Goal: Task Accomplishment & Management: Manage account settings

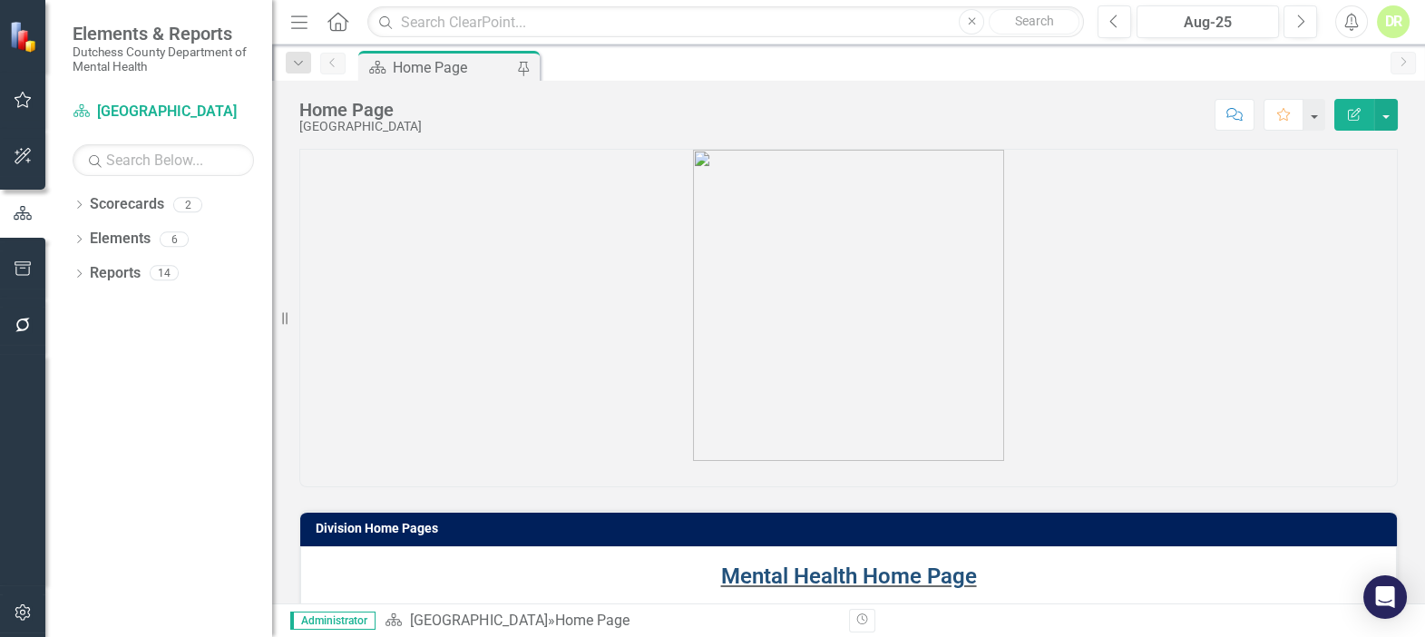
click at [747, 570] on link "Mental Health Home Page" at bounding box center [849, 575] width 256 height 25
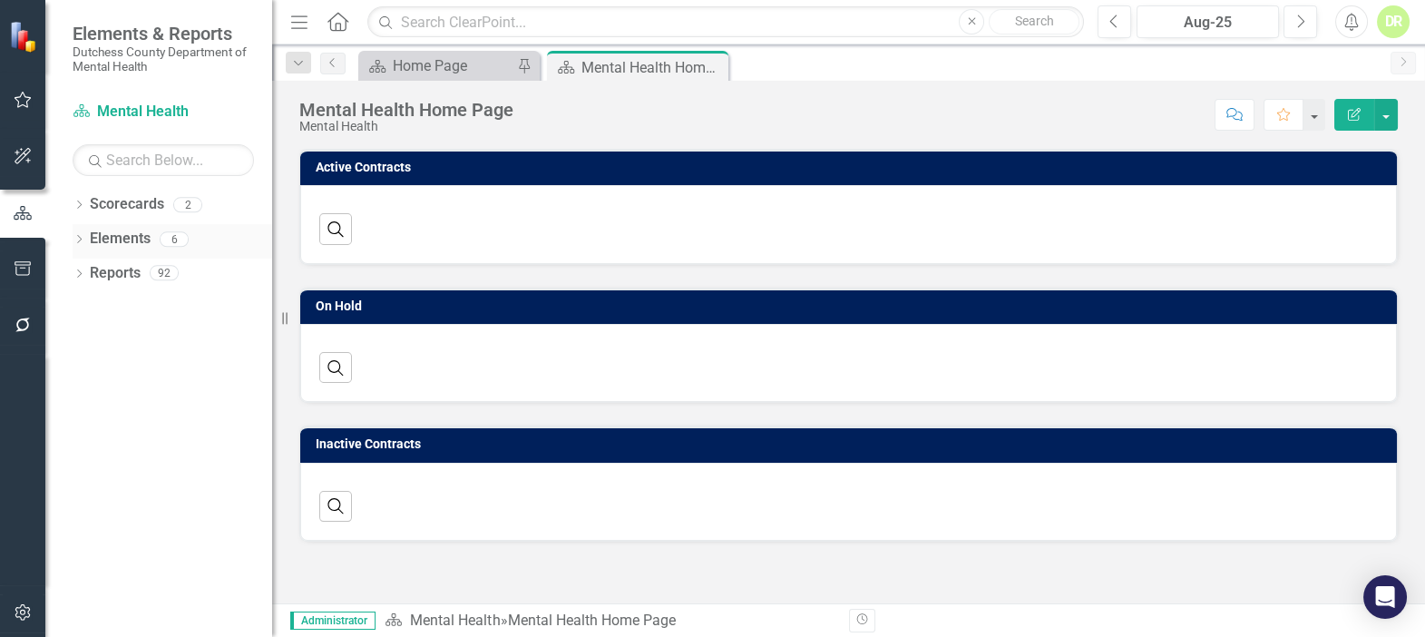
click at [115, 233] on link "Elements" at bounding box center [120, 239] width 61 height 21
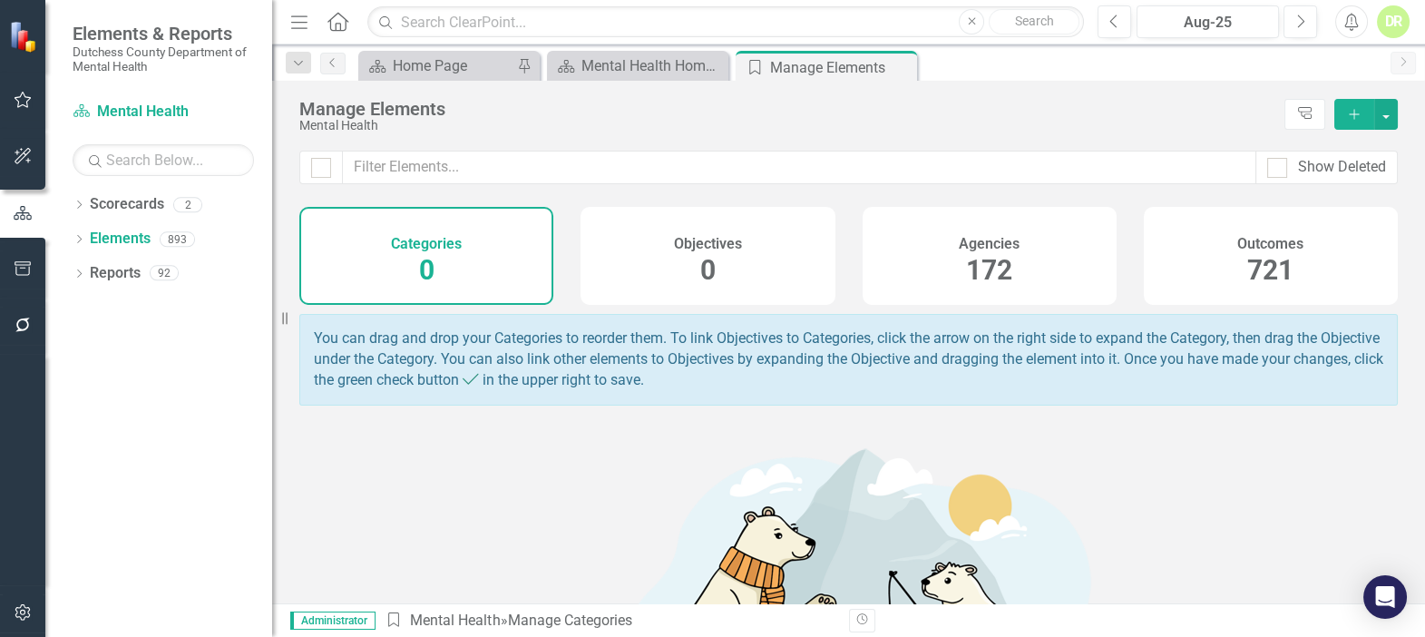
click at [1012, 255] on div "Agencies 172" at bounding box center [990, 256] width 254 height 98
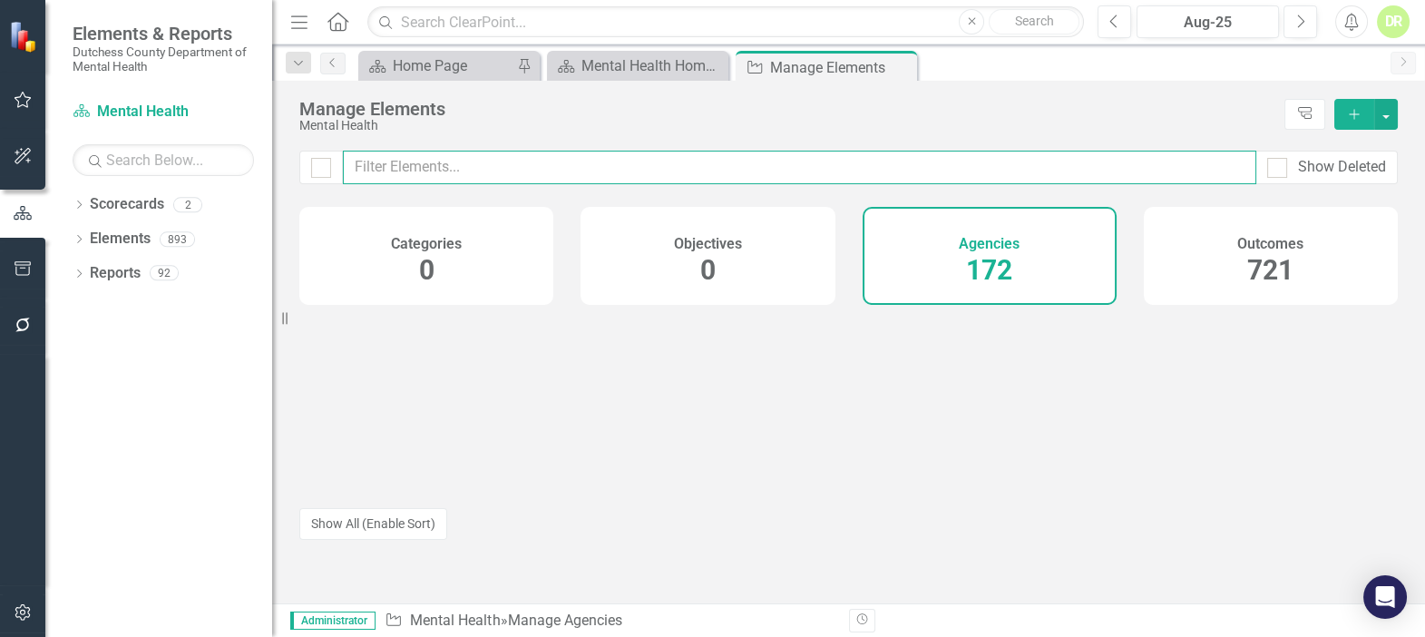
click at [400, 169] on input "text" at bounding box center [799, 168] width 913 height 34
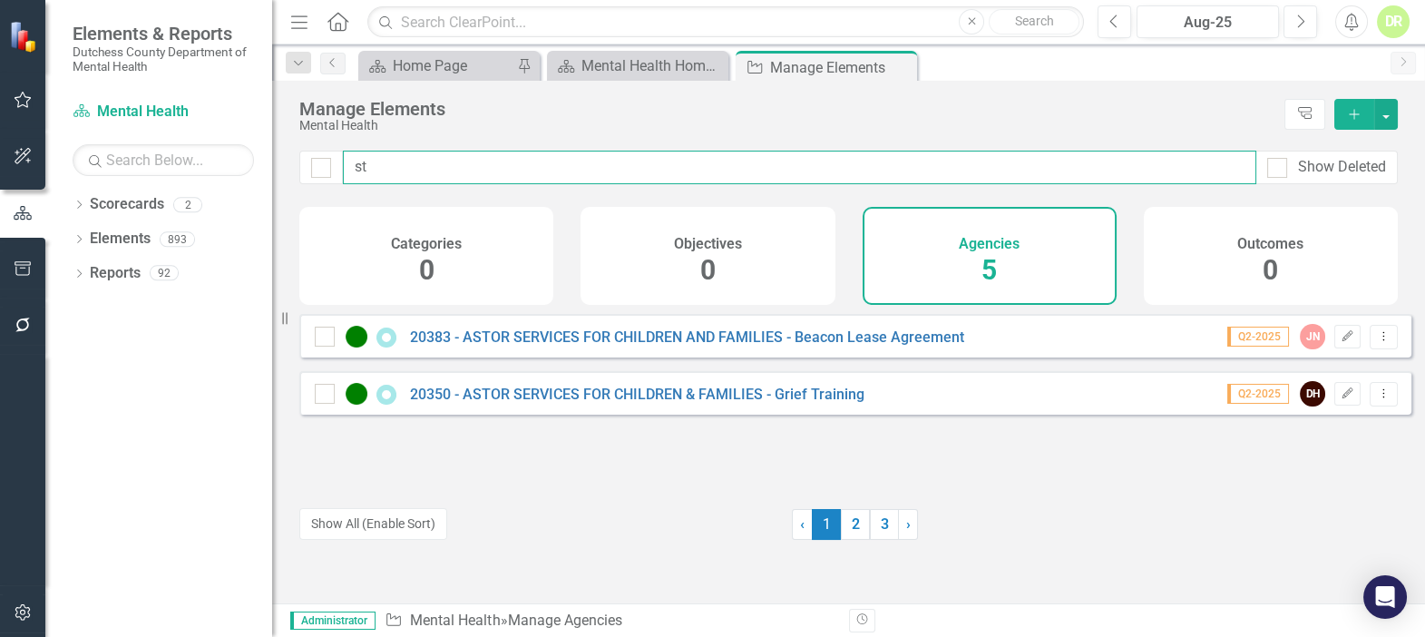
type input "s"
type input "stor"
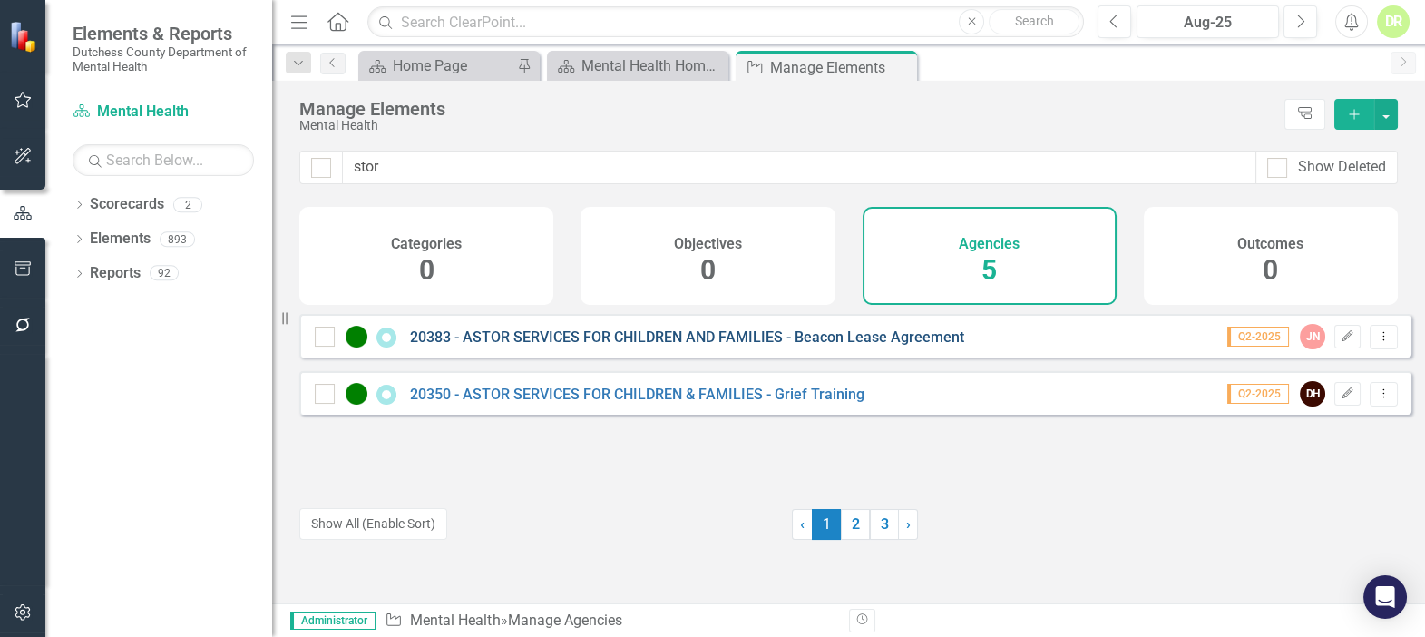
click at [578, 346] on link "20383 - ASTOR SERVICES FOR CHILDREN AND FAMILIES - Beacon Lease Agreement" at bounding box center [687, 336] width 554 height 17
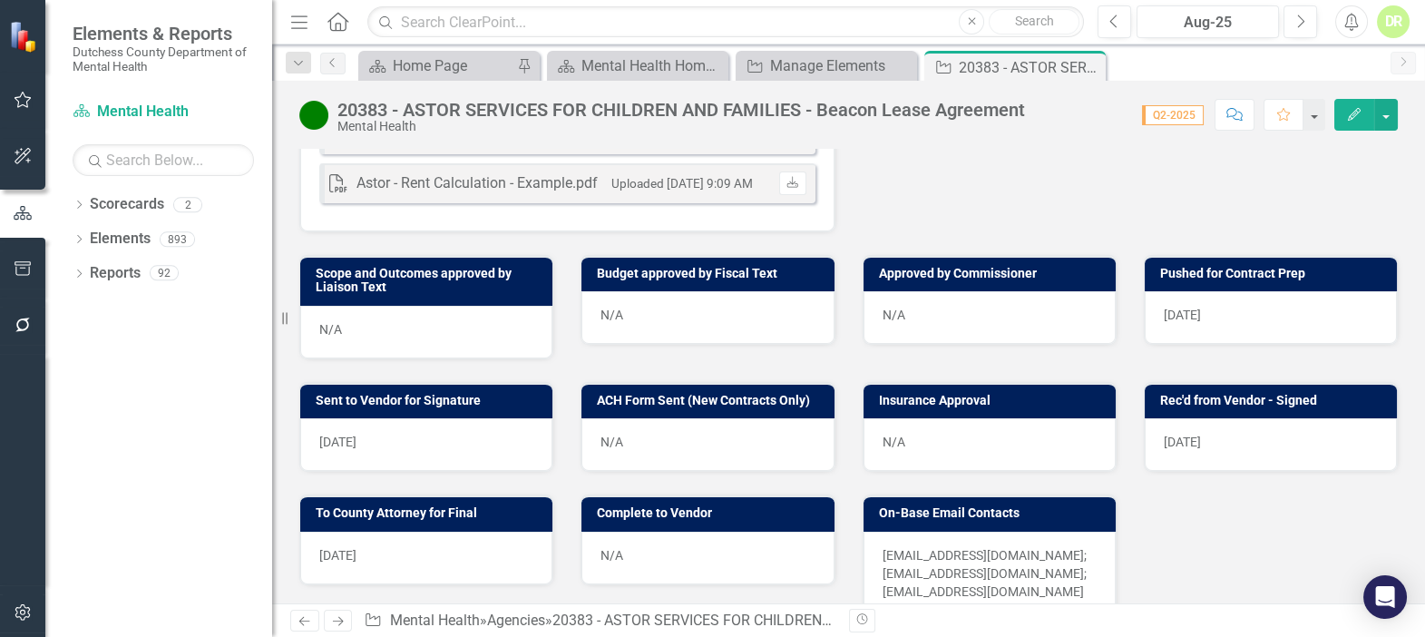
scroll to position [742, 0]
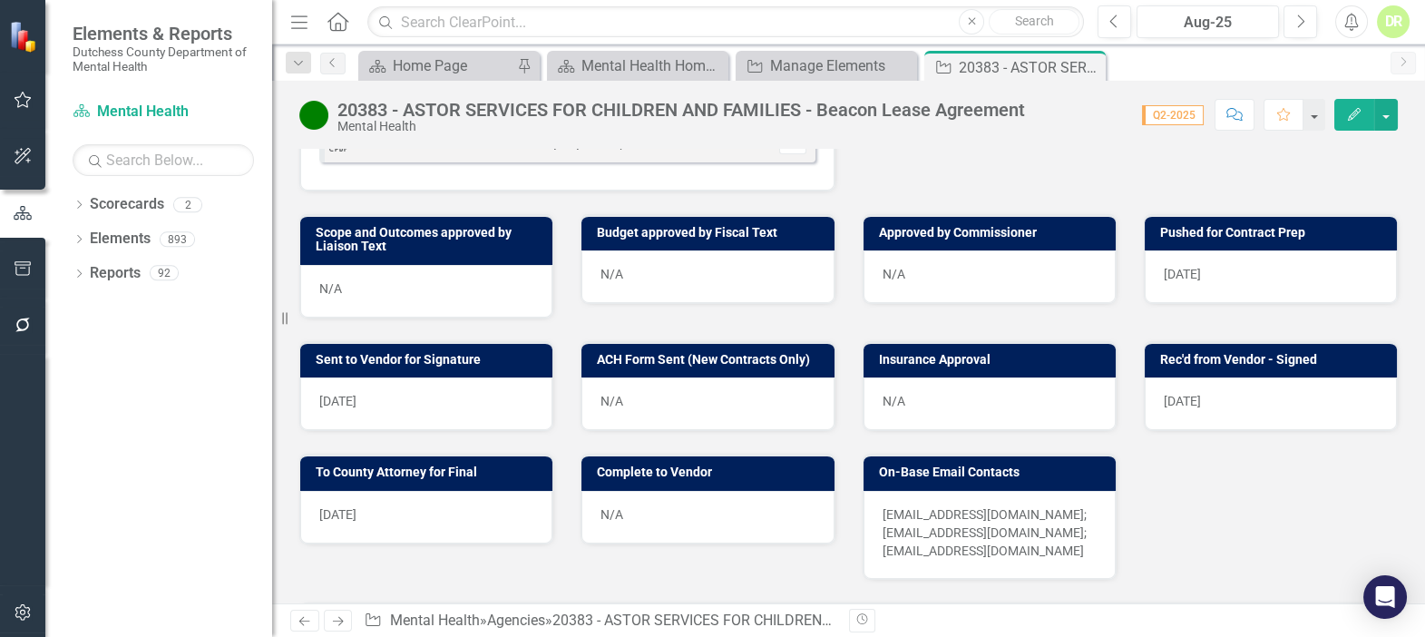
click at [976, 505] on p "[EMAIL_ADDRESS][DOMAIN_NAME]; [EMAIL_ADDRESS][DOMAIN_NAME]; [EMAIL_ADDRESS][DOM…" at bounding box center [989, 532] width 214 height 54
click at [1034, 511] on p "[EMAIL_ADDRESS][DOMAIN_NAME]; [EMAIL_ADDRESS][DOMAIN_NAME]; [EMAIL_ADDRESS][DOM…" at bounding box center [989, 532] width 214 height 54
click at [1032, 509] on p "[EMAIL_ADDRESS][DOMAIN_NAME]; [EMAIL_ADDRESS][DOMAIN_NAME]; [EMAIL_ADDRESS][DOM…" at bounding box center [989, 532] width 214 height 54
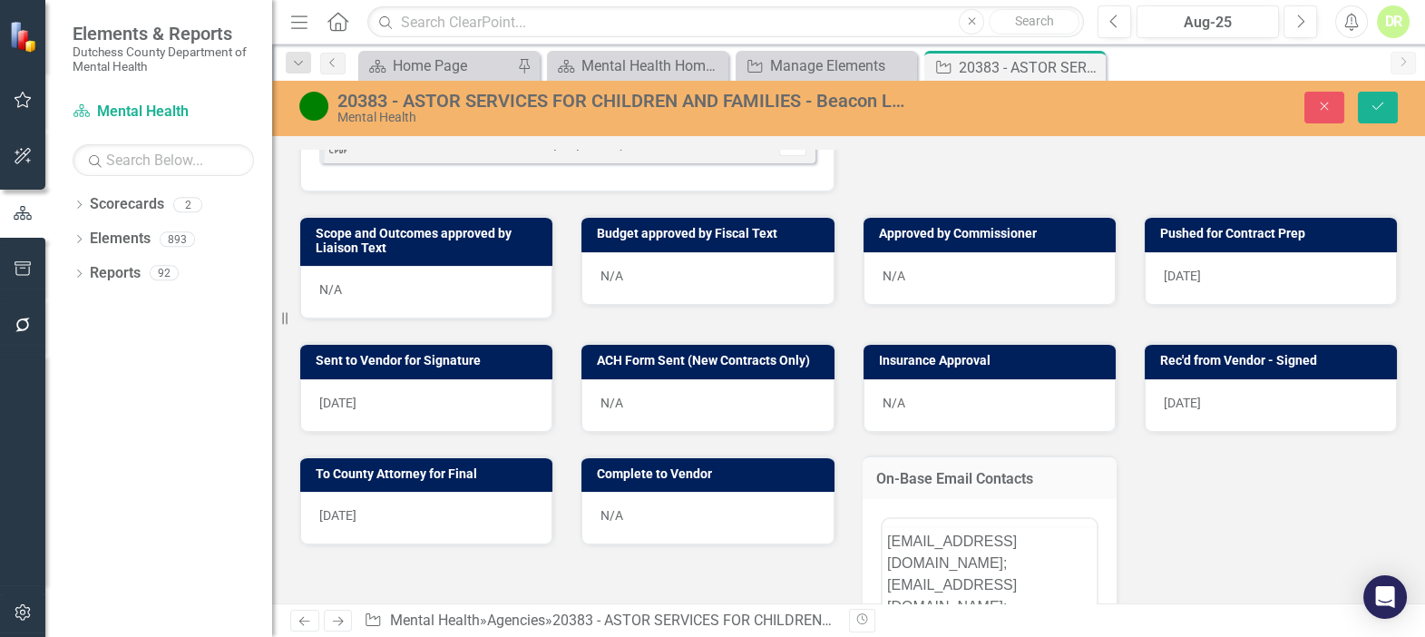
scroll to position [0, 0]
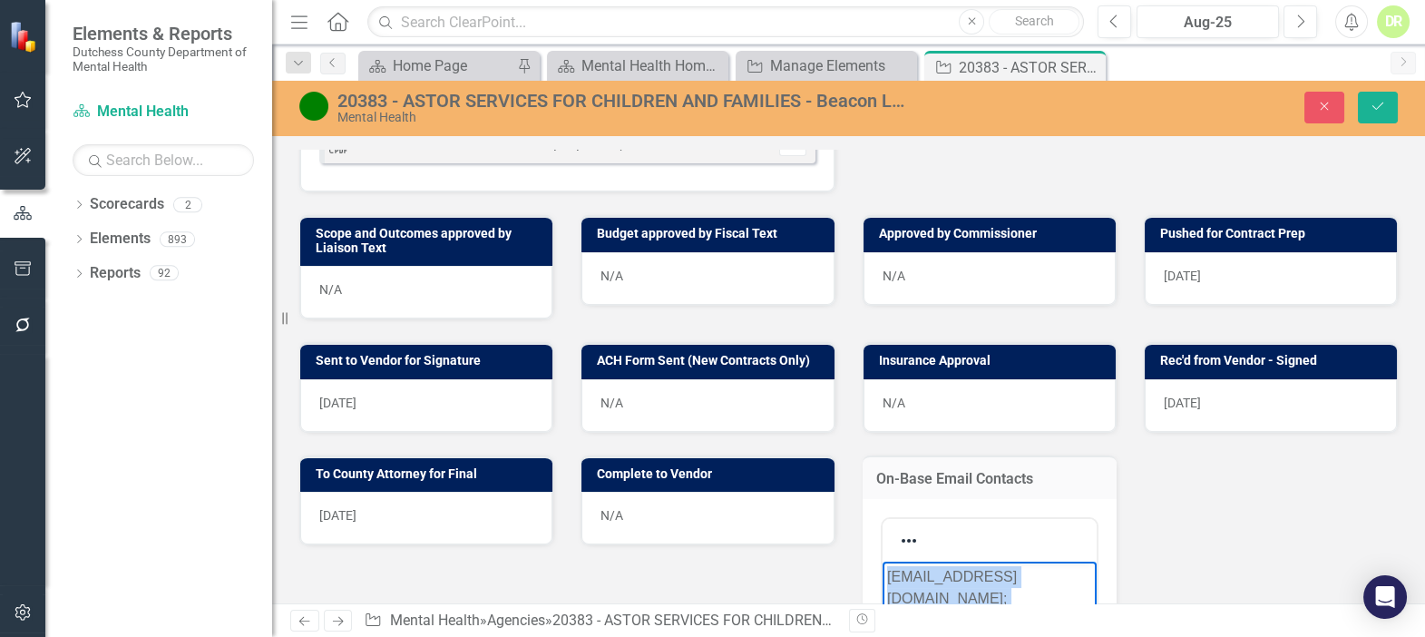
drag, startPoint x: 890, startPoint y: 570, endPoint x: 1123, endPoint y: 619, distance: 238.4
copy p "[EMAIL_ADDRESS][DOMAIN_NAME]; [EMAIL_ADDRESS][DOMAIN_NAME]; [EMAIL_ADDRESS][DOM…"
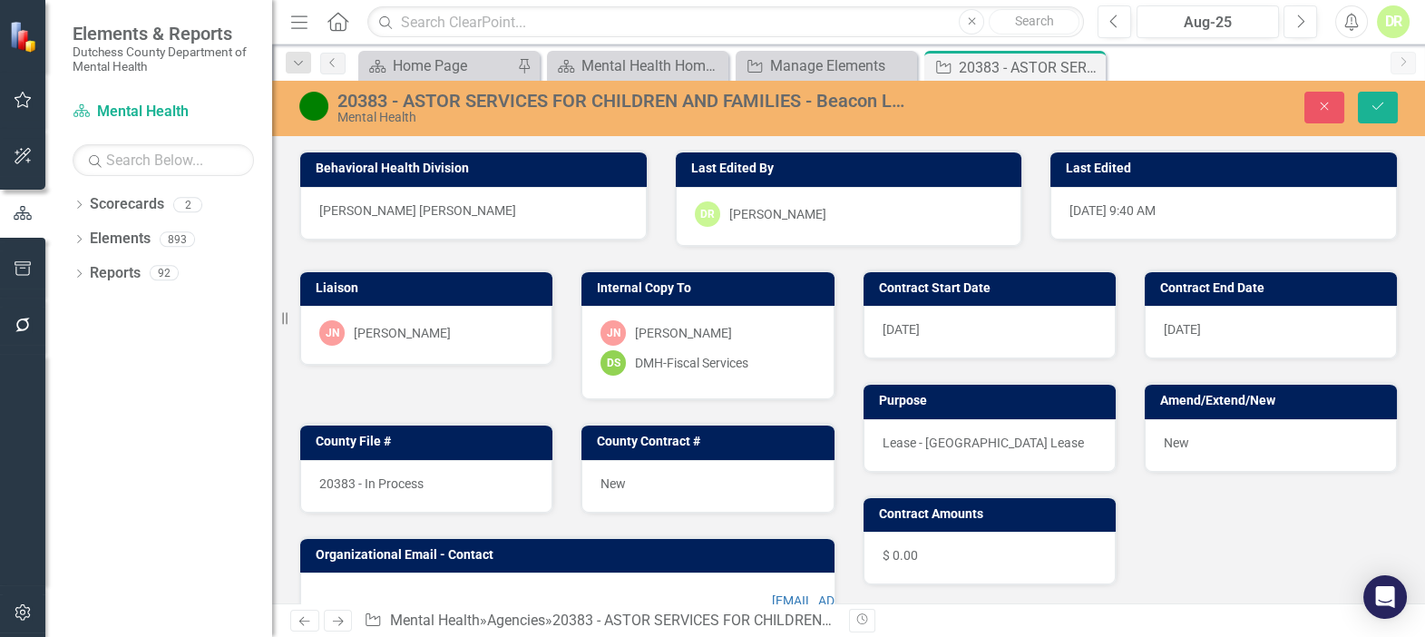
click at [438, 479] on div "20383 - In Process" at bounding box center [426, 486] width 252 height 53
click at [438, 474] on div "20383 - In Process" at bounding box center [426, 486] width 252 height 53
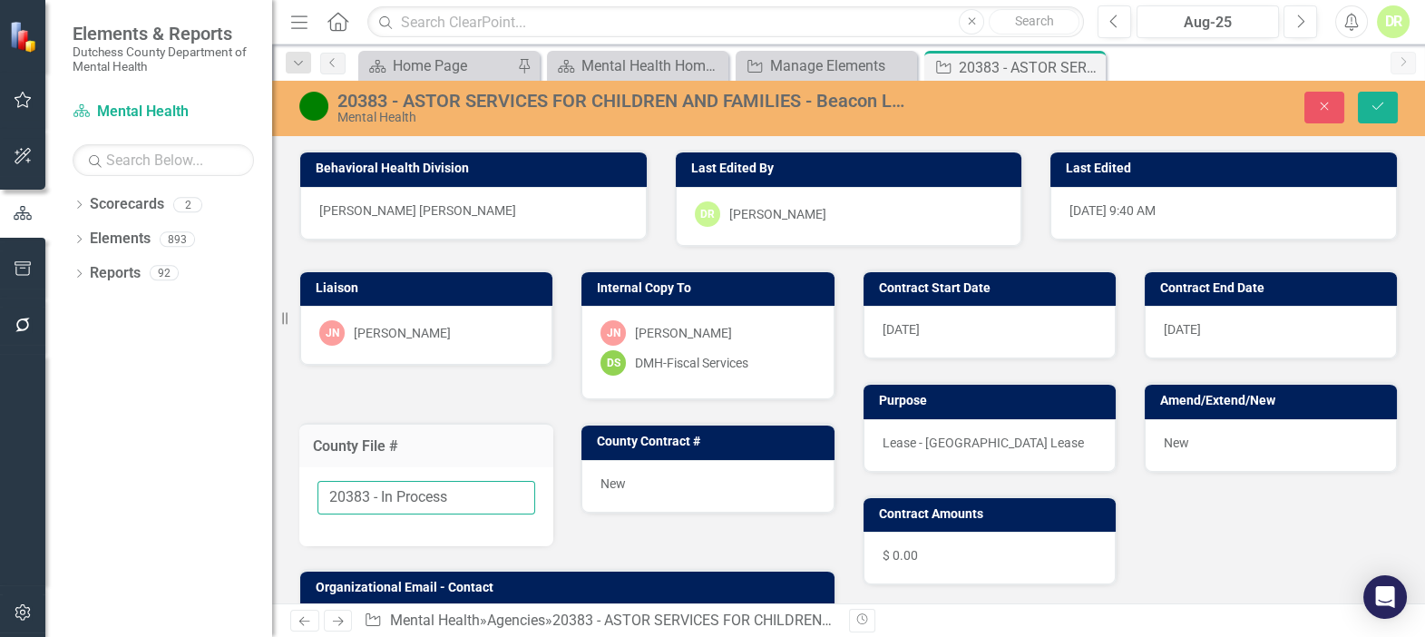
drag, startPoint x: 476, startPoint y: 500, endPoint x: 381, endPoint y: 484, distance: 96.5
click at [381, 484] on input "20383 - In Process" at bounding box center [426, 498] width 218 height 34
type input "20383 - Finalized"
drag, startPoint x: 617, startPoint y: 477, endPoint x: 607, endPoint y: 469, distance: 12.9
click at [617, 477] on span "New" at bounding box center [612, 483] width 25 height 15
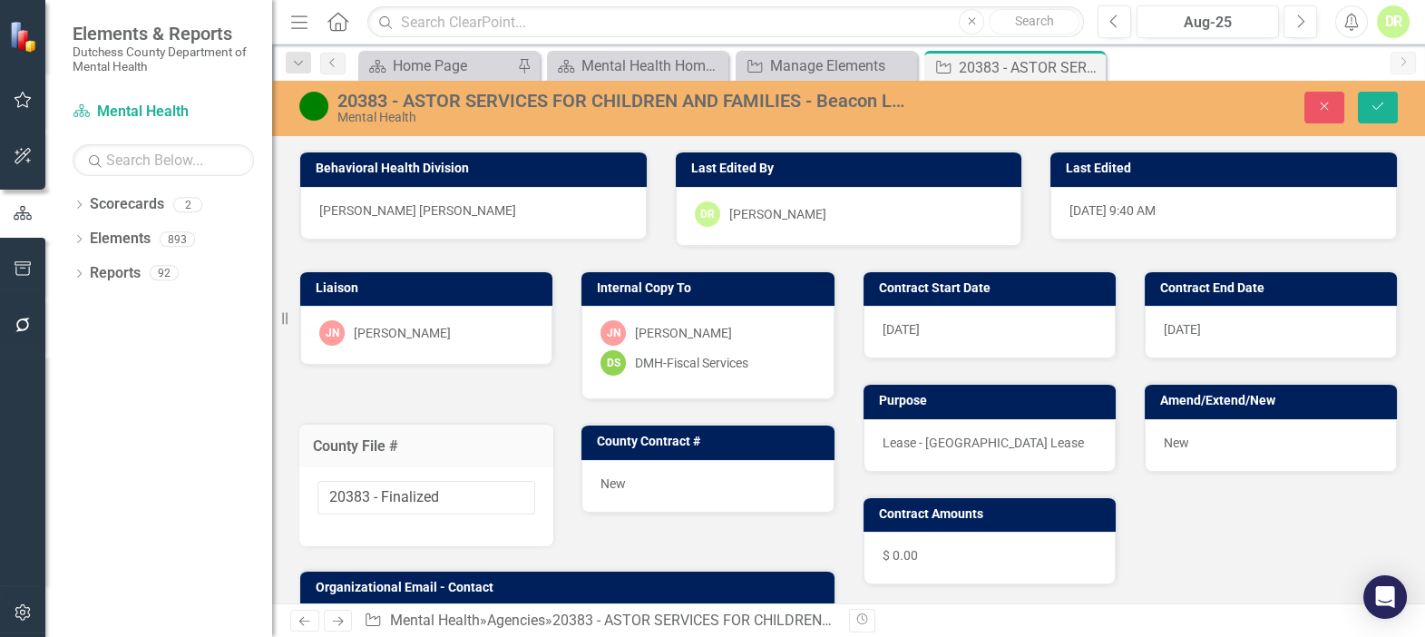
click at [608, 470] on div "New" at bounding box center [707, 486] width 252 height 53
click at [611, 473] on div "New" at bounding box center [707, 486] width 252 height 53
click at [611, 476] on span "New" at bounding box center [612, 483] width 25 height 15
click at [646, 485] on div "New" at bounding box center [707, 486] width 252 height 53
click at [643, 475] on div "New" at bounding box center [707, 486] width 252 height 53
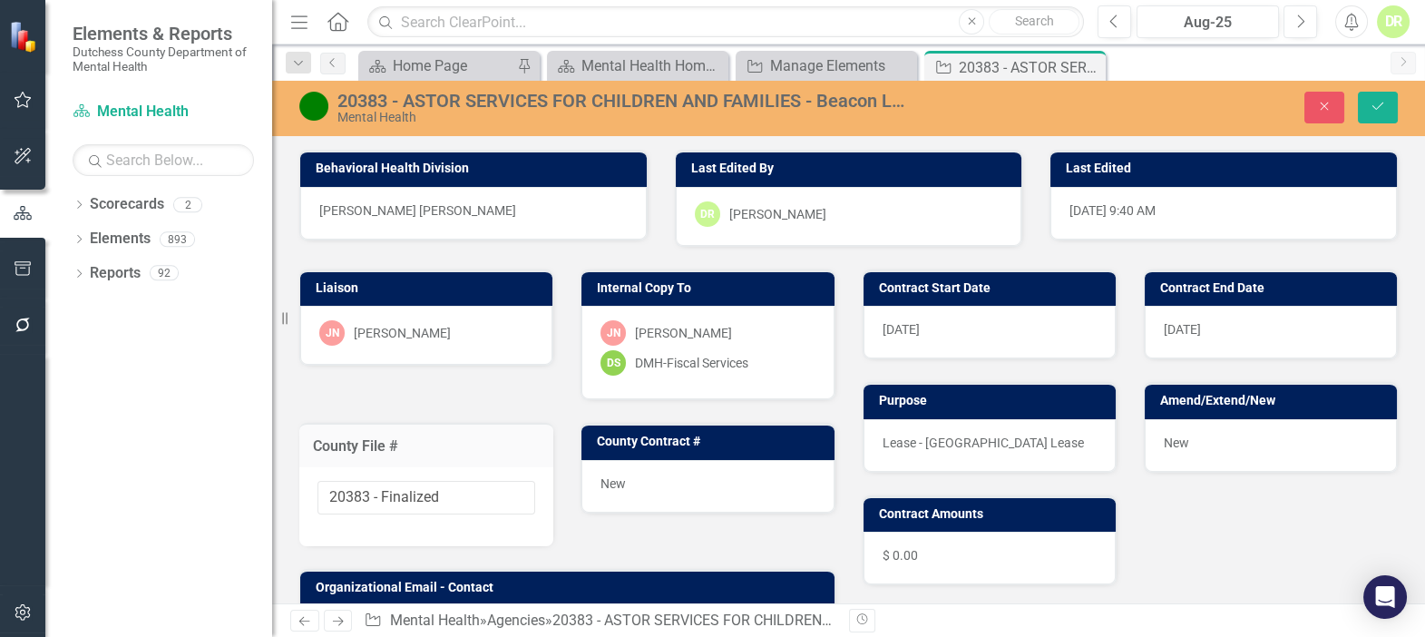
click at [644, 473] on div "New" at bounding box center [707, 486] width 252 height 53
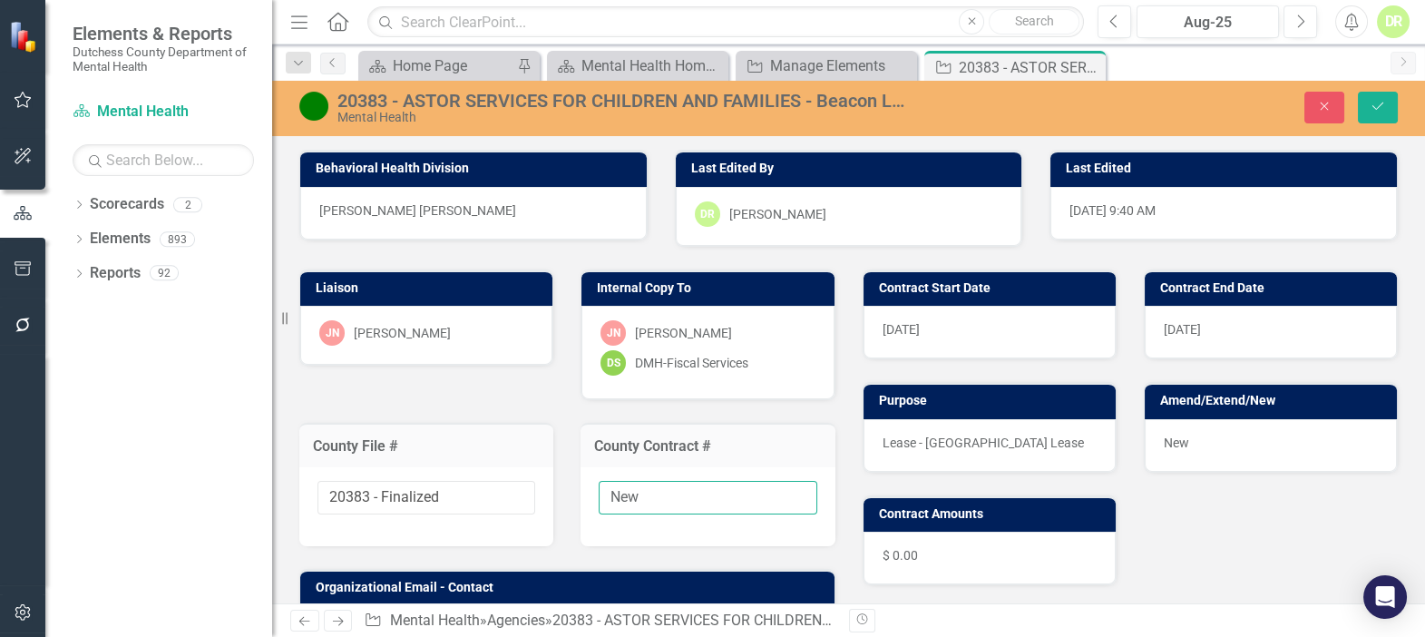
drag, startPoint x: 655, startPoint y: 501, endPoint x: 484, endPoint y: 462, distance: 174.9
click at [484, 462] on div "Liaison [PERSON_NAME]-[PERSON_NAME] Internal Copy To [PERSON_NAME]-[PERSON_NAME…" at bounding box center [567, 607] width 563 height 721
paste input "[PHONE_NUMBER]/28-DMH"
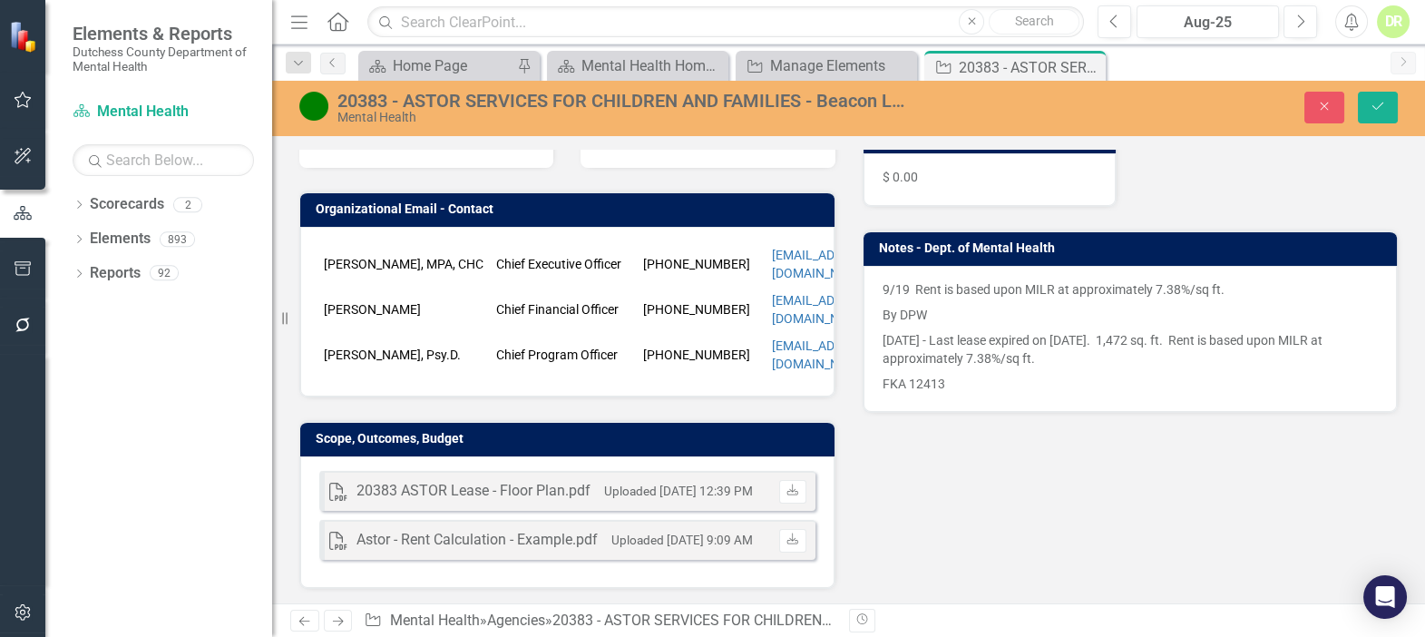
scroll to position [412, 0]
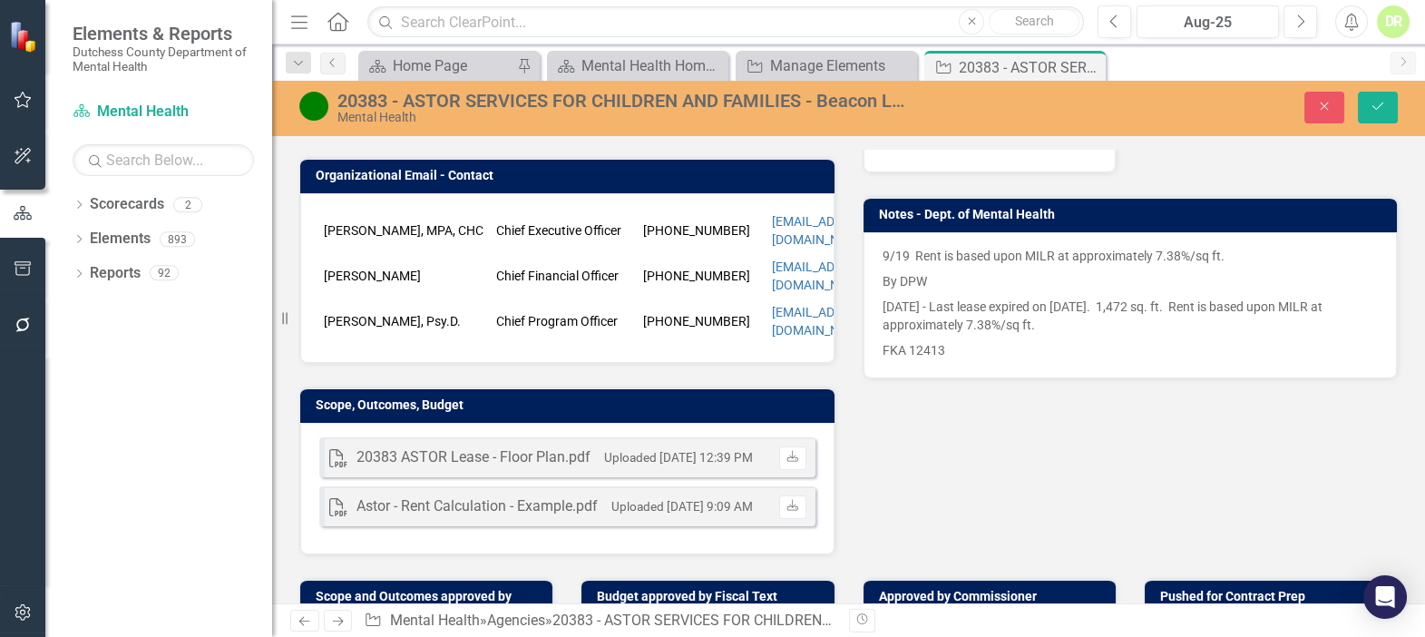
type input "[PHONE_NUMBER]/28-DMH"
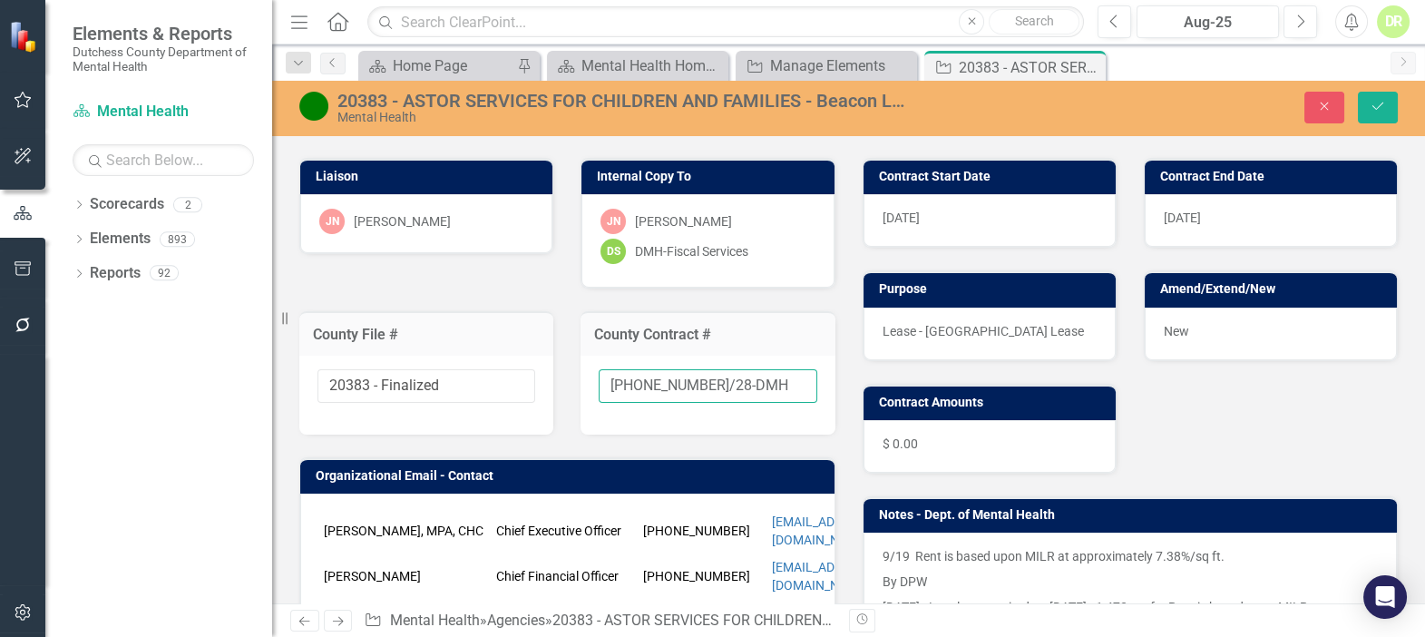
scroll to position [0, 0]
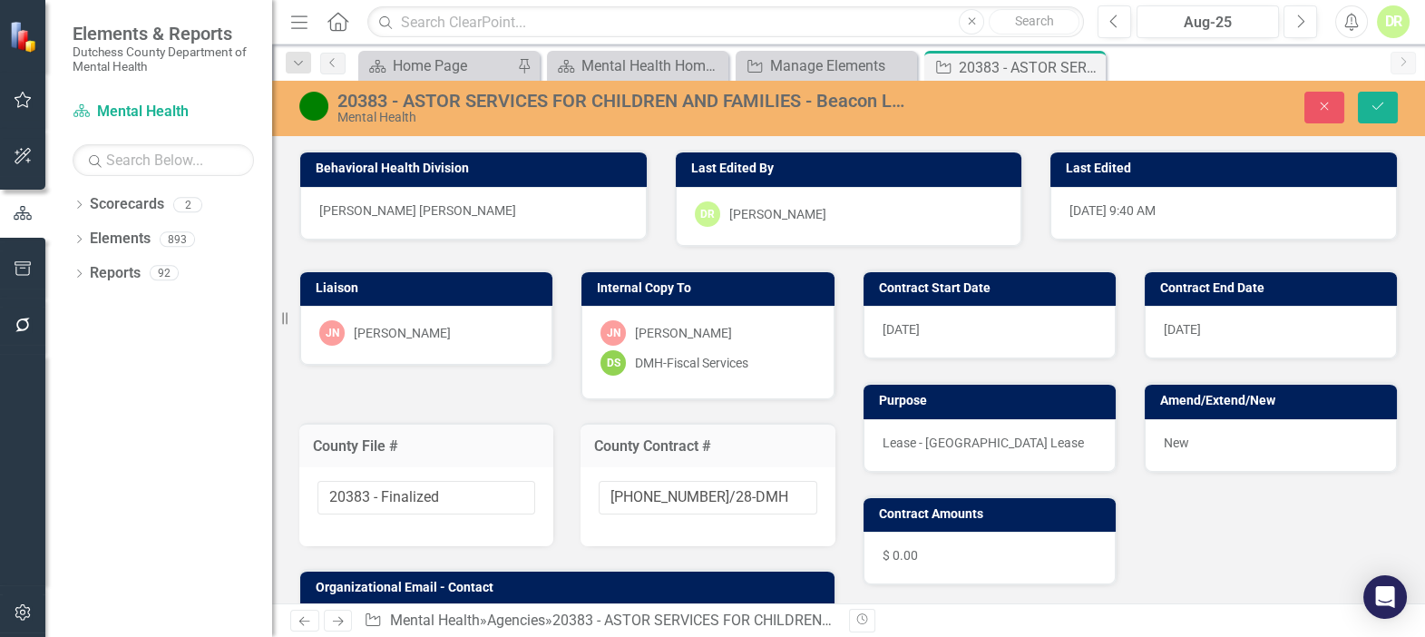
click at [766, 350] on div "DS DMH-Fiscal Services" at bounding box center [707, 362] width 214 height 25
click at [771, 361] on div "DS DMH-Fiscal Services" at bounding box center [707, 362] width 214 height 25
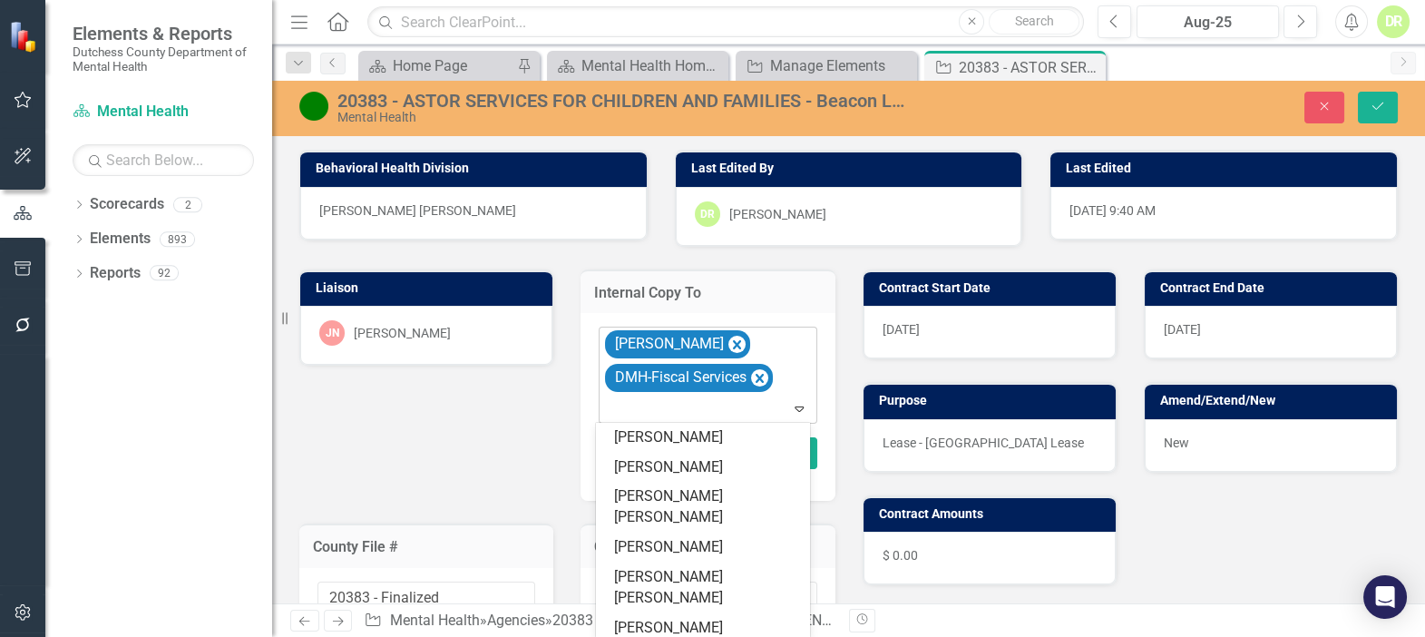
click at [654, 412] on div at bounding box center [709, 408] width 210 height 24
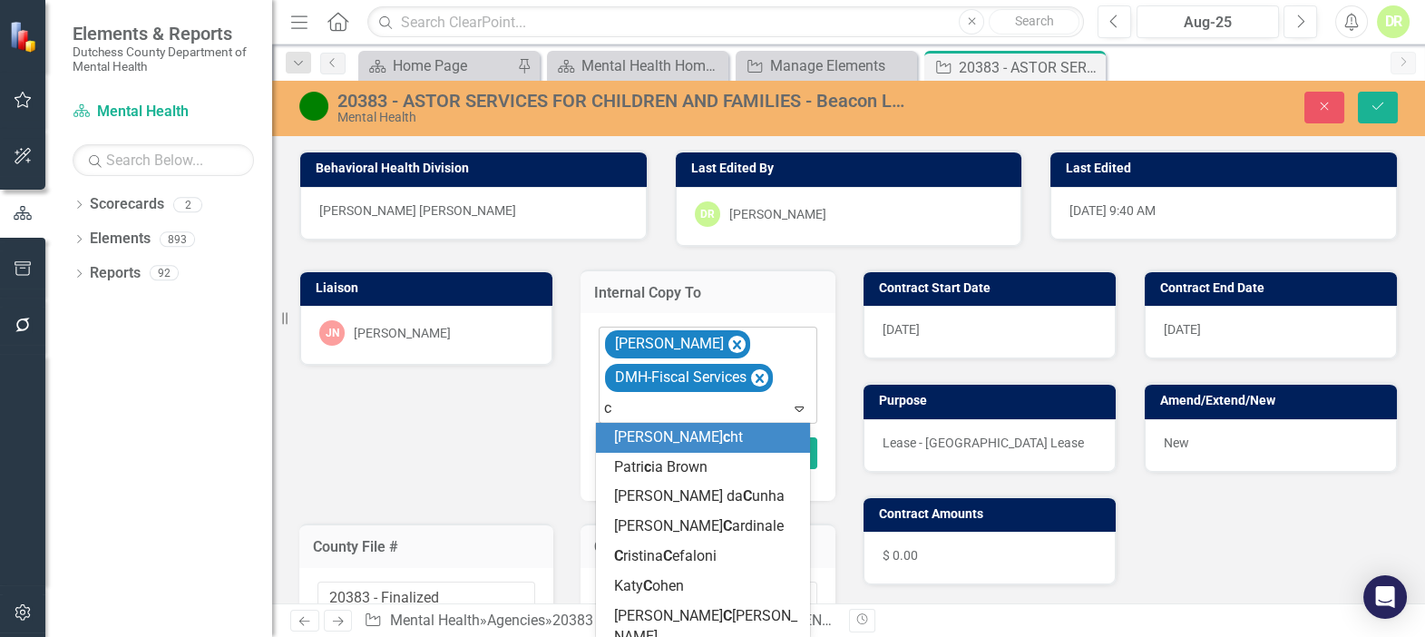
type input "cr"
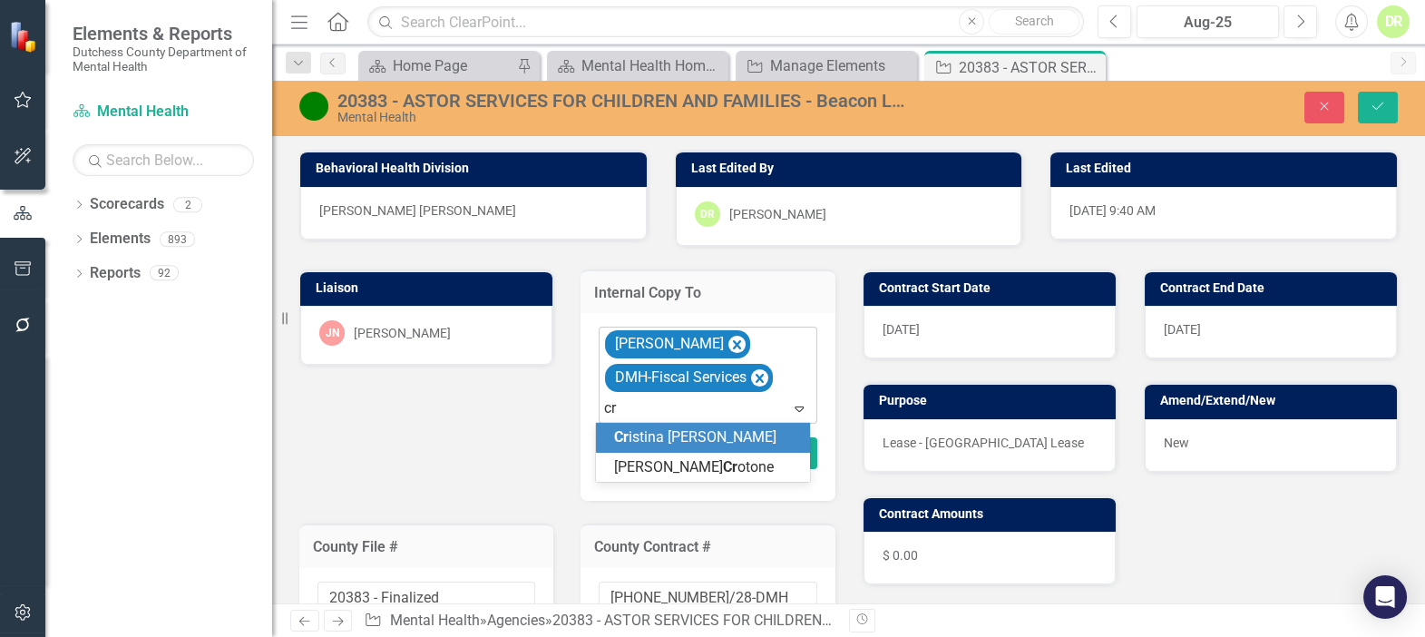
click at [676, 444] on div "Cr istina [PERSON_NAME]" at bounding box center [703, 438] width 215 height 30
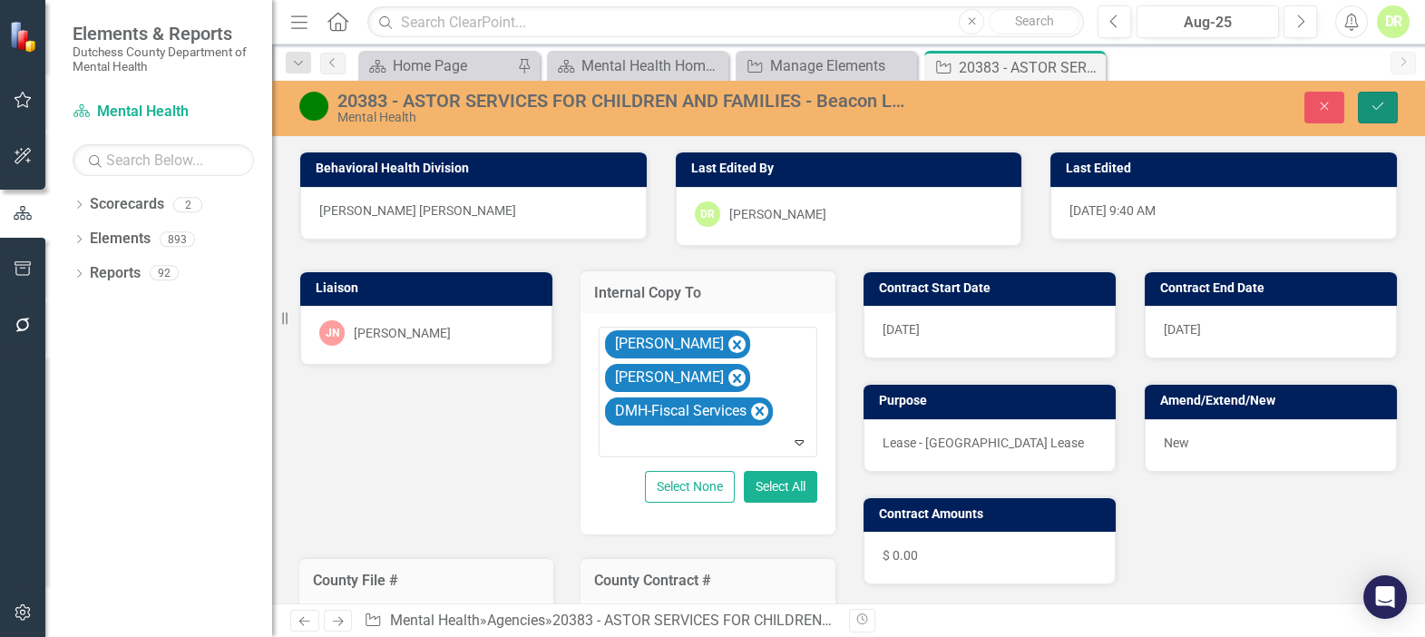
click at [1378, 108] on icon "submit" at bounding box center [1377, 105] width 11 height 7
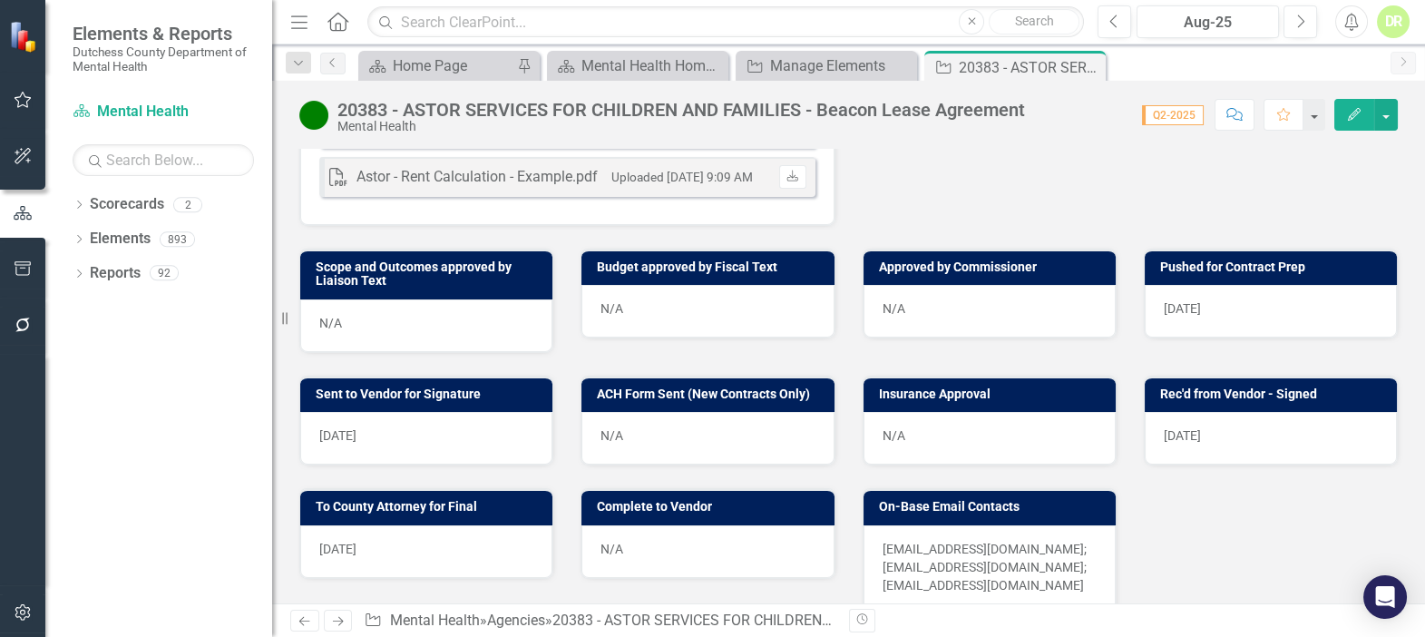
scroll to position [742, 0]
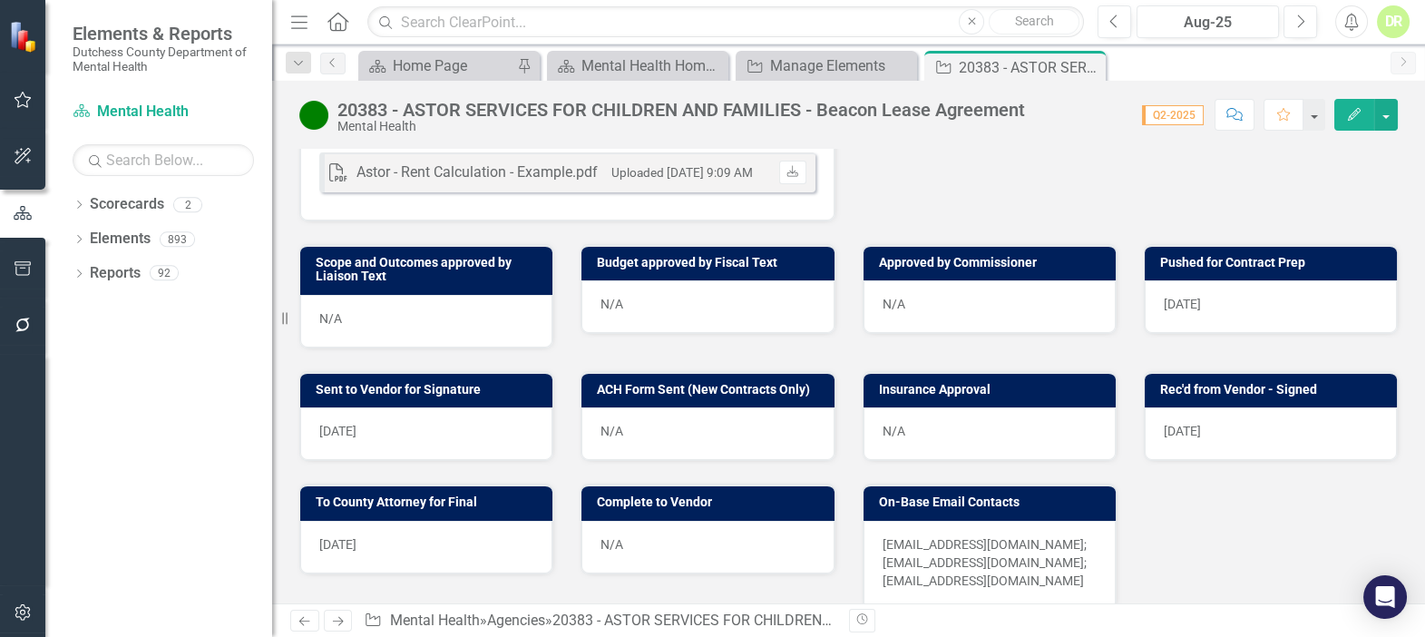
click at [677, 521] on div "N/A" at bounding box center [707, 547] width 252 height 53
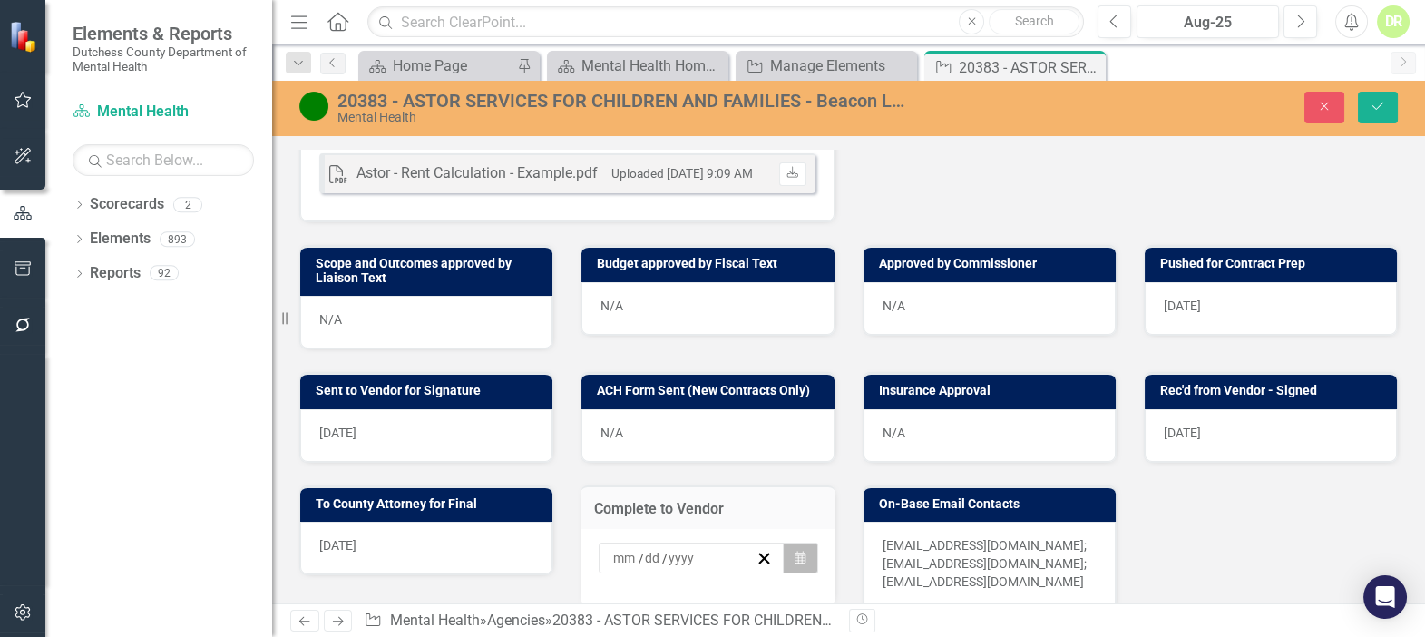
click at [783, 542] on button "Calendar" at bounding box center [800, 557] width 34 height 31
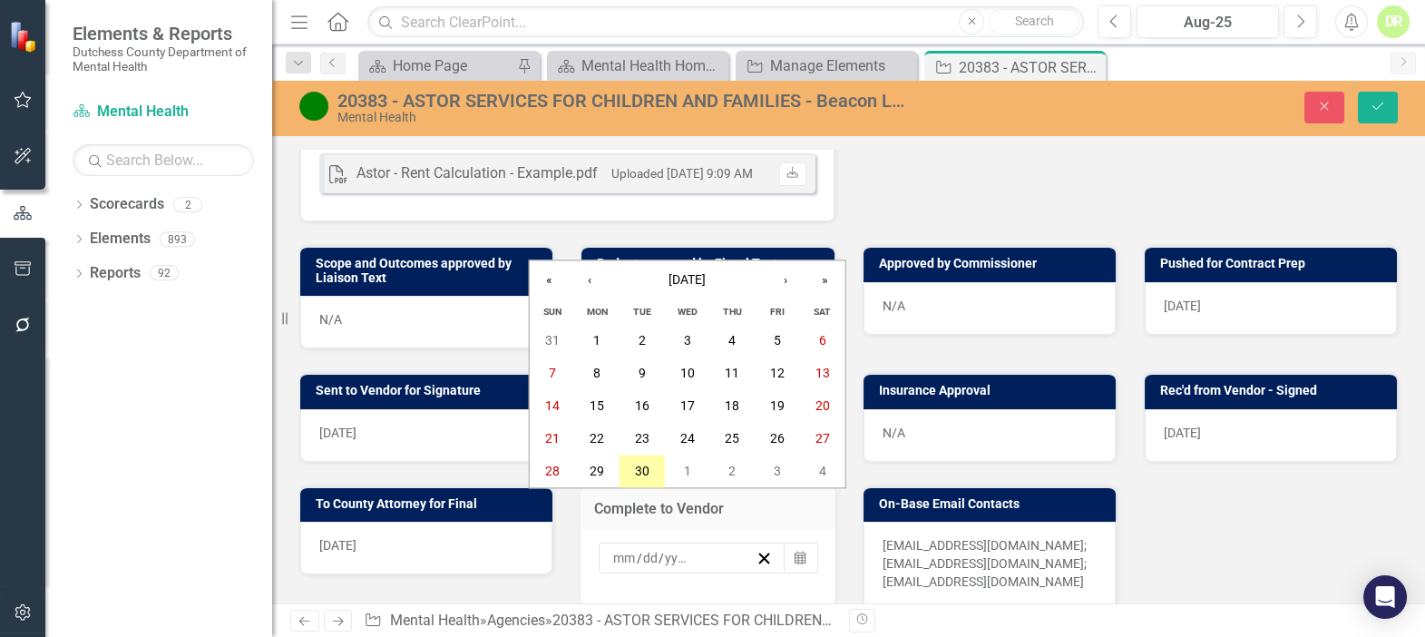
click at [647, 467] on abbr "30" at bounding box center [642, 471] width 15 height 15
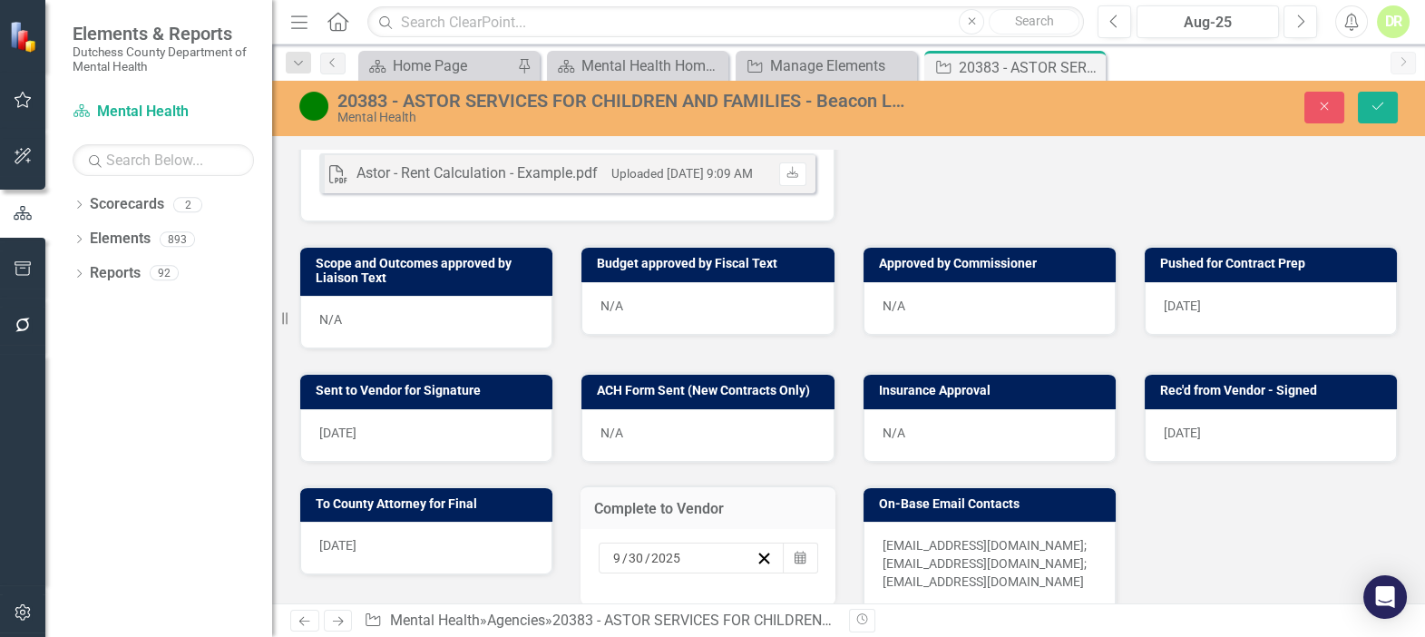
click at [1399, 112] on div "Close Save" at bounding box center [1184, 108] width 453 height 32
click at [1376, 102] on icon "Save" at bounding box center [1378, 106] width 16 height 13
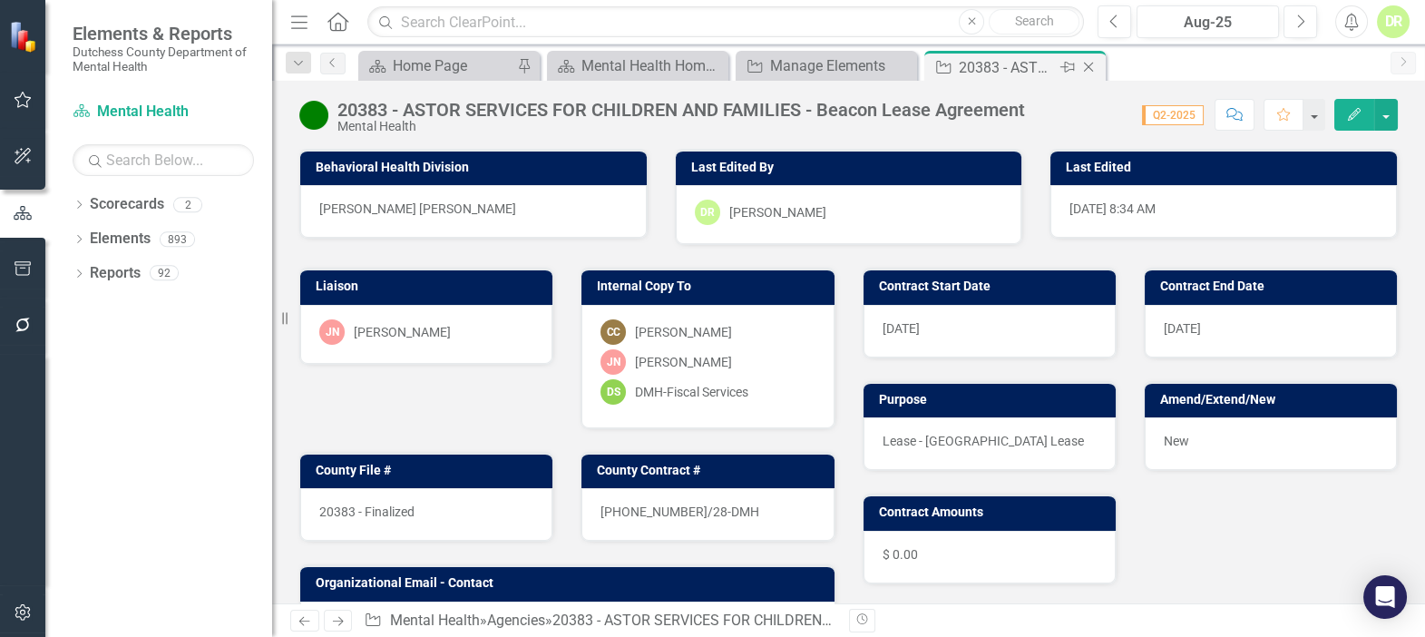
click at [1098, 61] on div "Close" at bounding box center [1089, 67] width 23 height 23
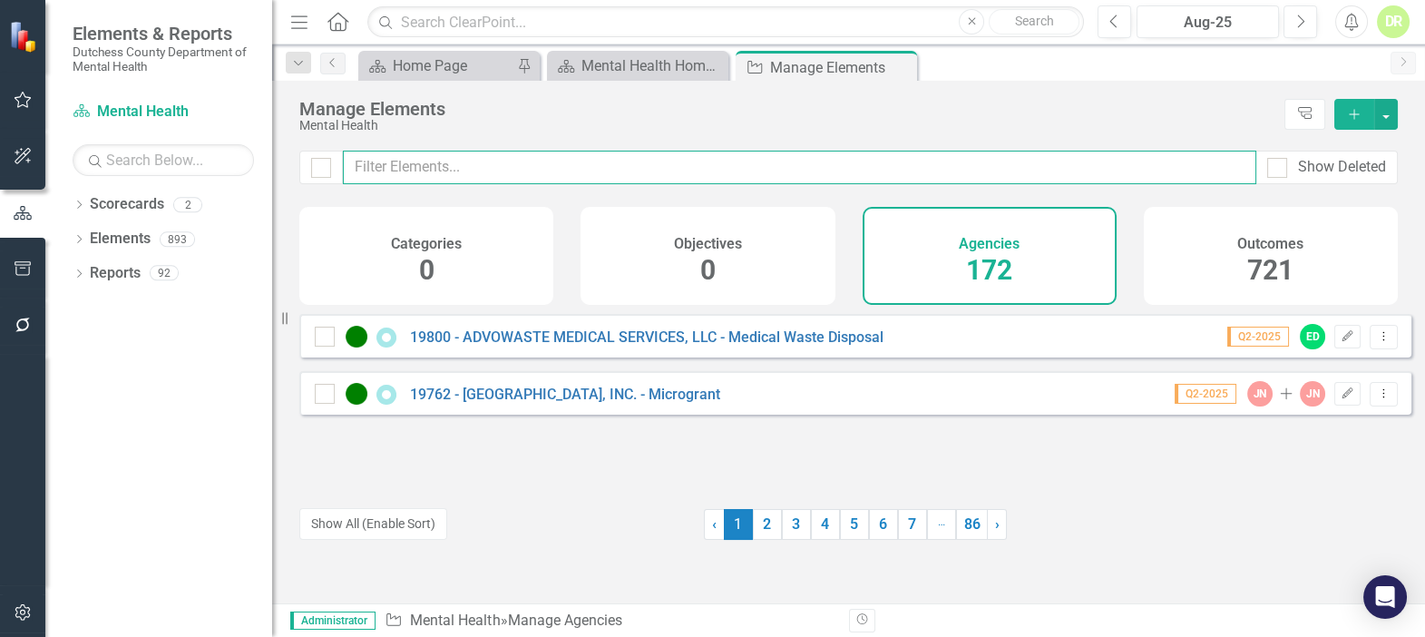
click at [366, 171] on input "text" at bounding box center [799, 168] width 913 height 34
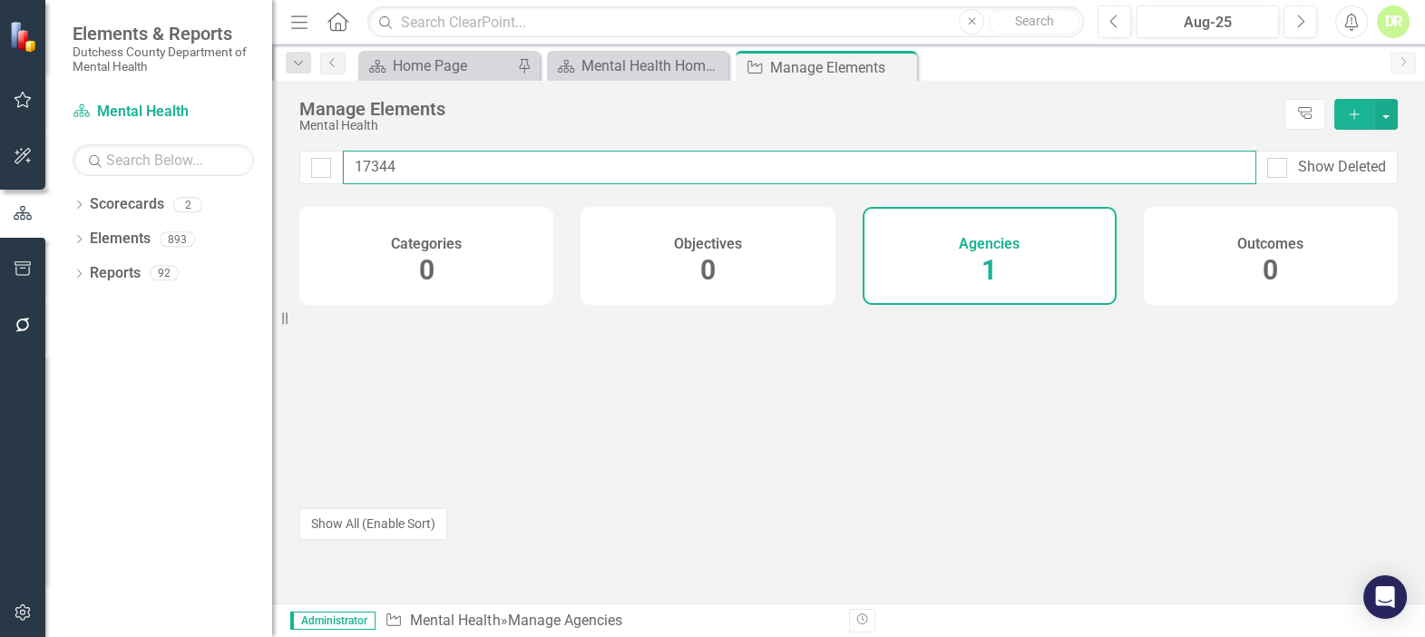
type input "17344"
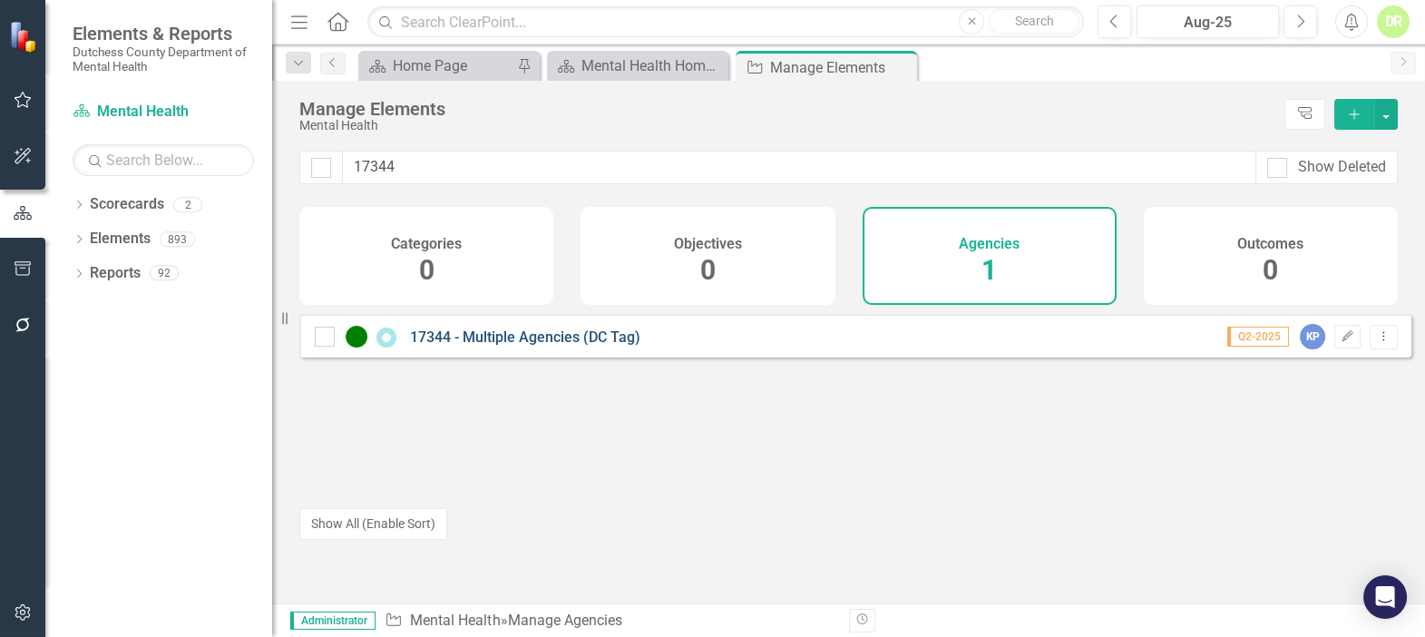
click at [459, 346] on link "17344 - Multiple Agencies (DC Tag)" at bounding box center [525, 336] width 230 height 17
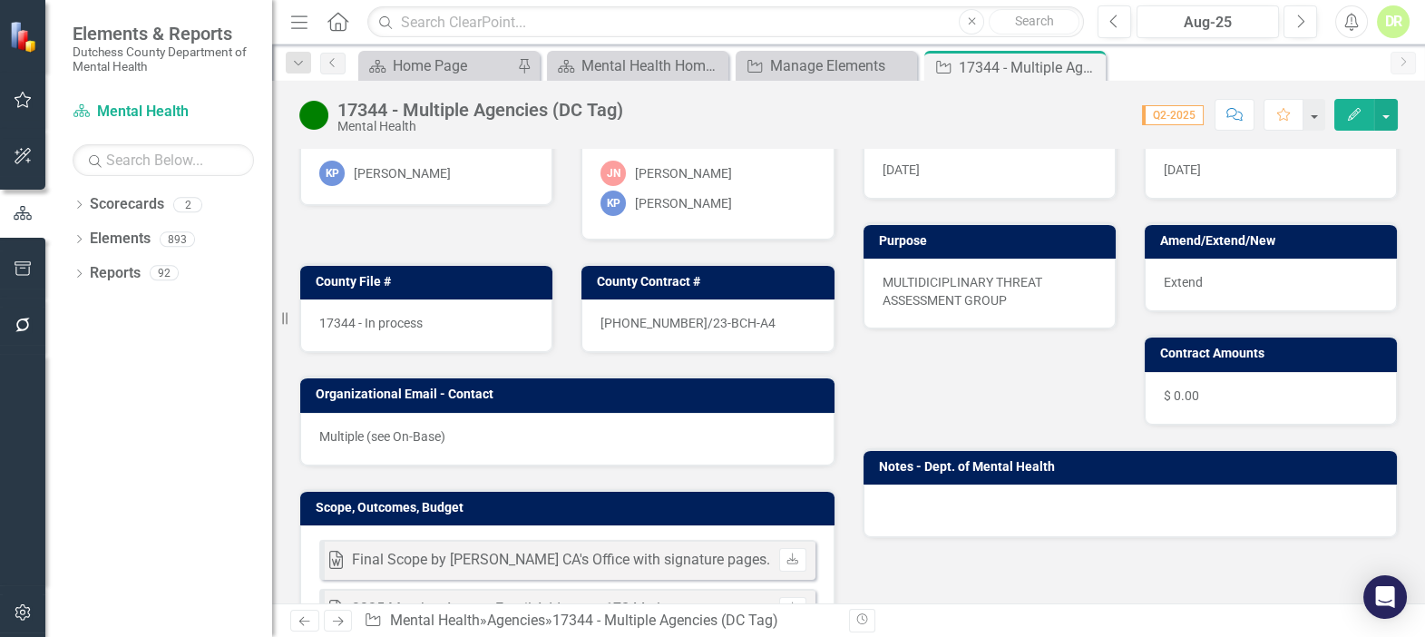
scroll to position [164, 0]
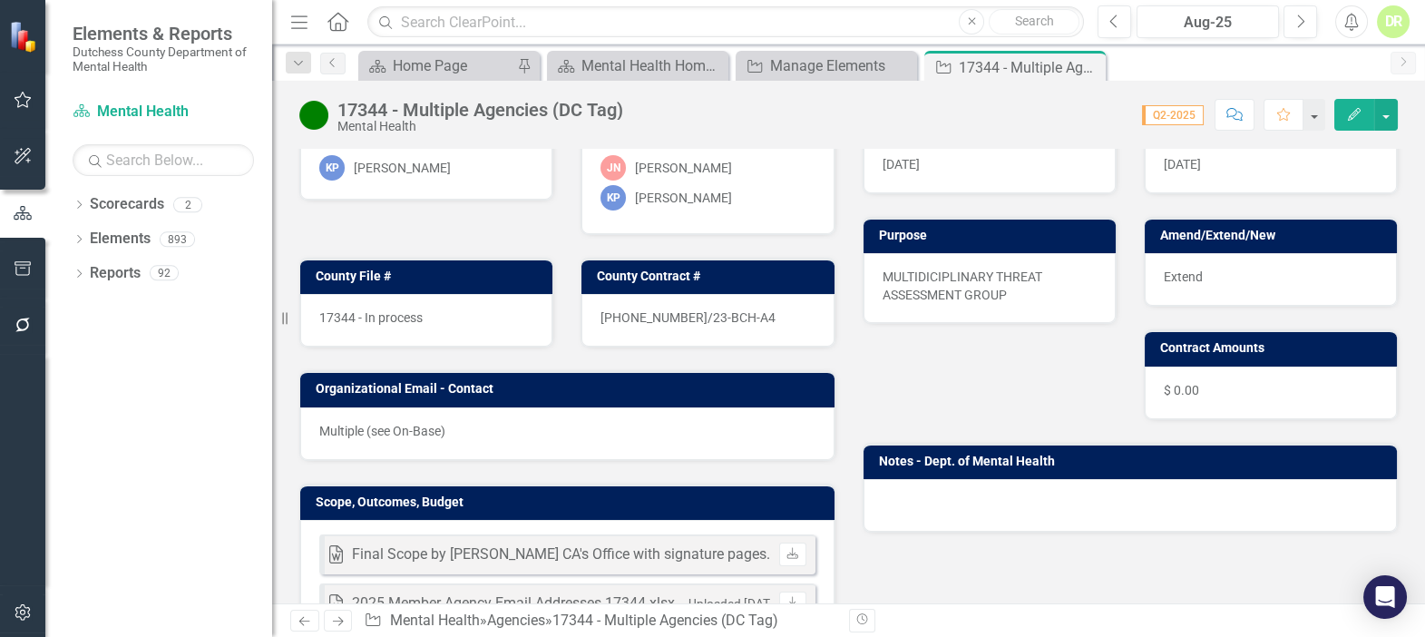
click at [428, 314] on div "17344 - In process" at bounding box center [426, 320] width 252 height 53
click at [425, 311] on div "17344 - In process" at bounding box center [426, 320] width 252 height 53
click at [440, 318] on div "17344 - In process" at bounding box center [426, 320] width 252 height 53
click at [439, 317] on div "17344 - In process" at bounding box center [426, 320] width 252 height 53
click at [433, 321] on div "17344 - In process" at bounding box center [426, 320] width 252 height 53
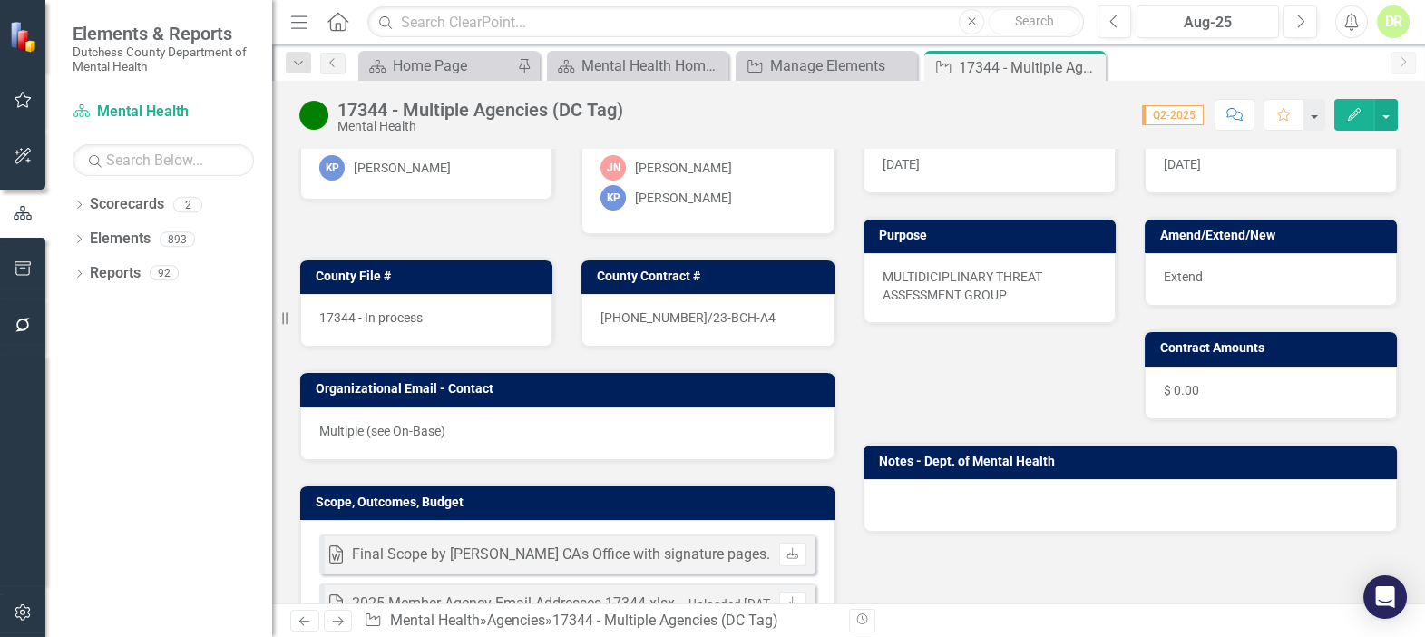
drag, startPoint x: 429, startPoint y: 319, endPoint x: 414, endPoint y: 317, distance: 14.6
click at [427, 318] on div "17344 - In process" at bounding box center [426, 320] width 252 height 53
click at [411, 317] on span "17344 - In process" at bounding box center [370, 317] width 103 height 15
click at [409, 317] on span "17344 - In process" at bounding box center [370, 317] width 103 height 15
click at [380, 312] on span "17344 - In process" at bounding box center [370, 317] width 103 height 15
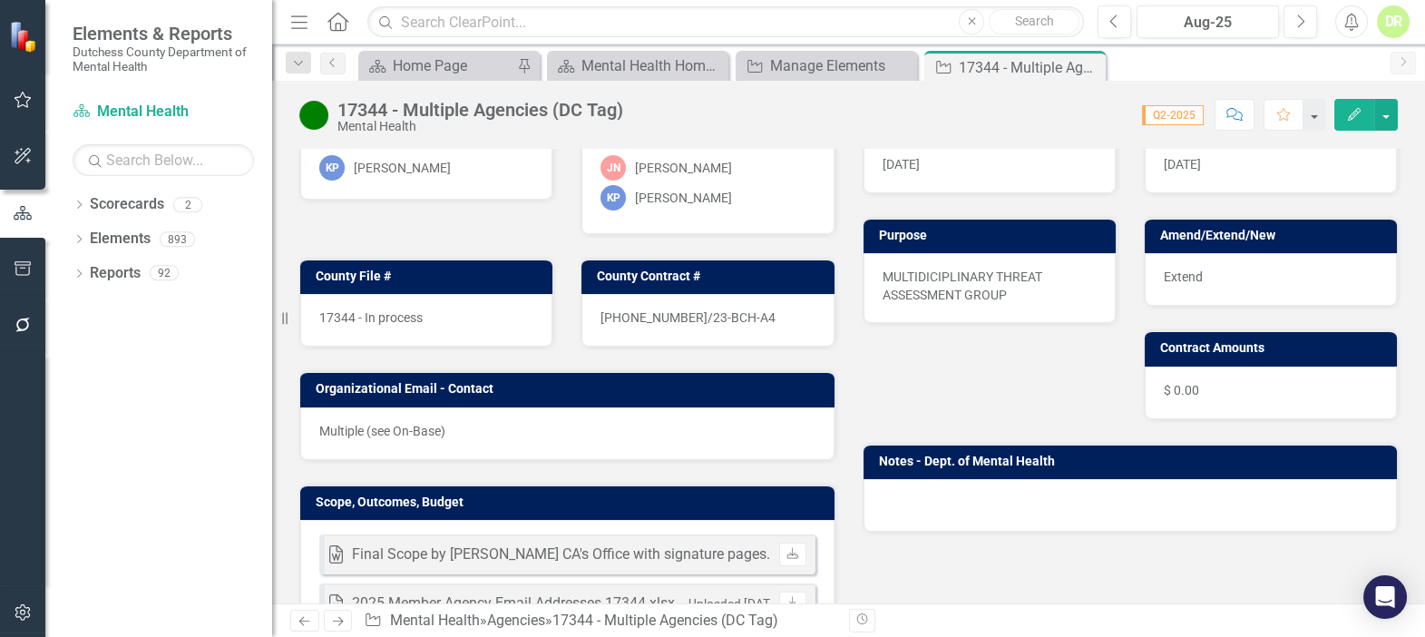
click at [380, 312] on span "17344 - In process" at bounding box center [370, 317] width 103 height 15
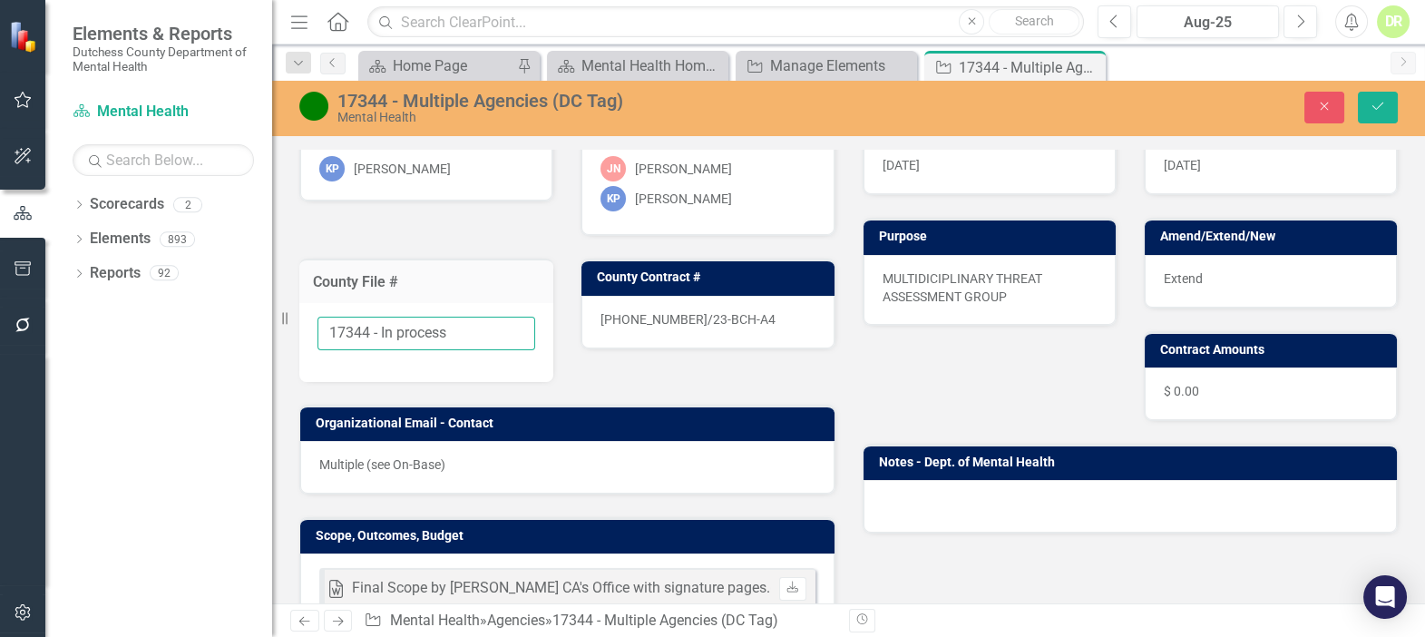
drag, startPoint x: 469, startPoint y: 327, endPoint x: 381, endPoint y: 316, distance: 88.6
click at [381, 317] on input "17344 - In process" at bounding box center [426, 334] width 218 height 34
type input "17344 - Finalized"
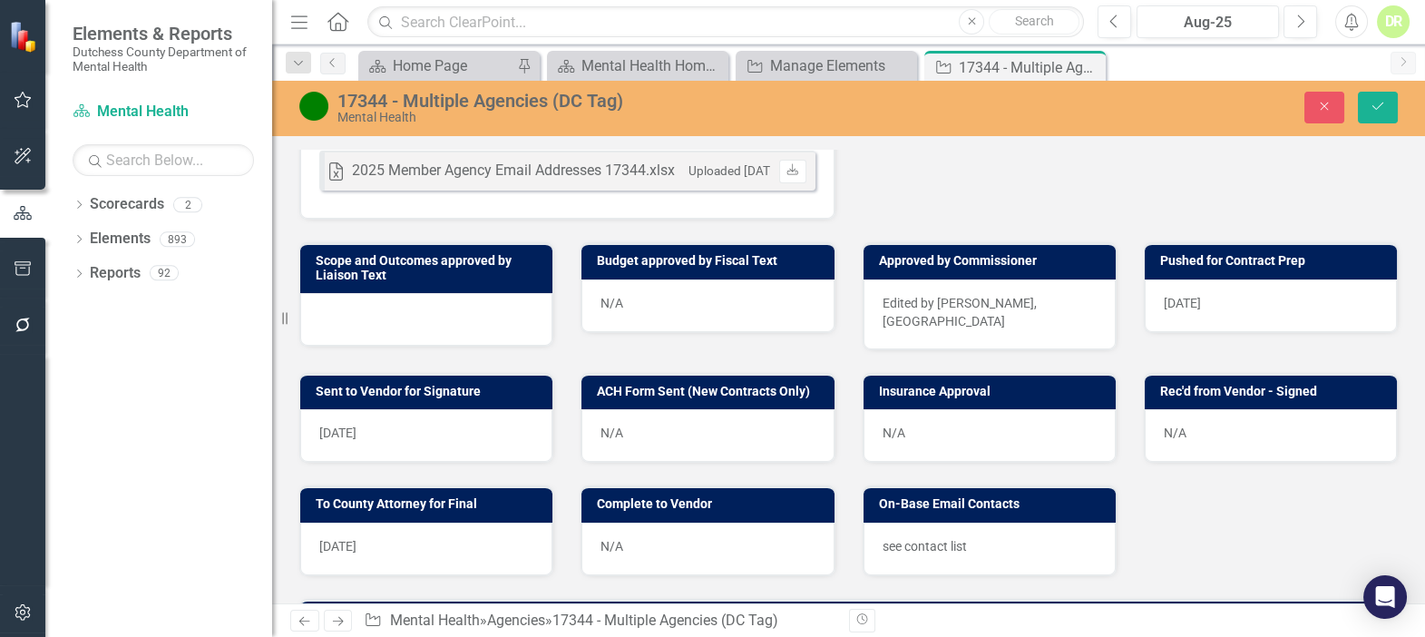
scroll to position [659, 0]
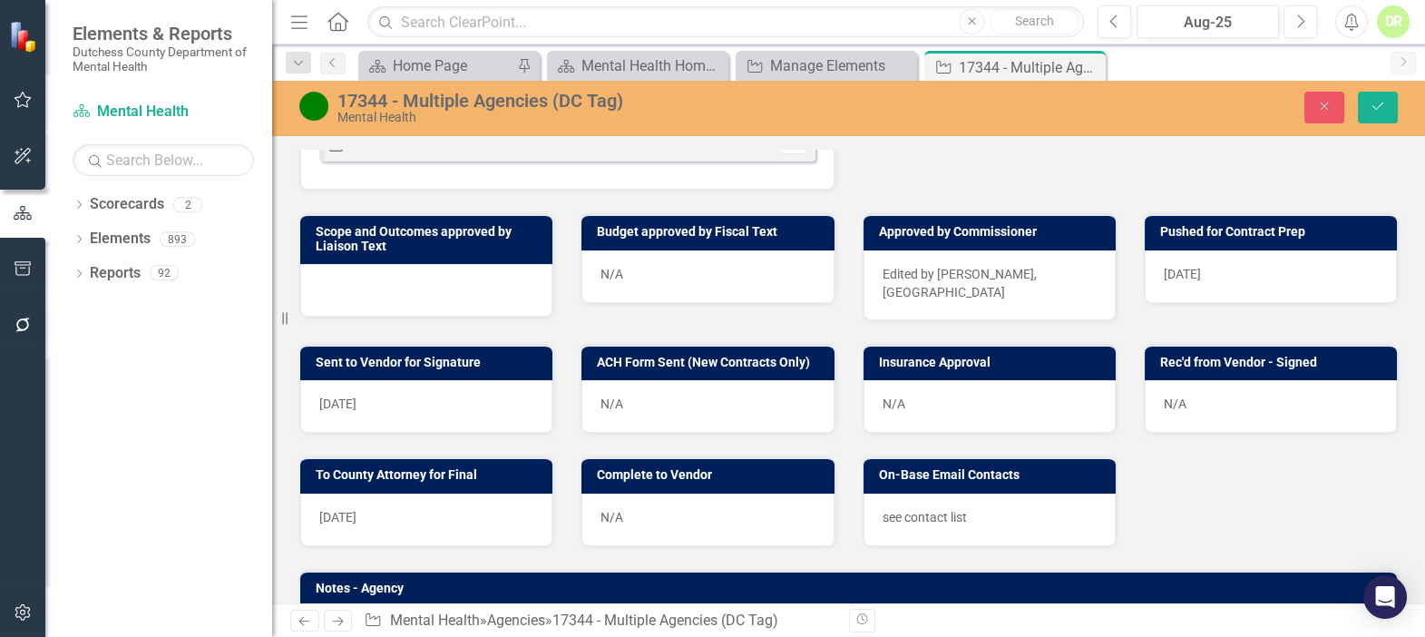
click at [401, 281] on div at bounding box center [426, 290] width 252 height 53
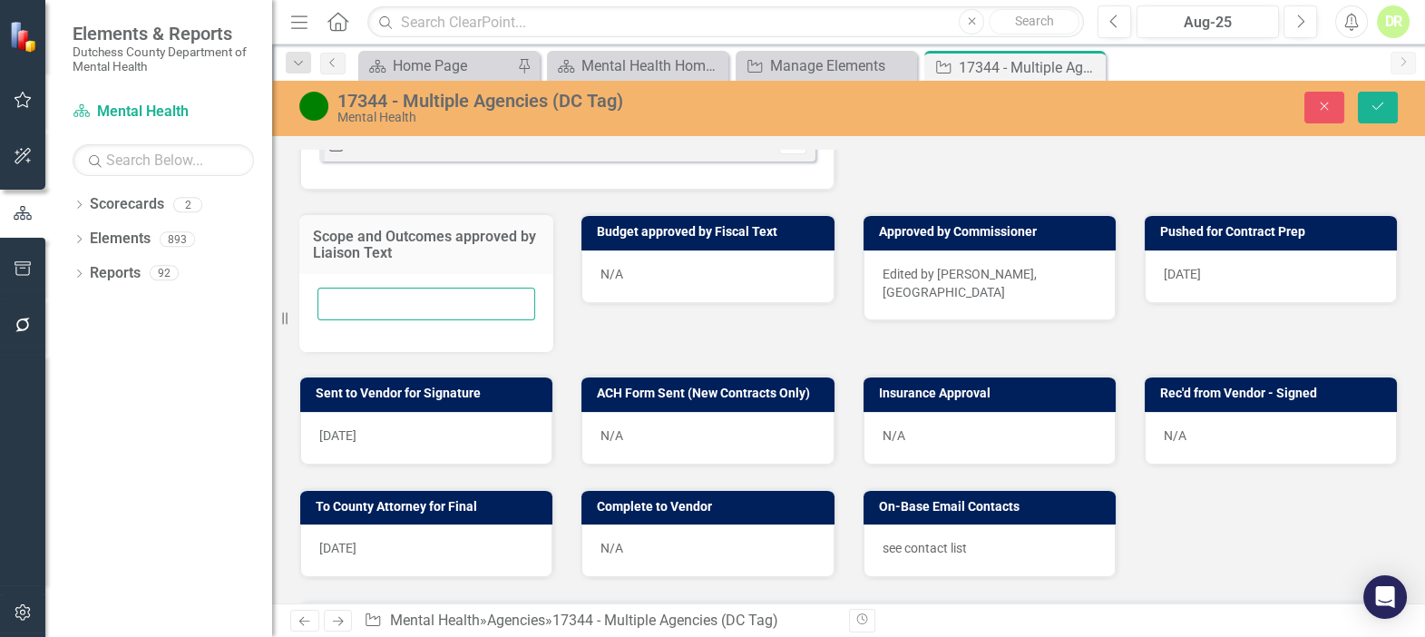
click at [363, 308] on input "text" at bounding box center [426, 305] width 218 height 34
type input "[DATE]"
click at [1366, 103] on button "Save" at bounding box center [1378, 108] width 40 height 32
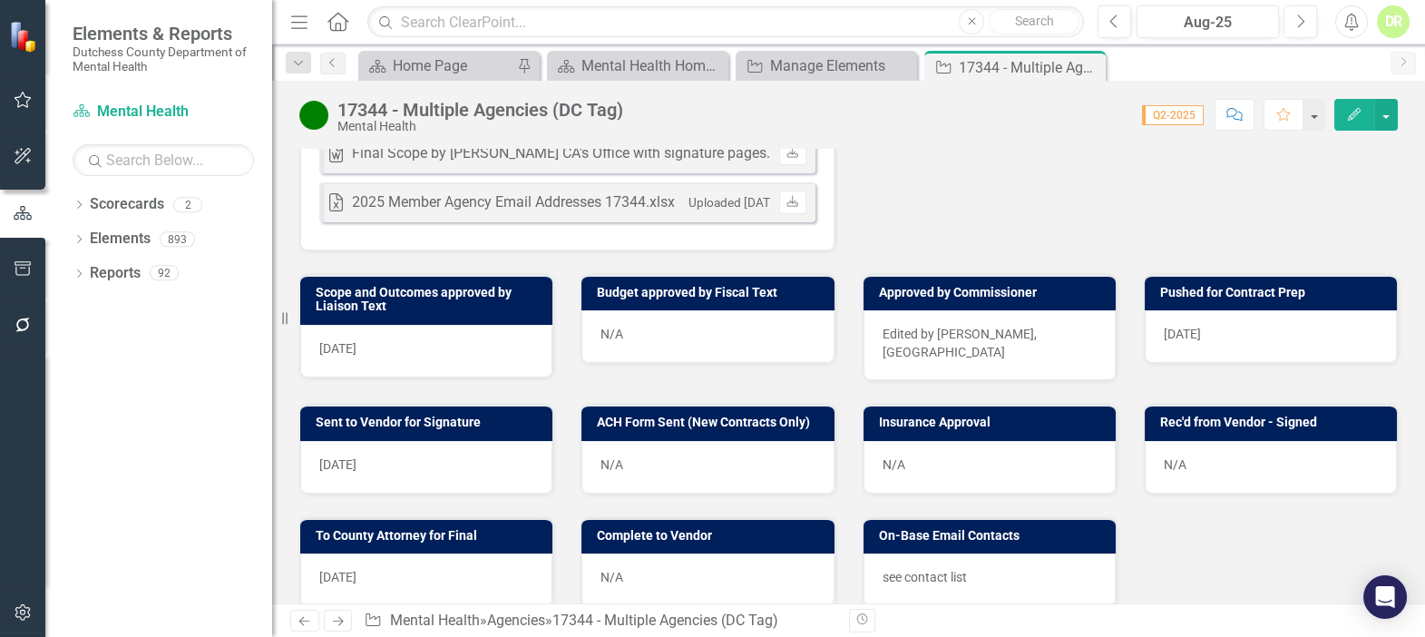
scroll to position [577, 0]
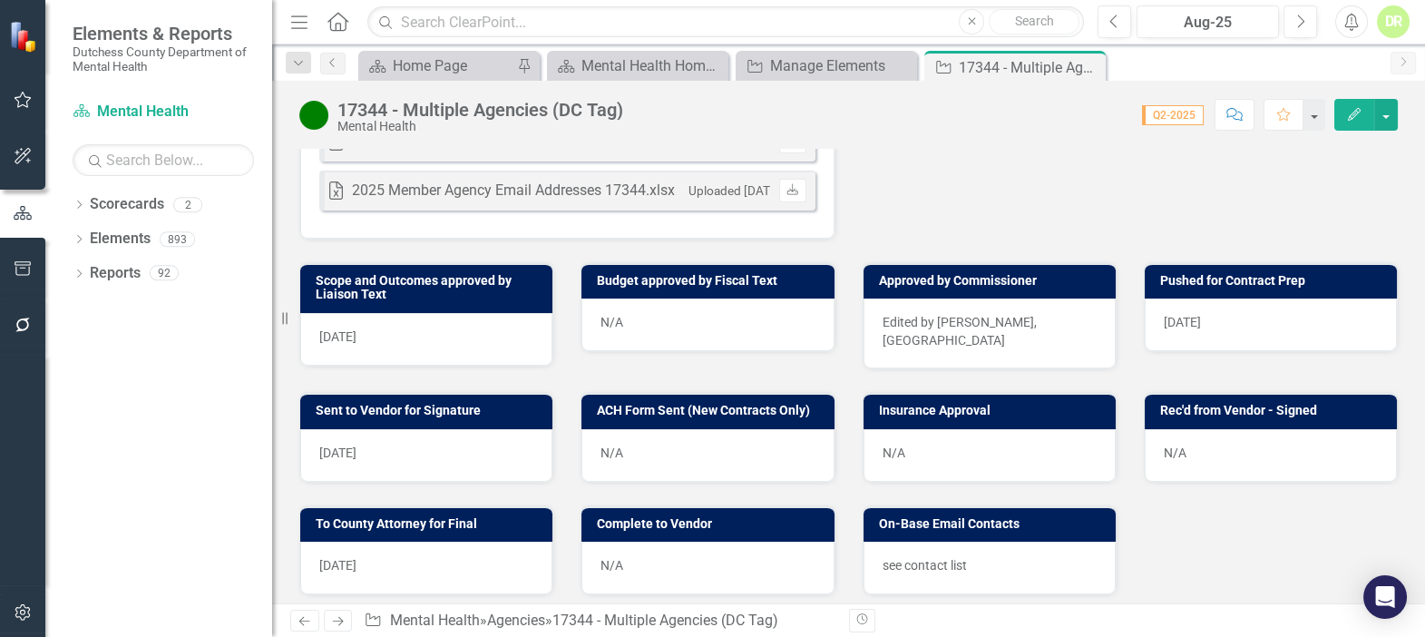
click at [1047, 316] on div "Edited by [PERSON_NAME], [GEOGRAPHIC_DATA]" at bounding box center [989, 333] width 252 height 70
click at [1047, 315] on div "Edited by [PERSON_NAME], [GEOGRAPHIC_DATA]" at bounding box center [989, 333] width 252 height 70
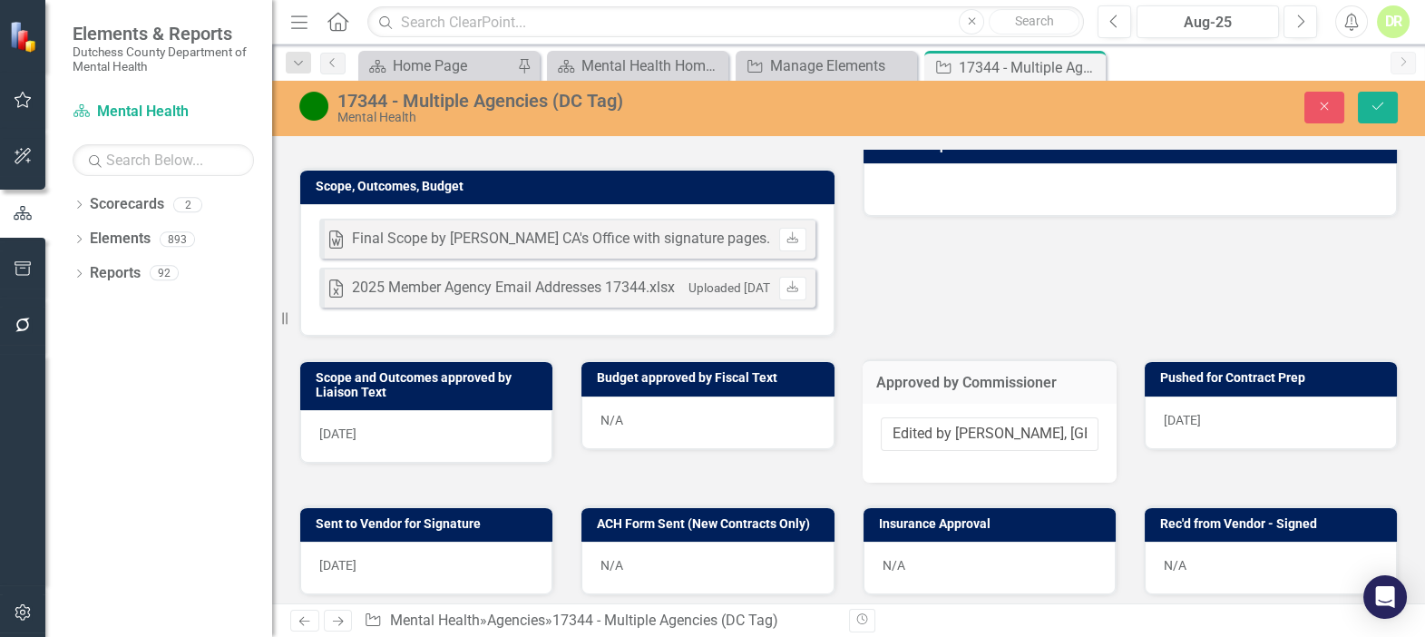
scroll to position [494, 0]
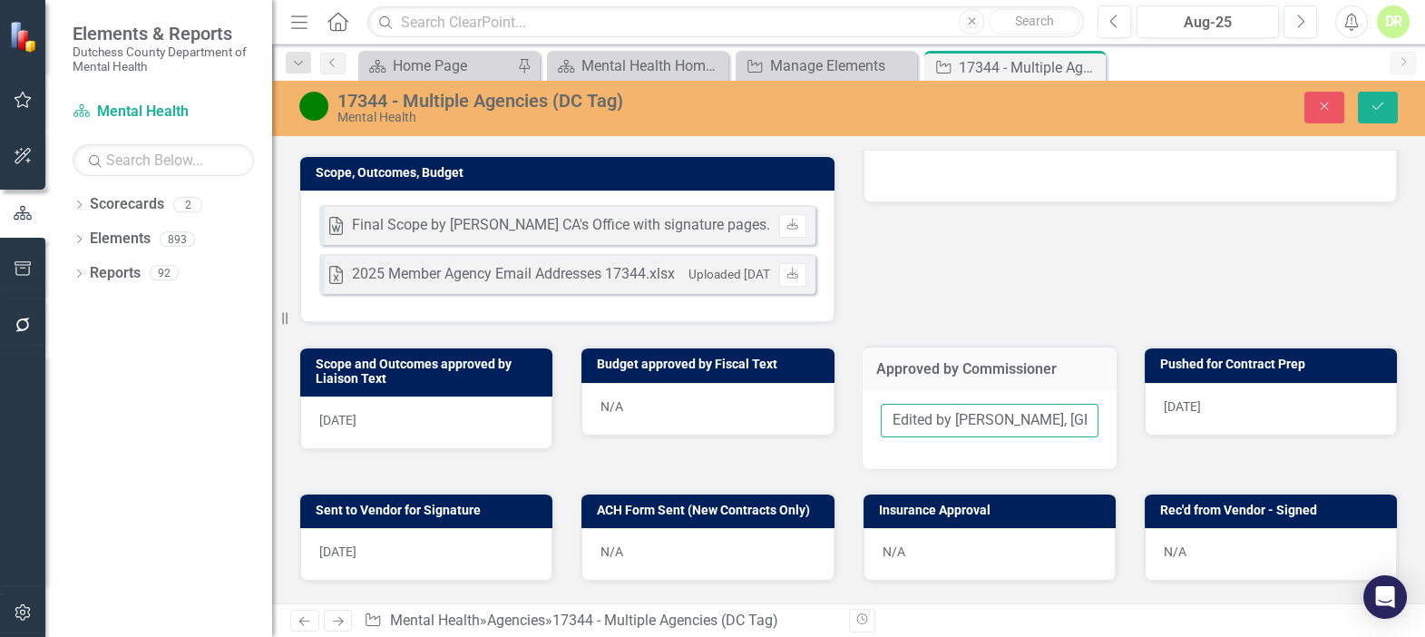
drag, startPoint x: 1033, startPoint y: 417, endPoint x: 652, endPoint y: 410, distance: 381.0
click at [665, 415] on div "Scope and Outcomes approved by Liaison Text [DATE] Budget approved by Fiscal Te…" at bounding box center [849, 395] width 1126 height 145
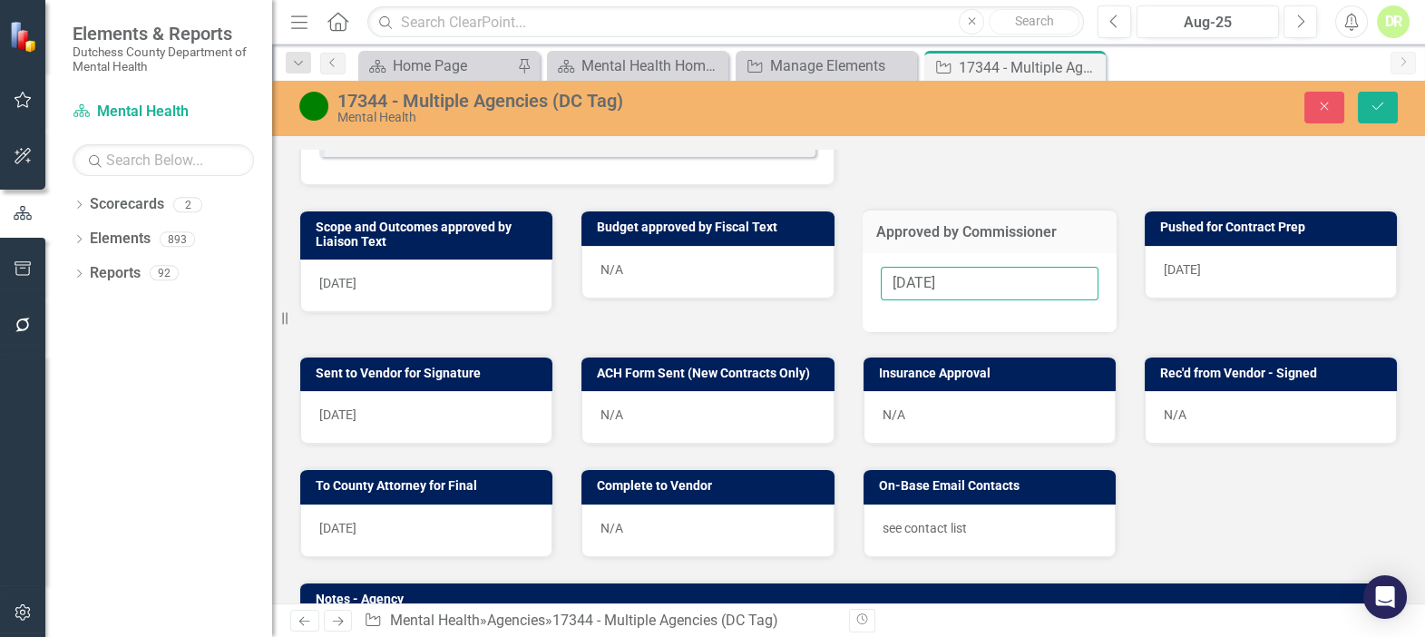
scroll to position [659, 0]
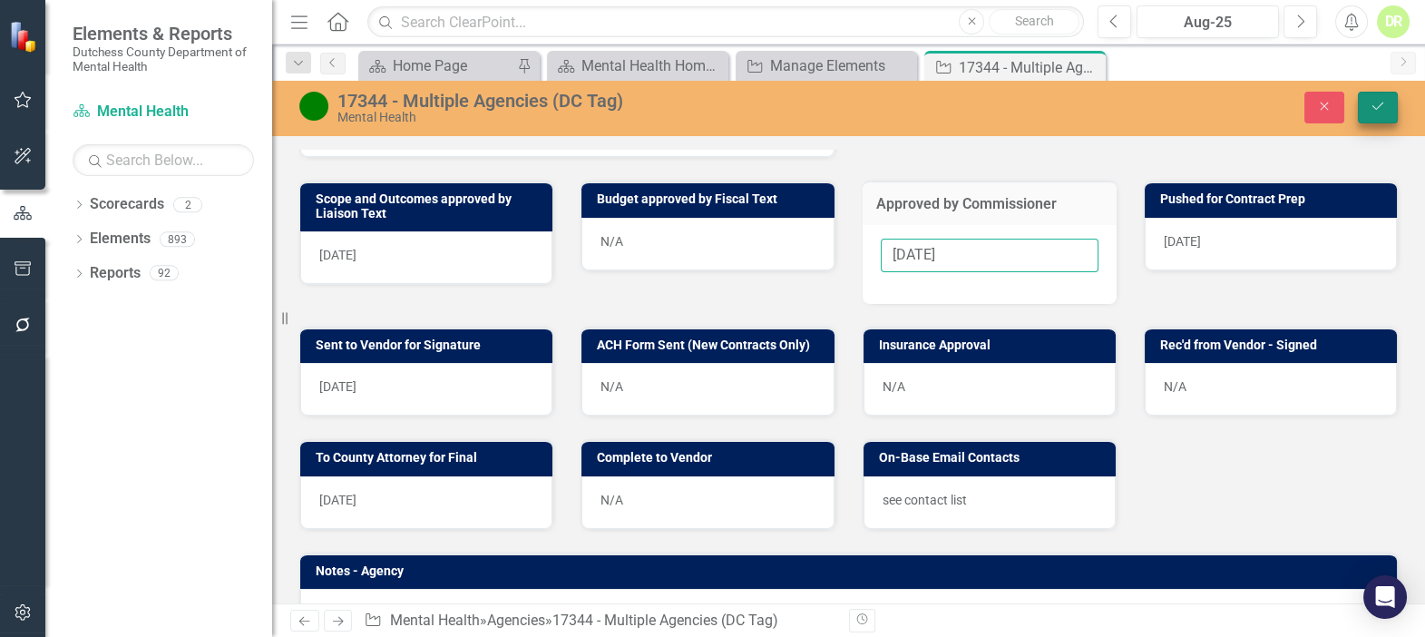
type input "[DATE]"
click at [1389, 96] on button "Save" at bounding box center [1378, 108] width 40 height 32
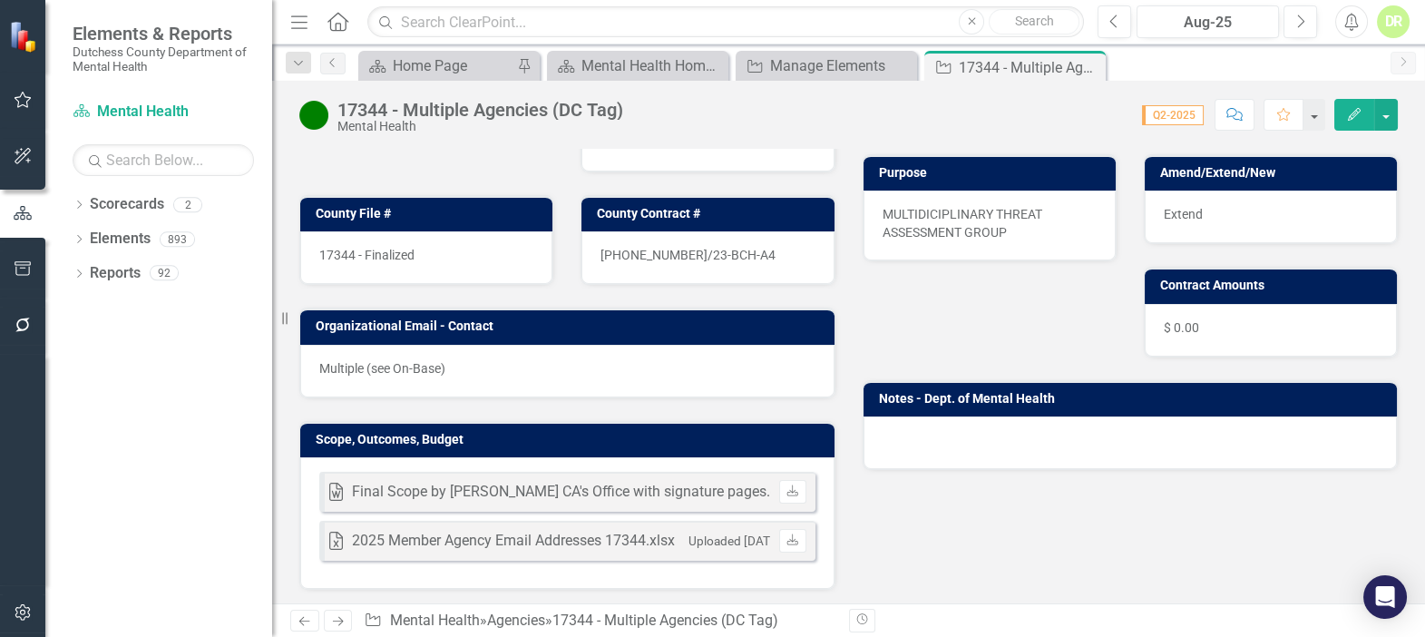
scroll to position [722, 0]
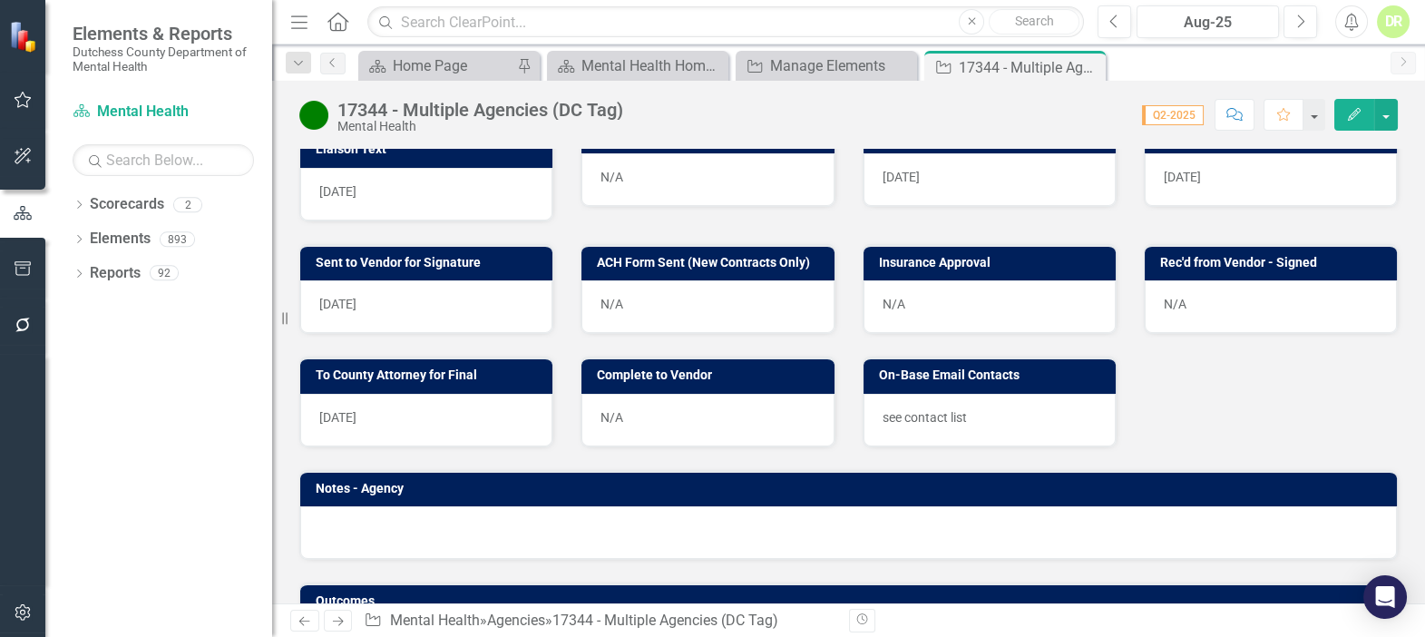
click at [738, 407] on div "N/A" at bounding box center [707, 420] width 252 height 53
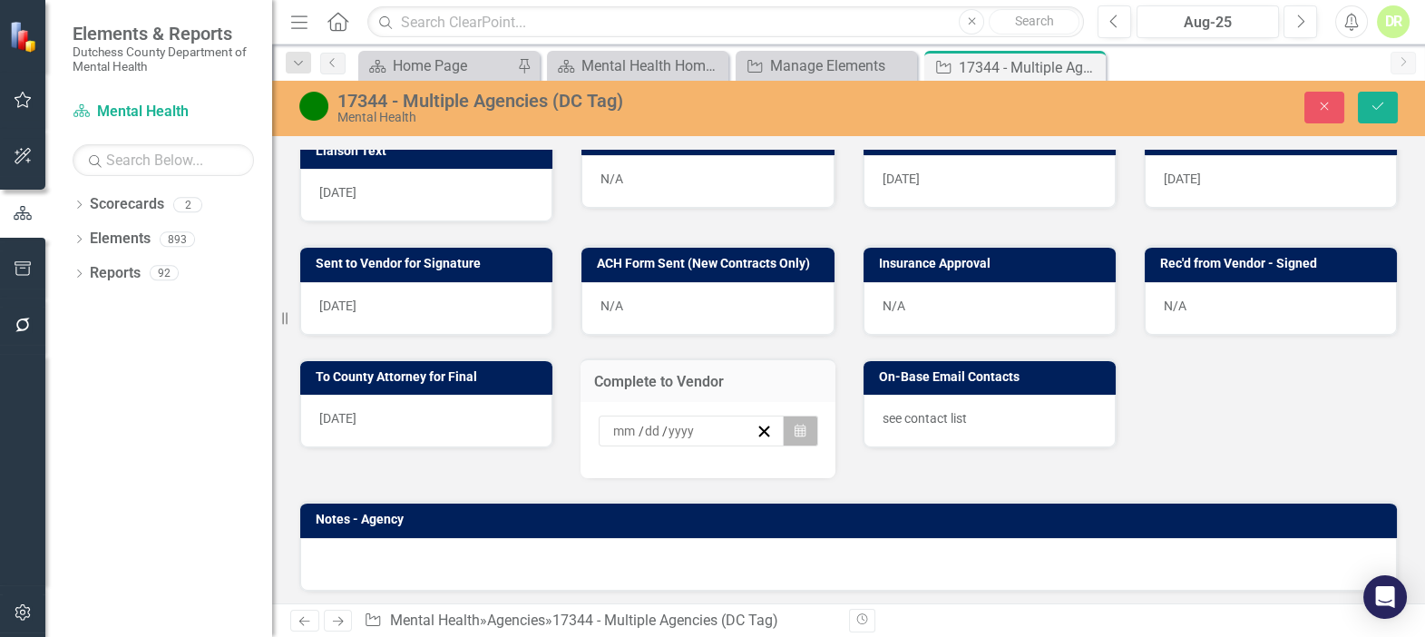
click at [795, 424] on icon "button" at bounding box center [800, 430] width 11 height 13
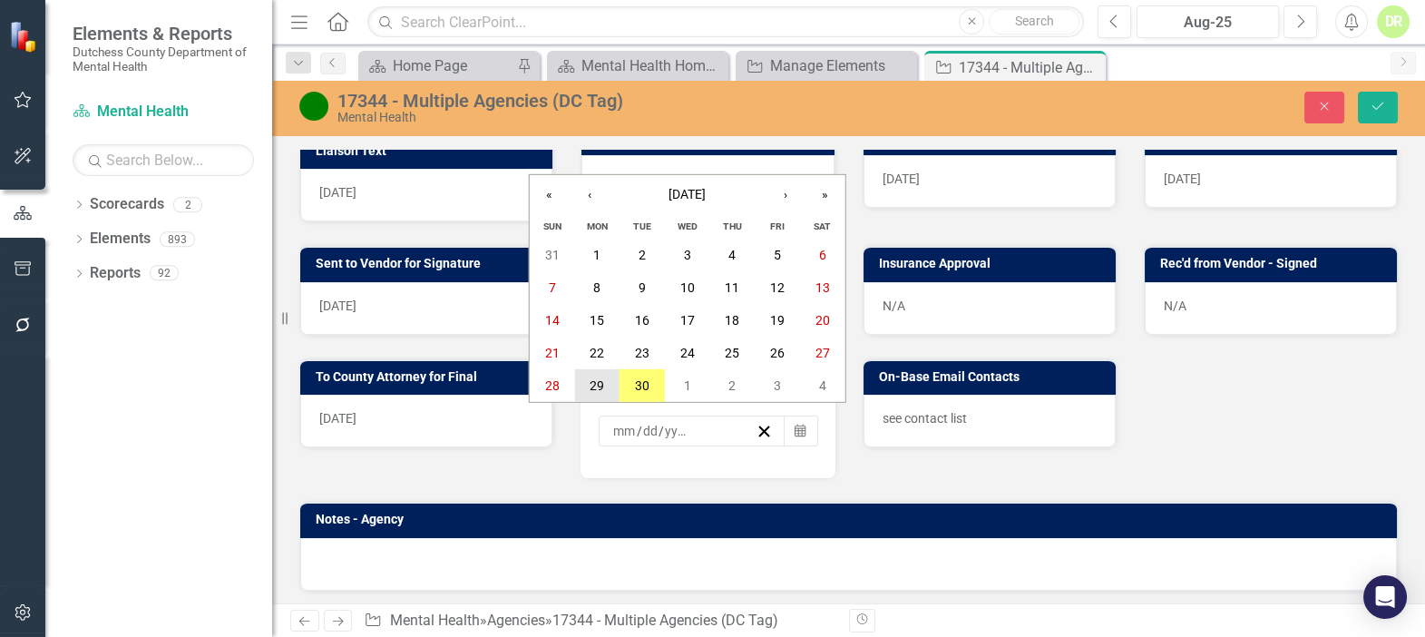
click at [612, 385] on button "29" at bounding box center [596, 385] width 45 height 33
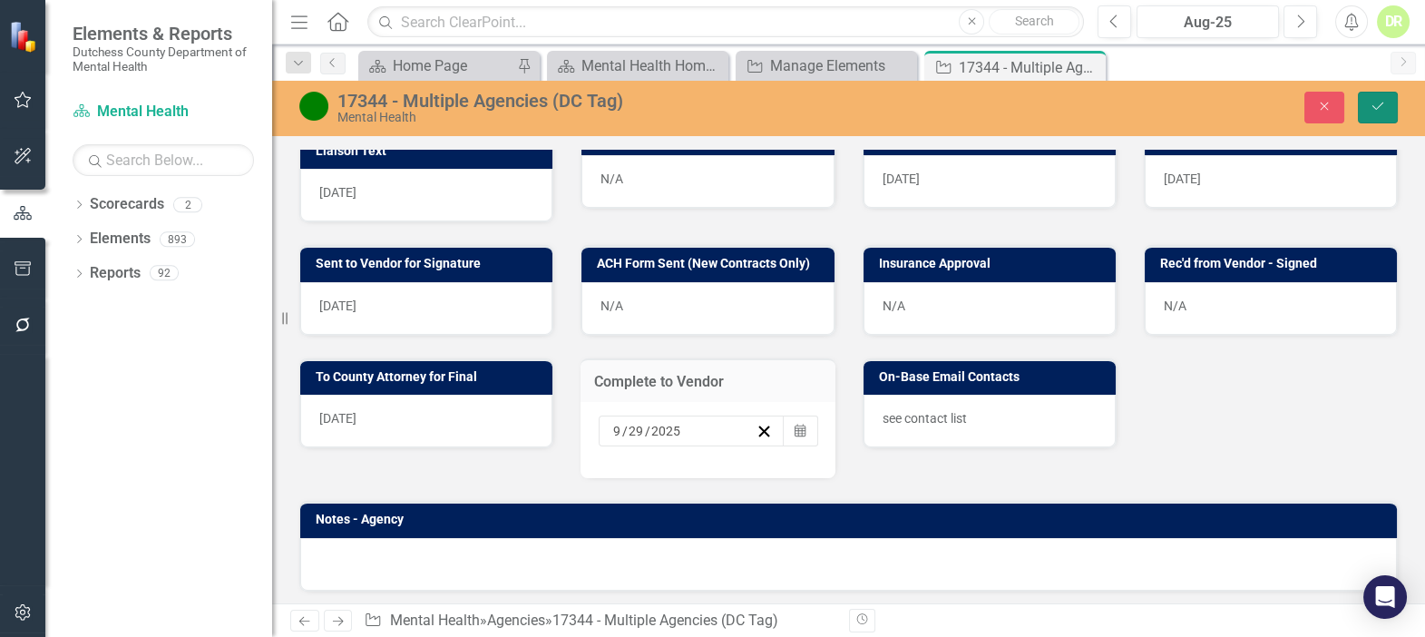
click at [1389, 99] on button "Save" at bounding box center [1378, 108] width 40 height 32
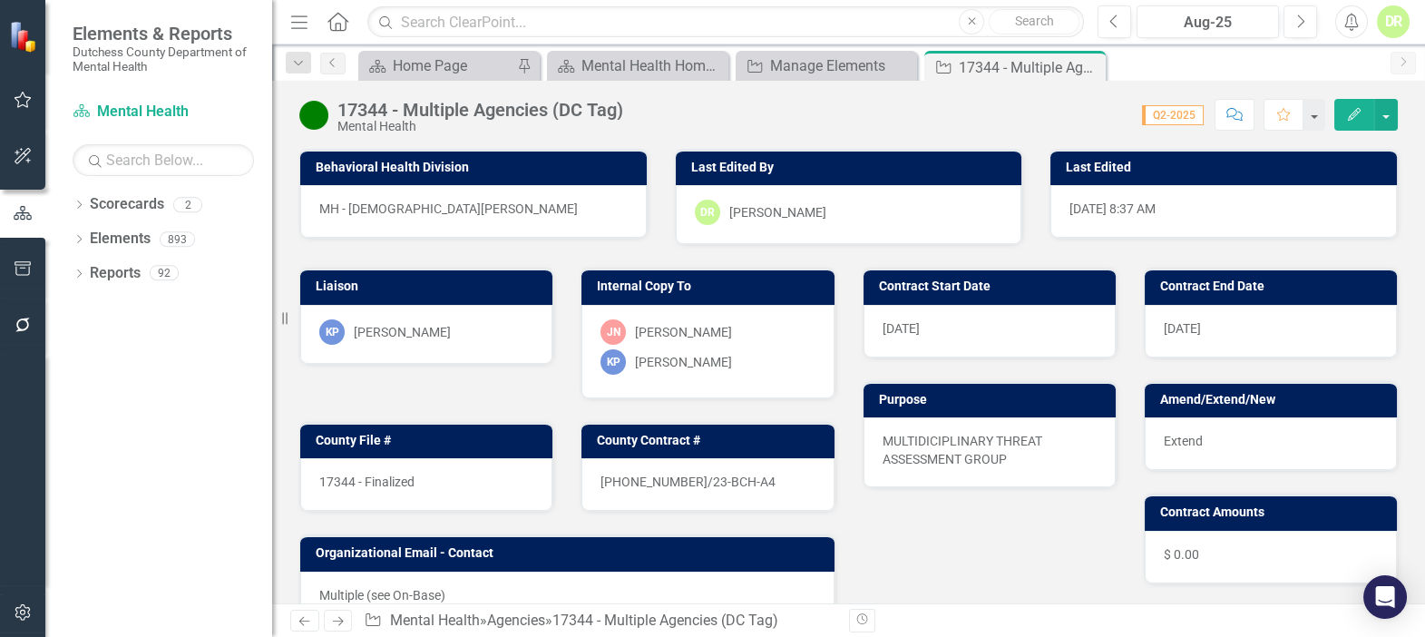
click at [940, 97] on div "17344 - Multiple Agencies (DC Tag) Mental Health Score: N/A Q2-2025 Completed C…" at bounding box center [848, 108] width 1153 height 54
click at [1088, 65] on icon "Close" at bounding box center [1088, 67] width 18 height 15
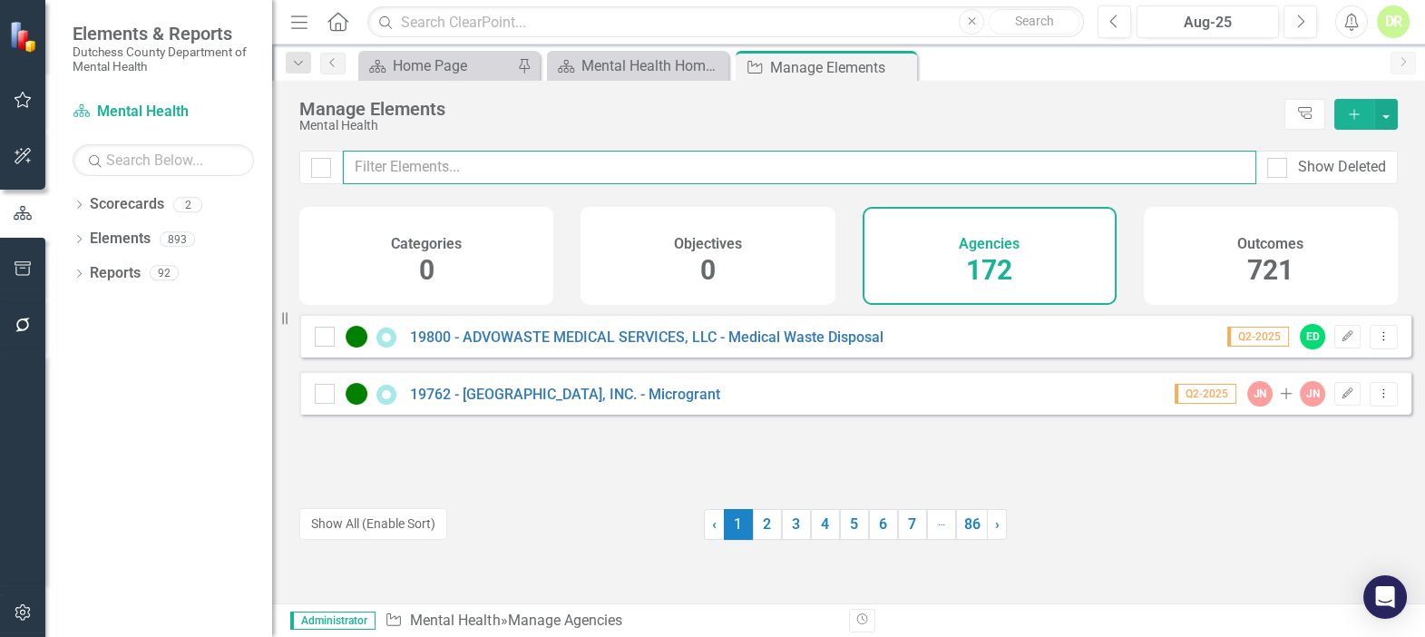
click at [487, 171] on input "text" at bounding box center [799, 168] width 913 height 34
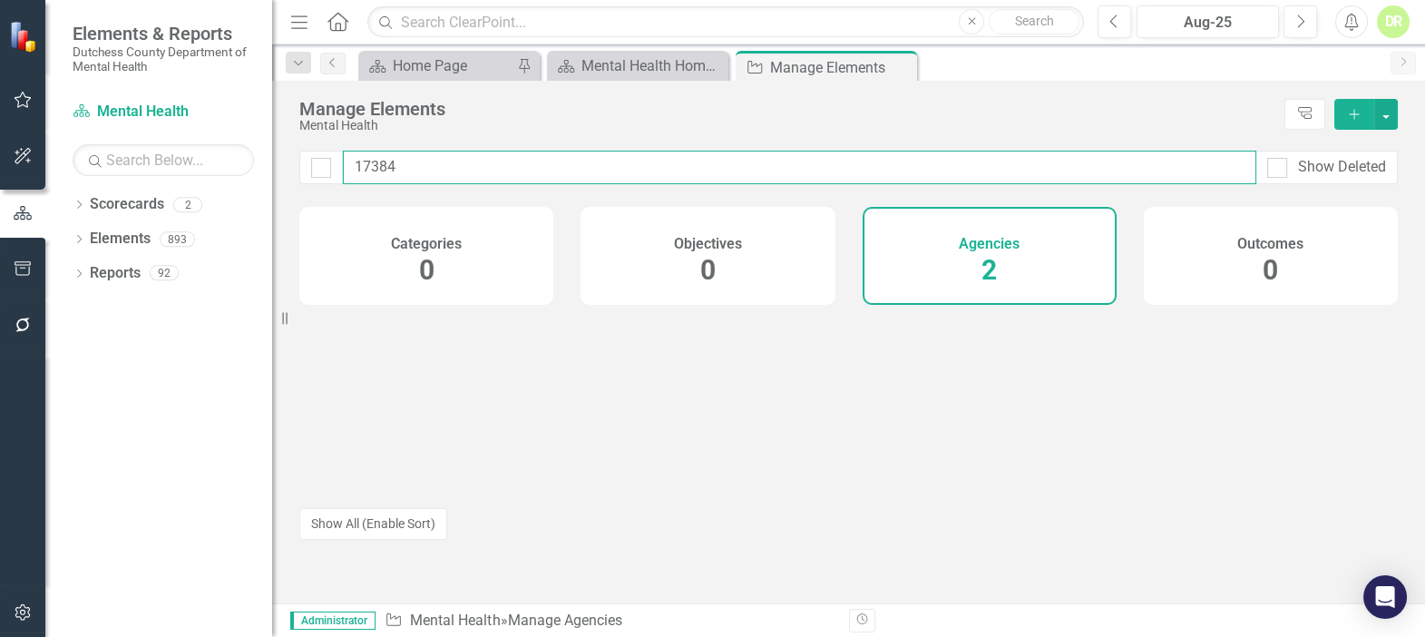
type input "17384"
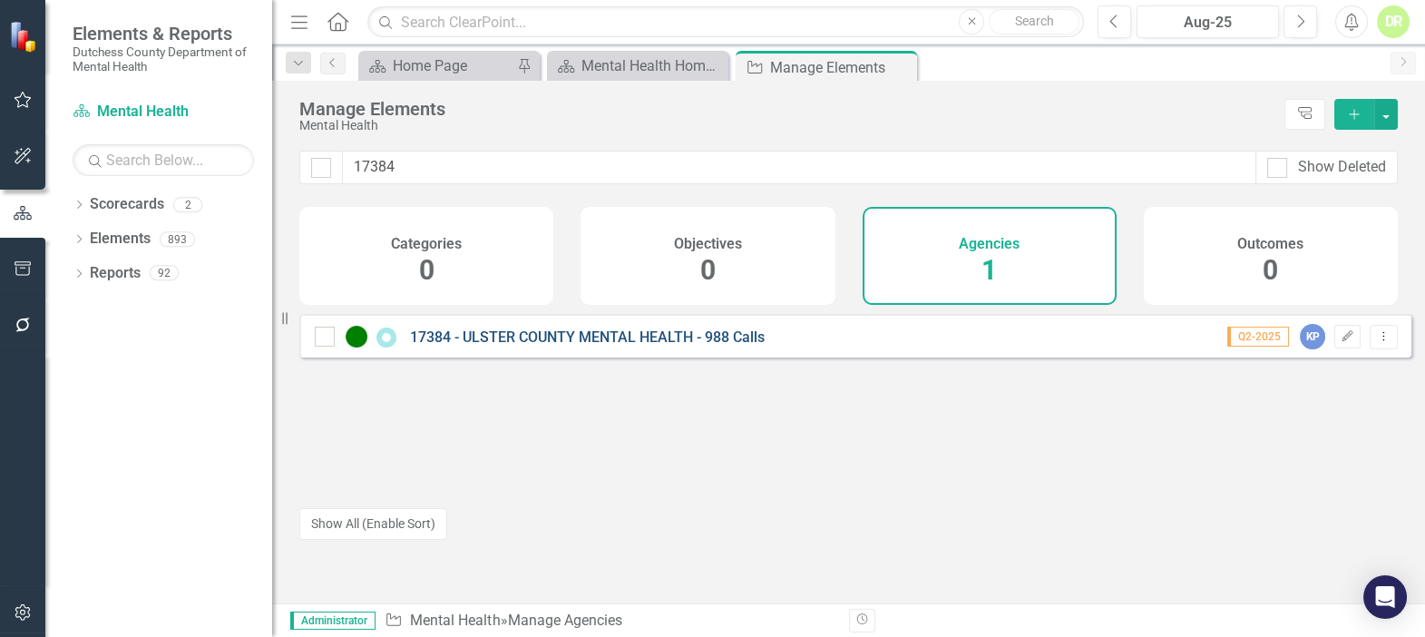
click at [493, 346] on link "17384 - ULSTER COUNTY MENTAL HEALTH - 988 Calls" at bounding box center [587, 336] width 355 height 17
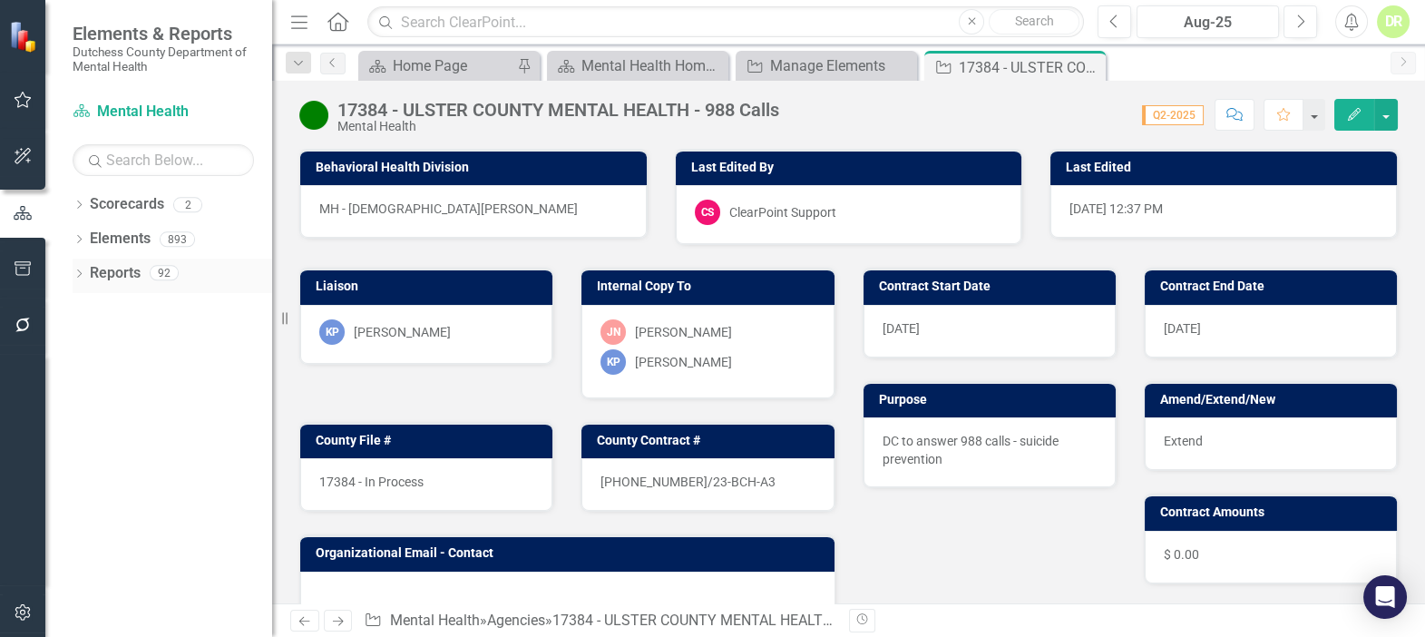
click at [101, 270] on link "Reports" at bounding box center [115, 273] width 51 height 21
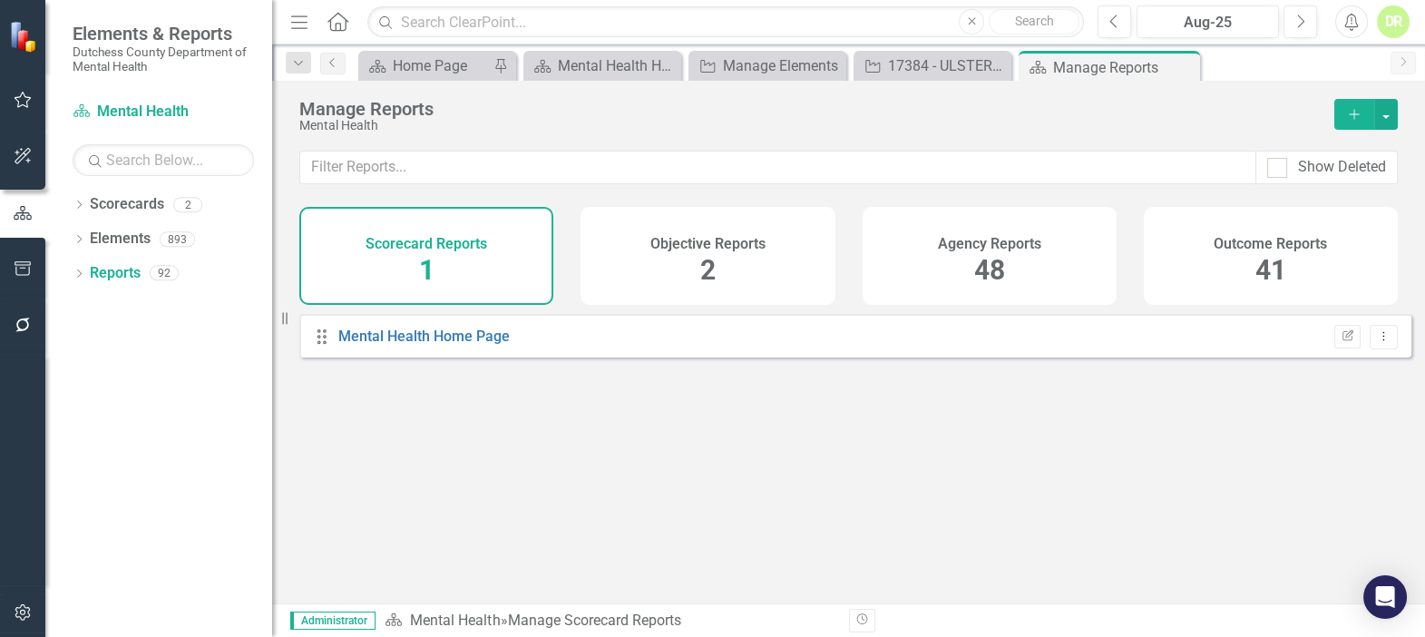
click at [986, 256] on span "48" at bounding box center [989, 270] width 31 height 32
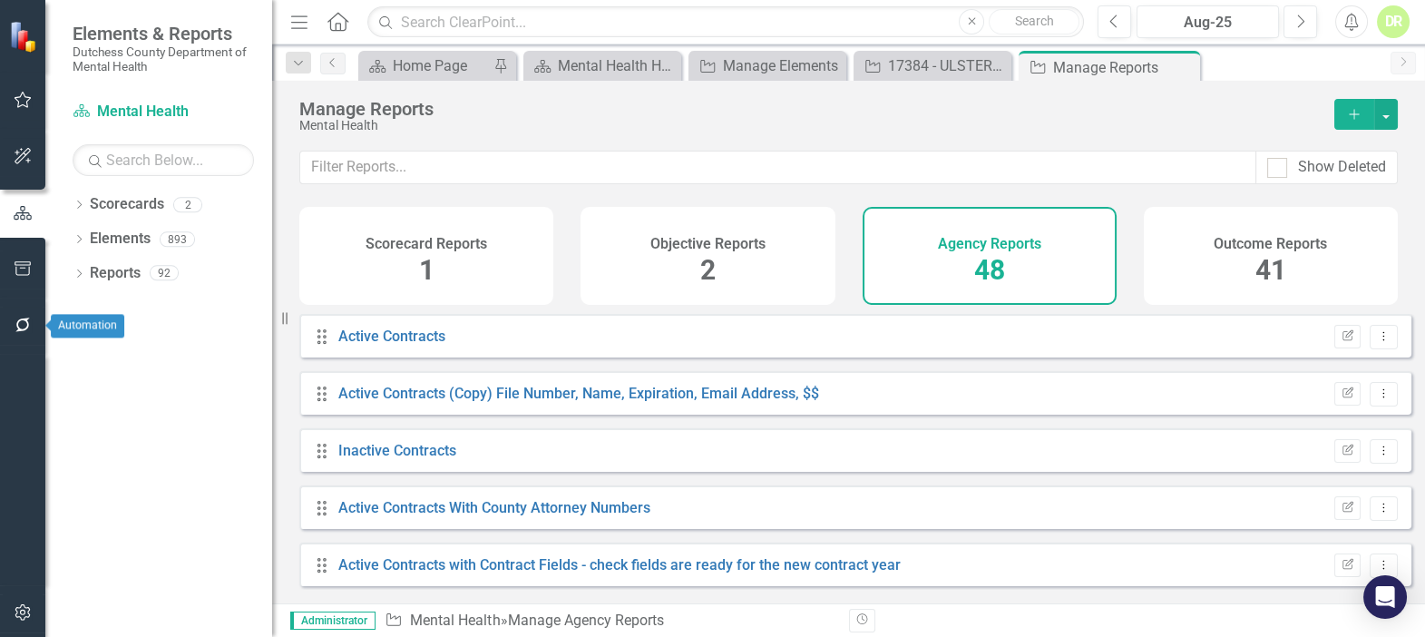
click at [23, 323] on icon "button" at bounding box center [23, 324] width 19 height 15
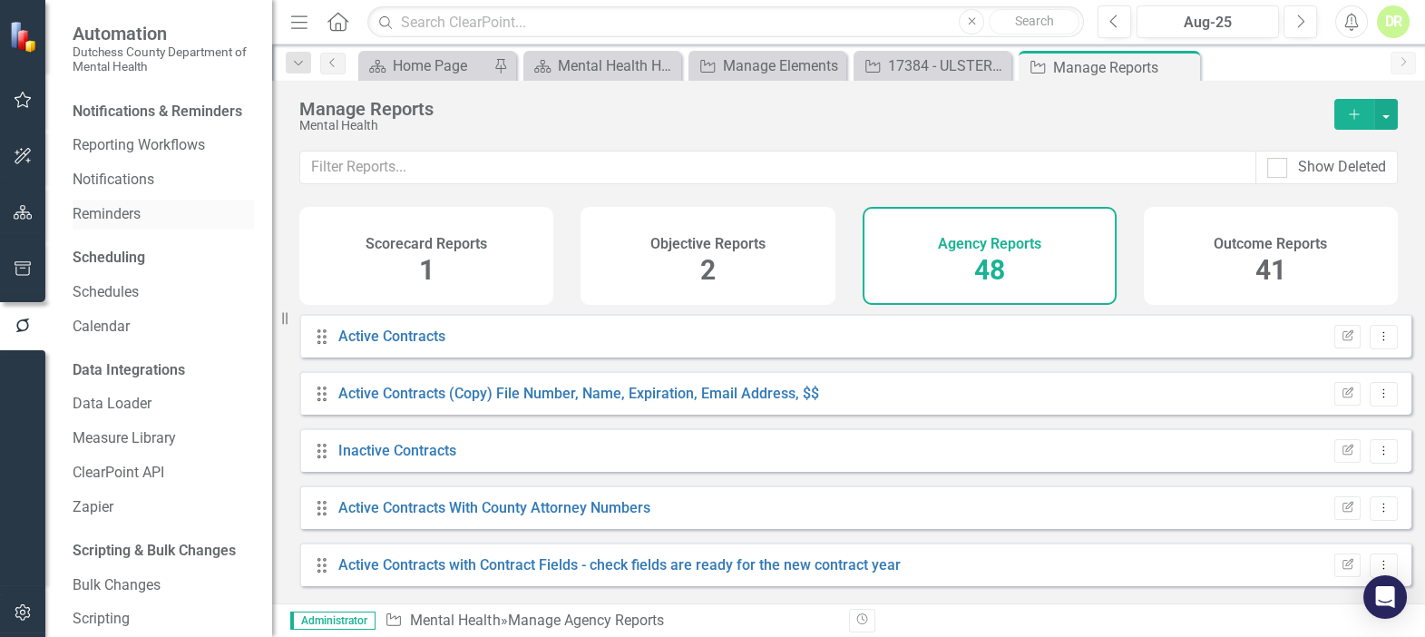
click at [138, 225] on link "Reminders" at bounding box center [163, 214] width 181 height 21
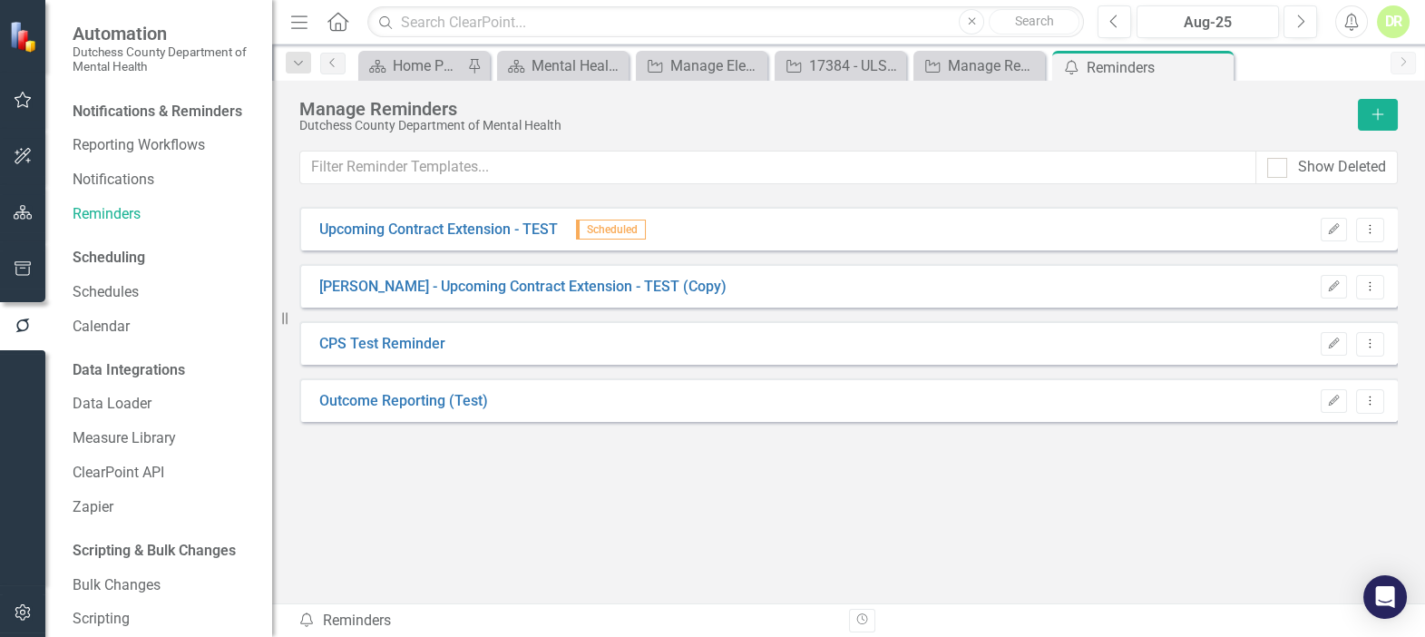
drag, startPoint x: 1331, startPoint y: 398, endPoint x: 796, endPoint y: 496, distance: 544.0
click at [1314, 398] on div "Edit Dropdown Menu" at bounding box center [1347, 401] width 73 height 24
click at [1333, 395] on icon "Edit" at bounding box center [1334, 400] width 14 height 11
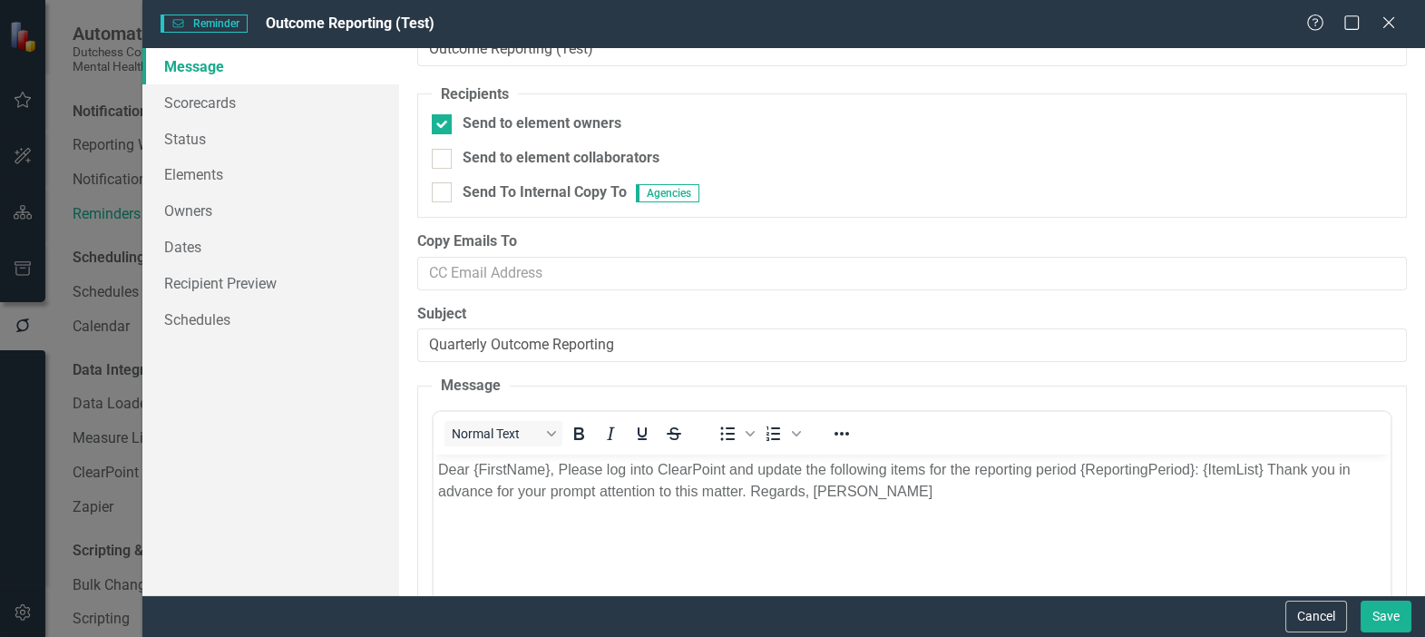
scroll to position [82, 0]
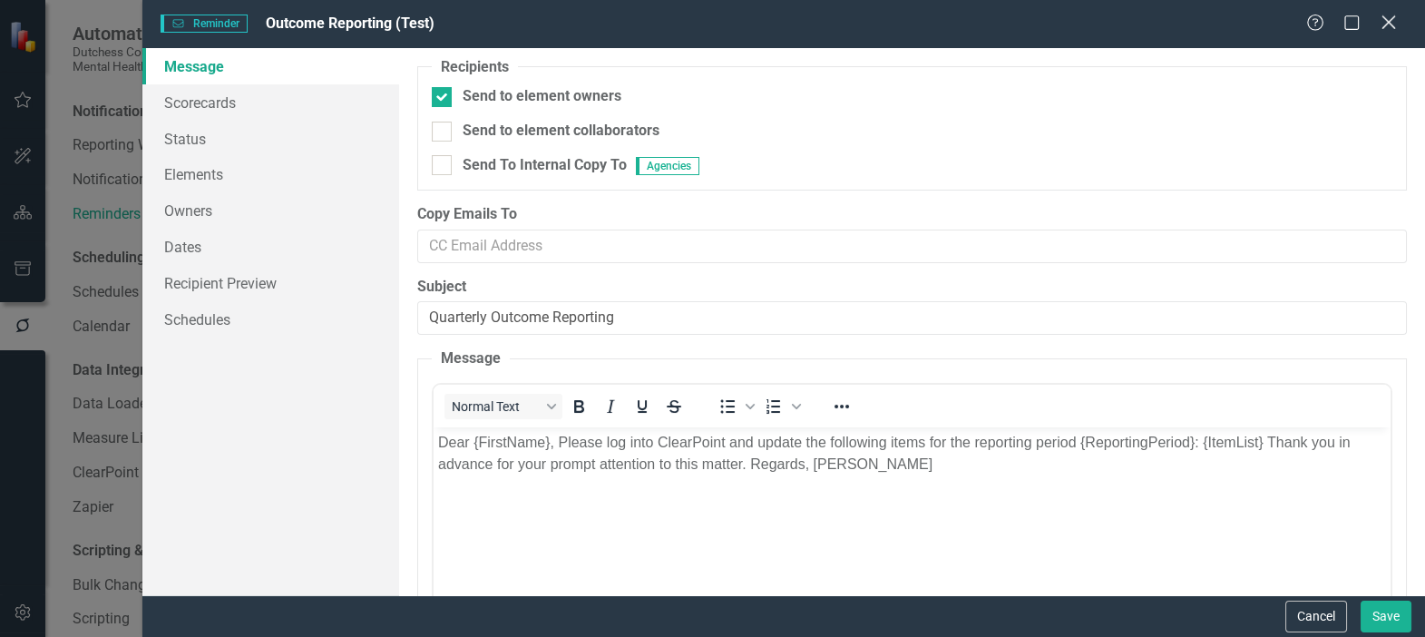
click at [1389, 22] on icon at bounding box center [1388, 22] width 14 height 14
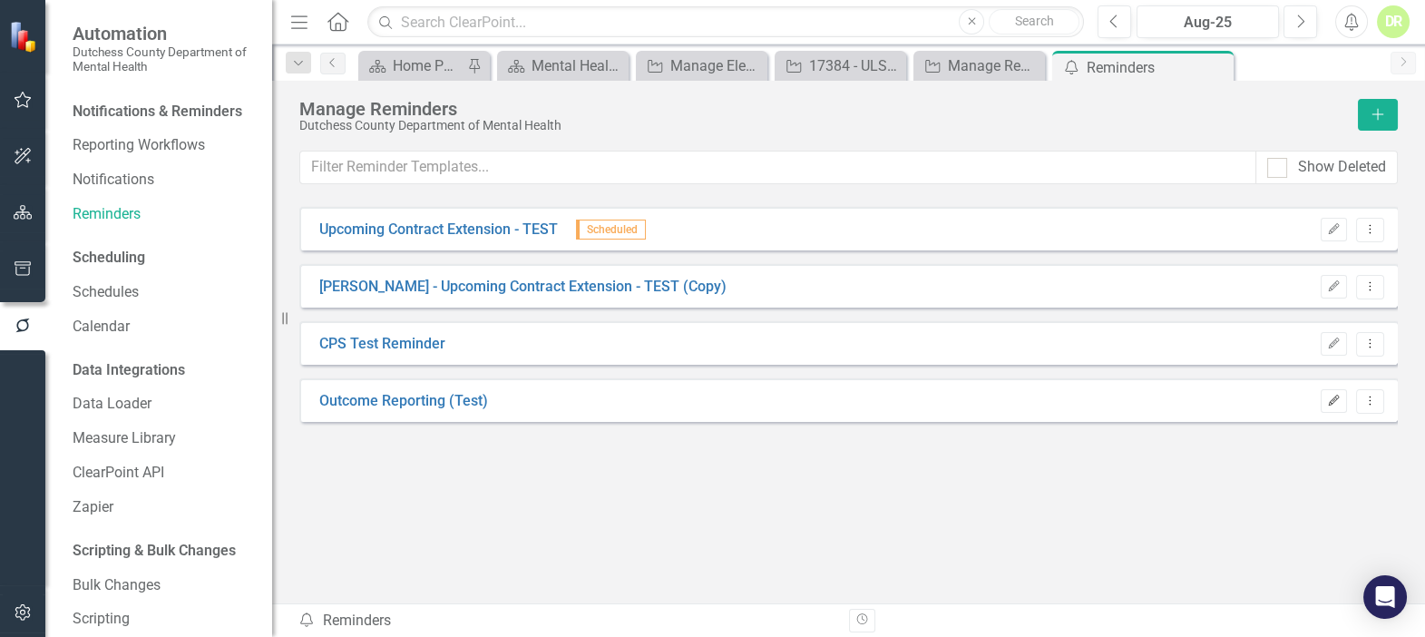
click at [1324, 393] on button "Edit" at bounding box center [1334, 401] width 26 height 24
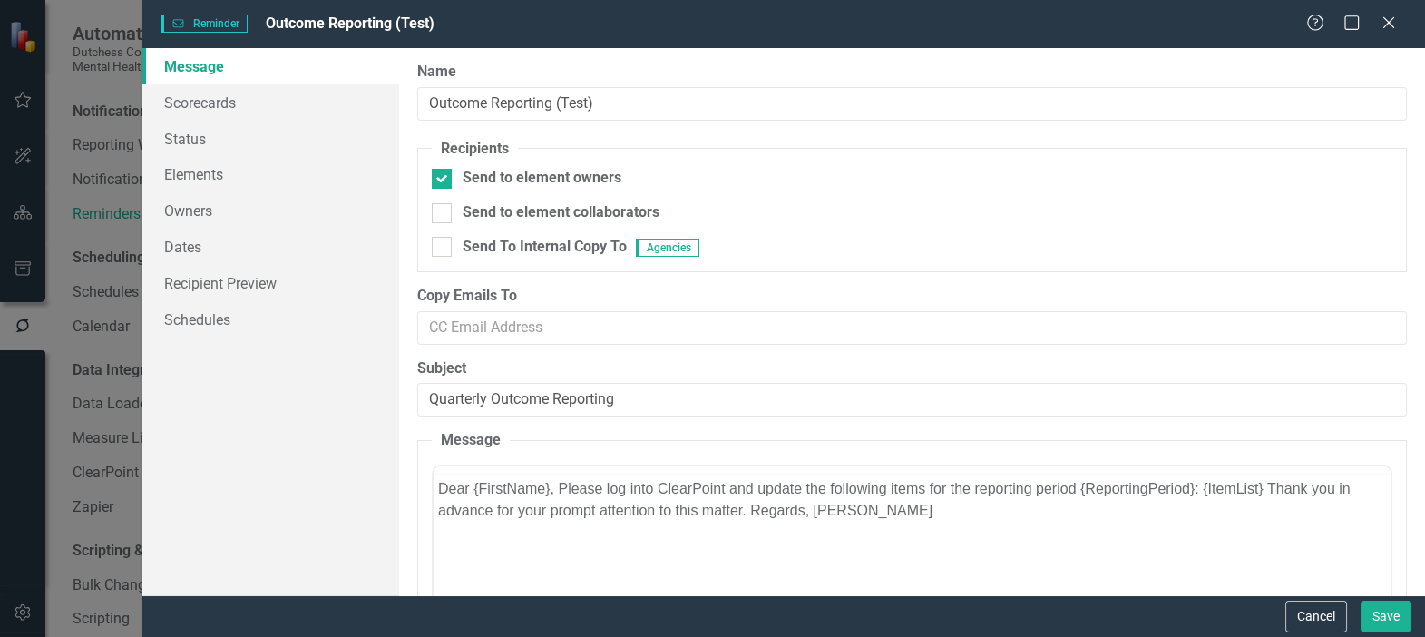
scroll to position [0, 0]
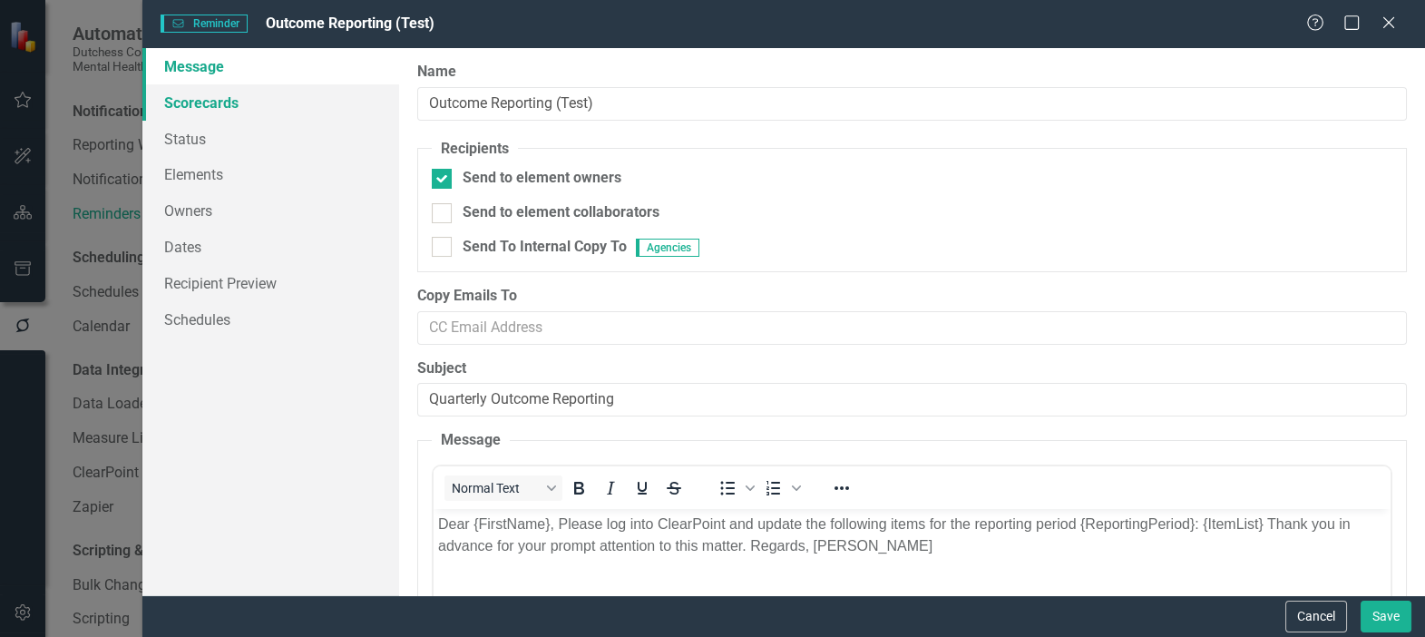
click at [186, 96] on link "Scorecards" at bounding box center [270, 102] width 257 height 36
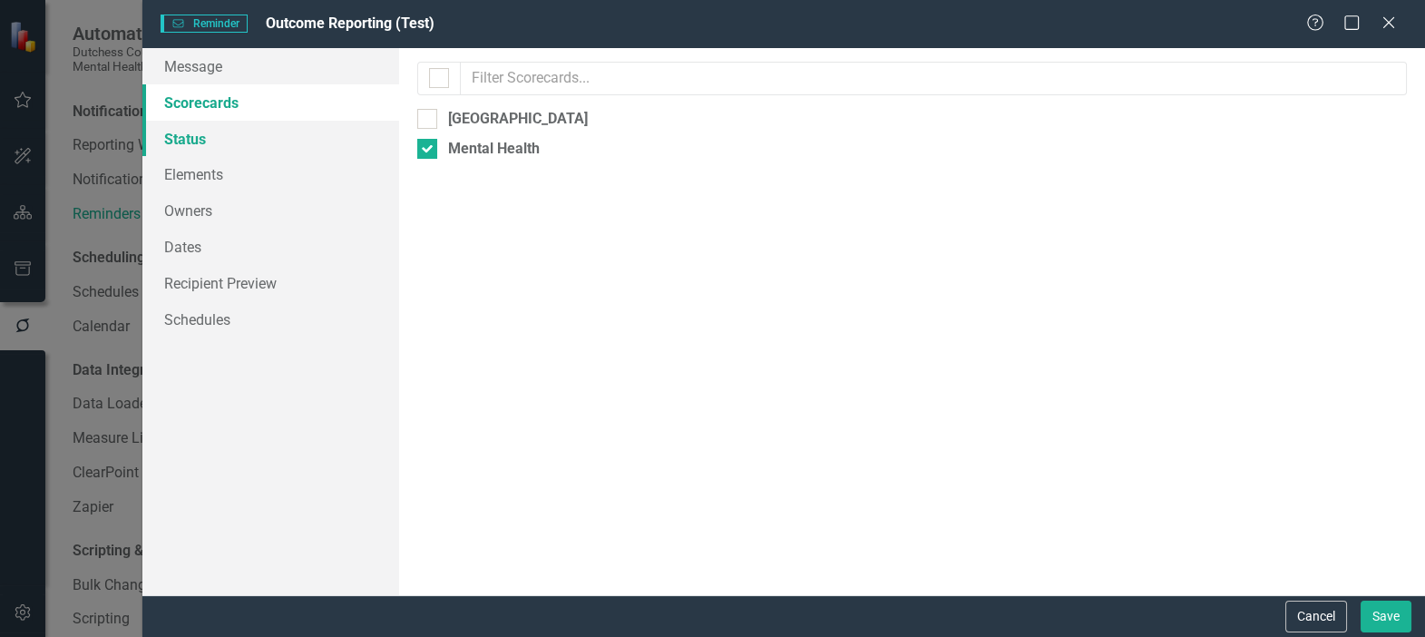
click at [201, 133] on link "Status" at bounding box center [270, 139] width 257 height 36
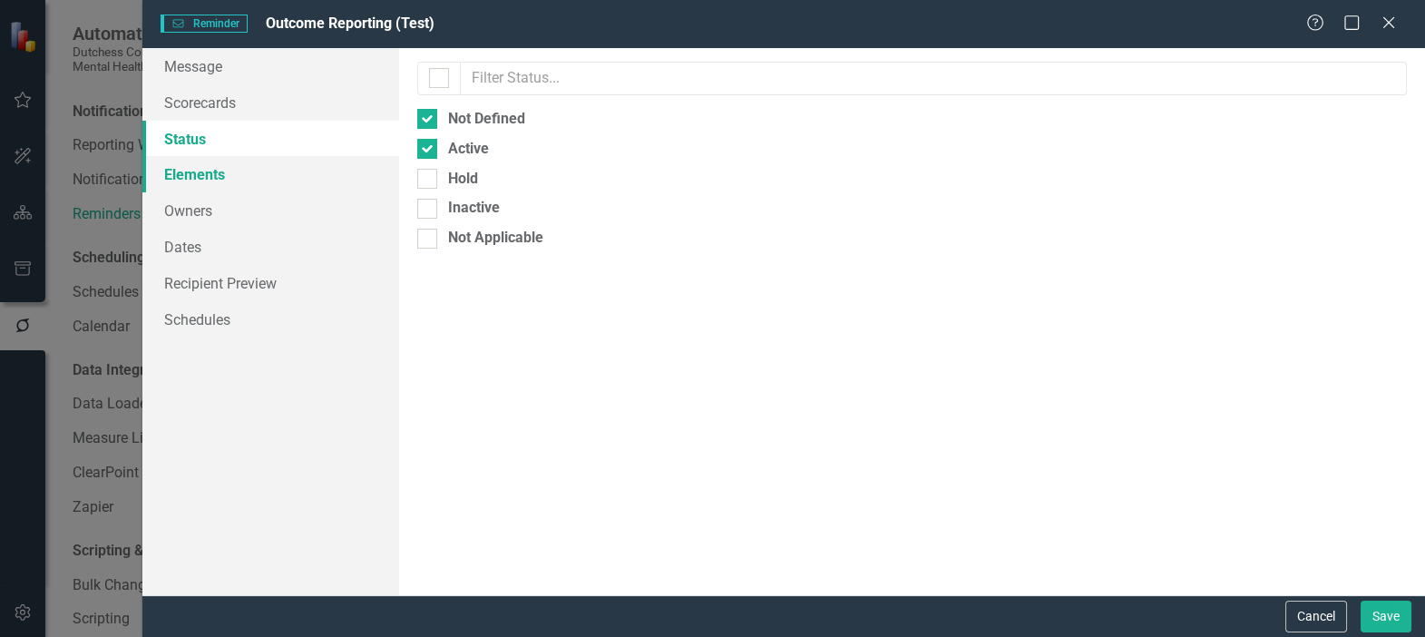
click at [199, 173] on link "Elements" at bounding box center [270, 174] width 257 height 36
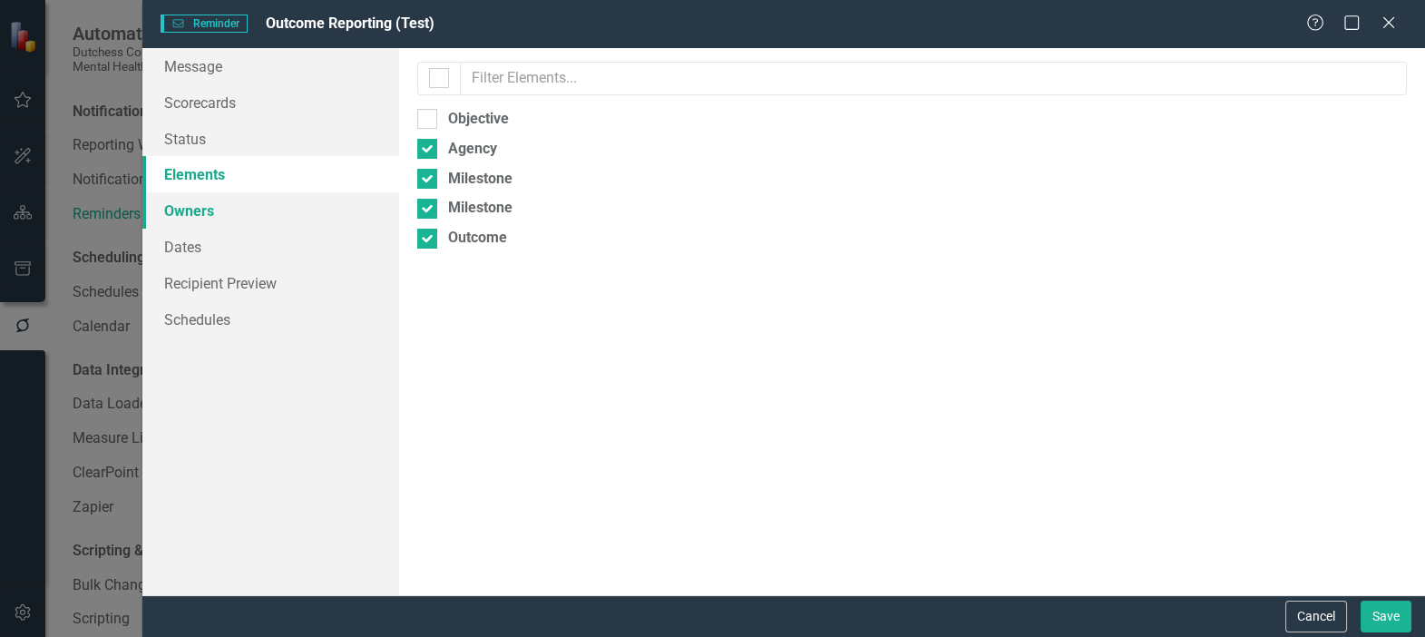
click at [192, 211] on link "Owners" at bounding box center [270, 210] width 257 height 36
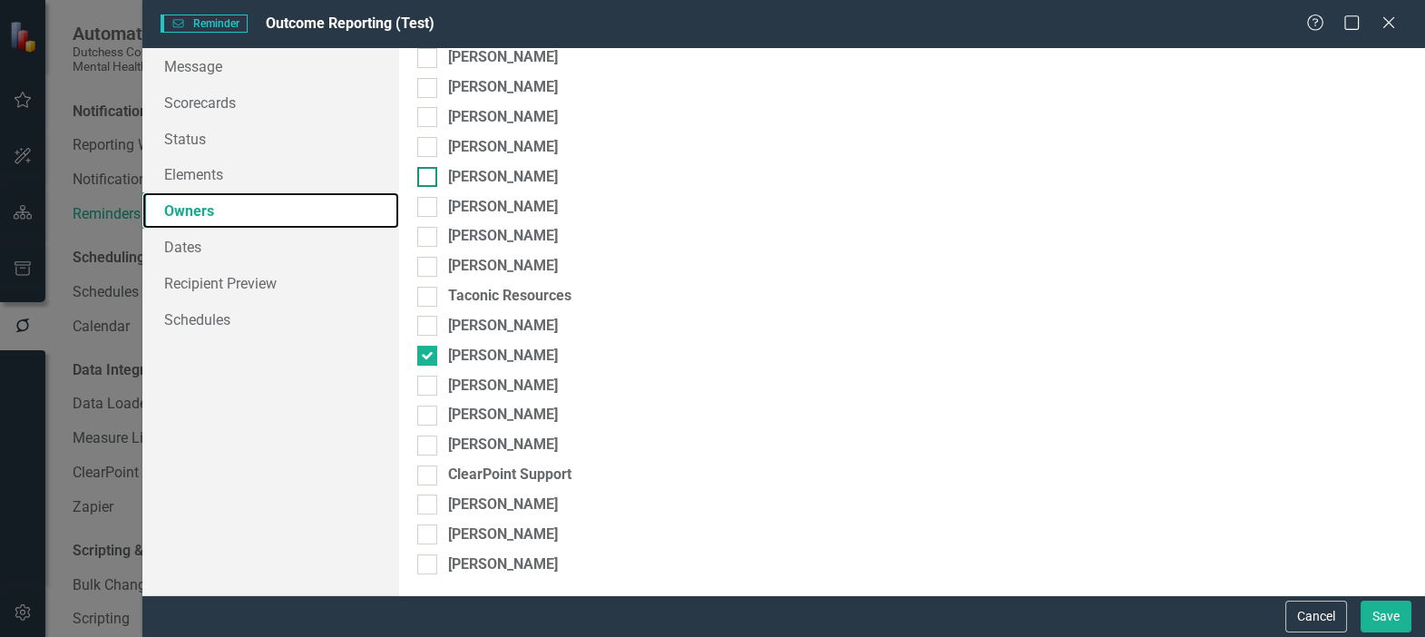
scroll to position [540, 0]
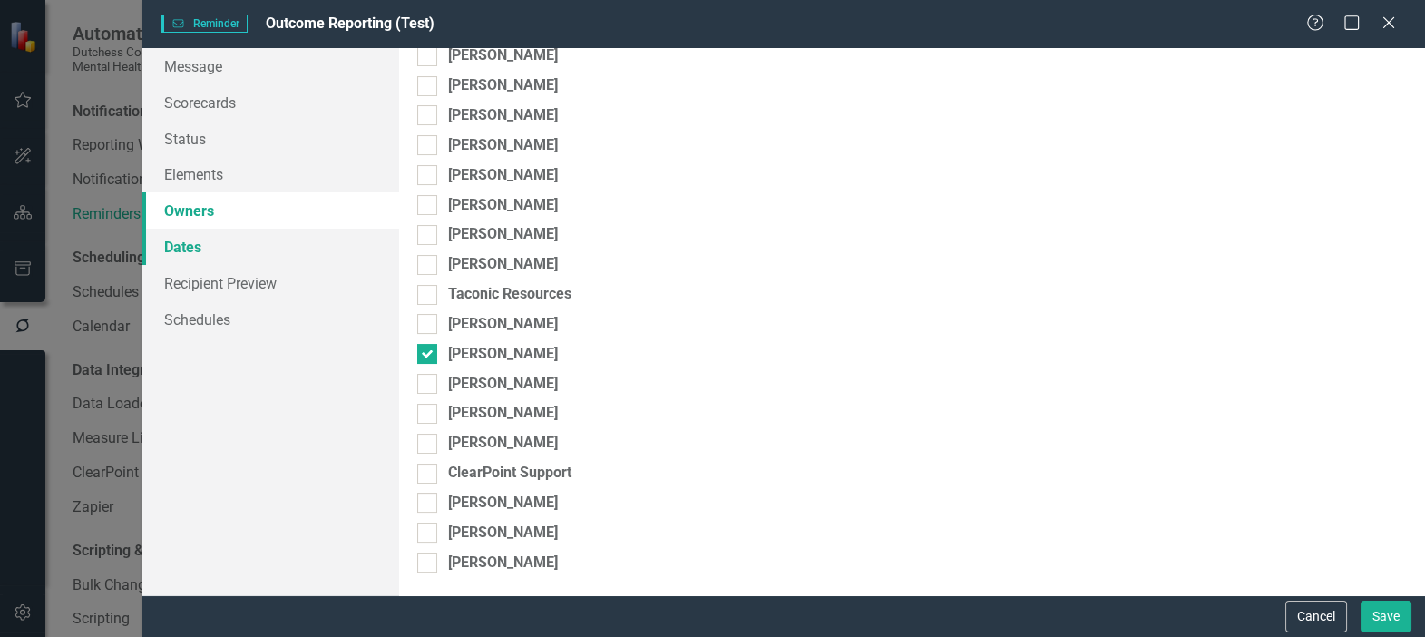
click at [181, 240] on link "Dates" at bounding box center [270, 247] width 257 height 36
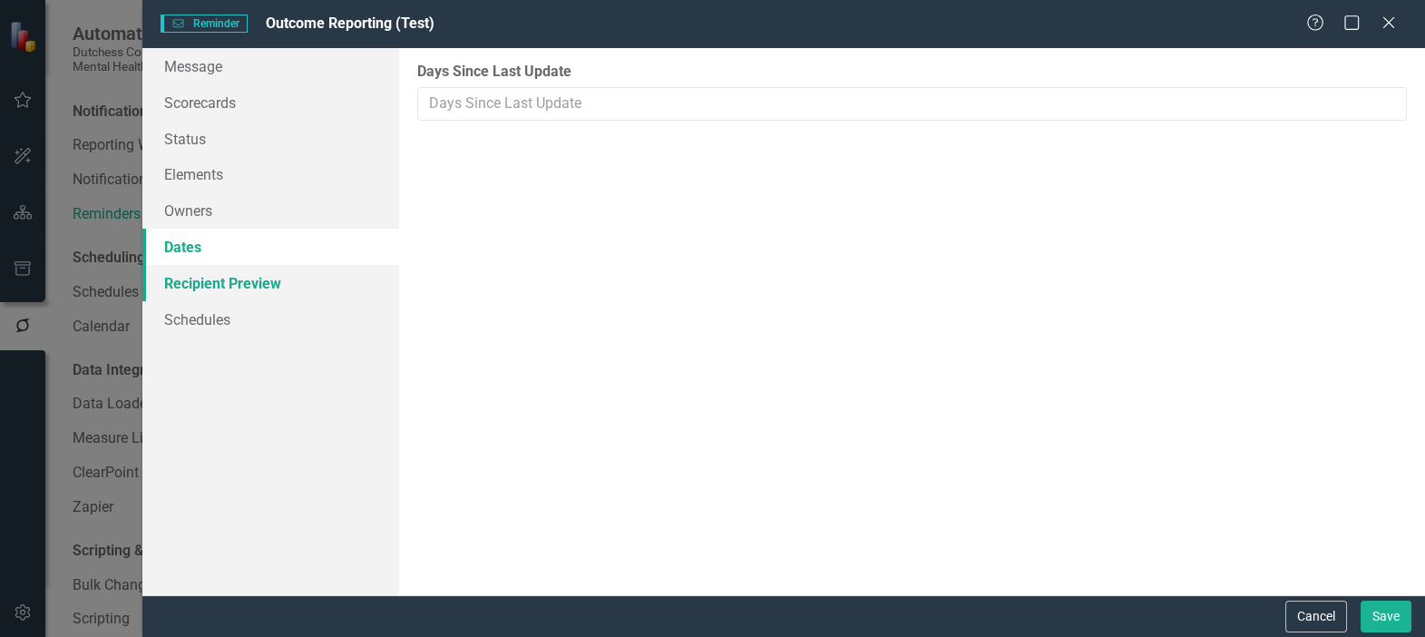
click at [262, 285] on link "Recipient Preview" at bounding box center [270, 283] width 257 height 36
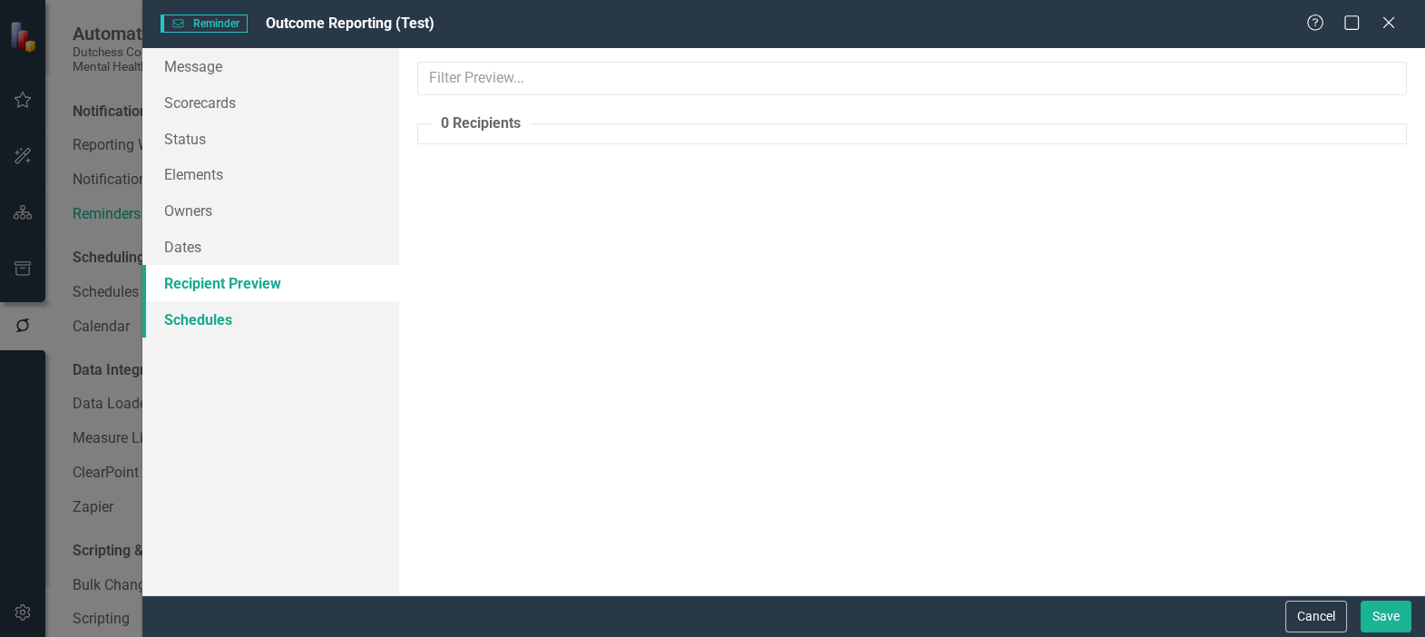
click at [206, 317] on link "Schedules" at bounding box center [270, 319] width 257 height 36
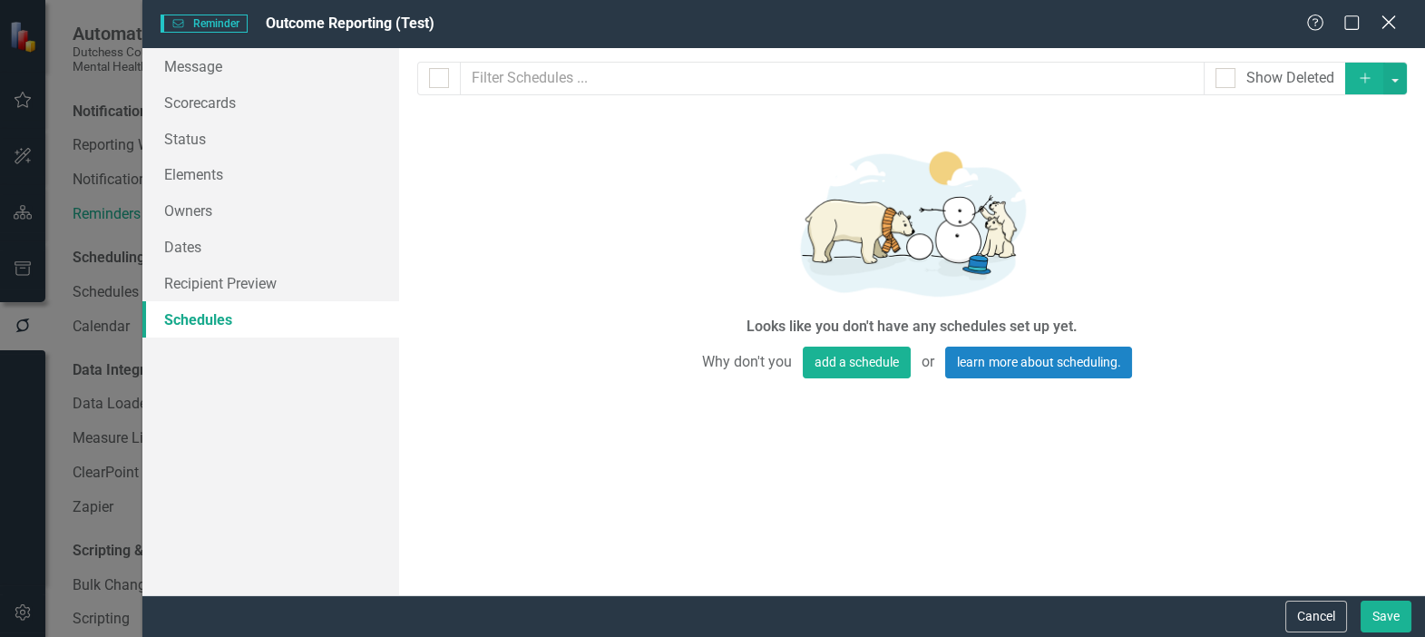
click at [1390, 17] on icon "Close" at bounding box center [1388, 22] width 23 height 17
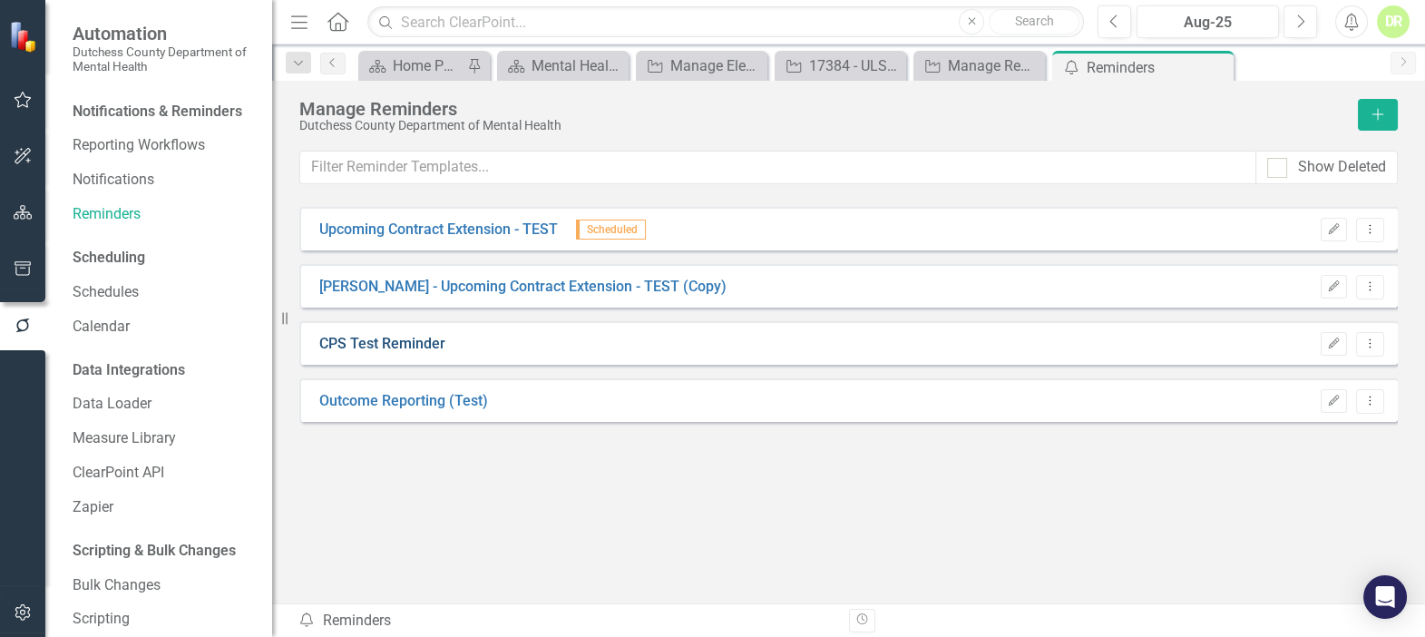
click at [377, 345] on link "CPS Test Reminder" at bounding box center [382, 344] width 126 height 21
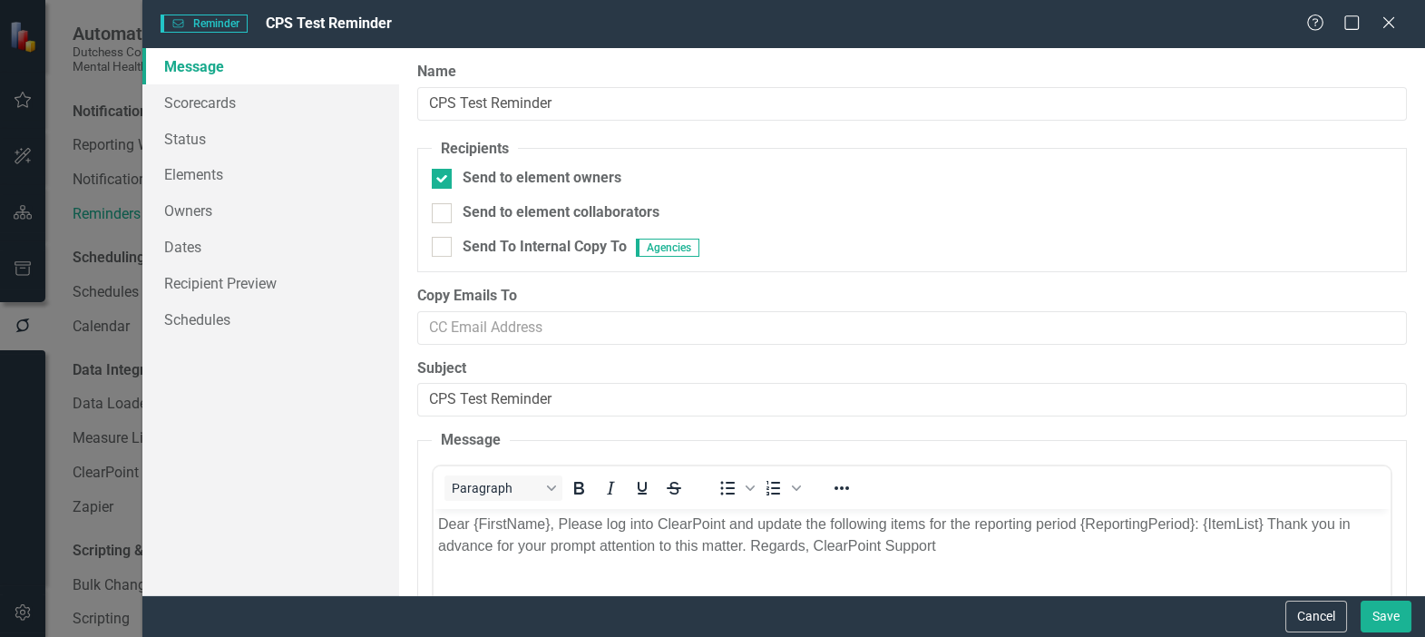
scroll to position [0, 0]
click at [222, 106] on link "Scorecards" at bounding box center [270, 102] width 257 height 36
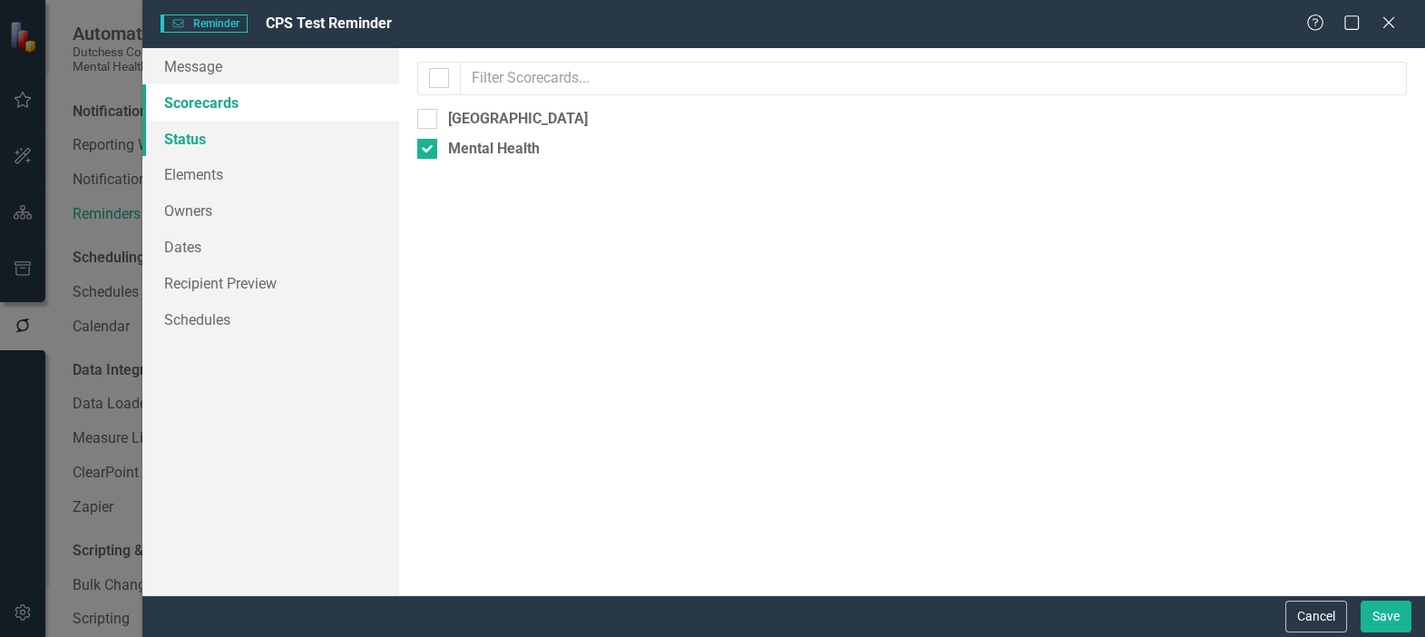
click at [188, 128] on link "Status" at bounding box center [270, 139] width 257 height 36
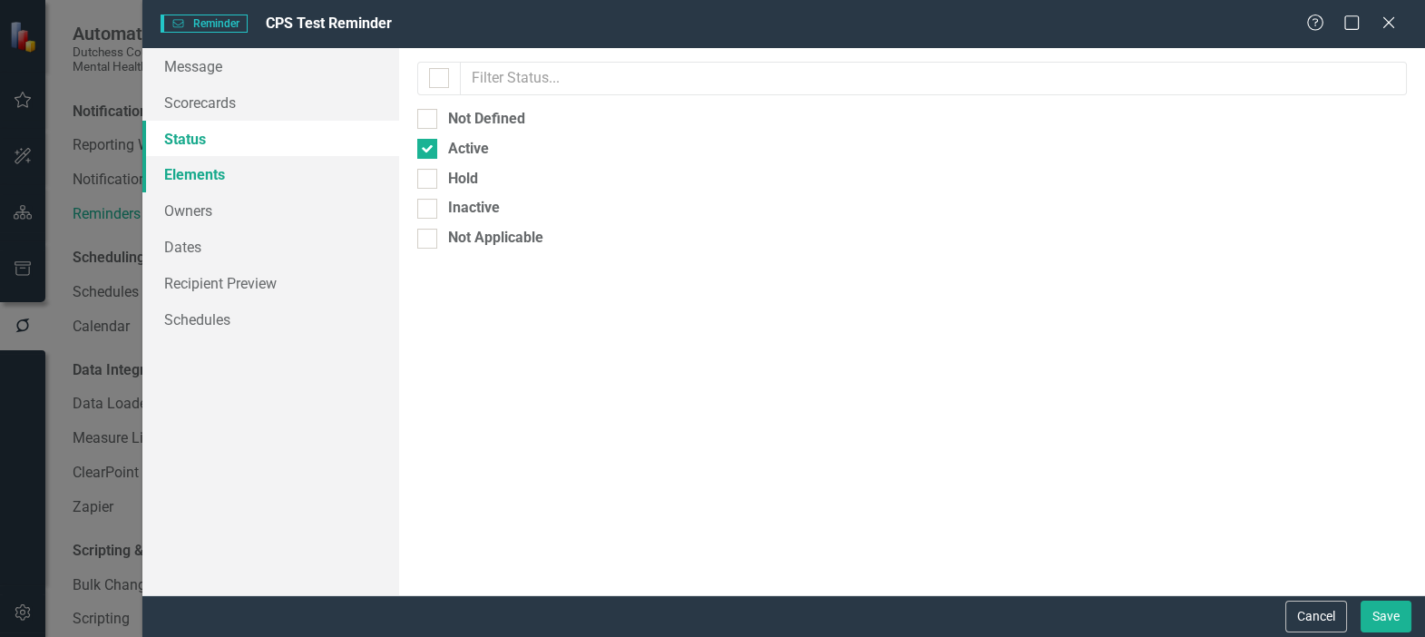
click at [204, 182] on link "Elements" at bounding box center [270, 174] width 257 height 36
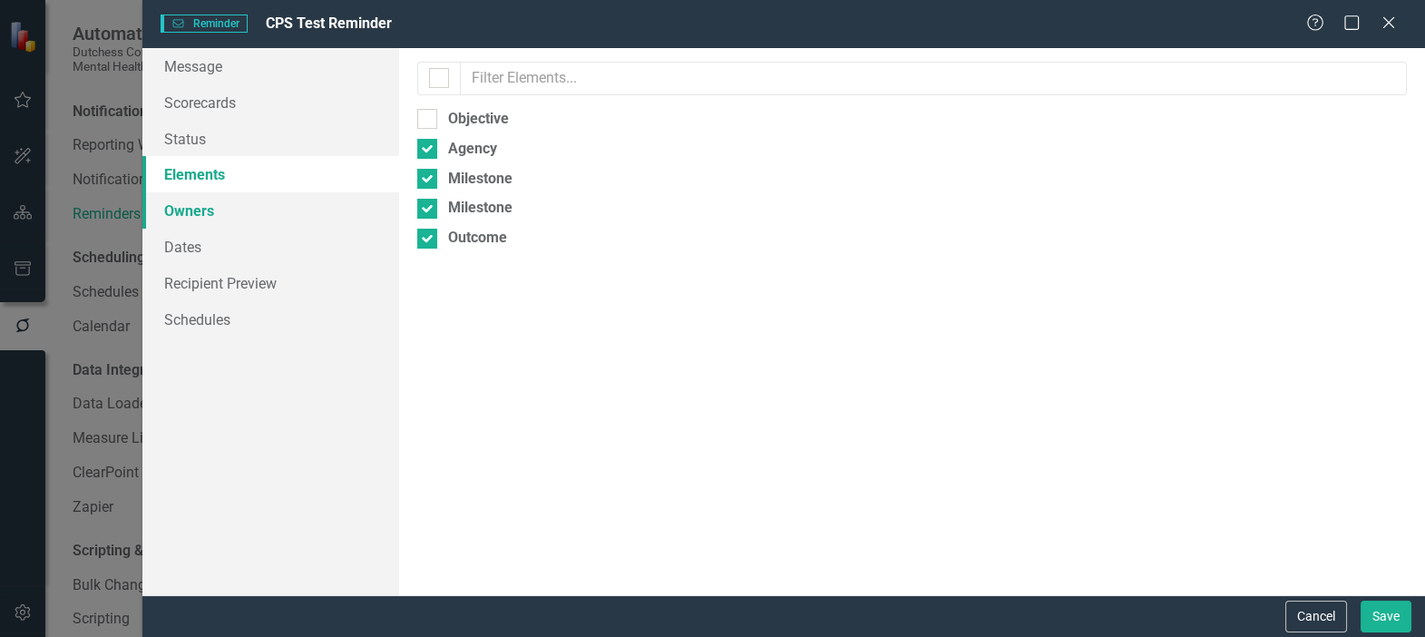
click at [208, 219] on link "Owners" at bounding box center [270, 210] width 257 height 36
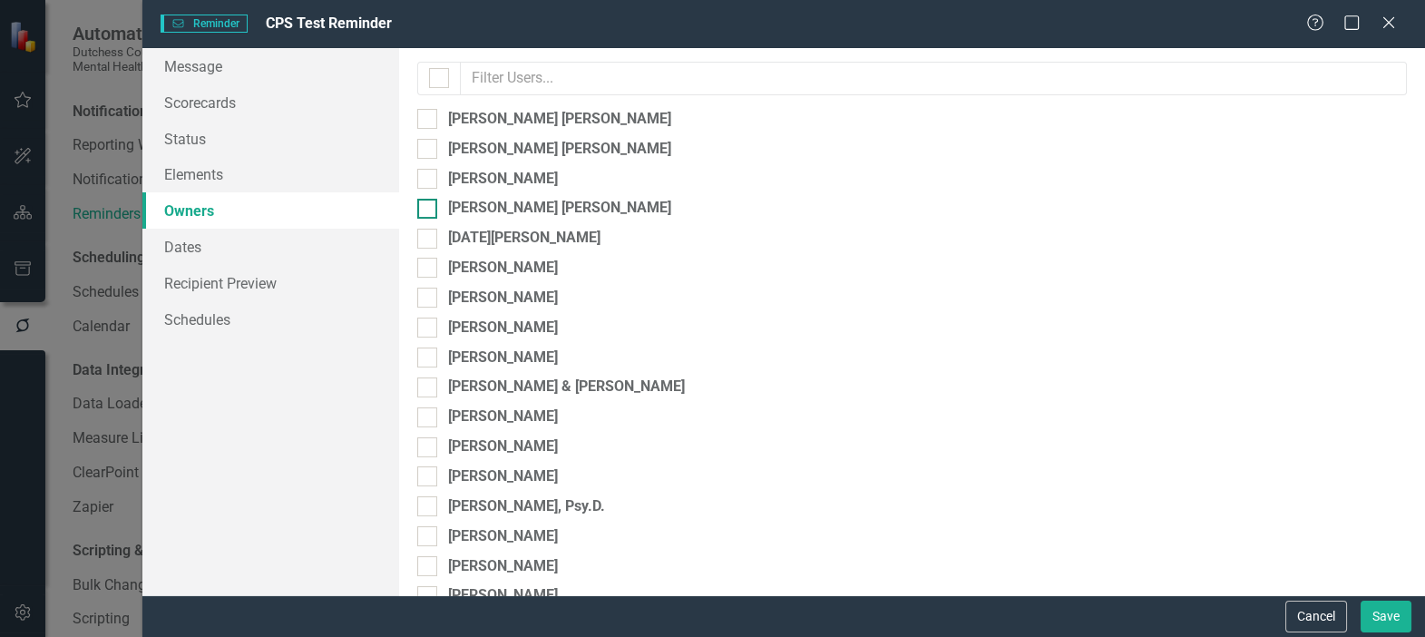
click at [429, 208] on div at bounding box center [427, 209] width 20 height 20
click at [429, 208] on input "[PERSON_NAME] [PERSON_NAME]" at bounding box center [423, 205] width 12 height 12
checkbox input "true"
drag, startPoint x: 1399, startPoint y: 611, endPoint x: 1224, endPoint y: 631, distance: 175.3
click at [1397, 611] on button "Save" at bounding box center [1385, 616] width 51 height 32
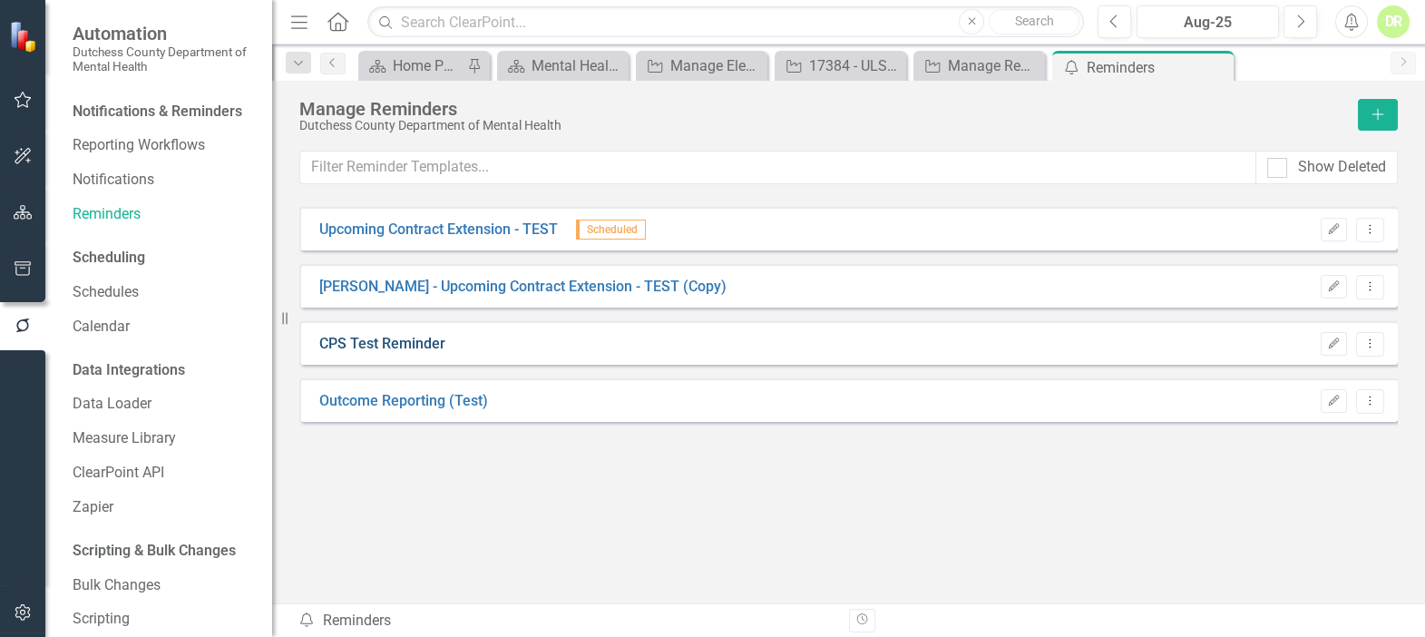
click at [399, 341] on link "CPS Test Reminder" at bounding box center [382, 344] width 126 height 21
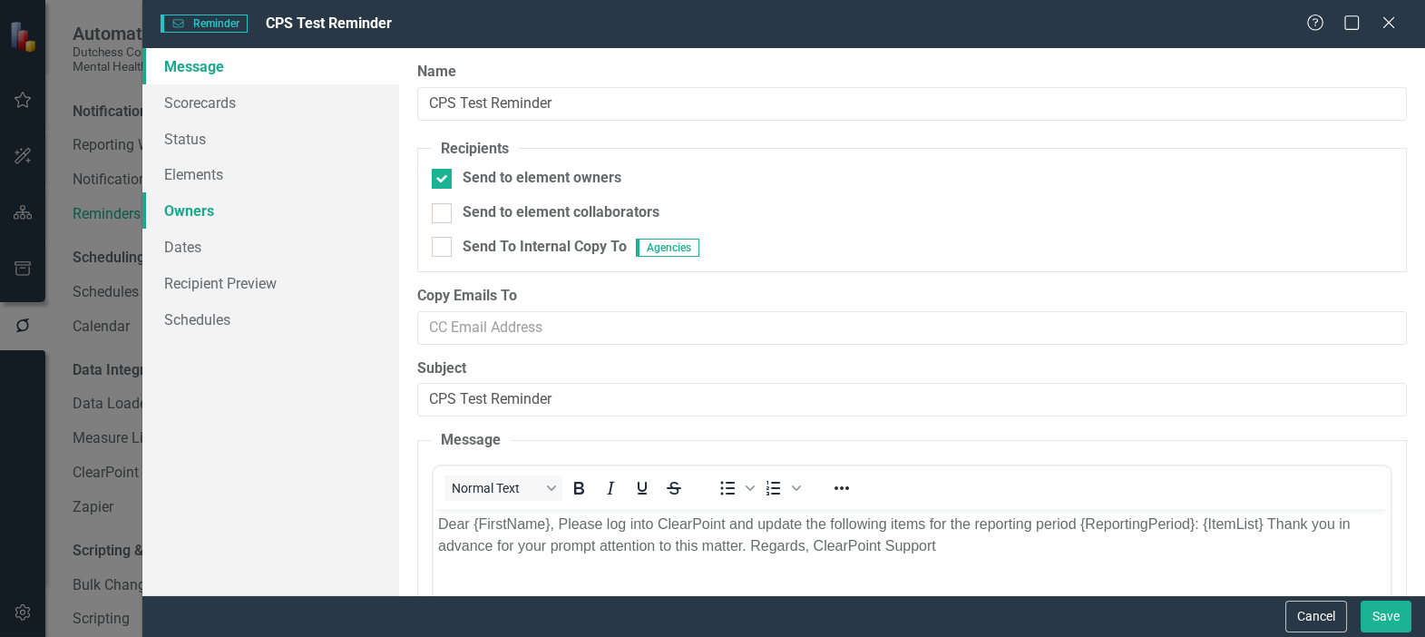
click at [185, 209] on link "Owners" at bounding box center [270, 210] width 257 height 36
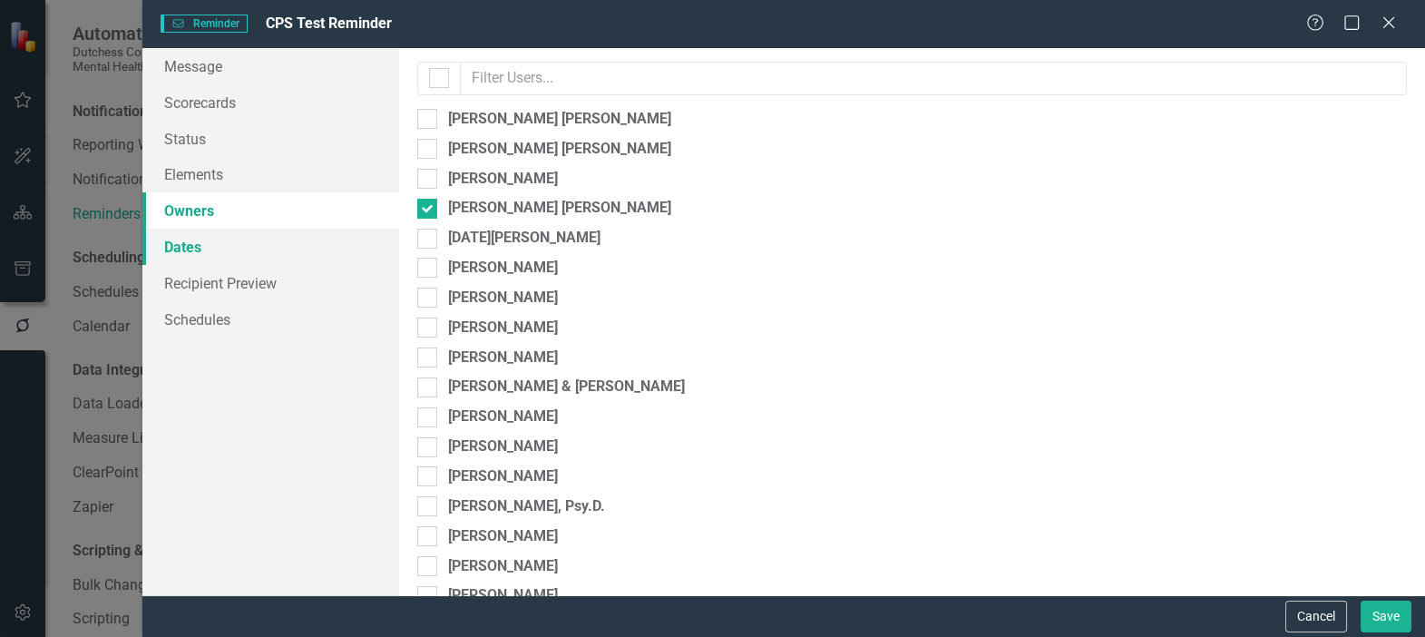
click at [185, 240] on link "Dates" at bounding box center [270, 247] width 257 height 36
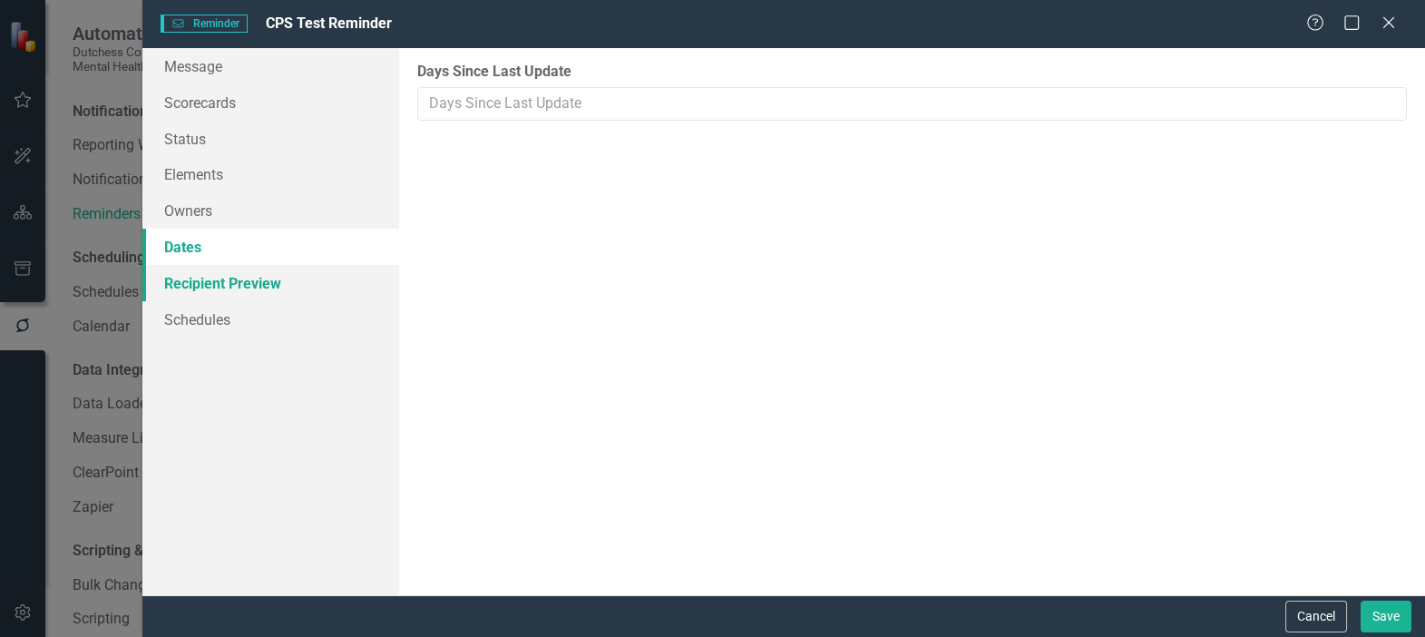
click at [237, 280] on link "Recipient Preview" at bounding box center [270, 283] width 257 height 36
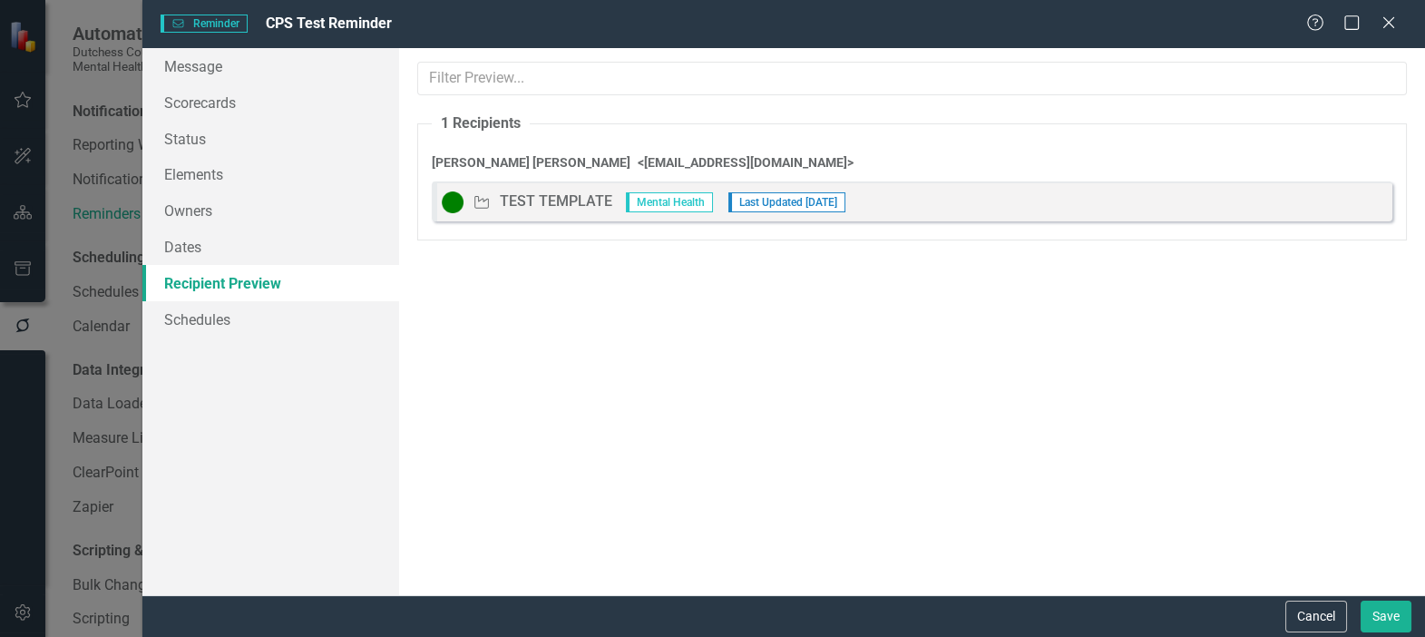
click at [538, 196] on div "TEST TEMPLATE" at bounding box center [556, 201] width 112 height 21
click at [181, 313] on link "Schedules" at bounding box center [270, 319] width 257 height 36
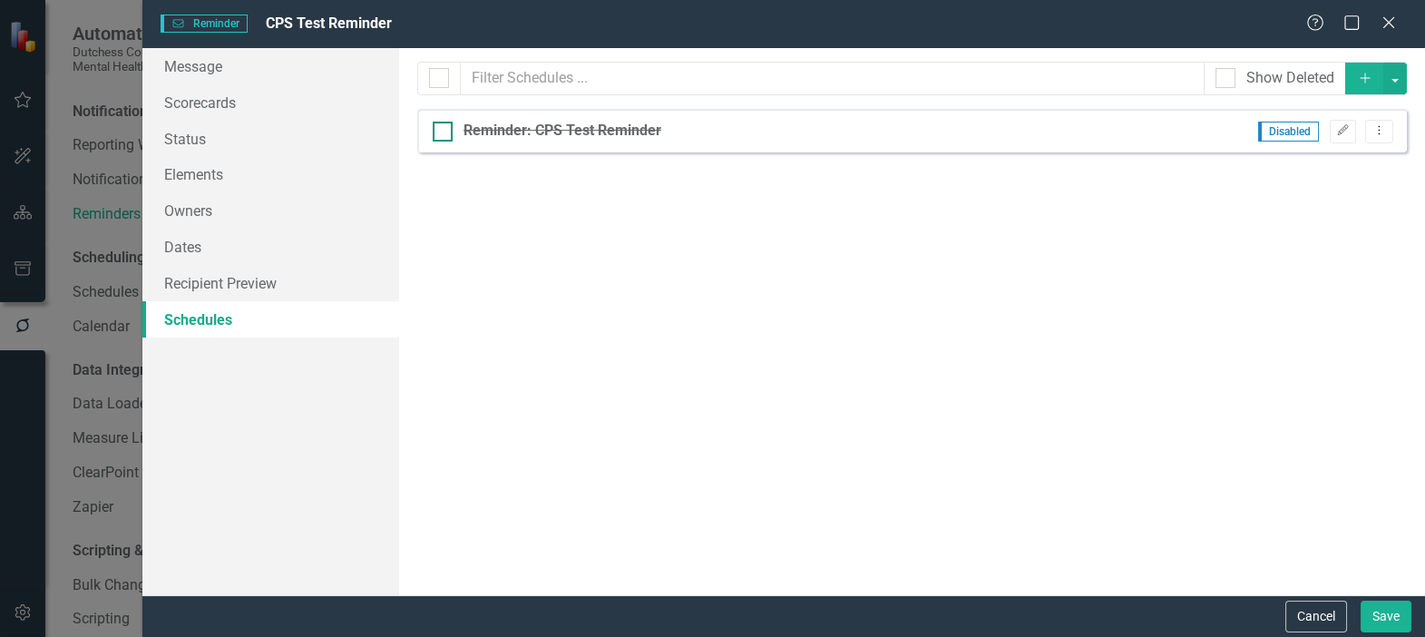
click at [639, 127] on s "Reminder: CPS Test Reminder" at bounding box center [562, 130] width 198 height 17
click at [444, 127] on input "Reminder: CPS Test Reminder" at bounding box center [439, 128] width 12 height 12
checkbox input "true"
click at [639, 127] on s "Reminder: CPS Test Reminder" at bounding box center [562, 130] width 198 height 17
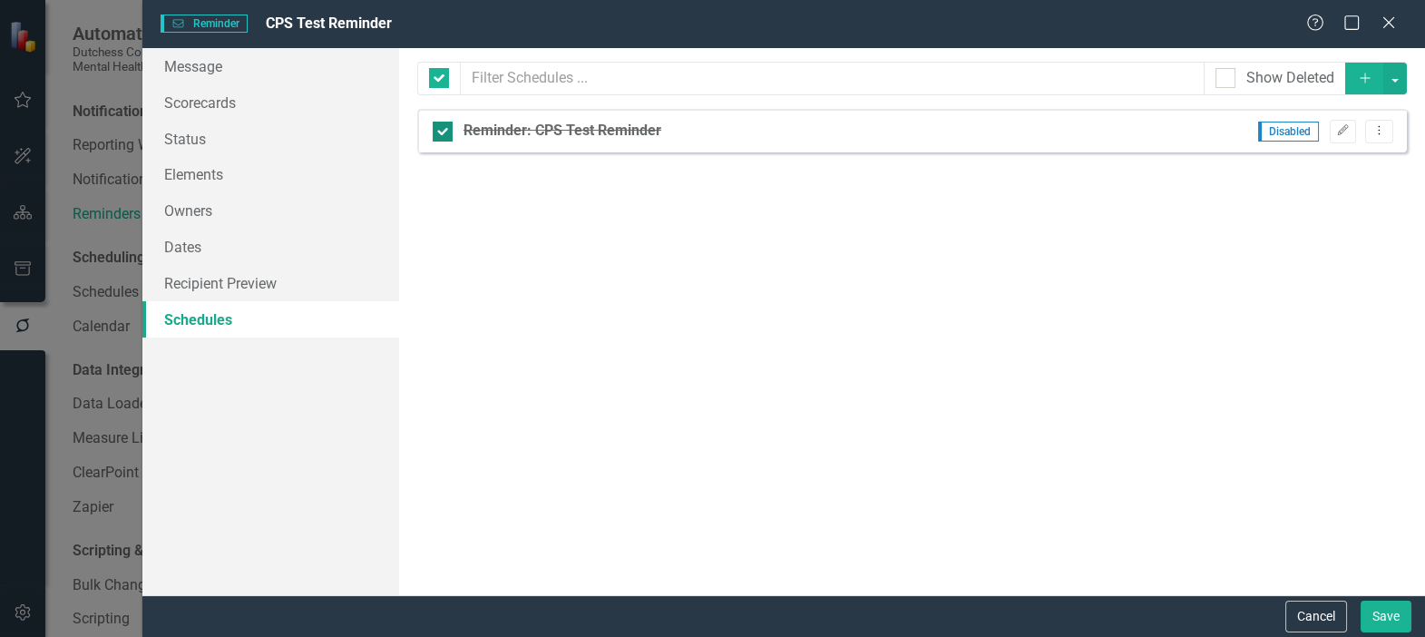
click at [444, 127] on input "Reminder: CPS Test Reminder" at bounding box center [439, 128] width 12 height 12
checkbox input "false"
click at [639, 127] on s "Reminder: CPS Test Reminder" at bounding box center [562, 130] width 198 height 17
click at [444, 127] on input "Reminder: CPS Test Reminder" at bounding box center [439, 128] width 12 height 12
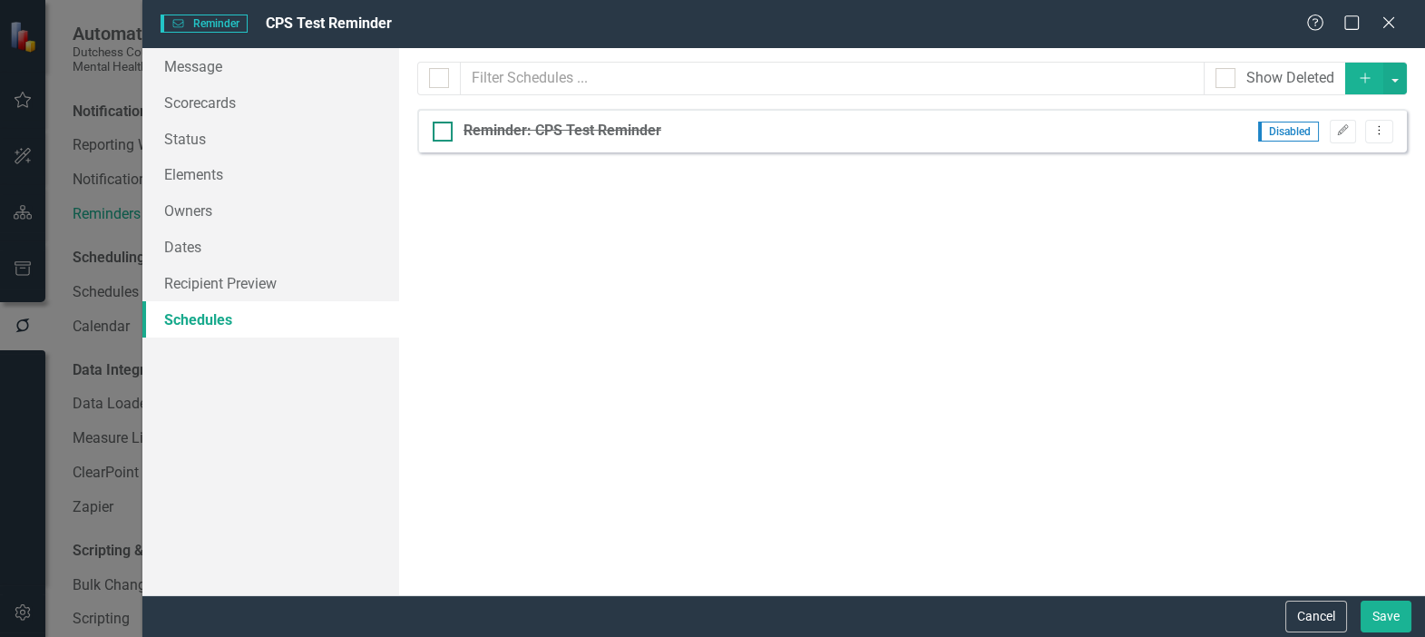
checkbox input "true"
click at [642, 126] on s "Reminder: CPS Test Reminder" at bounding box center [562, 130] width 198 height 17
click at [444, 126] on input "Reminder: CPS Test Reminder" at bounding box center [439, 128] width 12 height 12
checkbox input "false"
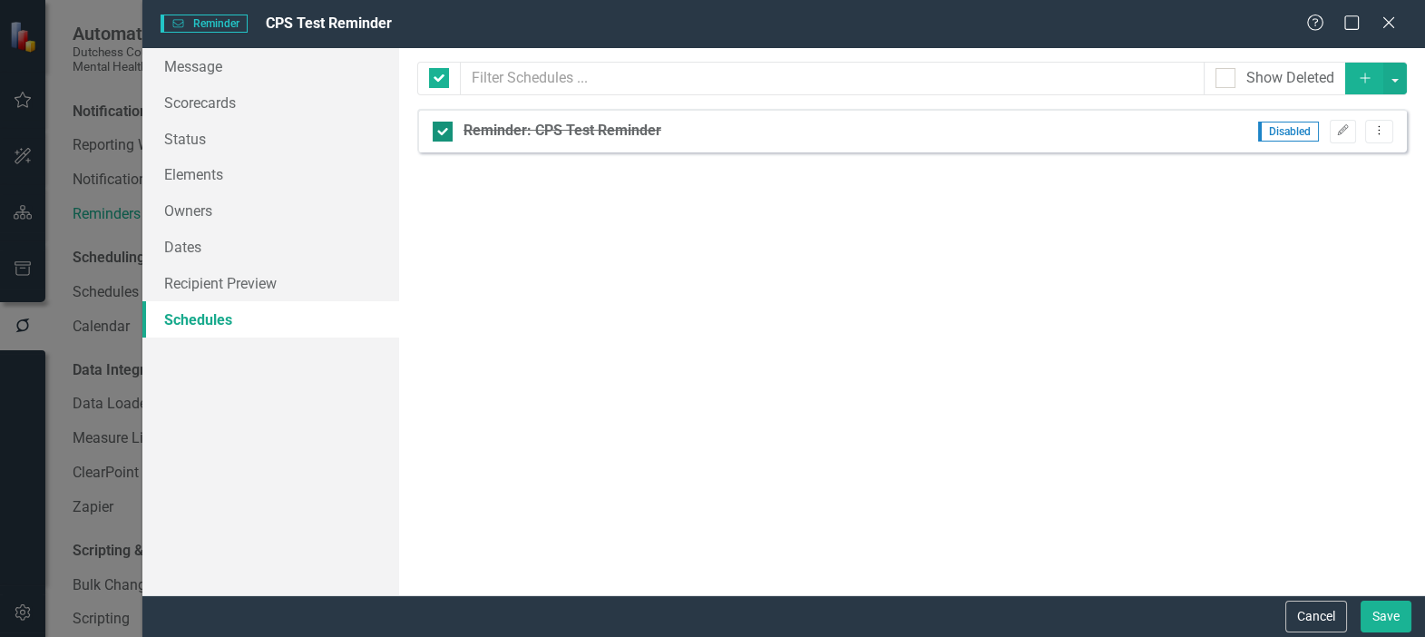
checkbox input "false"
click at [1337, 129] on icon "Edit" at bounding box center [1343, 130] width 14 height 11
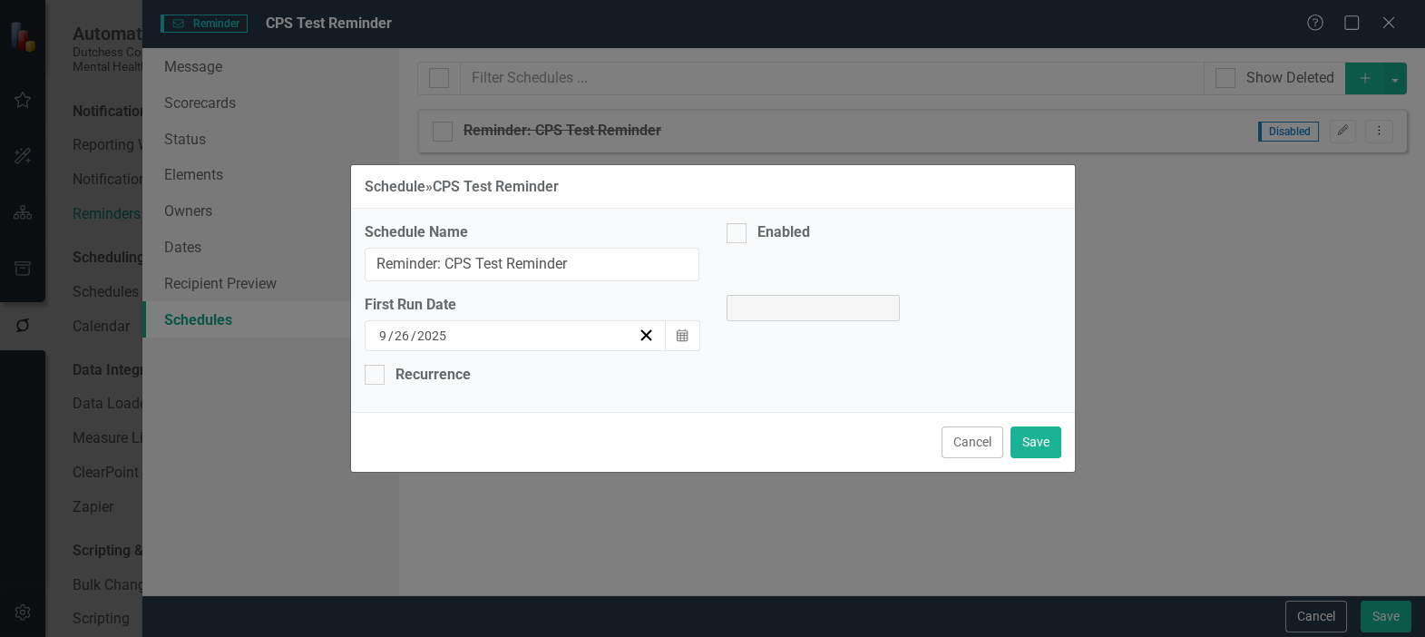
select select "pm"
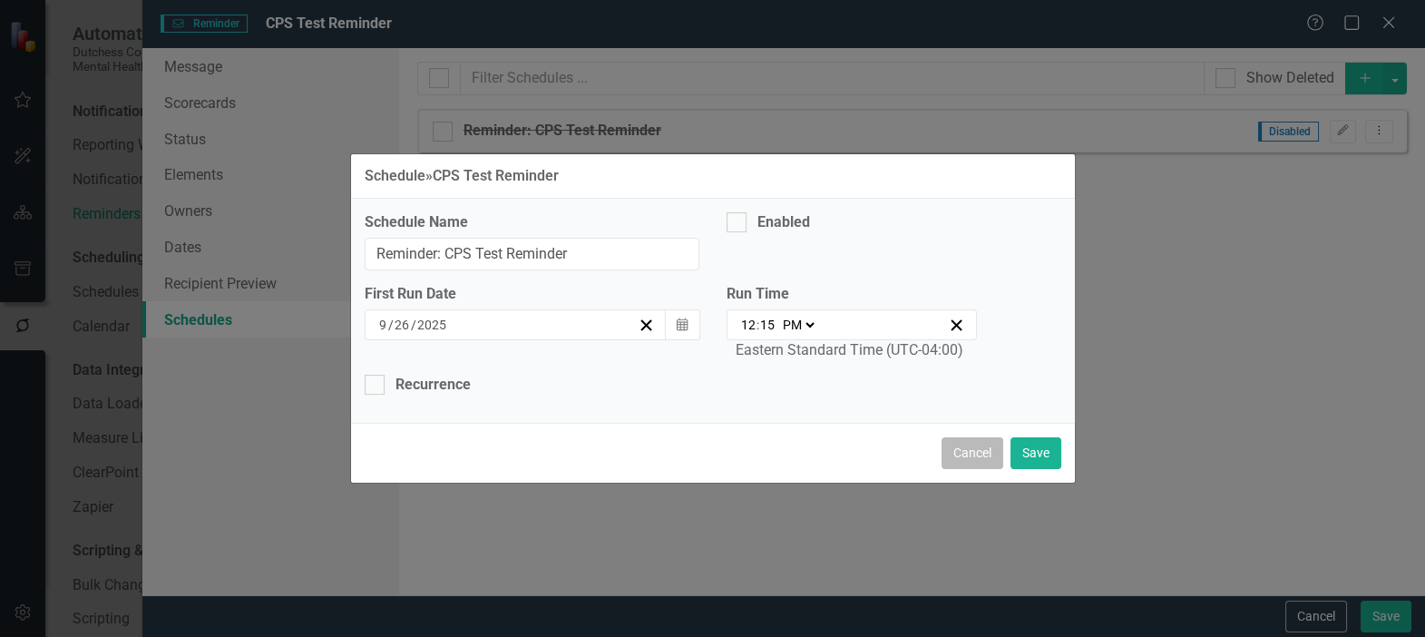
click at [961, 453] on button "Cancel" at bounding box center [972, 453] width 62 height 32
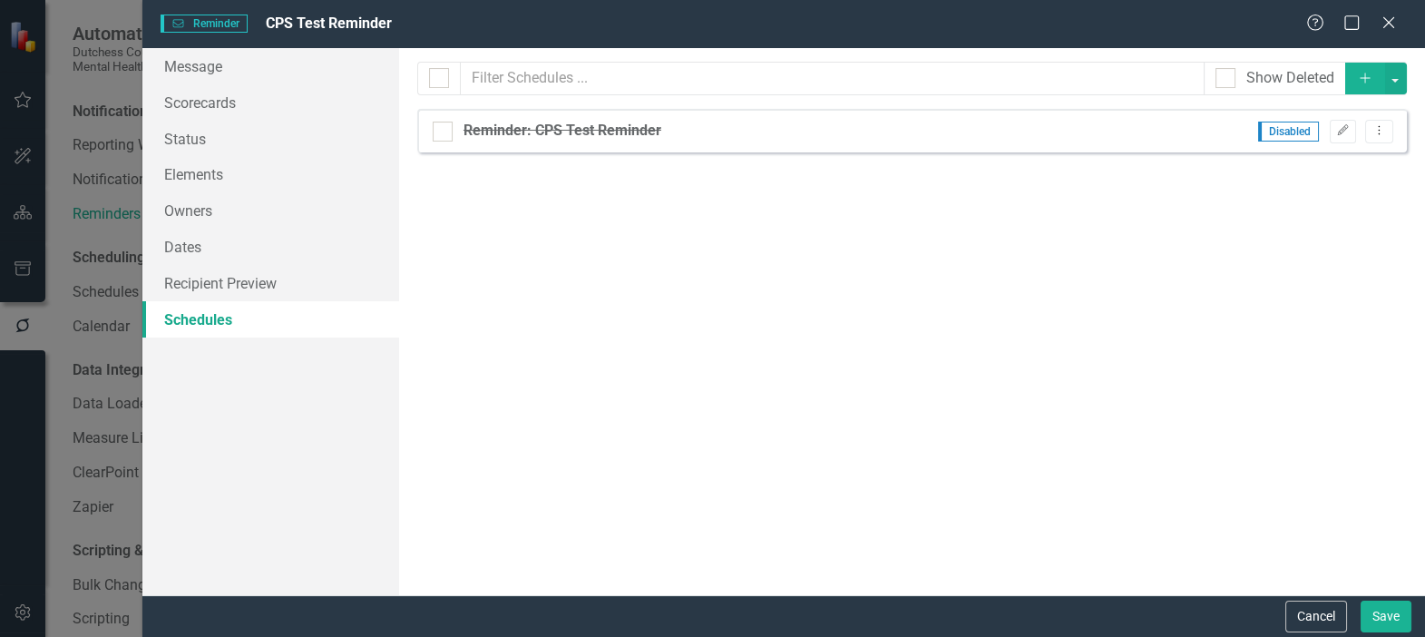
click at [1367, 78] on icon "button" at bounding box center [1365, 78] width 10 height 10
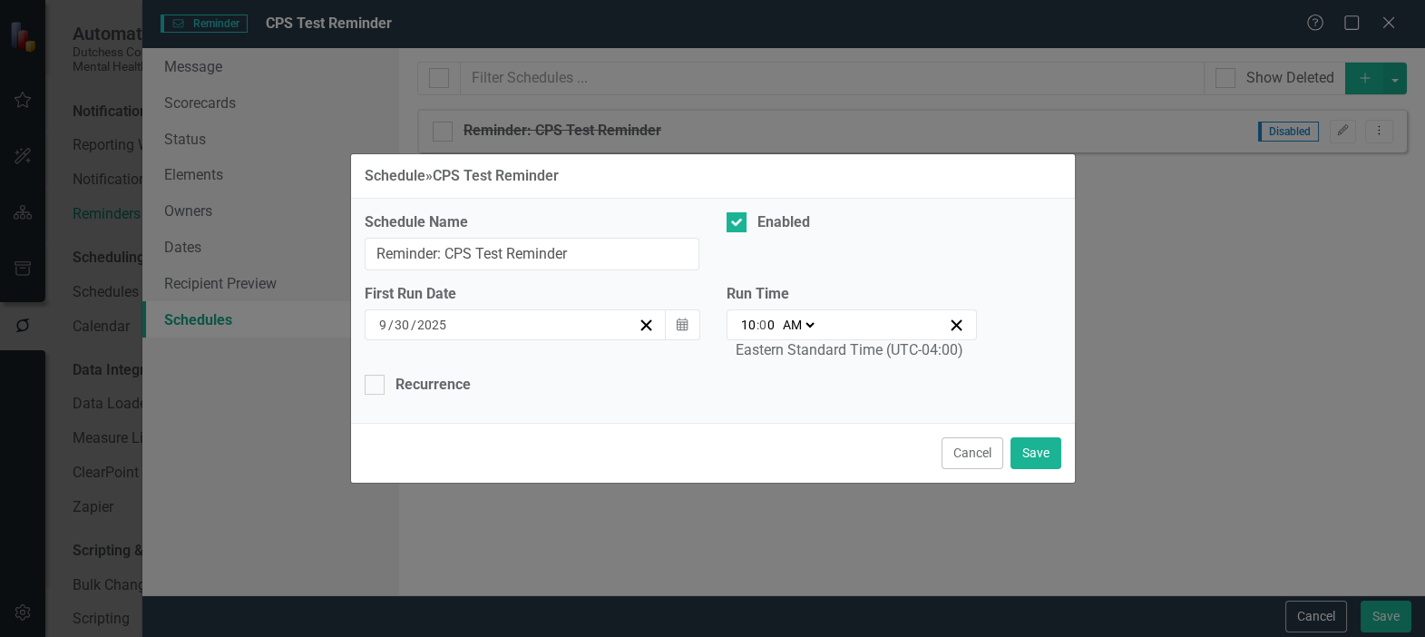
click at [768, 329] on input "0" at bounding box center [767, 325] width 16 height 18
type input "00:00"
type input "12"
type input "09:00"
type input "9"
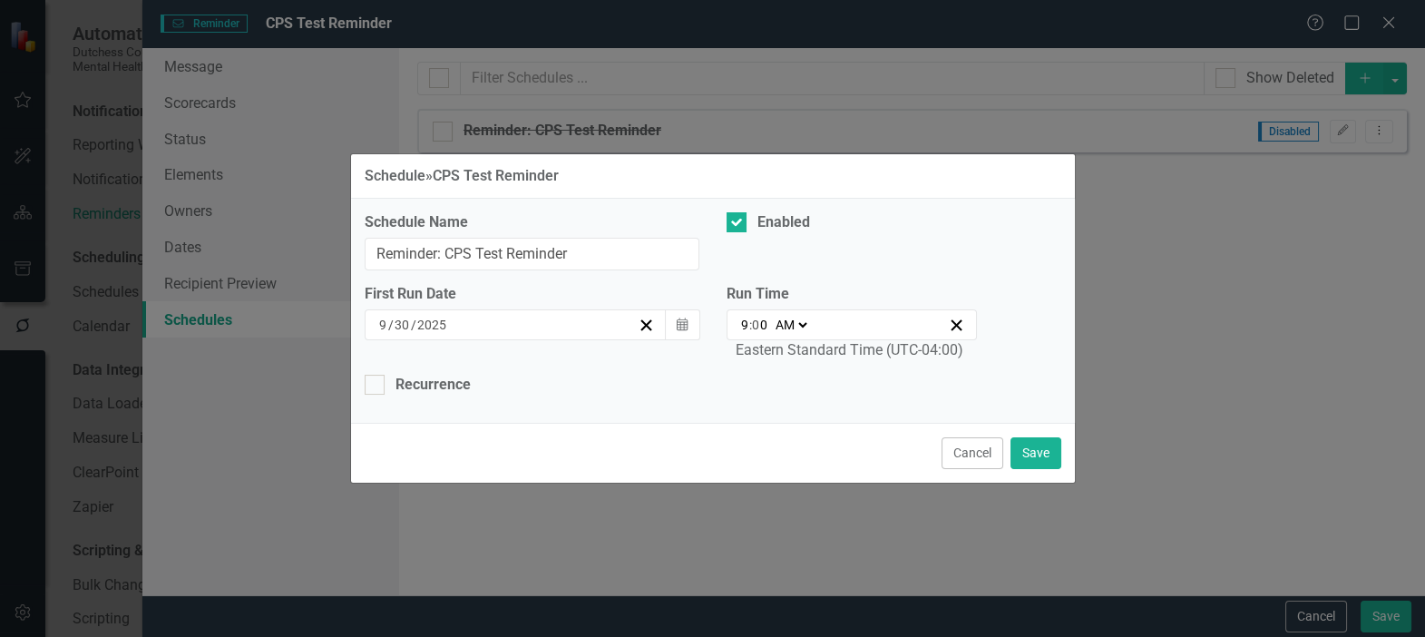
type input "09:01"
type input "1"
type input "09:15"
type input "15"
click at [1035, 449] on button "Save" at bounding box center [1035, 453] width 51 height 32
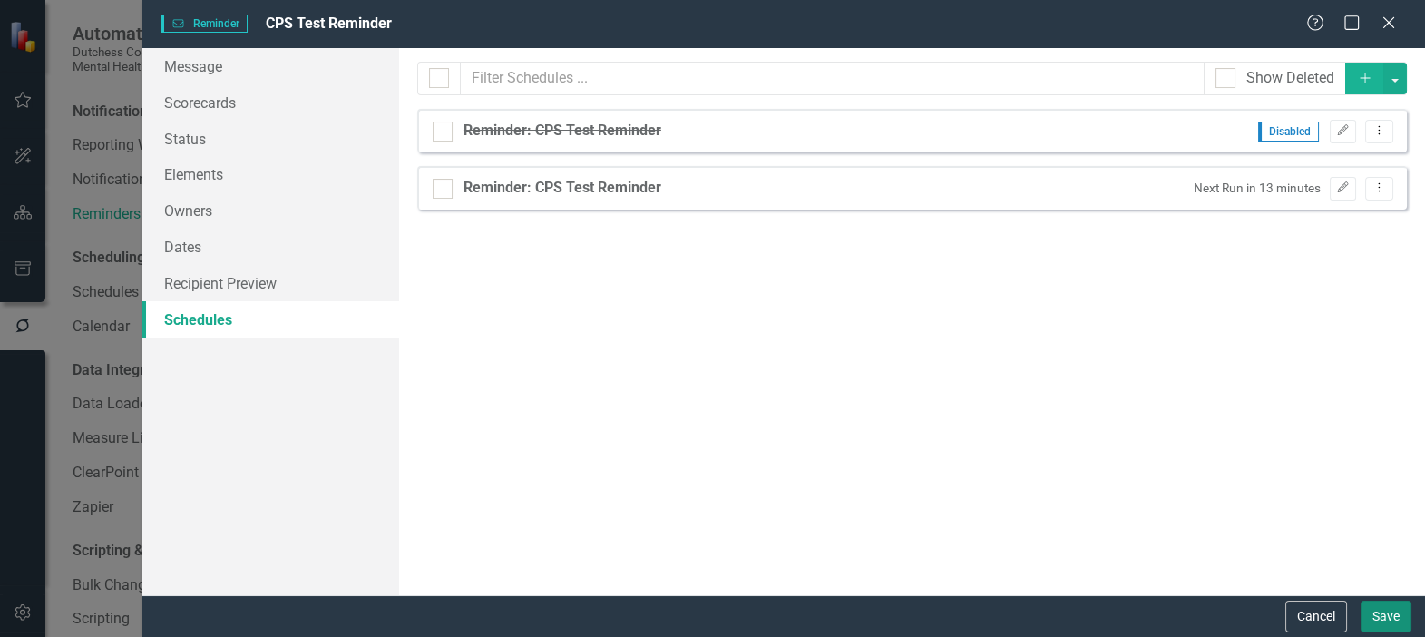
click at [1388, 609] on button "Save" at bounding box center [1385, 616] width 51 height 32
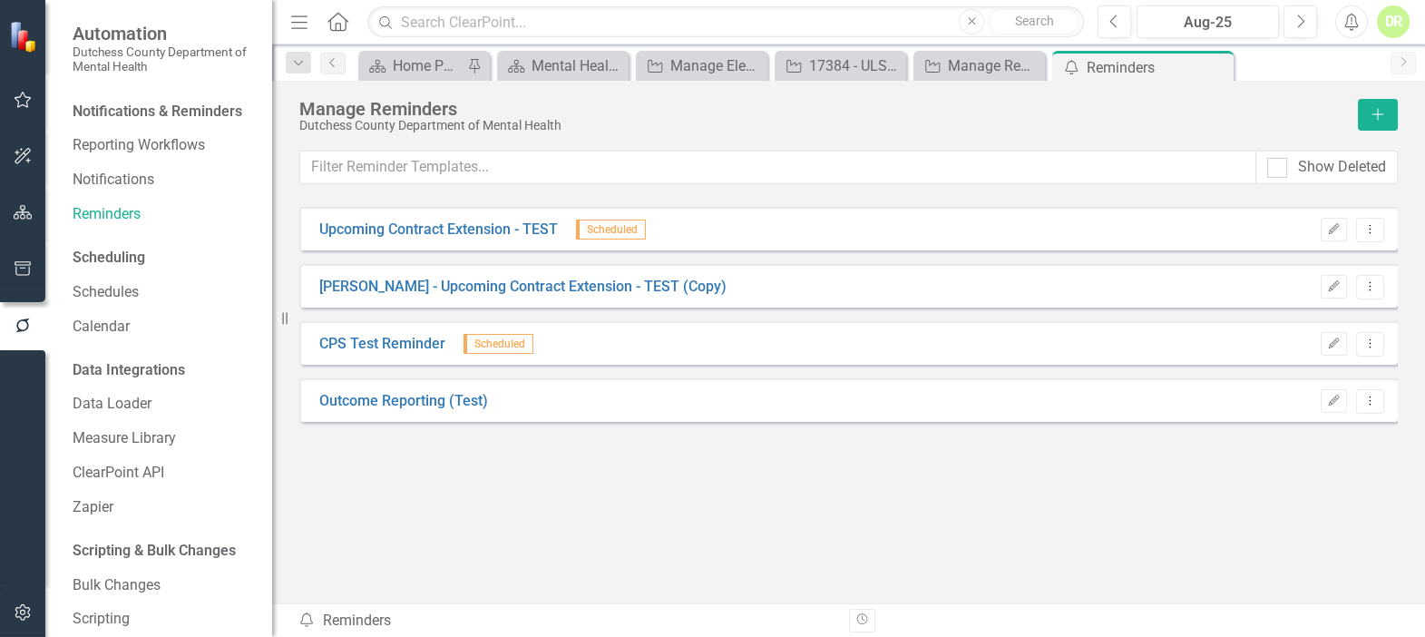
drag, startPoint x: 1214, startPoint y: 63, endPoint x: 21, endPoint y: 441, distance: 1251.2
click at [0, 0] on icon "Close" at bounding box center [0, 0] width 0 height 0
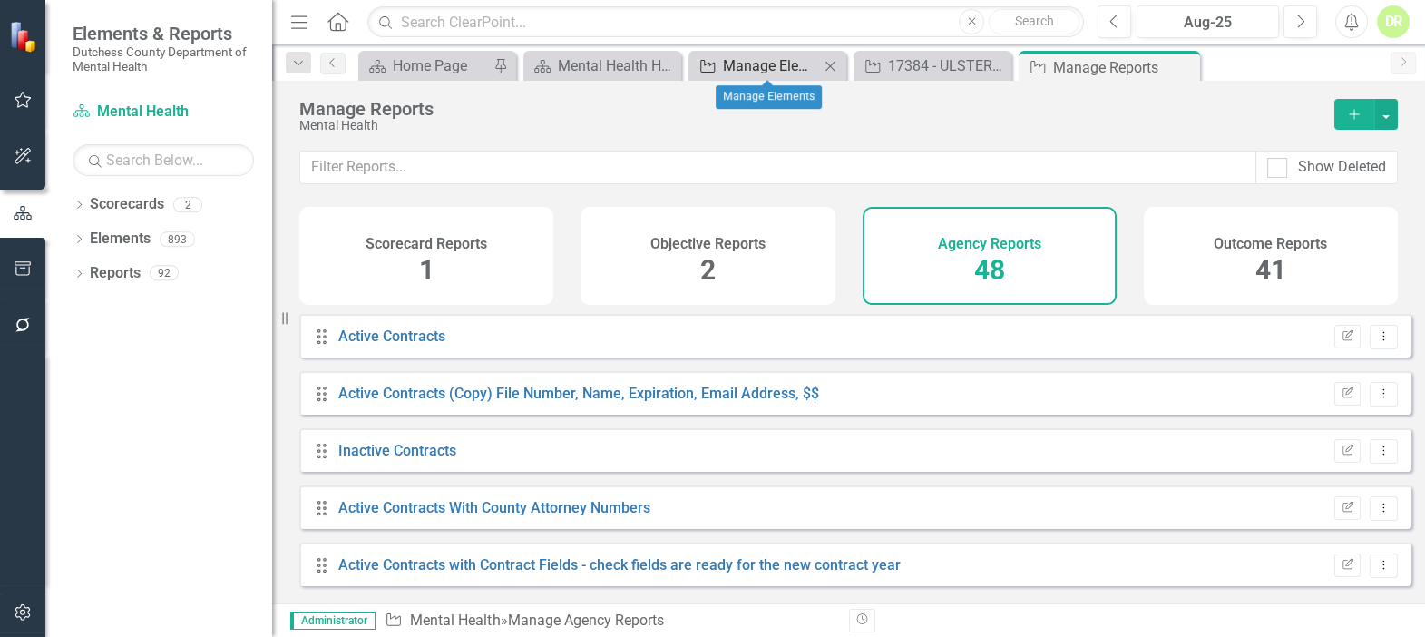
click at [740, 66] on div "Manage Elements" at bounding box center [771, 65] width 96 height 23
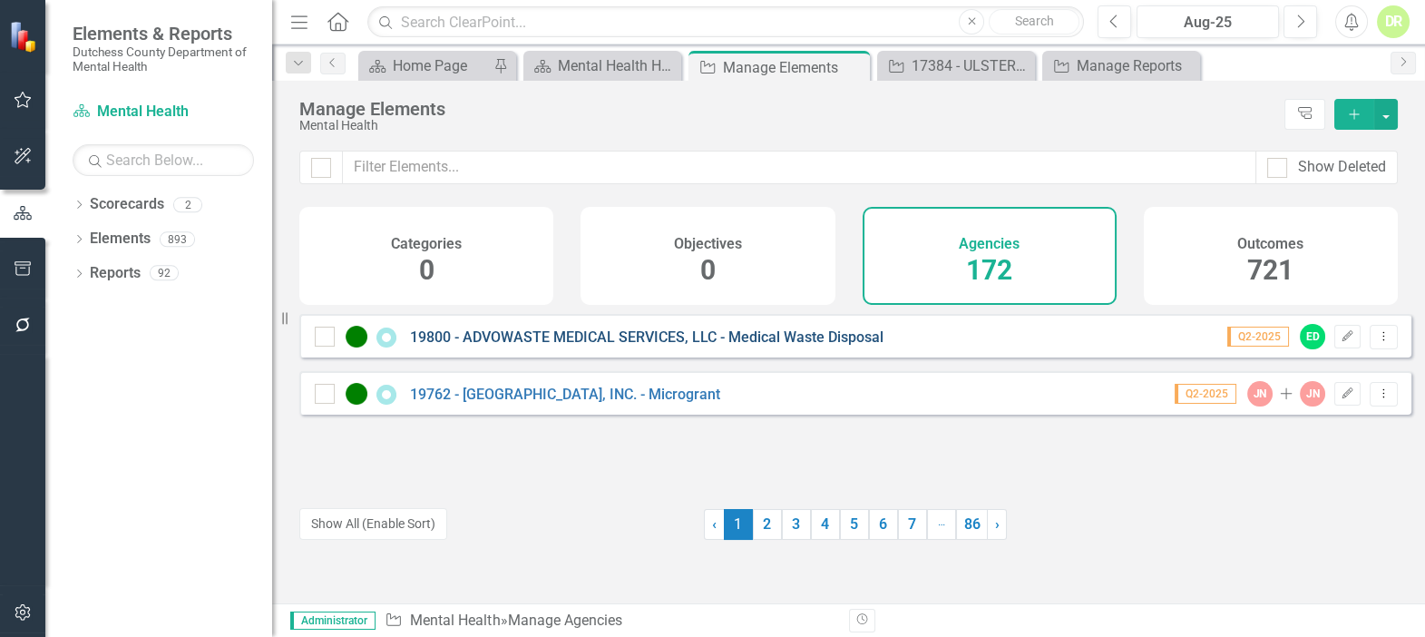
click at [535, 345] on link "19800 - ADVOWASTE MEDICAL SERVICES, LLC - Medical Waste Disposal" at bounding box center [646, 336] width 473 height 17
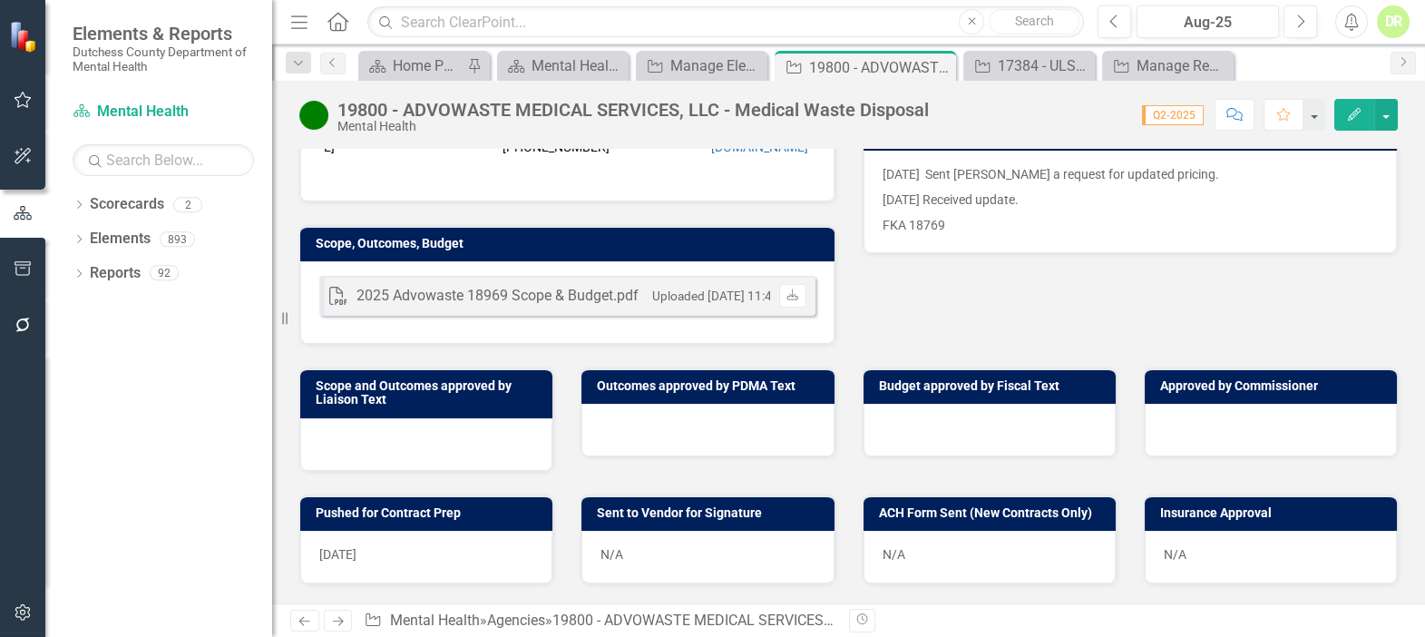
scroll to position [494, 0]
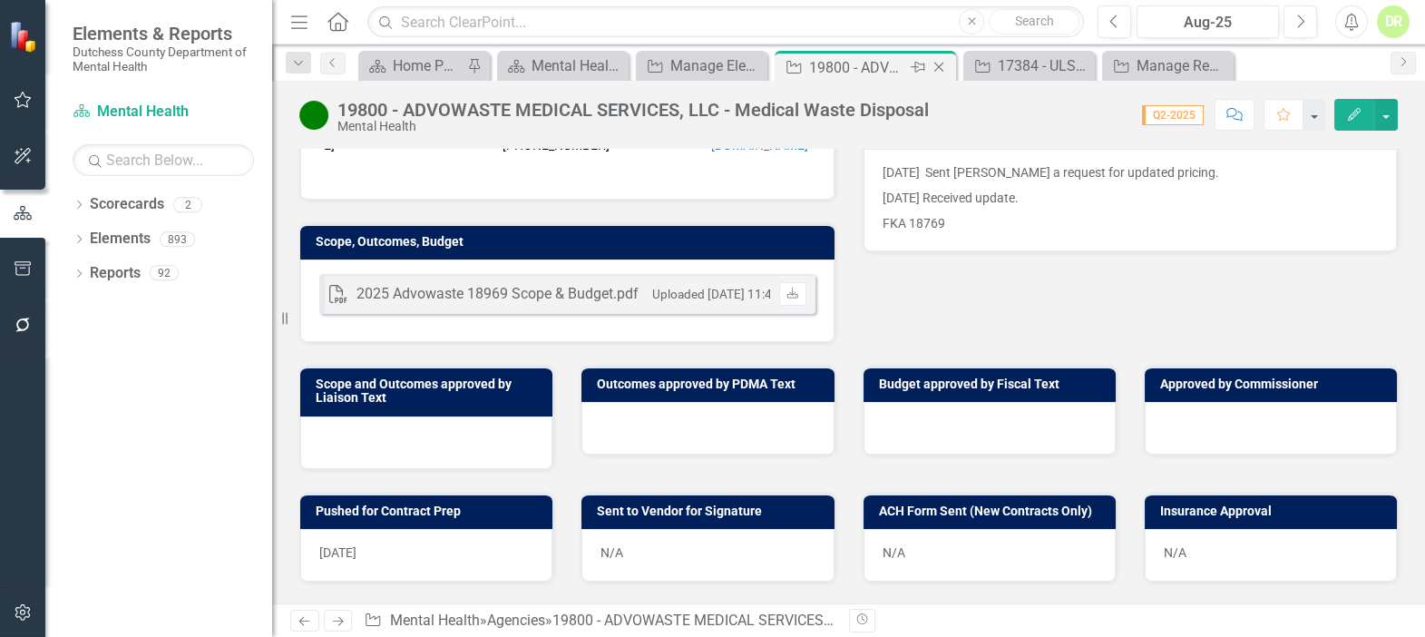
click at [936, 62] on icon "Close" at bounding box center [939, 67] width 18 height 15
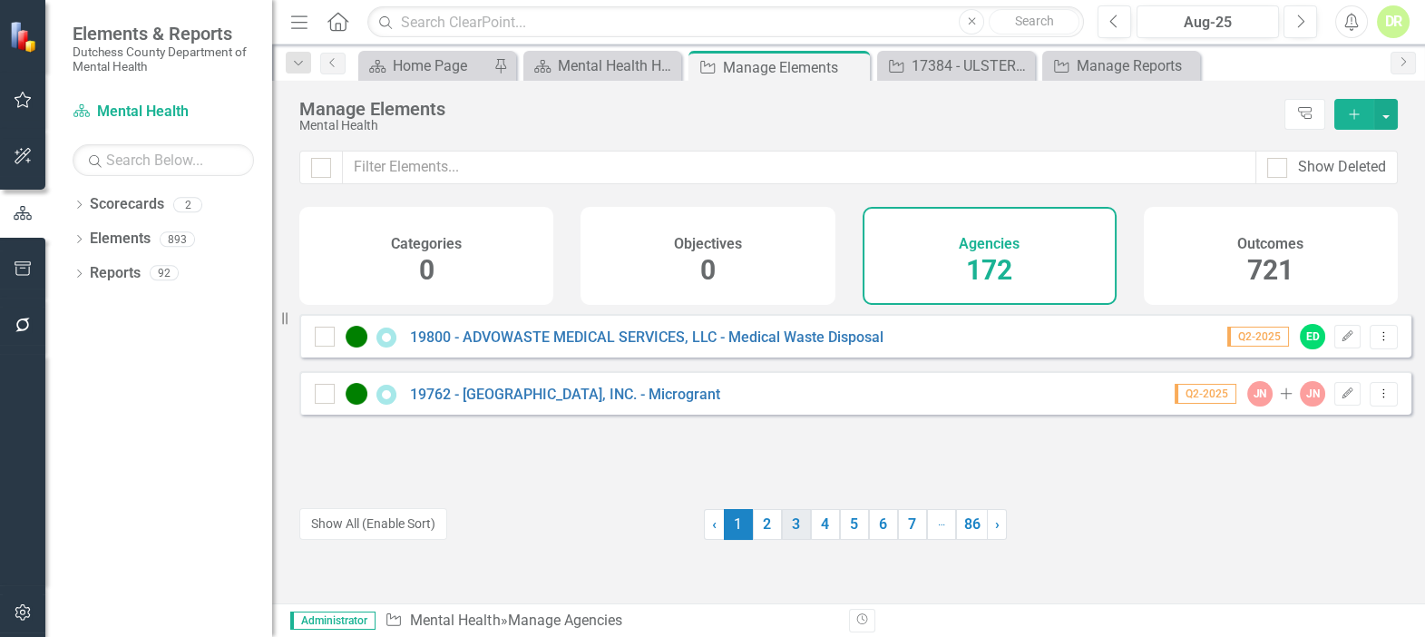
click at [795, 522] on link "3" at bounding box center [796, 524] width 29 height 31
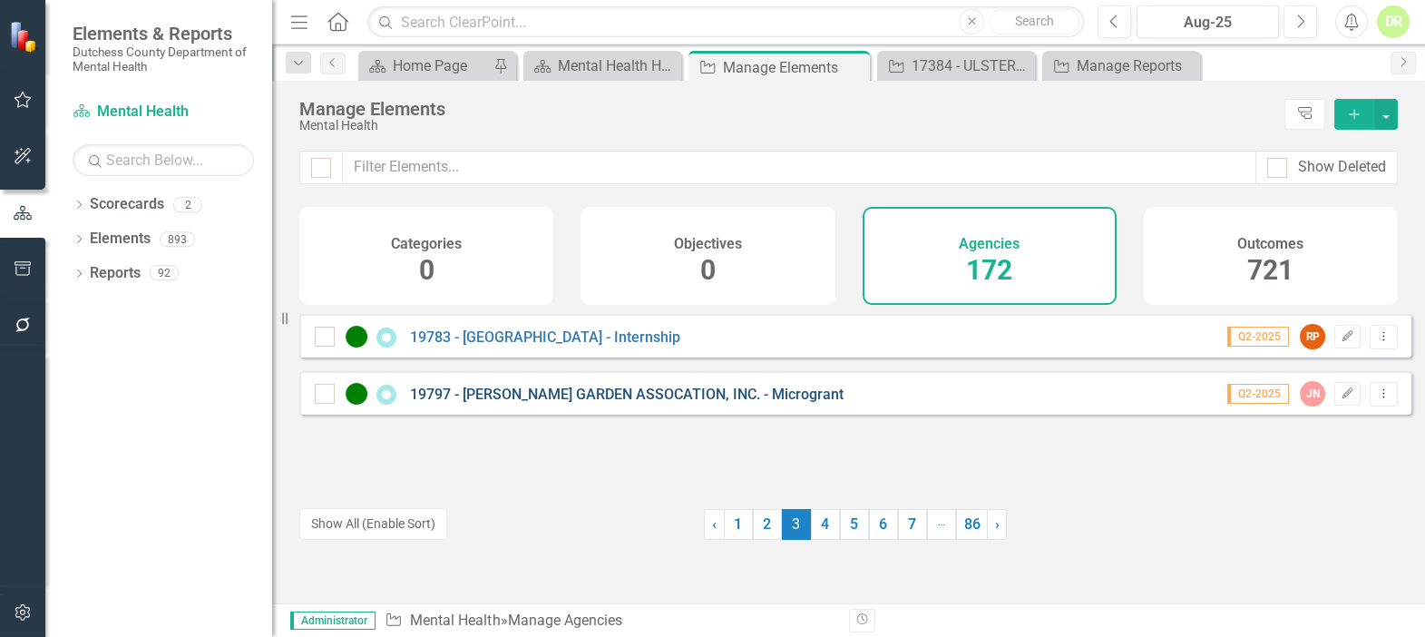
click at [705, 403] on link "19797 - [PERSON_NAME] GARDEN ASSOCATION, INC. - Microgrant" at bounding box center [627, 393] width 434 height 17
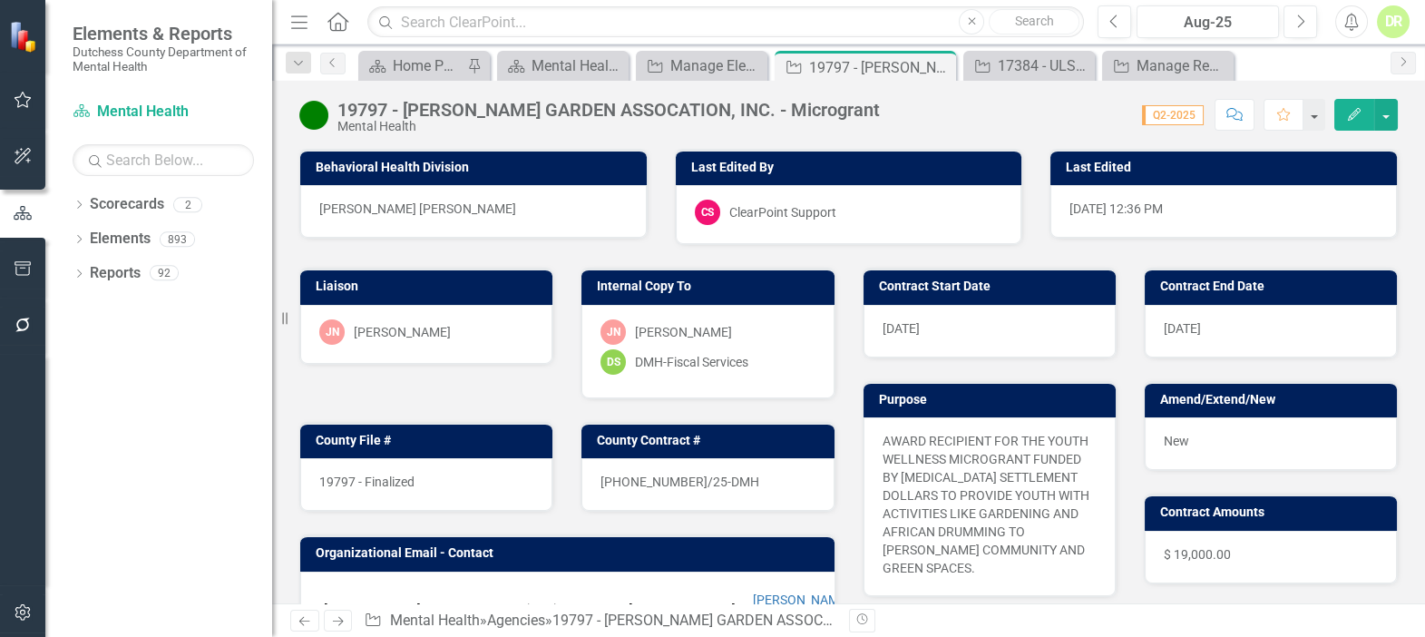
scroll to position [329, 0]
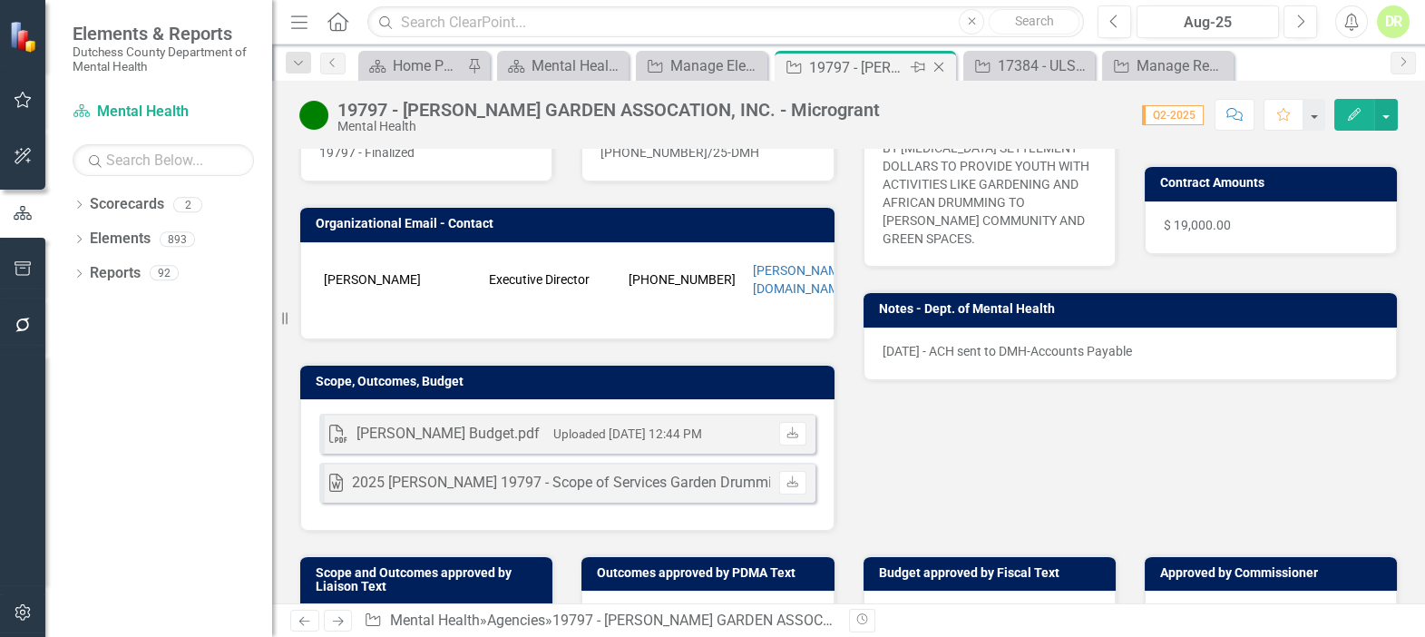
click at [941, 64] on icon at bounding box center [939, 68] width 10 height 10
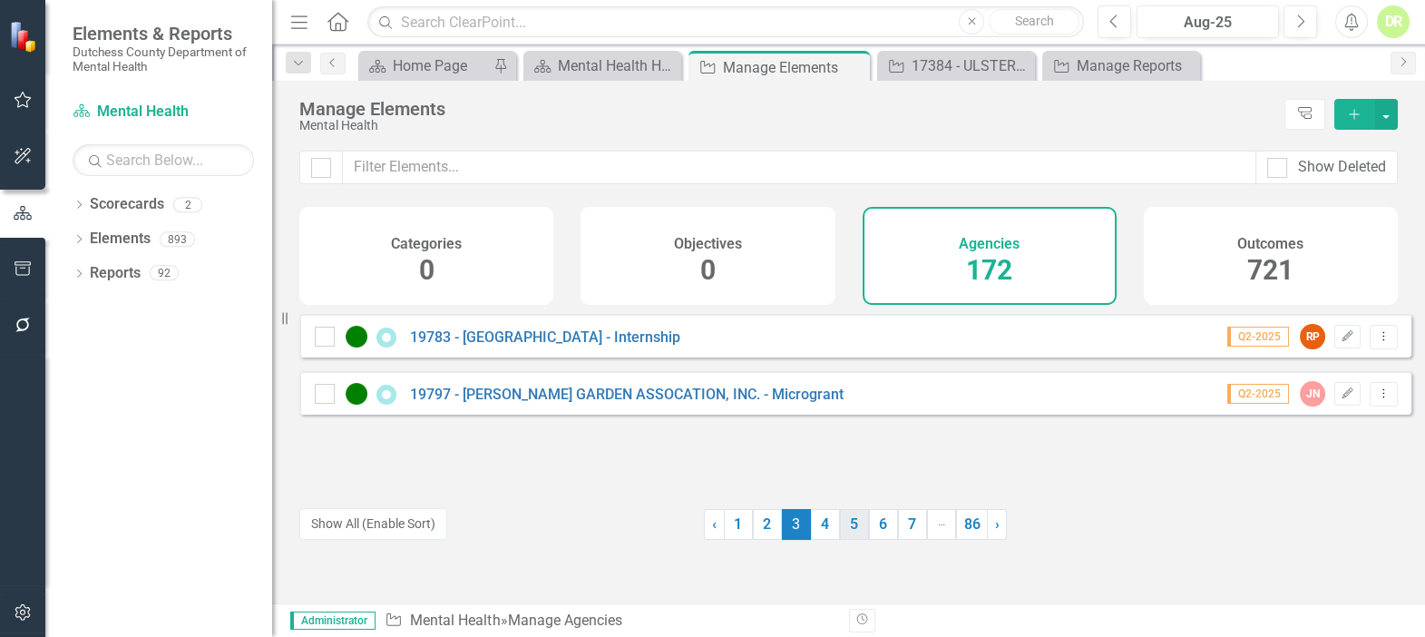
click at [848, 527] on link "5" at bounding box center [854, 524] width 29 height 31
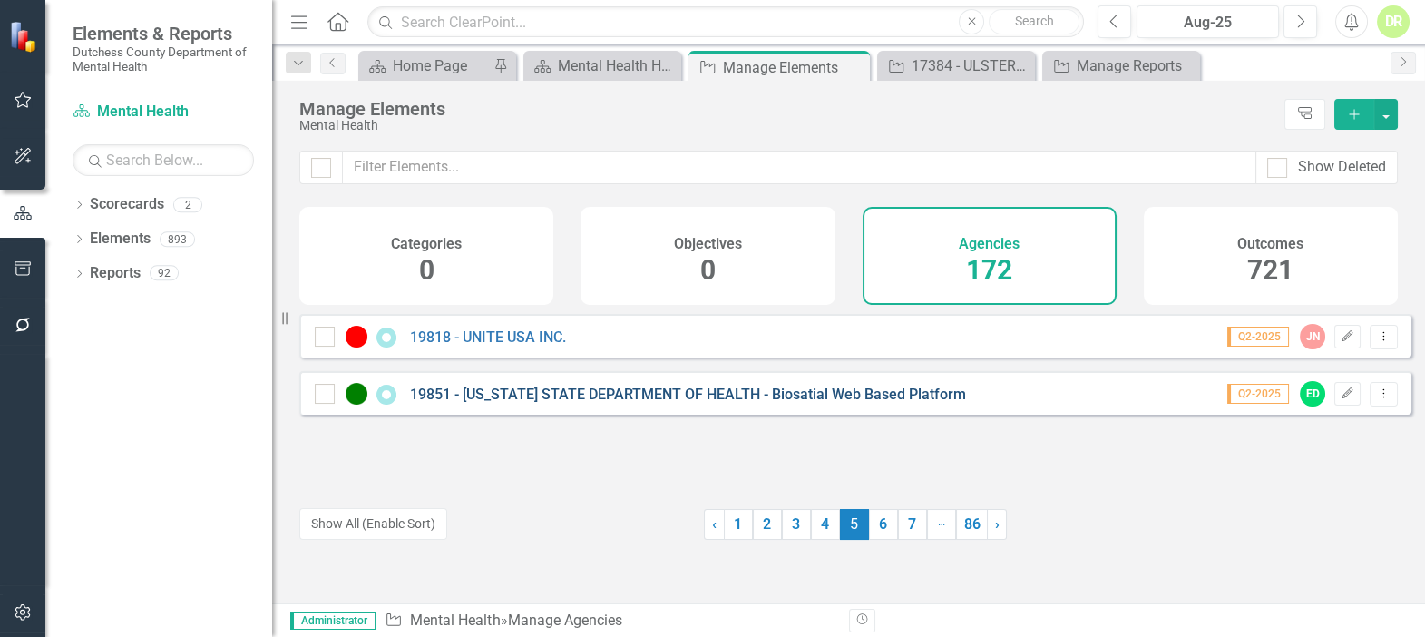
click at [600, 402] on link "19851 - [US_STATE] STATE DEPARTMENT OF HEALTH - Biosatial Web Based Platform" at bounding box center [688, 393] width 556 height 17
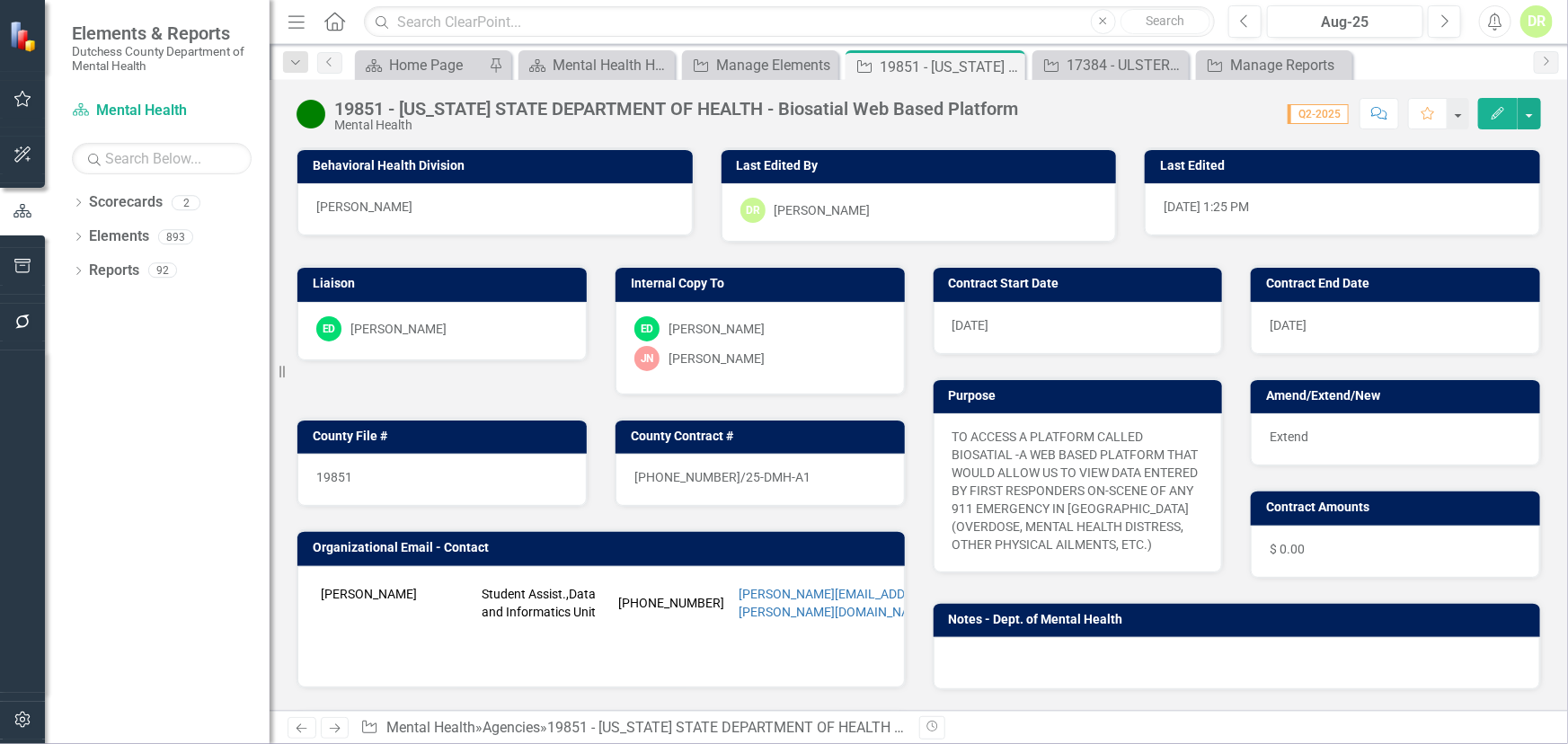
click at [1411, 23] on div "DR" at bounding box center [1536, 21] width 33 height 33
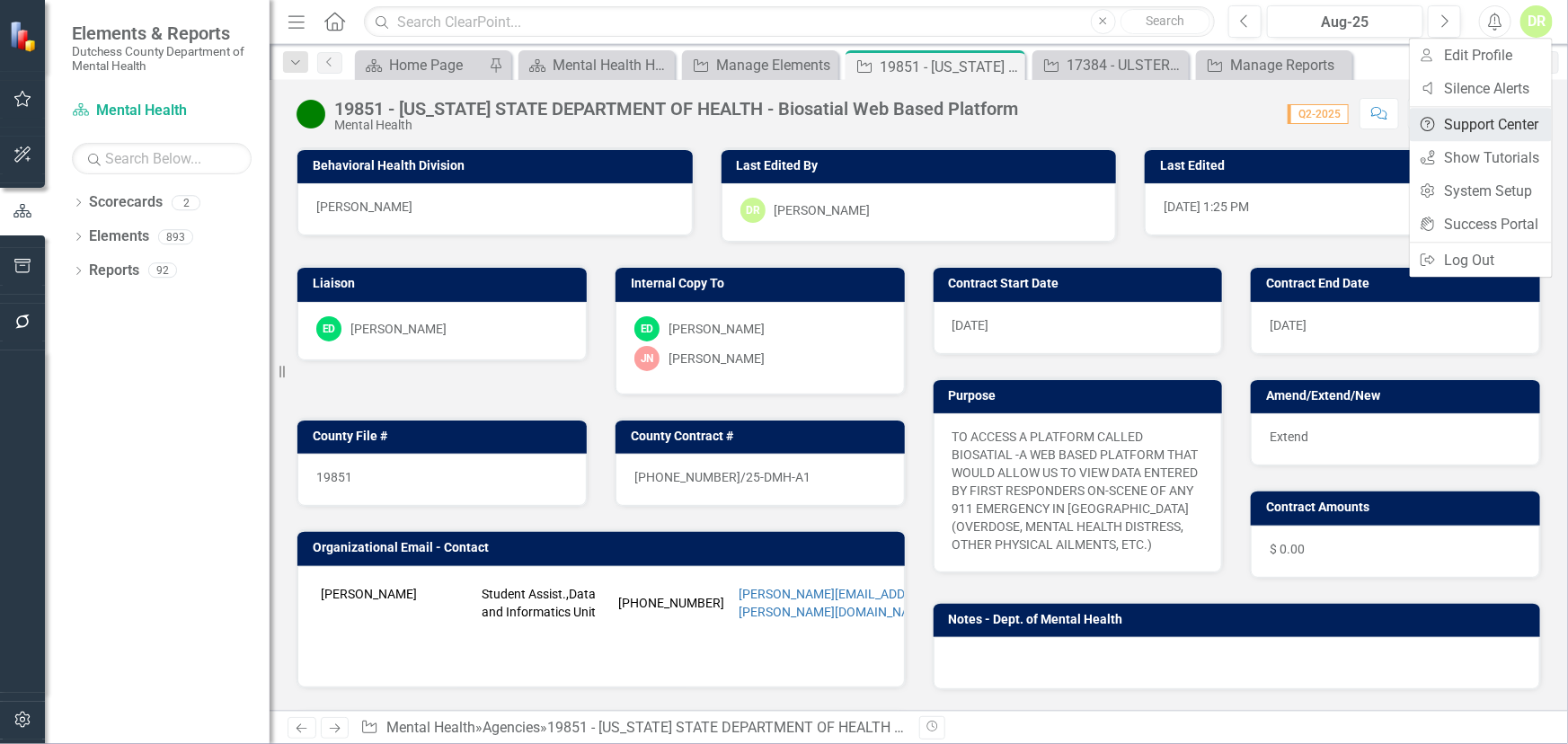
click at [1411, 126] on link "Help Support Center" at bounding box center [1480, 125] width 142 height 34
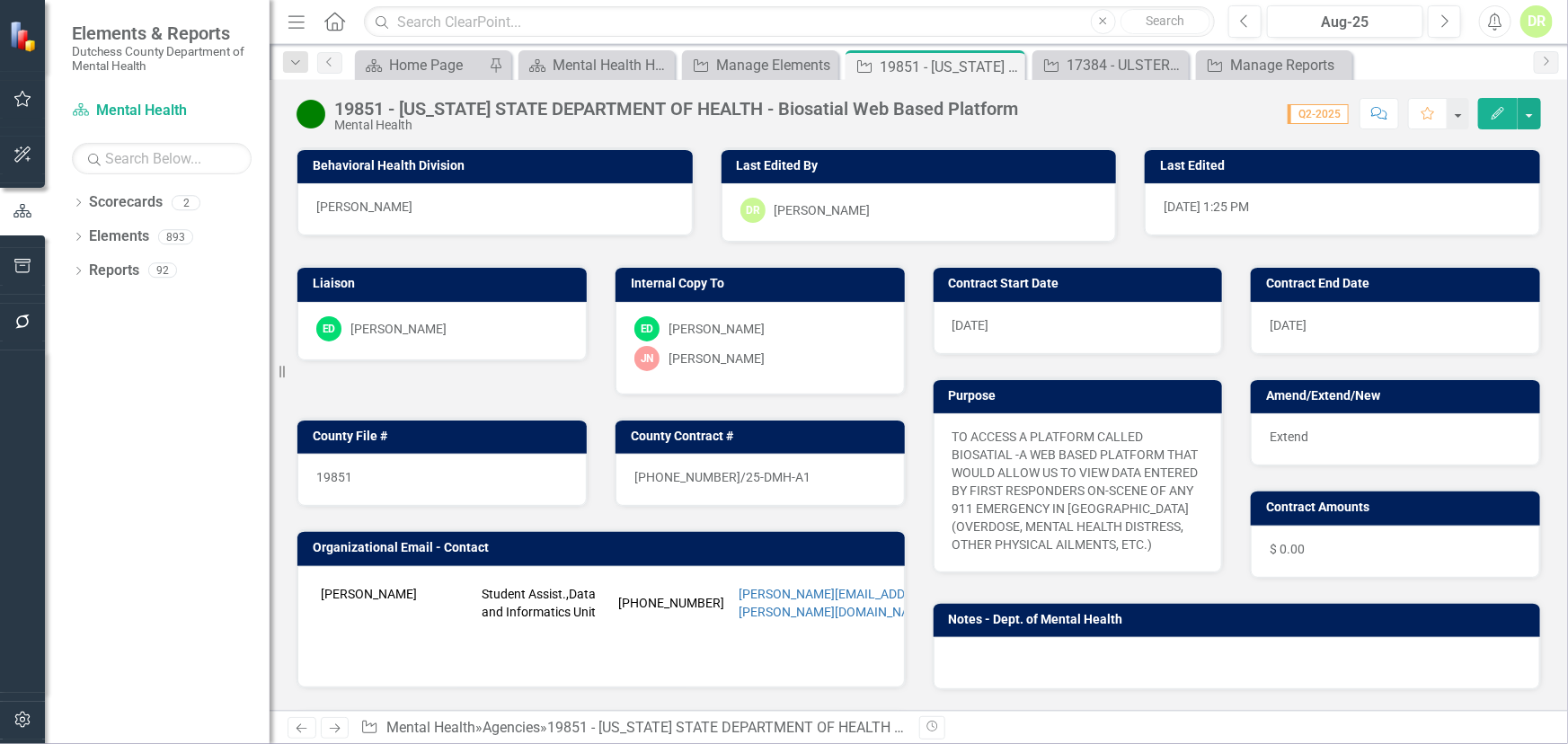
click at [1411, 27] on div "DR" at bounding box center [1536, 21] width 33 height 33
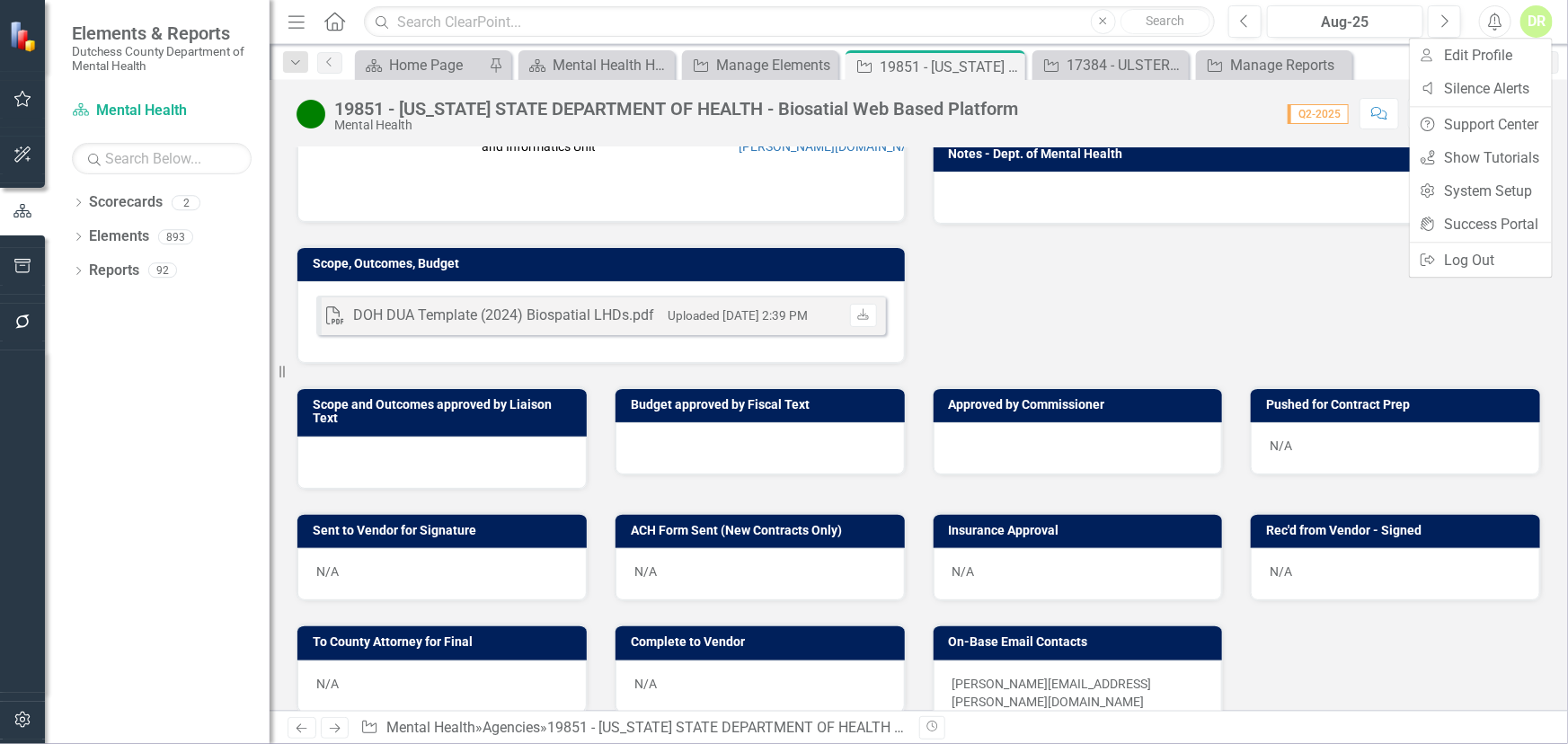
scroll to position [408, 0]
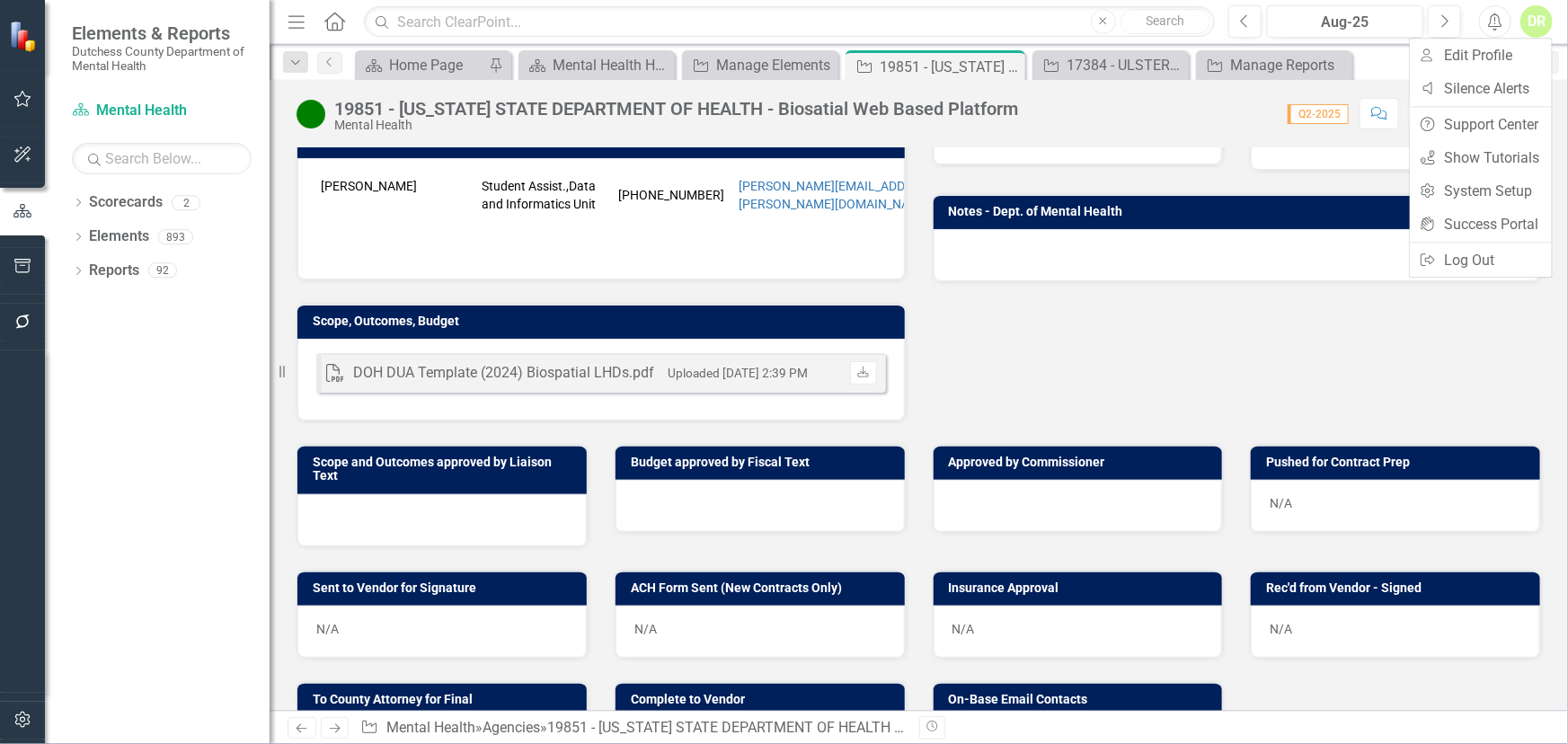
click at [1254, 372] on div "Liaison ED [PERSON_NAME] Internal Copy To ED [PERSON_NAME] D'Entrone [PERSON_NA…" at bounding box center [918, 128] width 1271 height 586
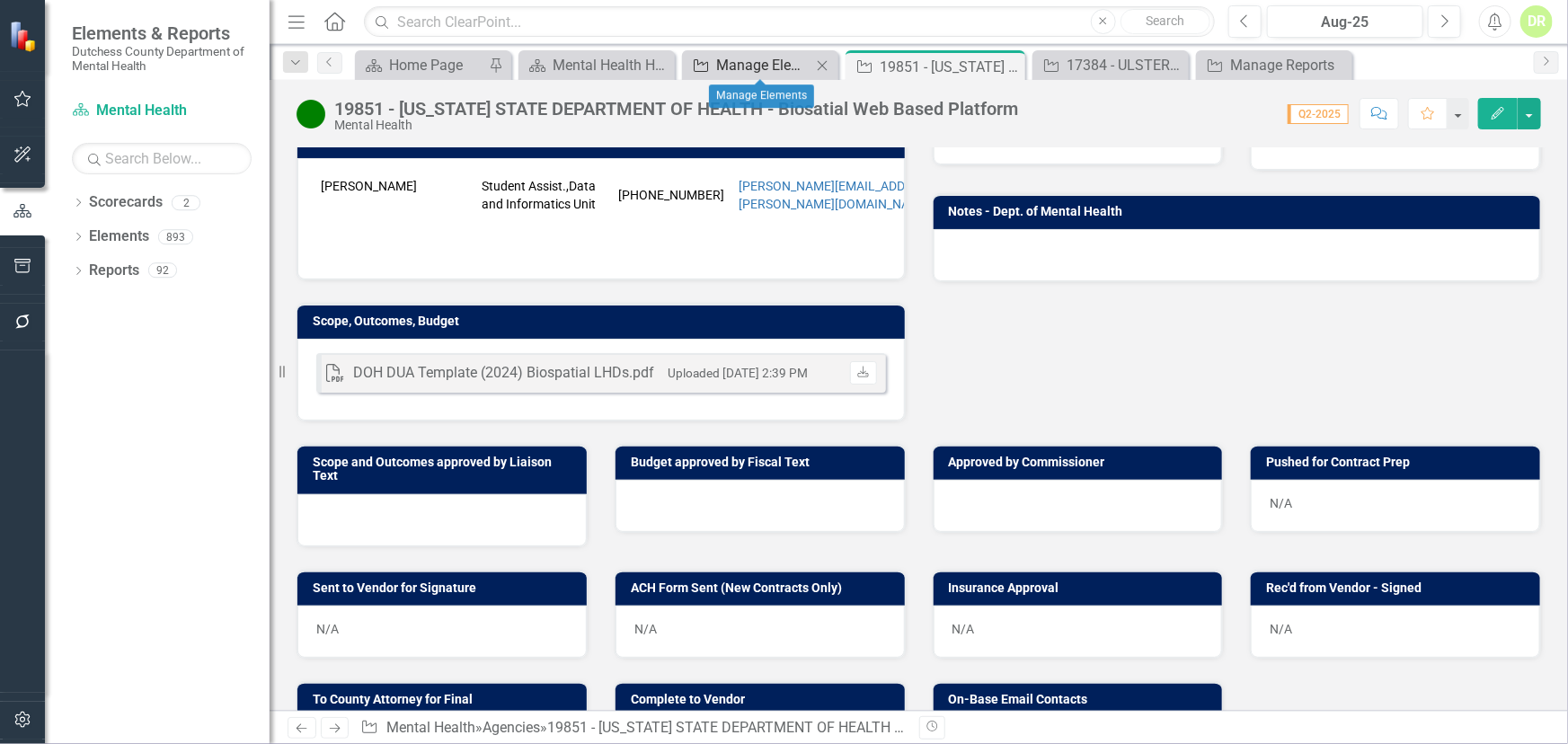
click at [779, 65] on div "Manage Elements" at bounding box center [764, 64] width 95 height 23
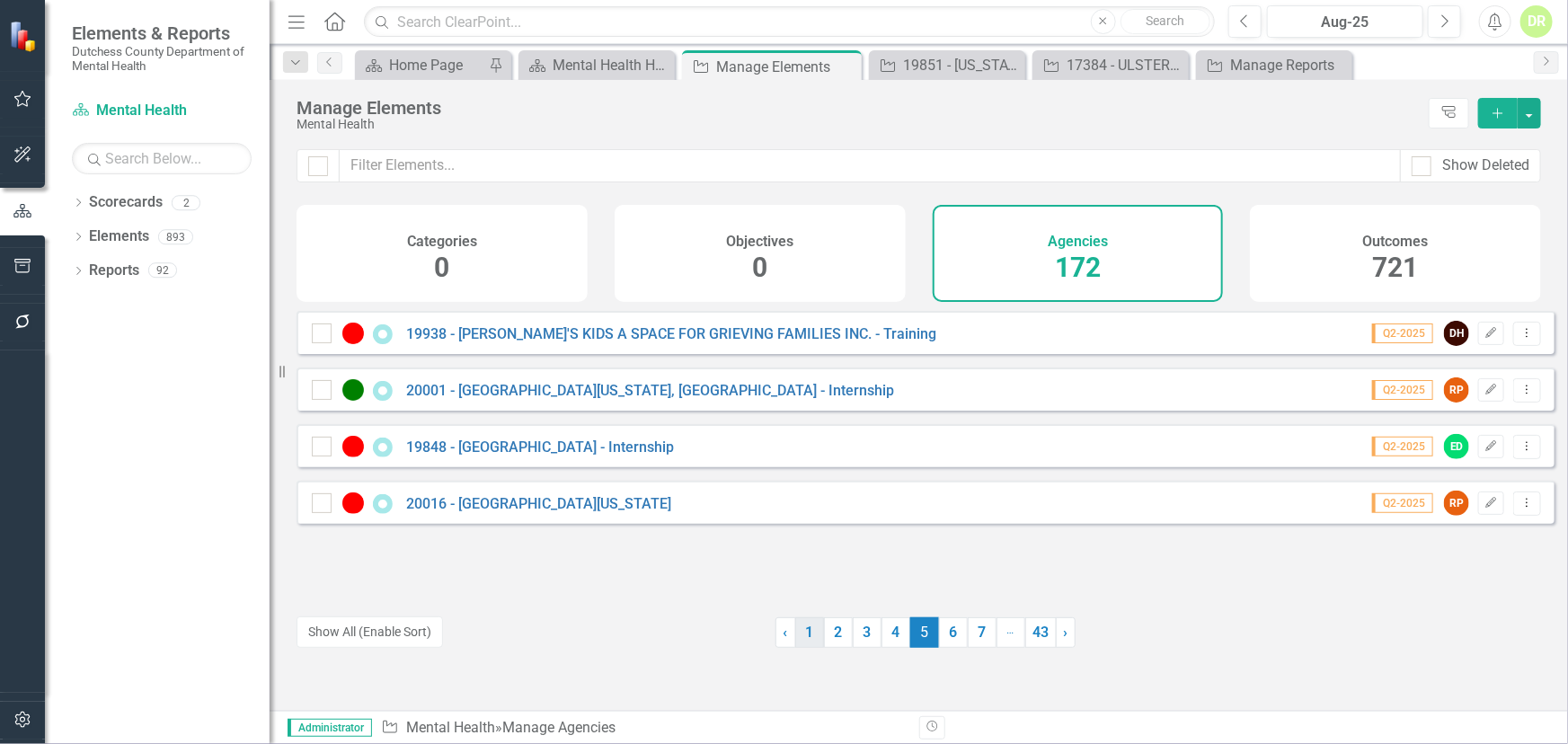
click at [802, 630] on link "1" at bounding box center [809, 632] width 29 height 31
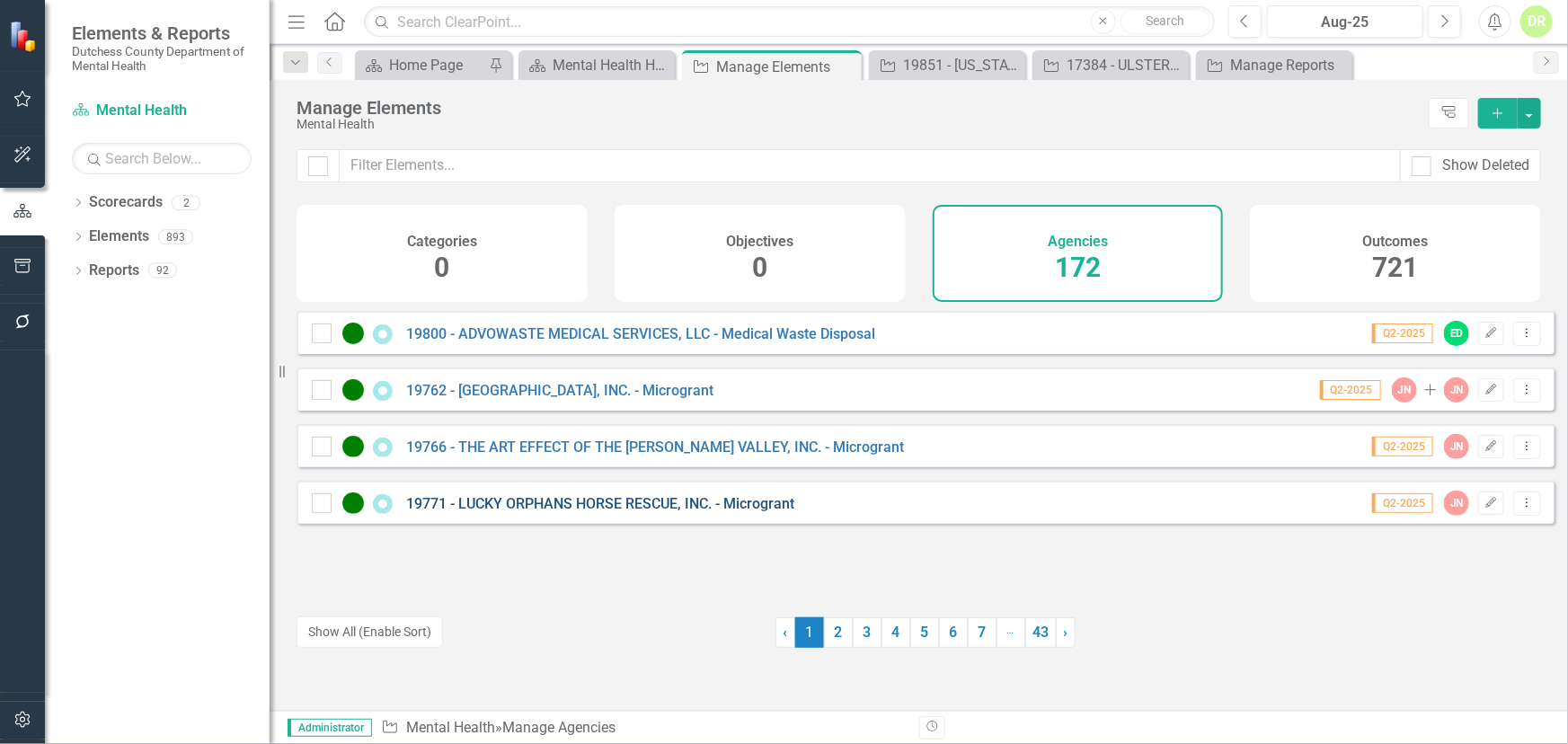
click at [553, 512] on link "19771 - LUCKY ORPHANS HORSE RESCUE, INC. - Microgrant" at bounding box center [600, 503] width 388 height 17
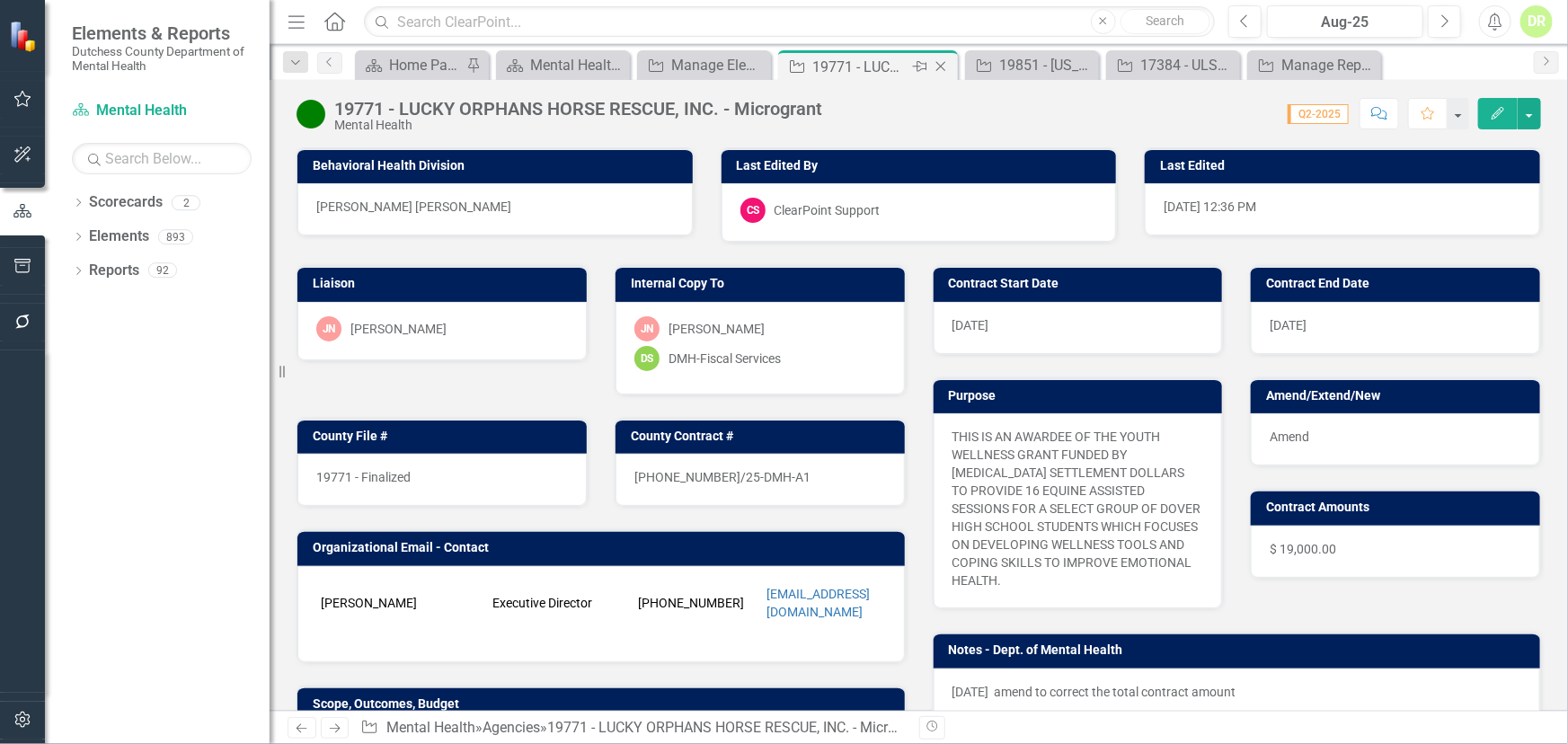
click at [940, 64] on icon at bounding box center [941, 67] width 10 height 10
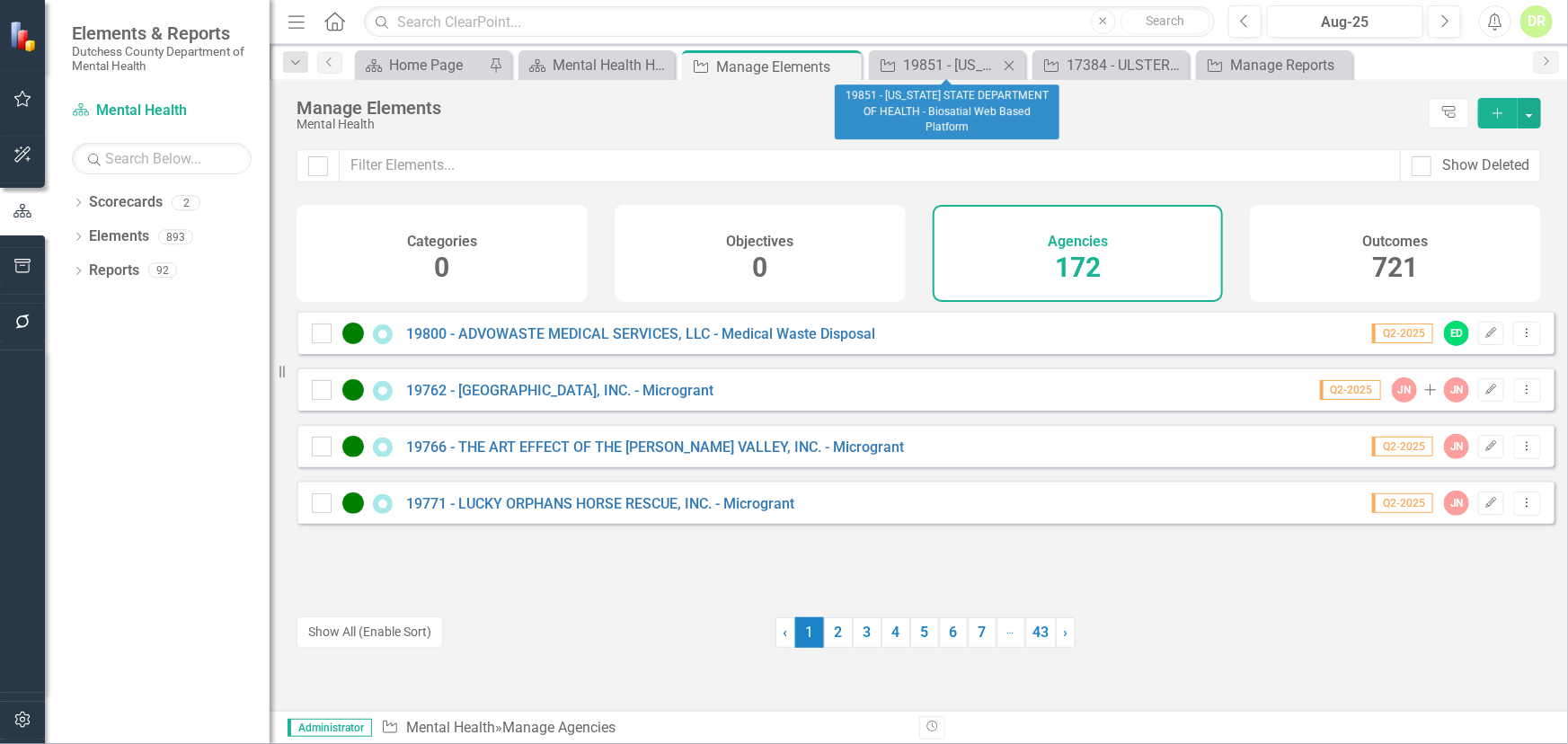
click at [1010, 62] on icon "Close" at bounding box center [1008, 65] width 18 height 15
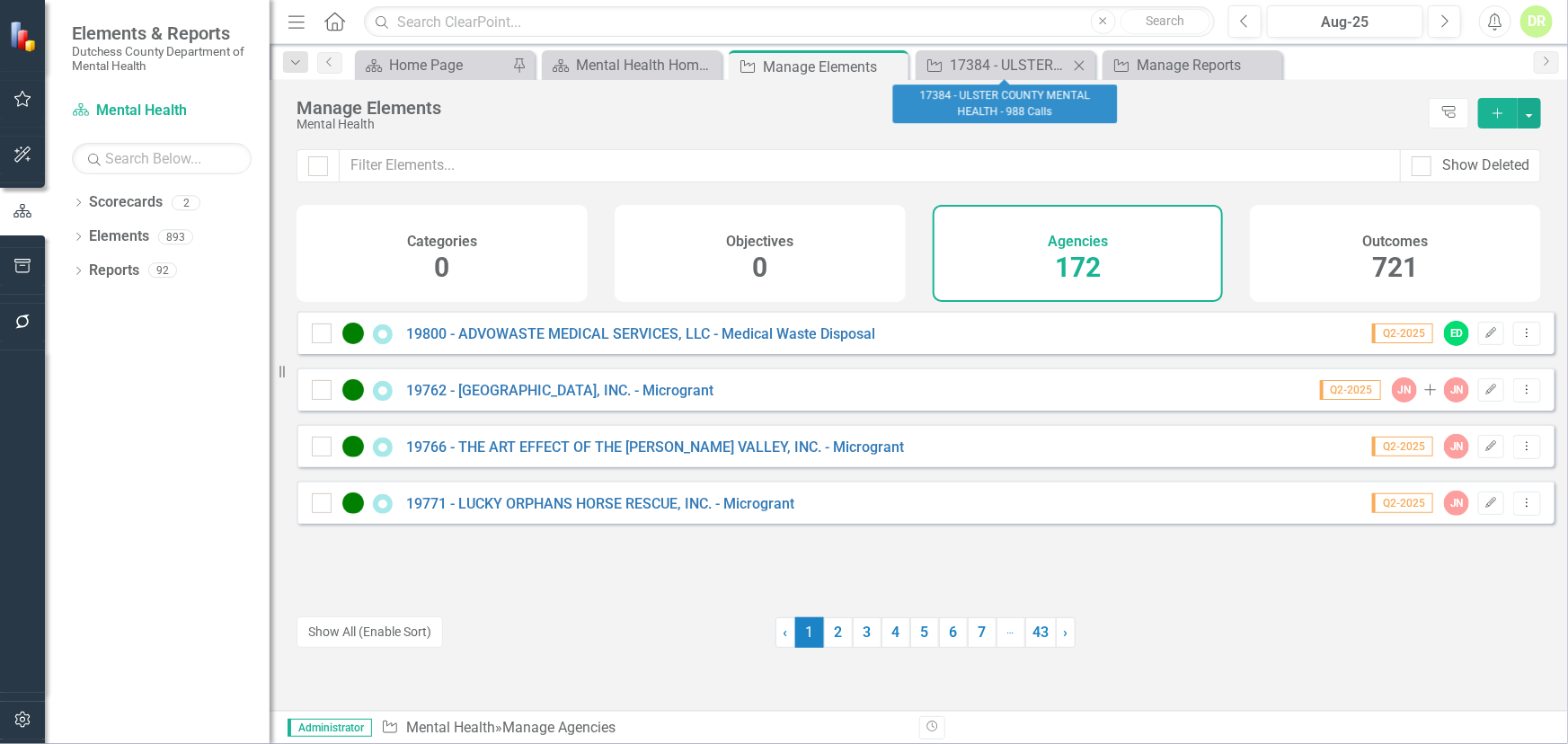
click at [1078, 60] on icon "Close" at bounding box center [1079, 65] width 18 height 15
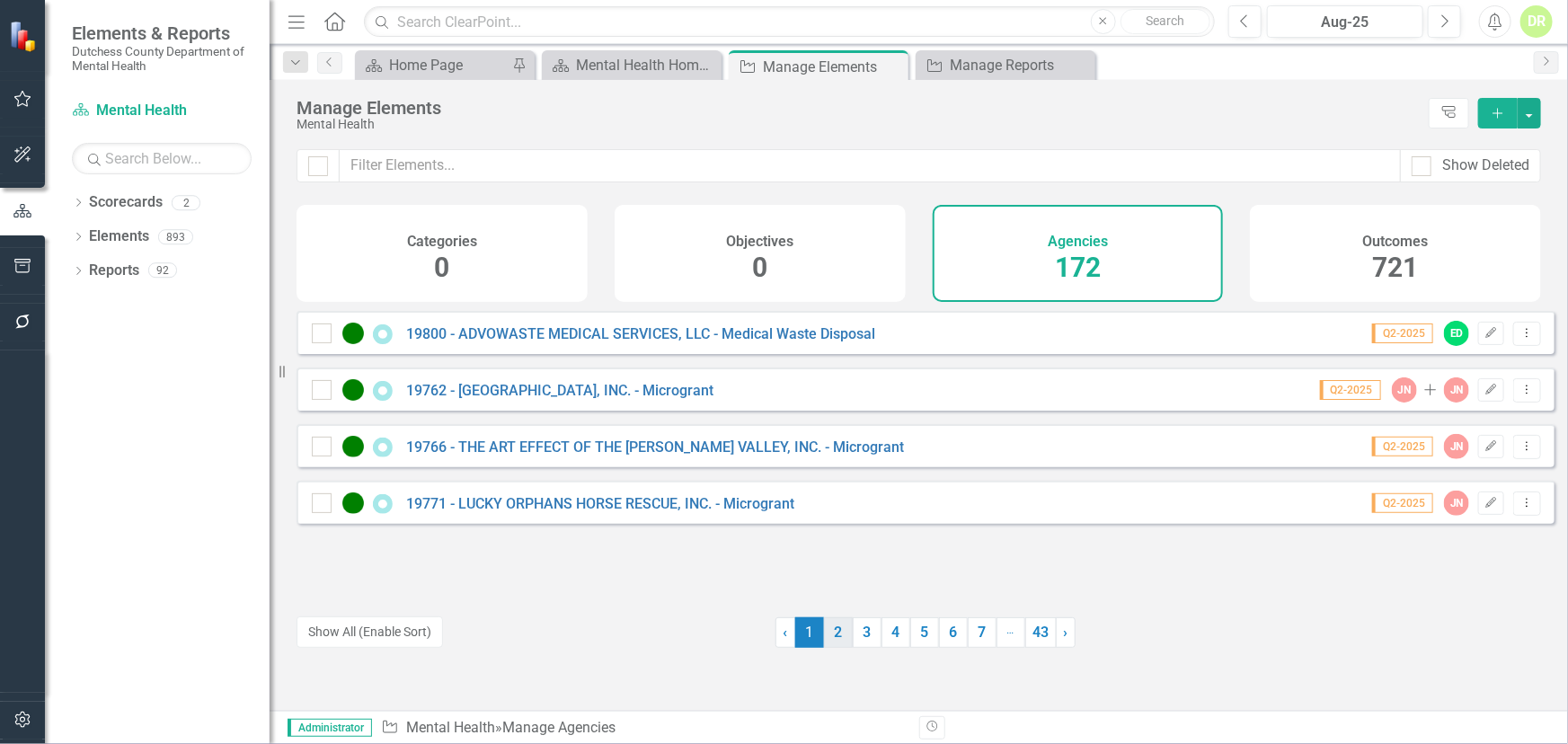
click at [831, 630] on link "2" at bounding box center [838, 632] width 29 height 31
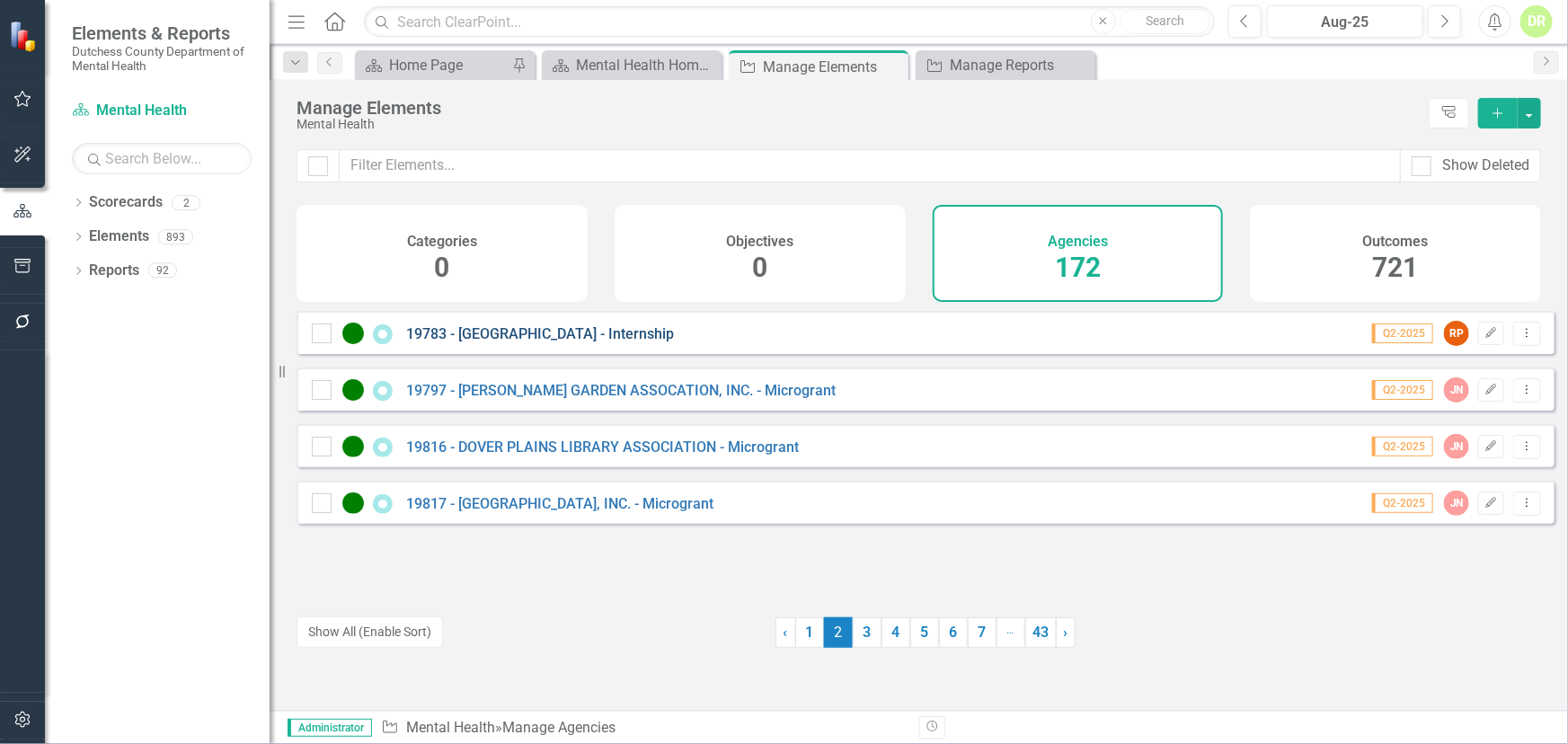
click at [545, 343] on link "19783 - [GEOGRAPHIC_DATA] - Internship" at bounding box center [540, 333] width 267 height 17
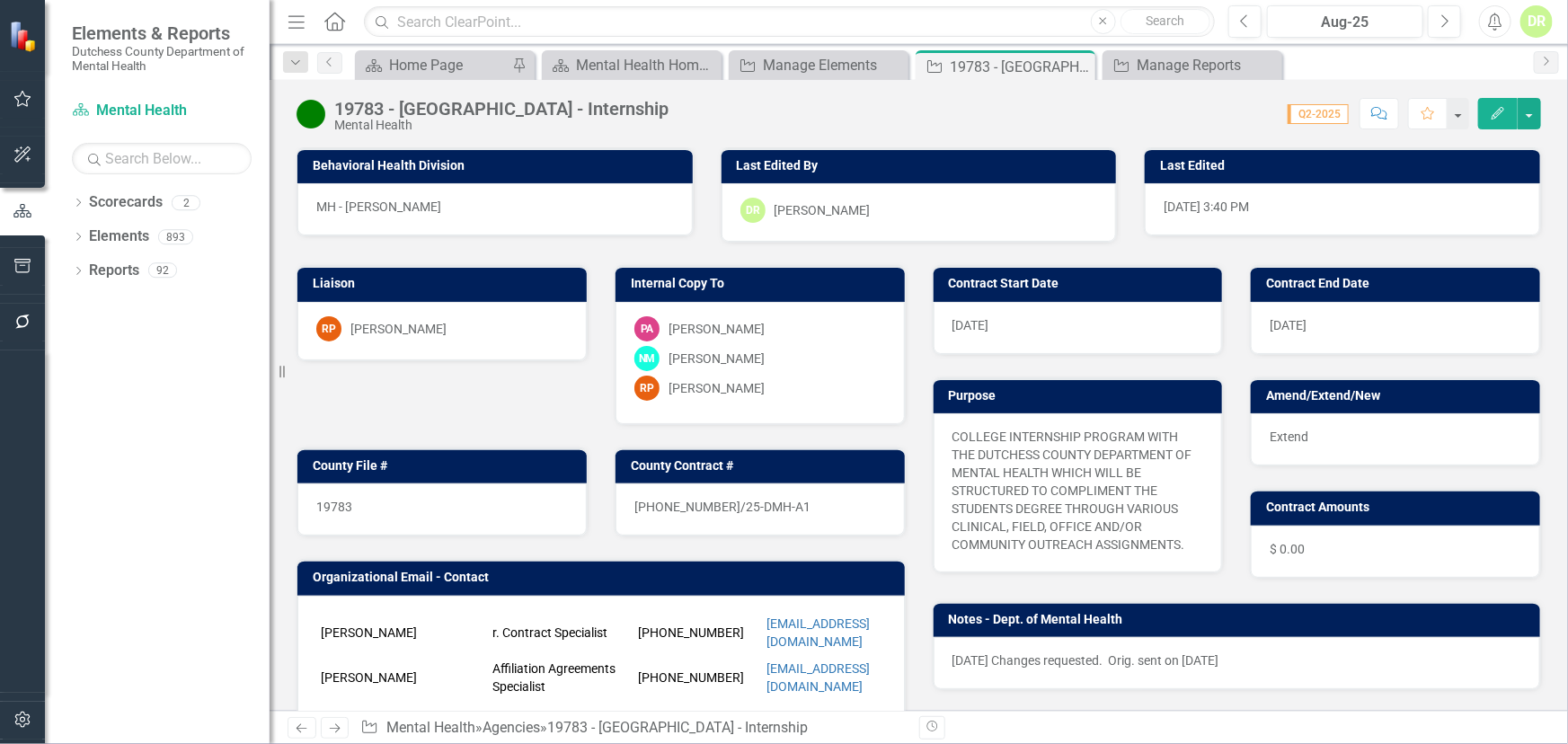
scroll to position [408, 0]
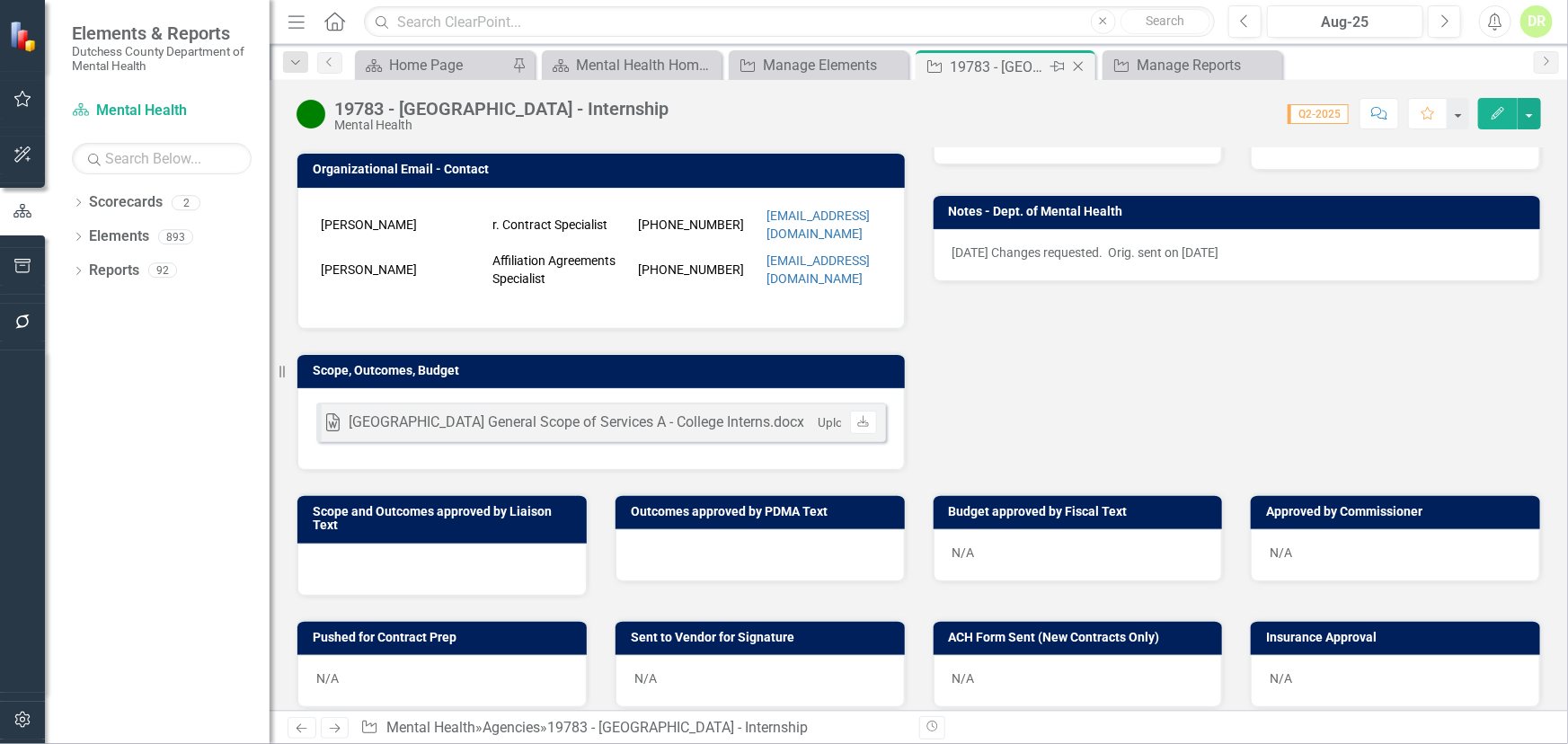
click at [1078, 63] on icon "Close" at bounding box center [1078, 66] width 18 height 15
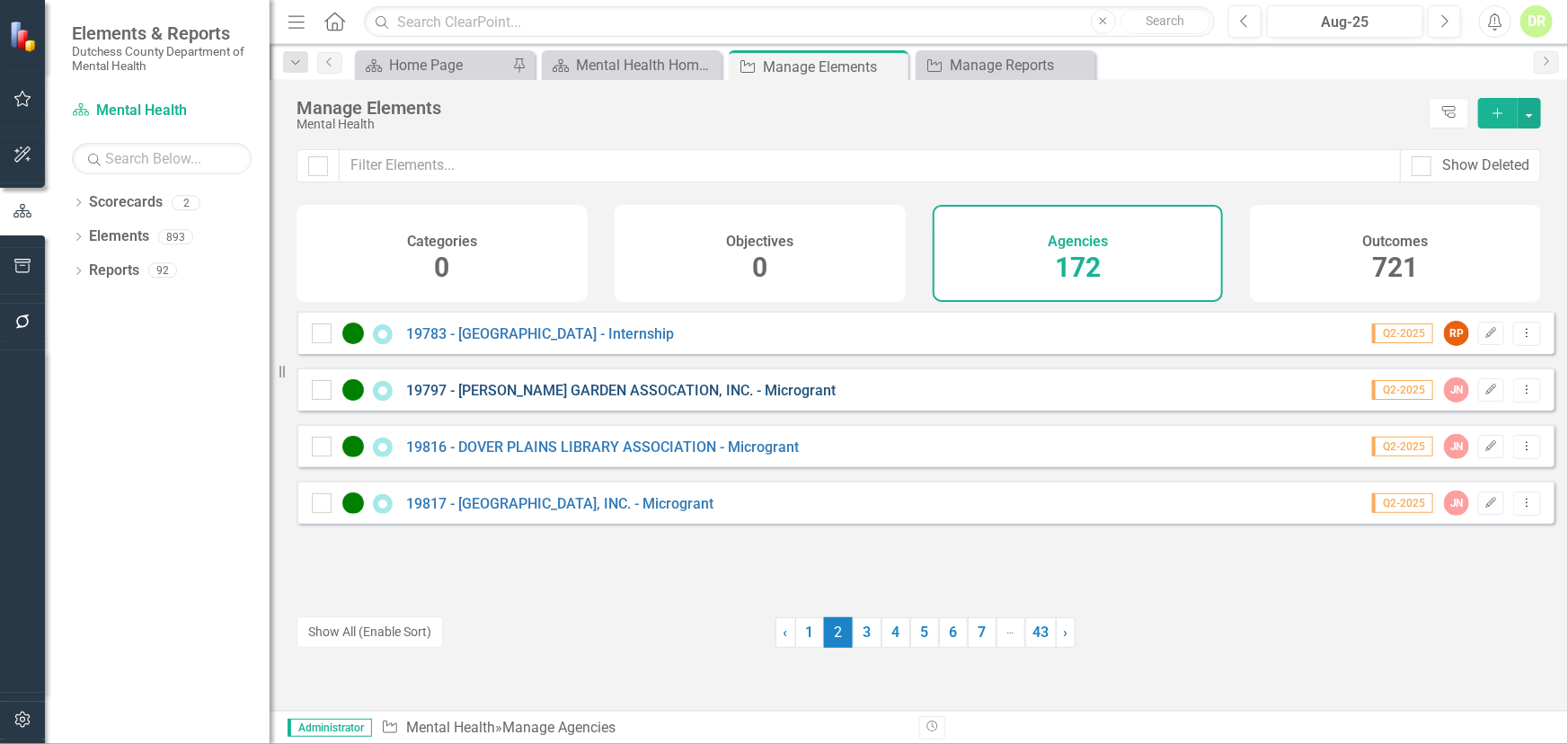
click at [634, 399] on link "19797 - [PERSON_NAME] GARDEN ASSOCATION, INC. - Microgrant" at bounding box center [621, 389] width 430 height 17
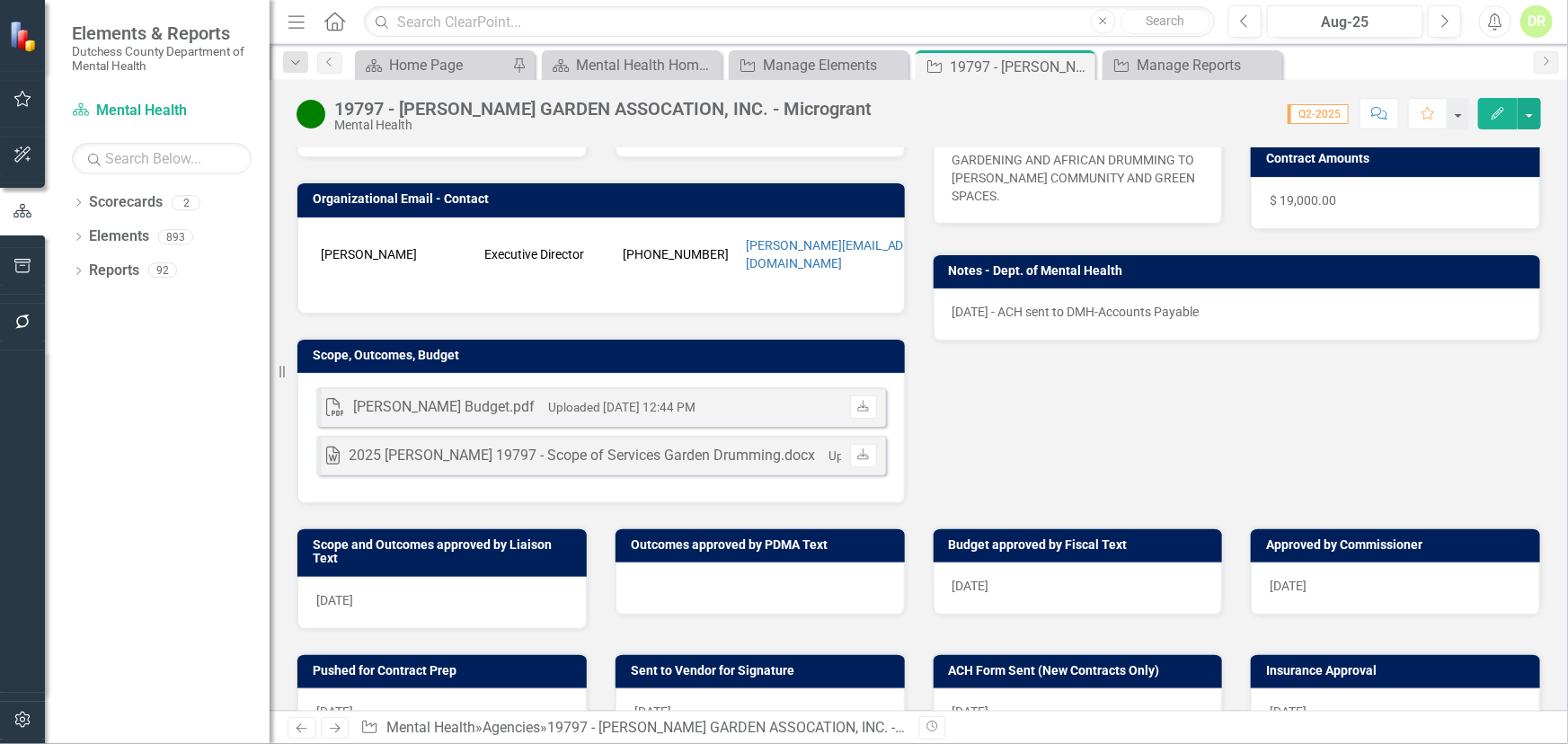
scroll to position [408, 0]
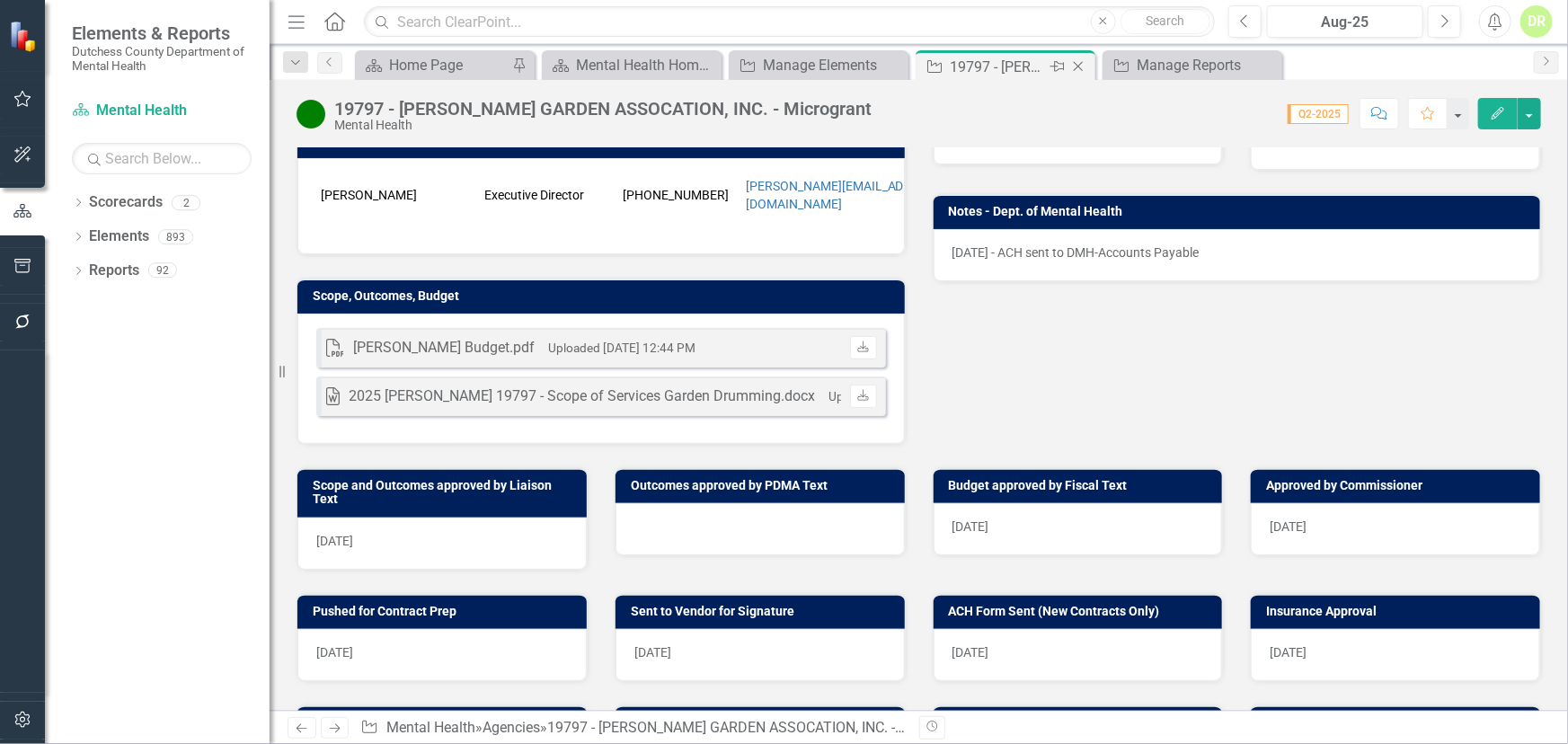
click at [1078, 63] on icon "Close" at bounding box center [1078, 66] width 18 height 15
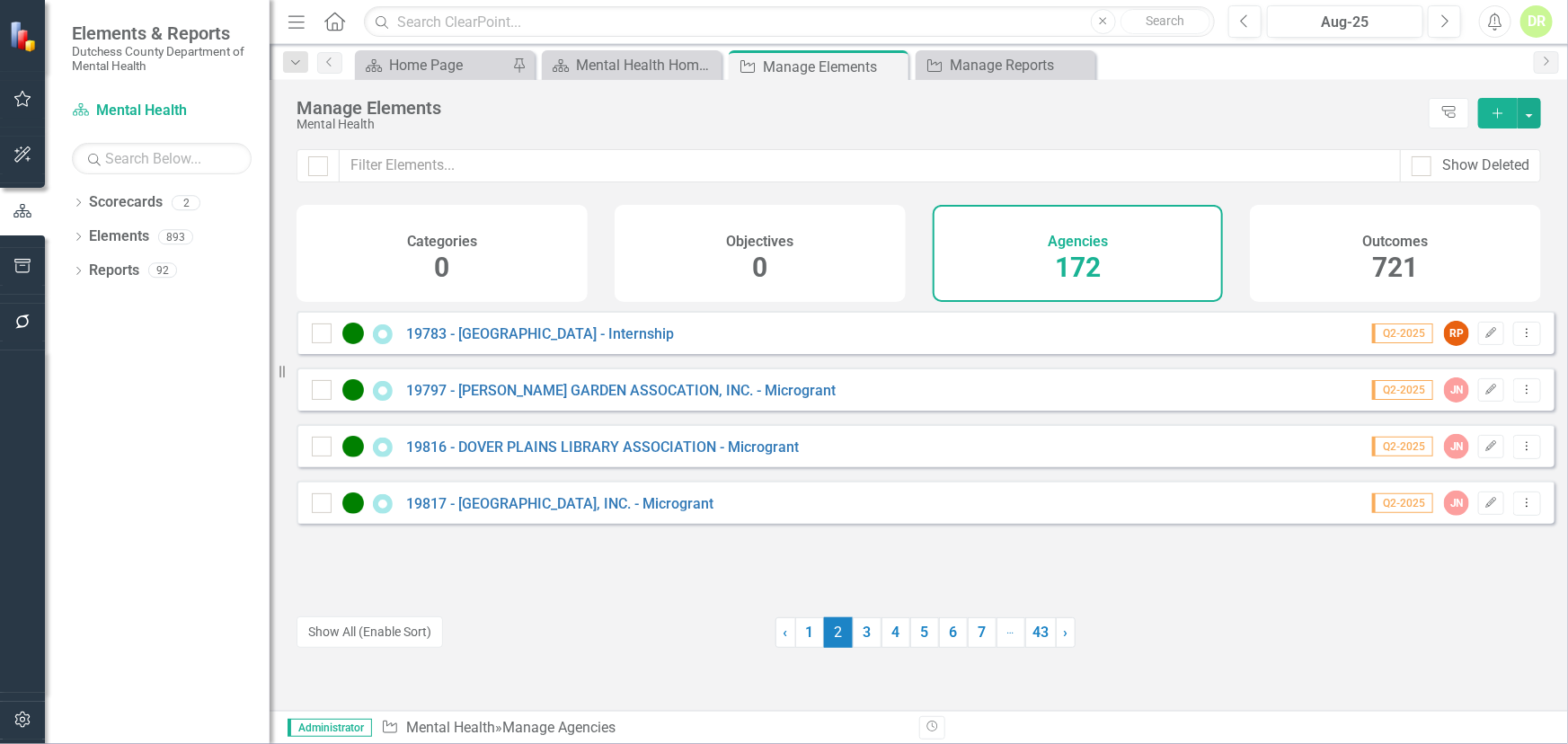
click at [652, 449] on div "19816 - DOVER PLAINS LIBRARY ASSOCIATION - Microgrant" at bounding box center [558, 447] width 491 height 22
click at [674, 456] on link "19816 - DOVER PLAINS LIBRARY ASSOCIATION - Microgrant" at bounding box center [602, 447] width 392 height 17
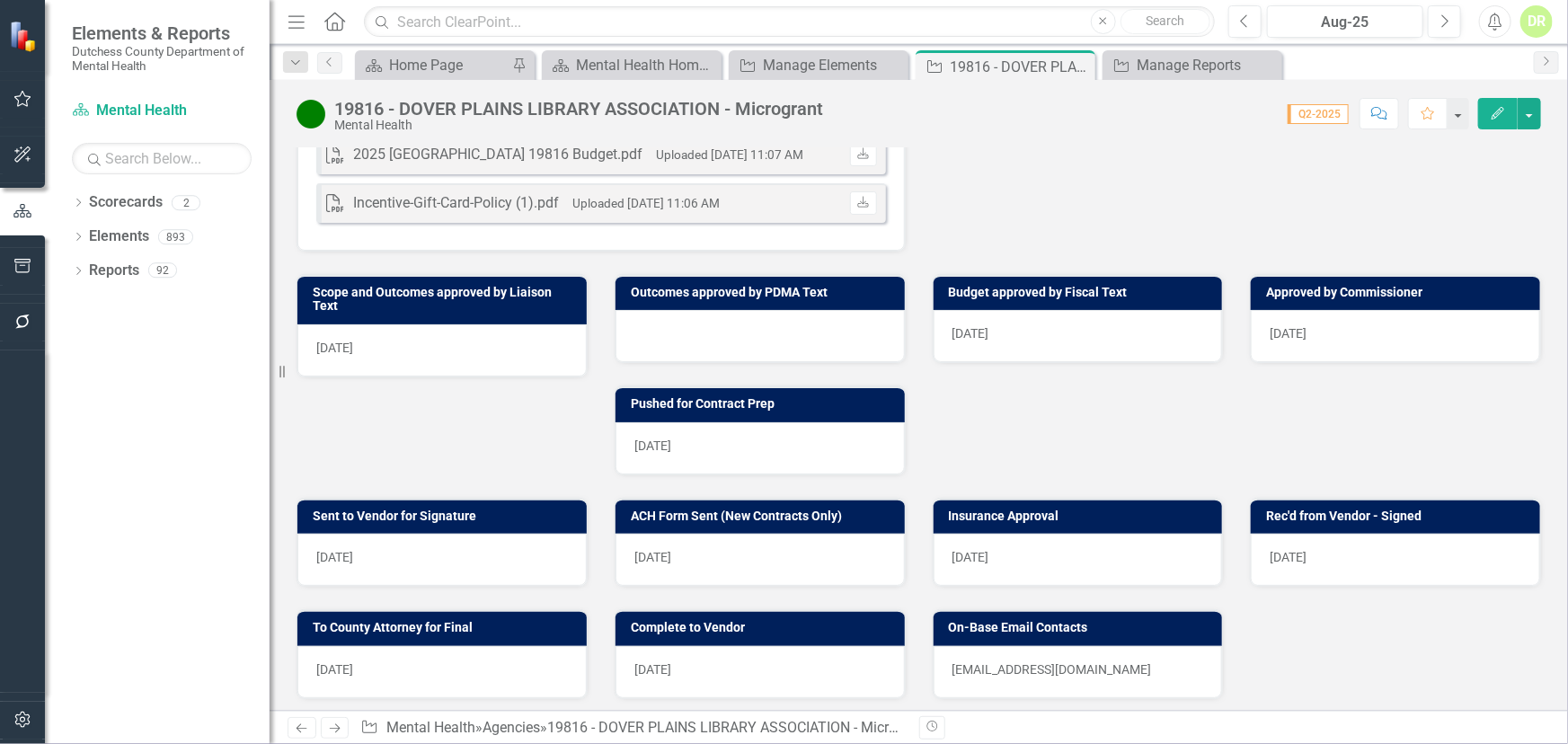
scroll to position [653, 0]
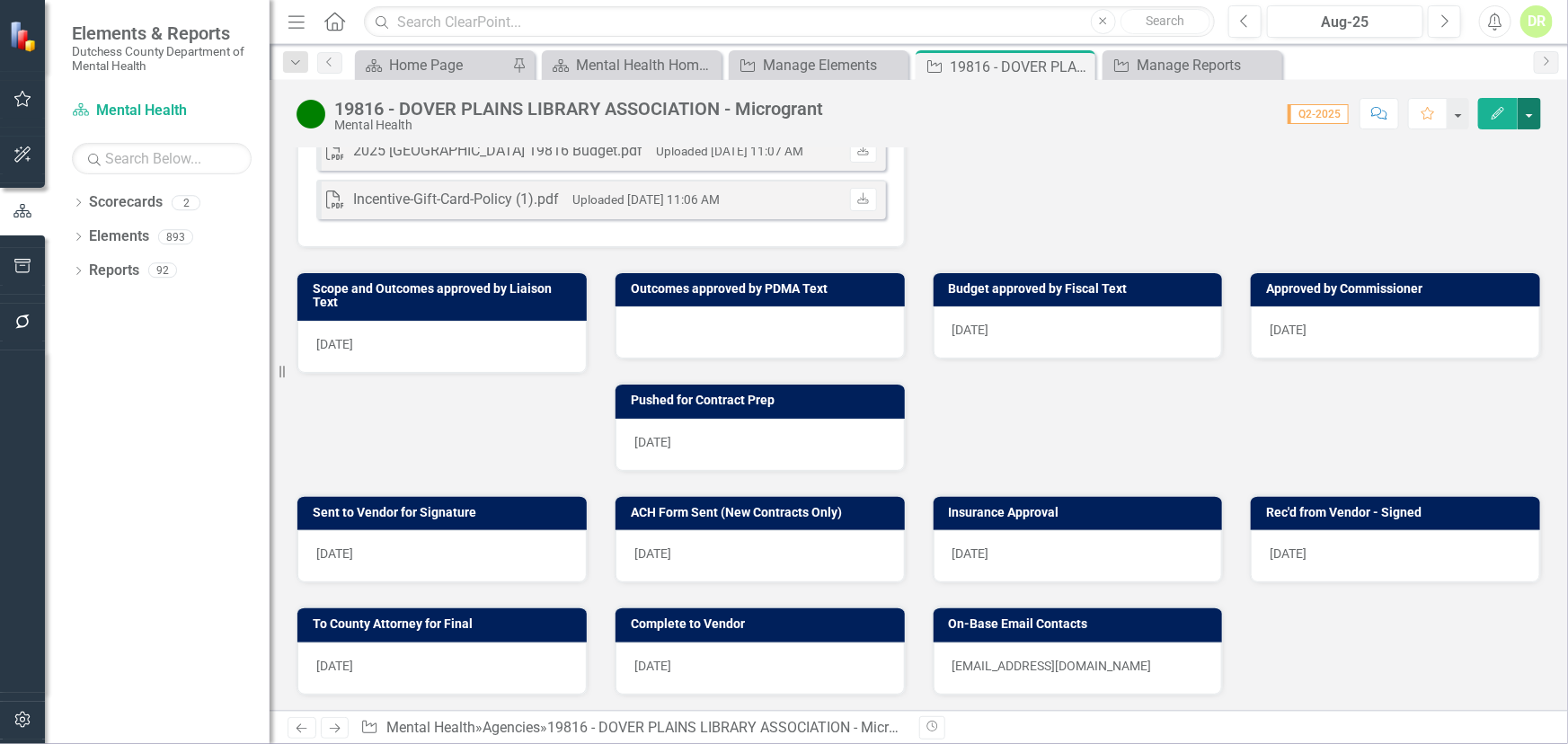
click at [1411, 114] on button "button" at bounding box center [1529, 114] width 24 height 32
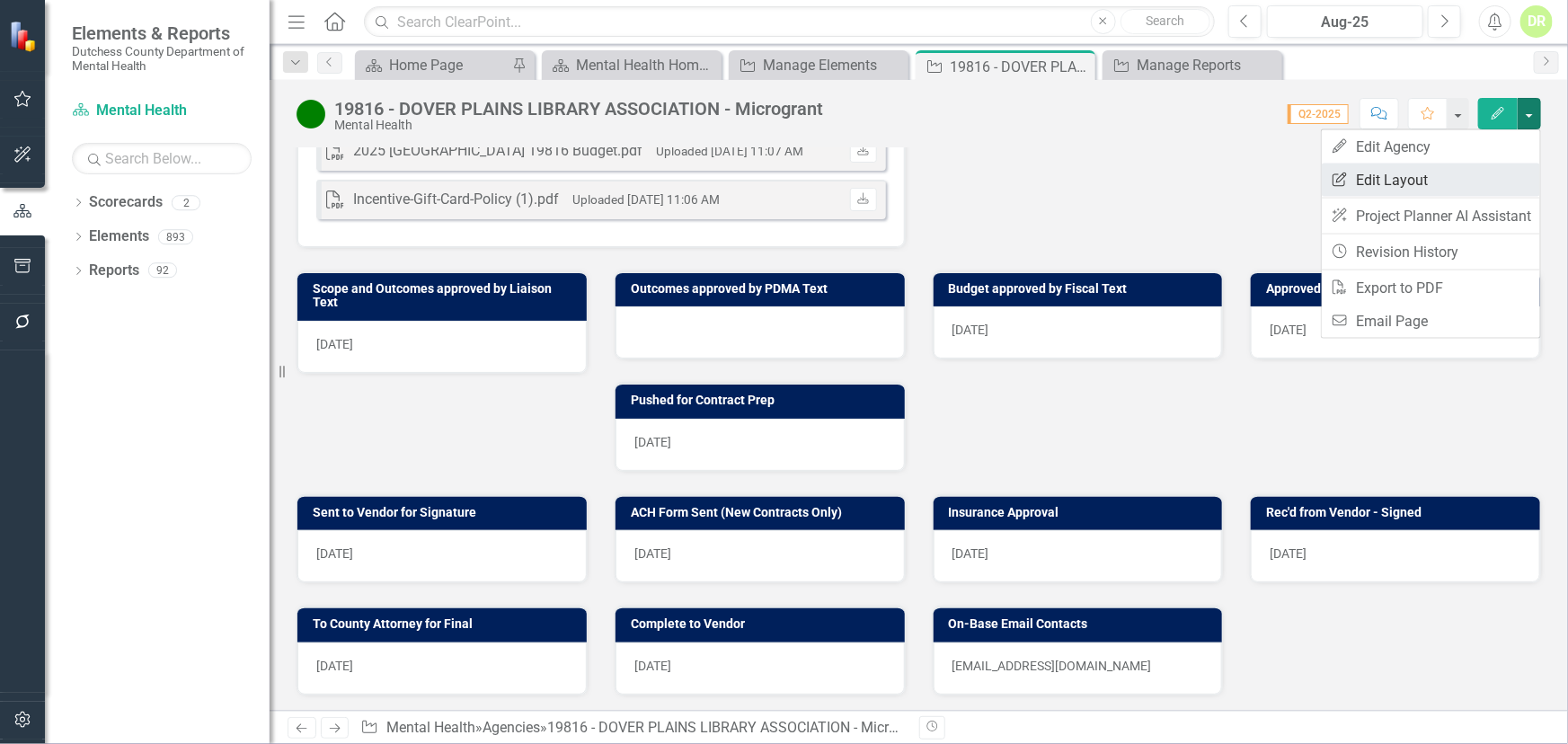
click at [1411, 176] on link "Edit Report Edit Layout" at bounding box center [1430, 180] width 218 height 34
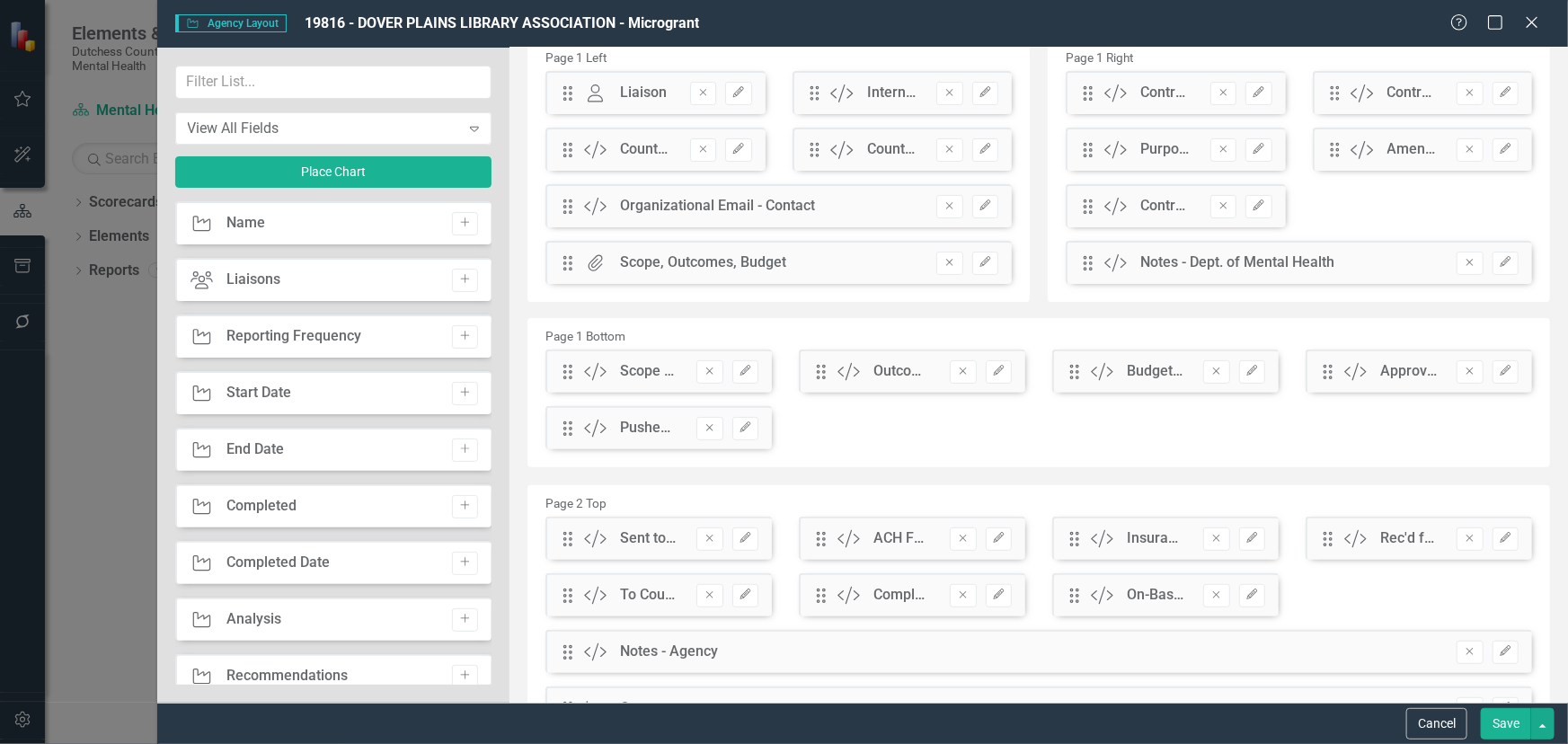
scroll to position [162, 0]
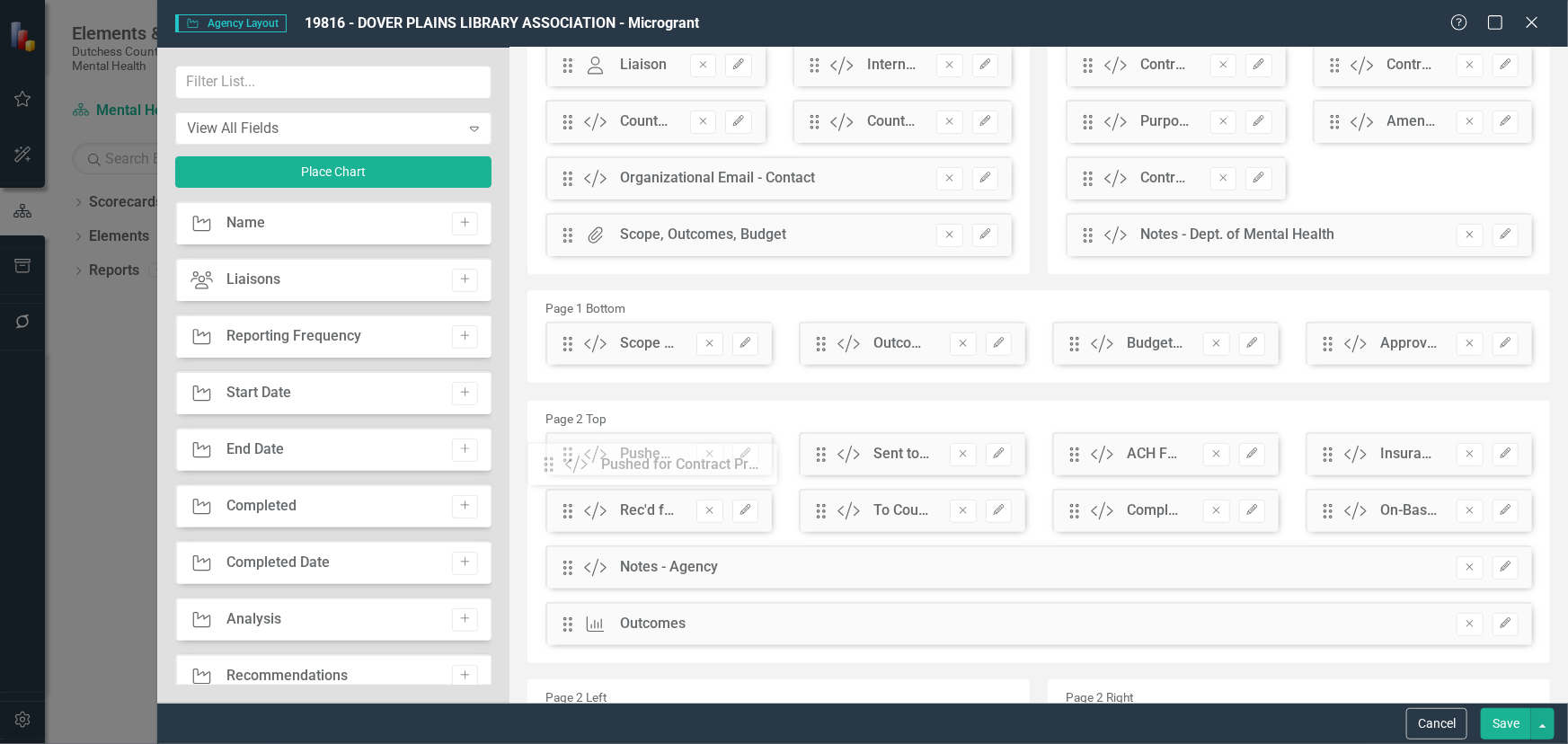
drag, startPoint x: 566, startPoint y: 403, endPoint x: 561, endPoint y: 469, distance: 66.2
drag, startPoint x: 1509, startPoint y: 718, endPoint x: 945, endPoint y: 591, distance: 578.1
click at [1411, 630] on button "Save" at bounding box center [1506, 724] width 51 height 32
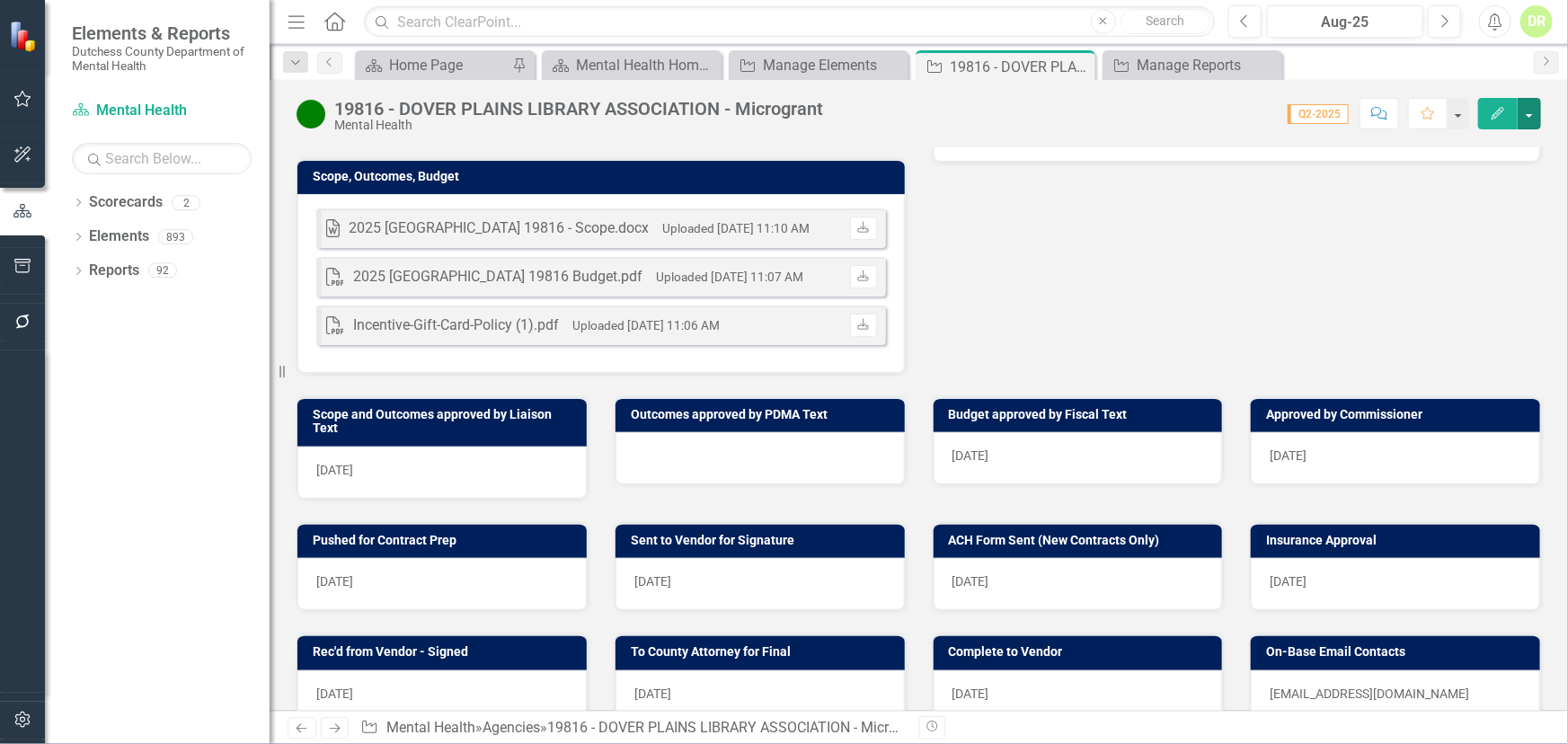
scroll to position [526, 0]
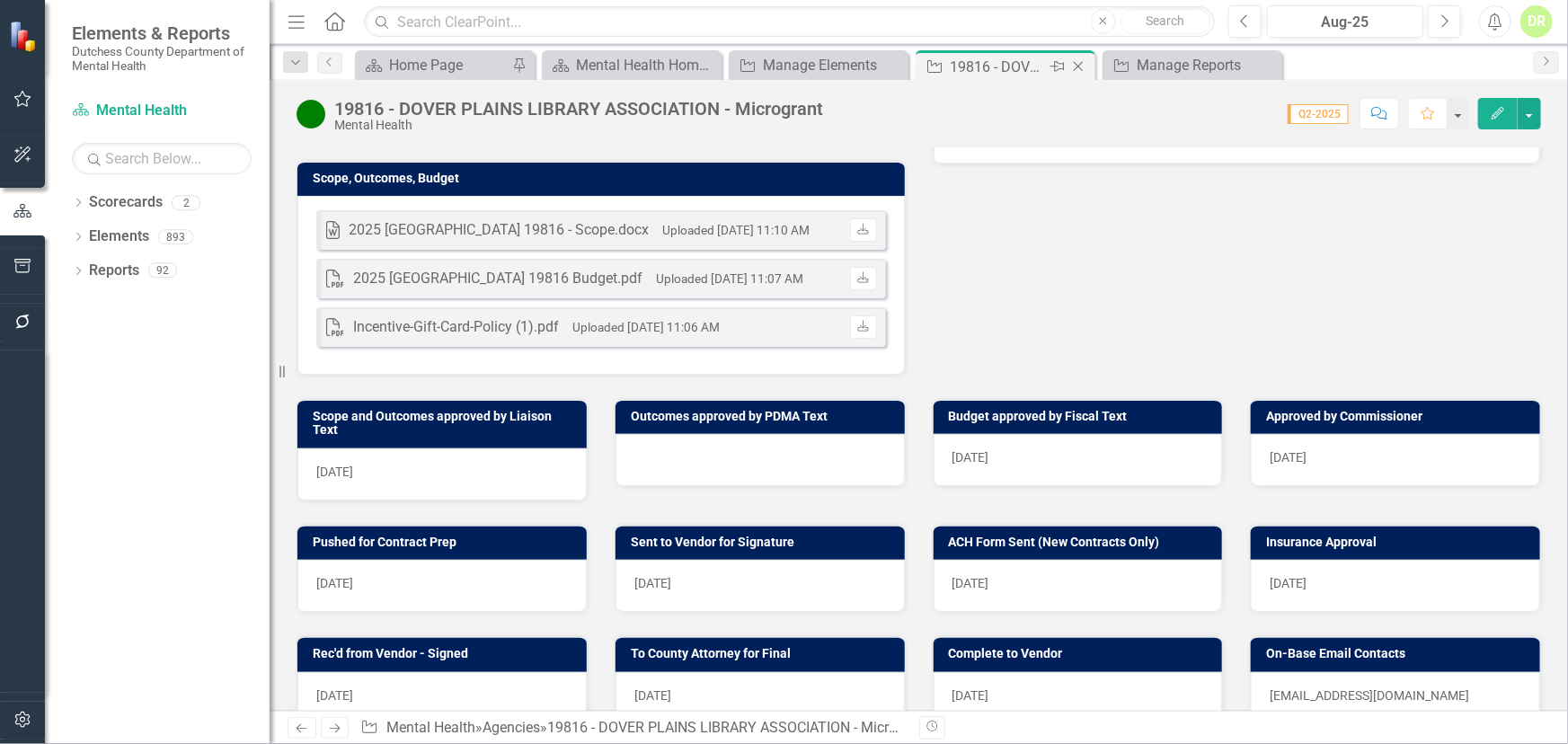
click at [1077, 65] on icon at bounding box center [1079, 67] width 10 height 10
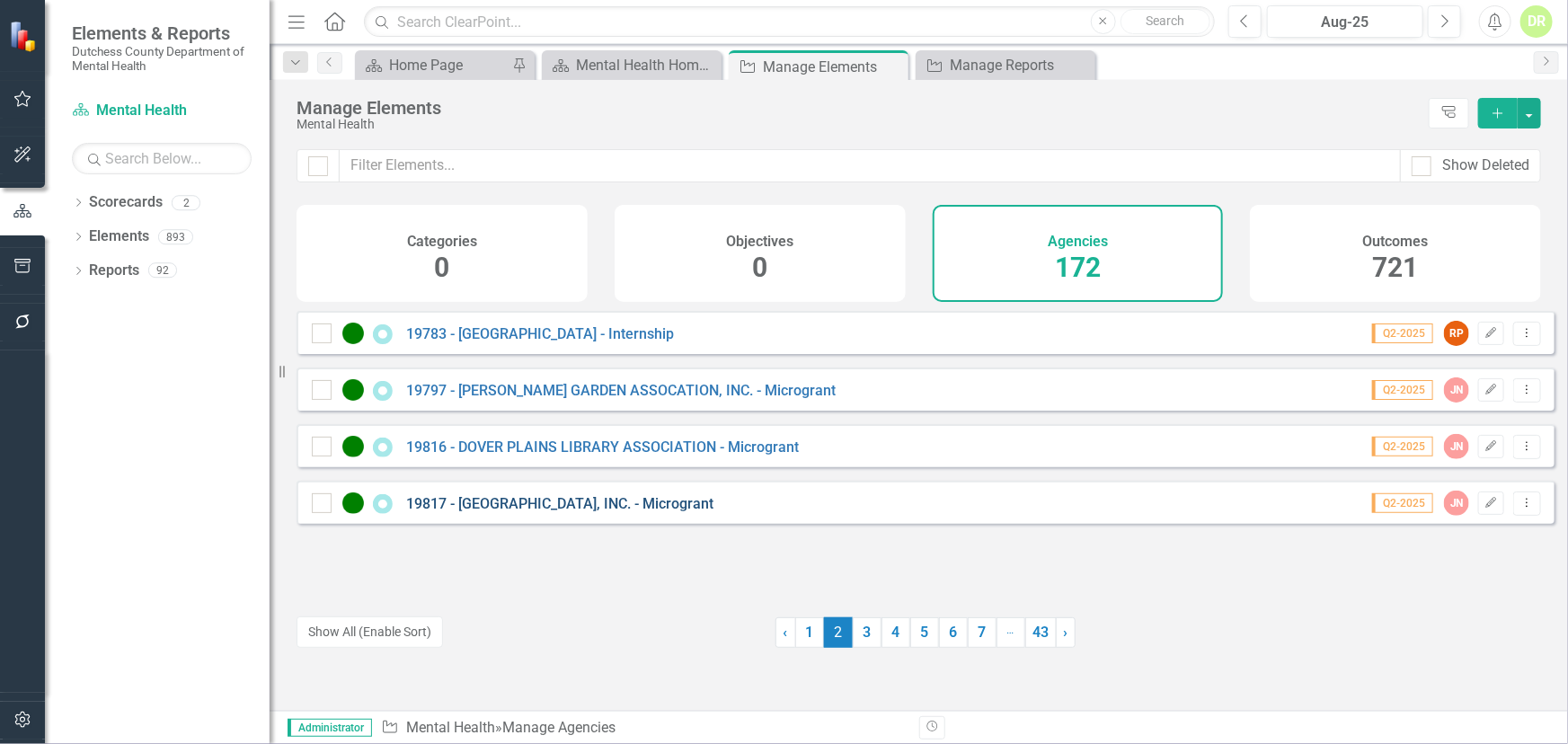
click at [586, 512] on link "19817 - [GEOGRAPHIC_DATA], INC. - Microgrant" at bounding box center [560, 503] width 307 height 17
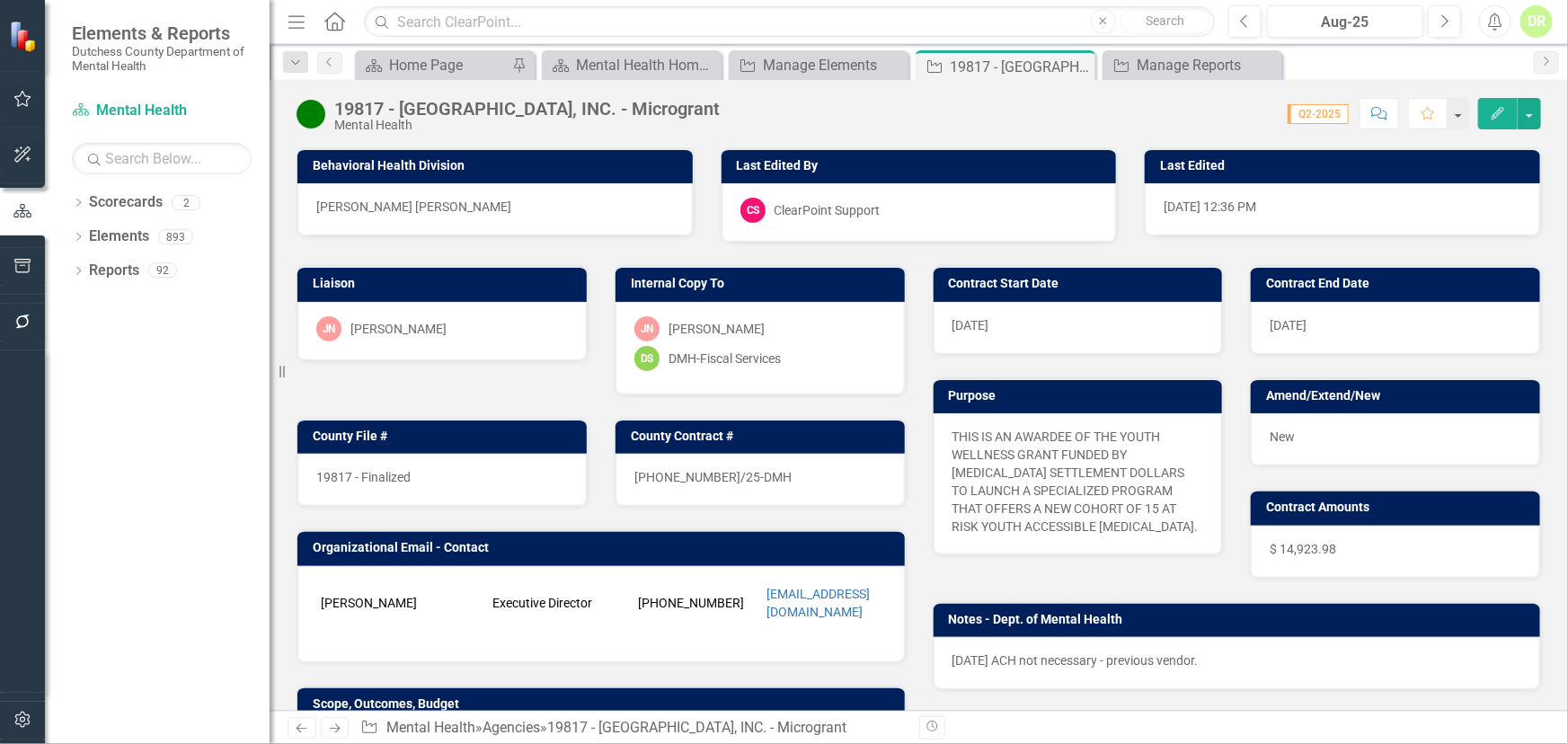
scroll to position [326, 0]
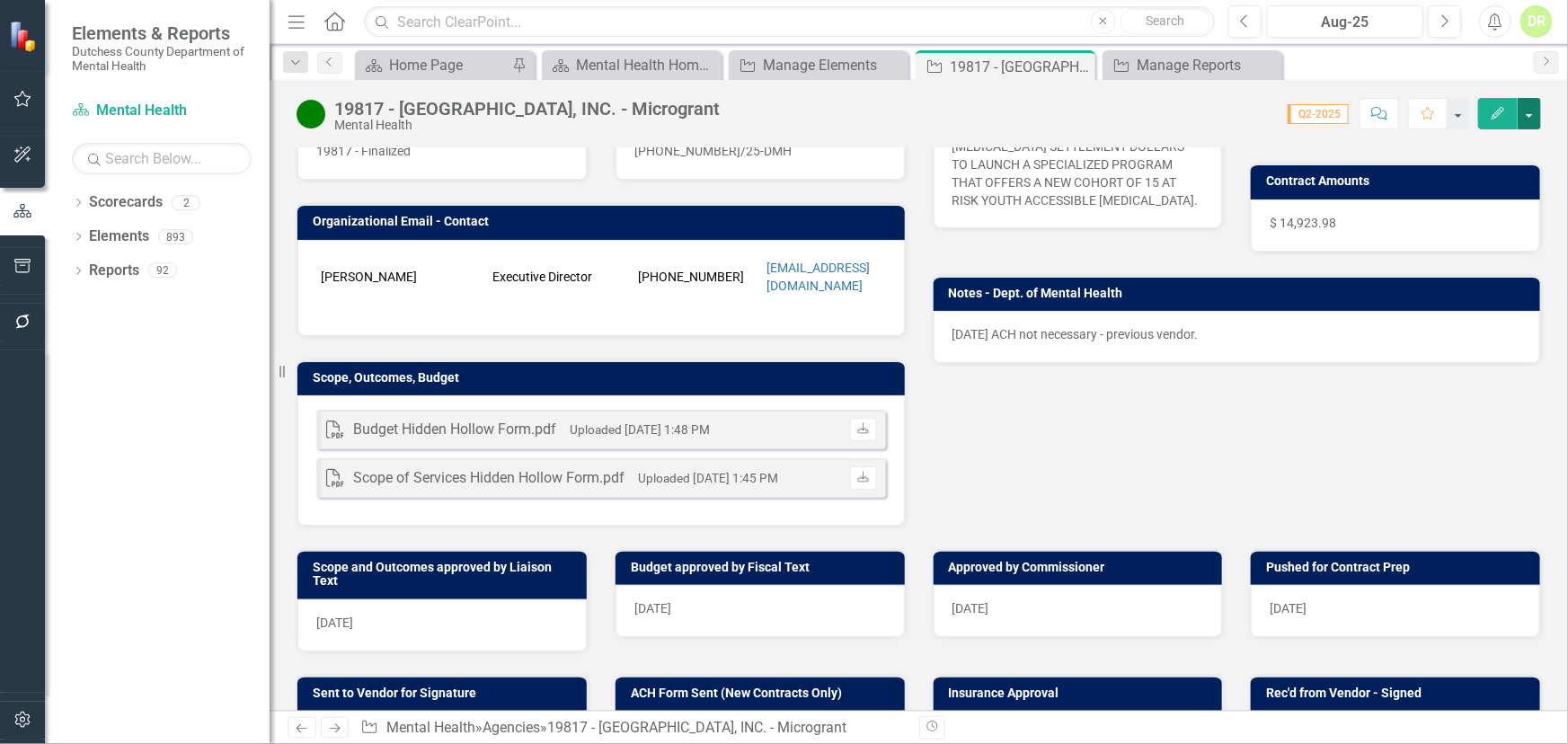
click at [1411, 111] on button "button" at bounding box center [1529, 114] width 24 height 32
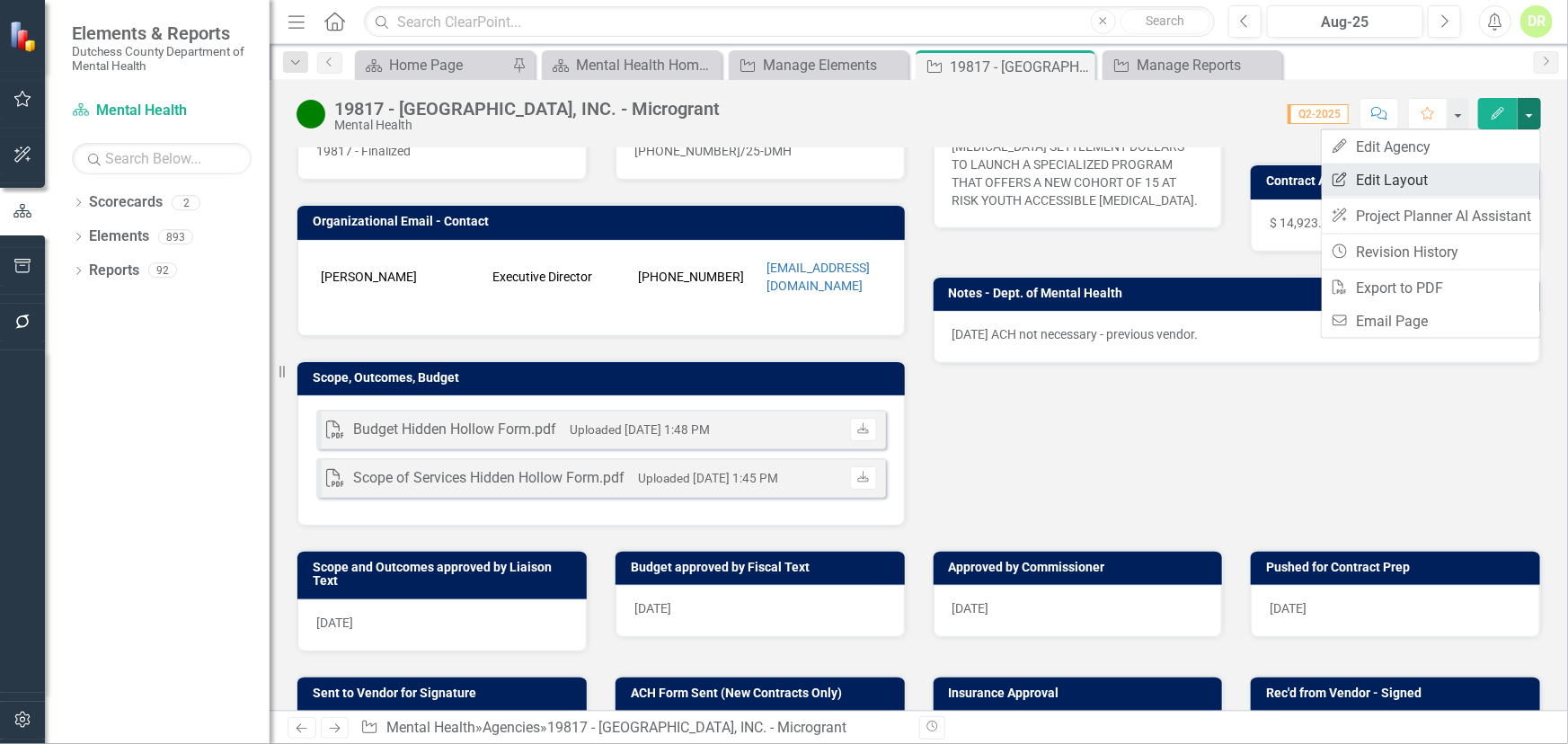
click at [1411, 179] on link "Edit Report Edit Layout" at bounding box center [1430, 180] width 218 height 34
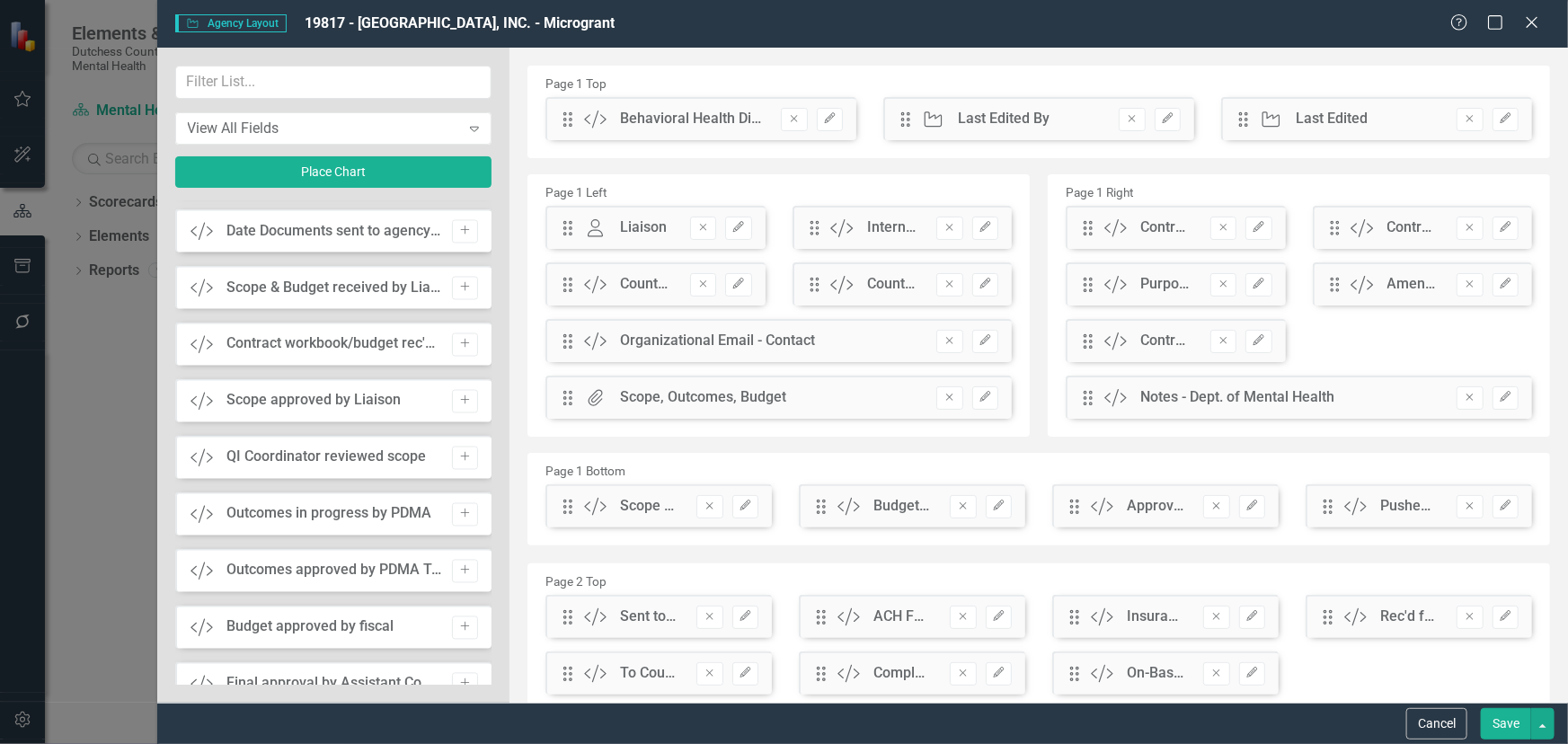
scroll to position [1715, 0]
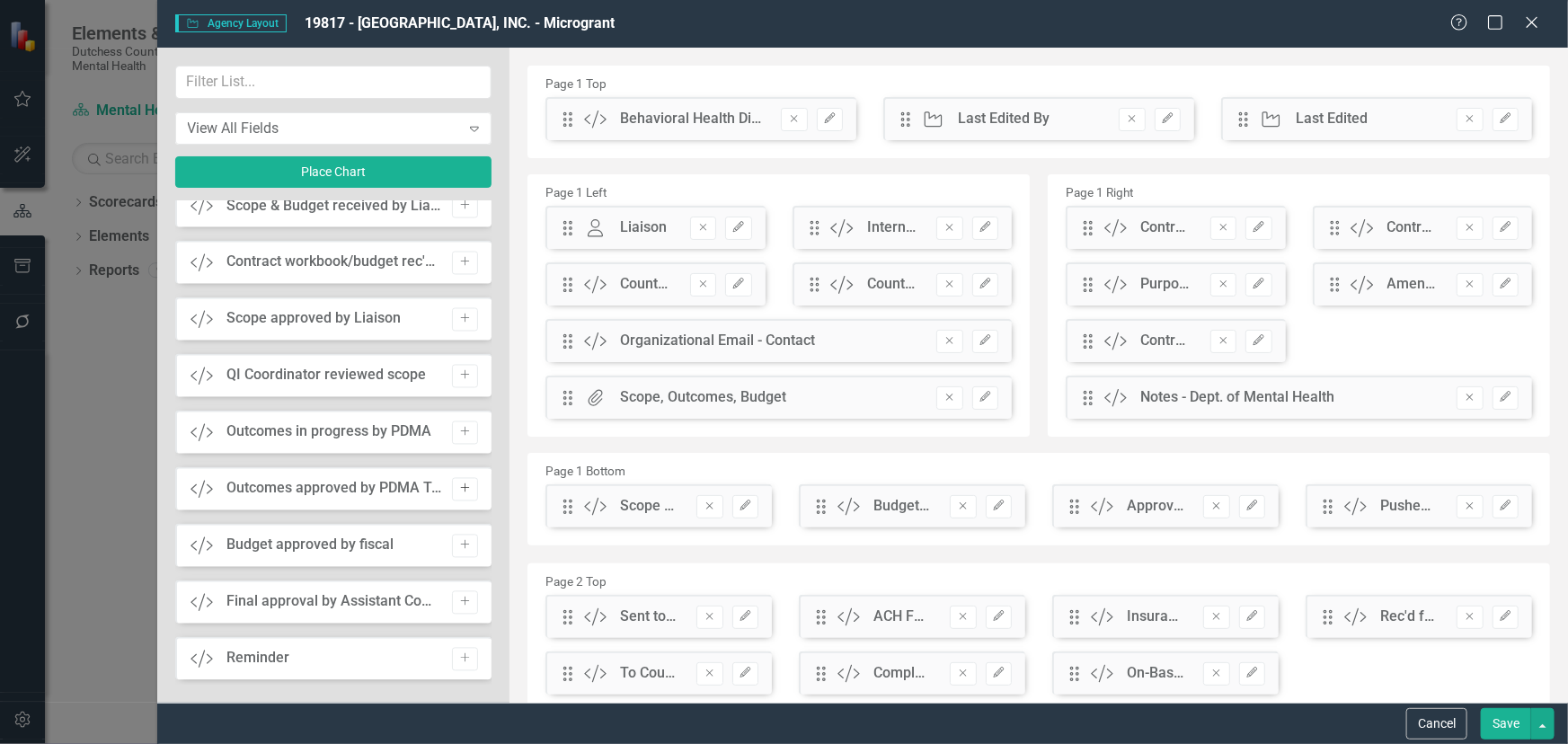
click at [460, 489] on icon "Add" at bounding box center [466, 488] width 14 height 11
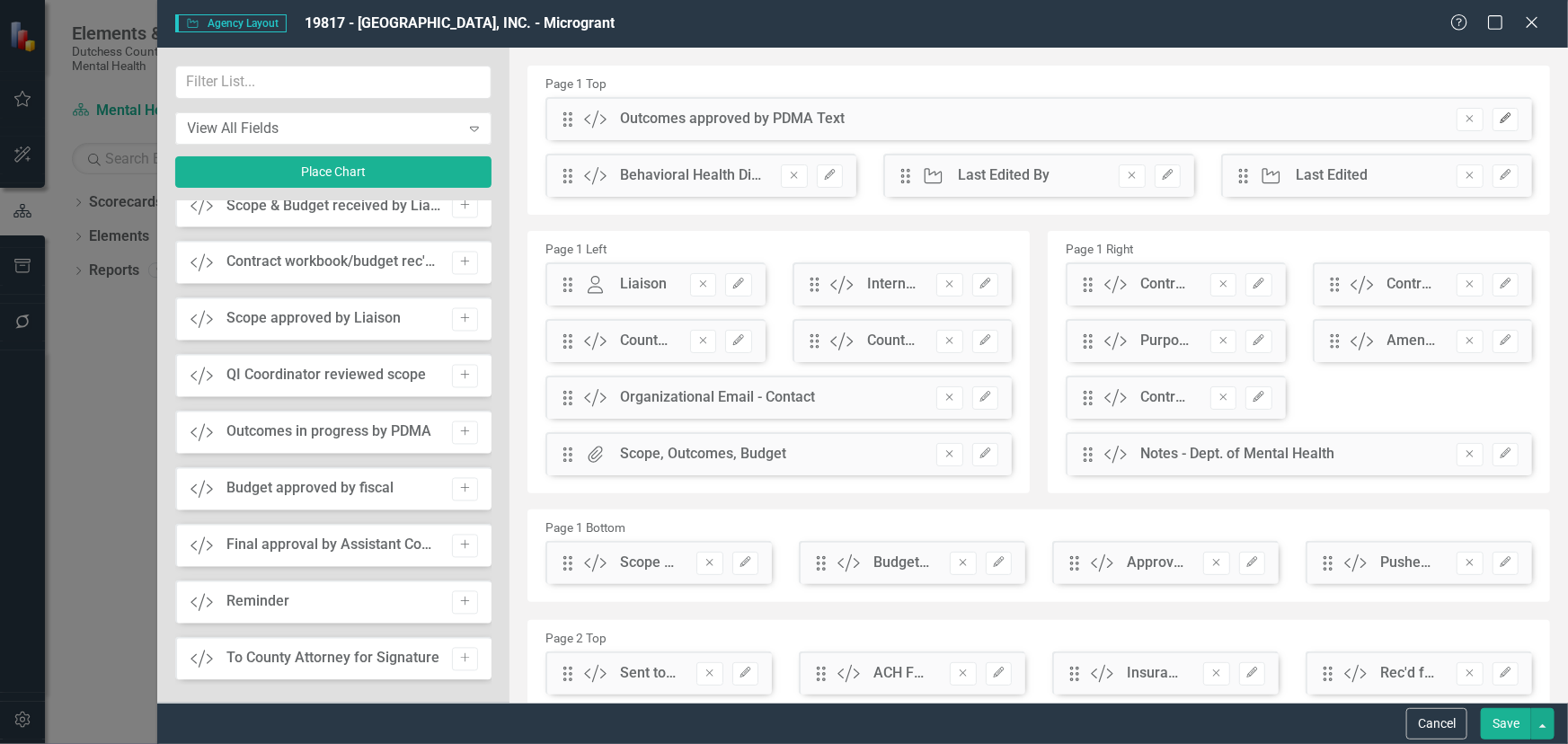
click at [1411, 117] on icon "Edit" at bounding box center [1506, 118] width 14 height 11
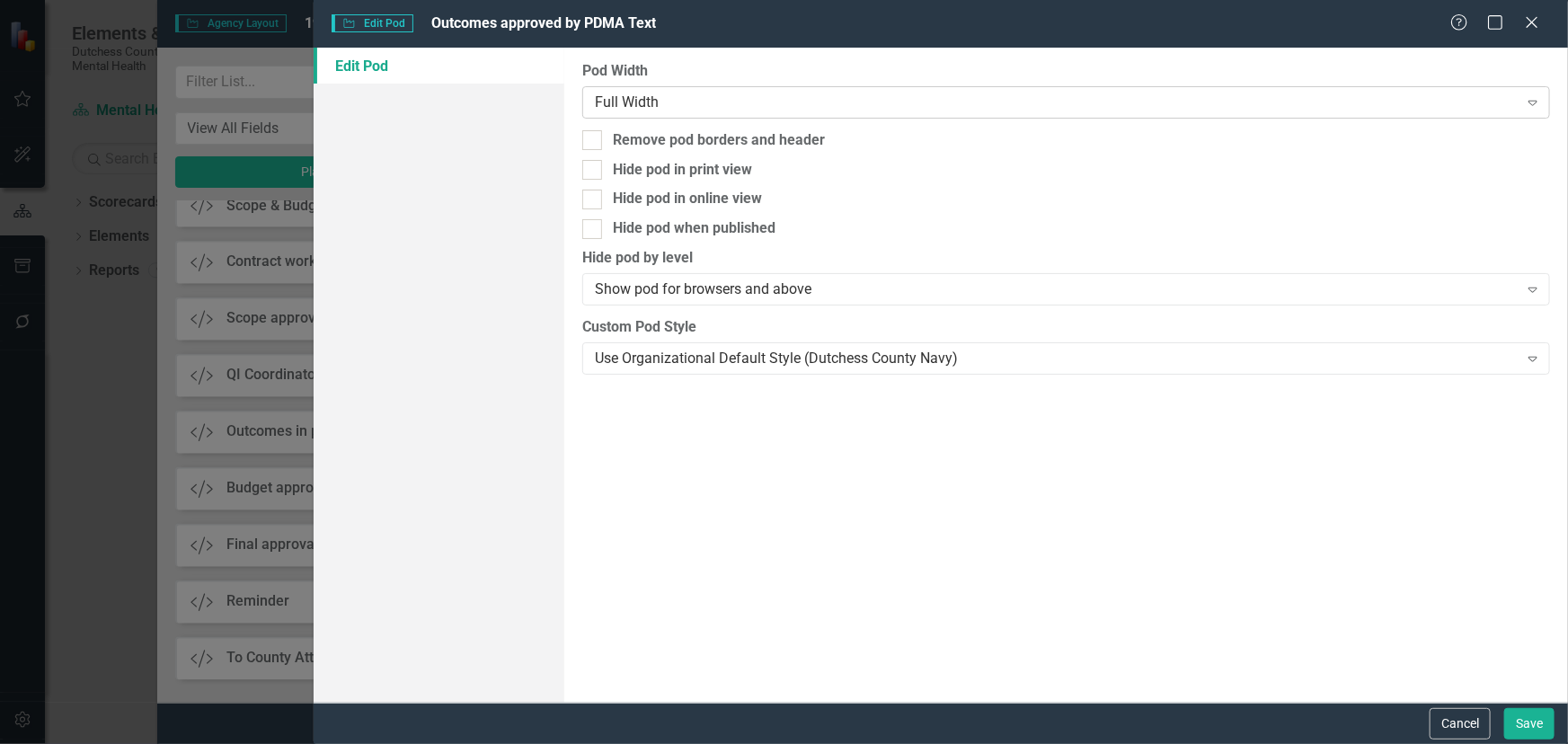
click at [1411, 104] on icon "Expand" at bounding box center [1532, 102] width 18 height 15
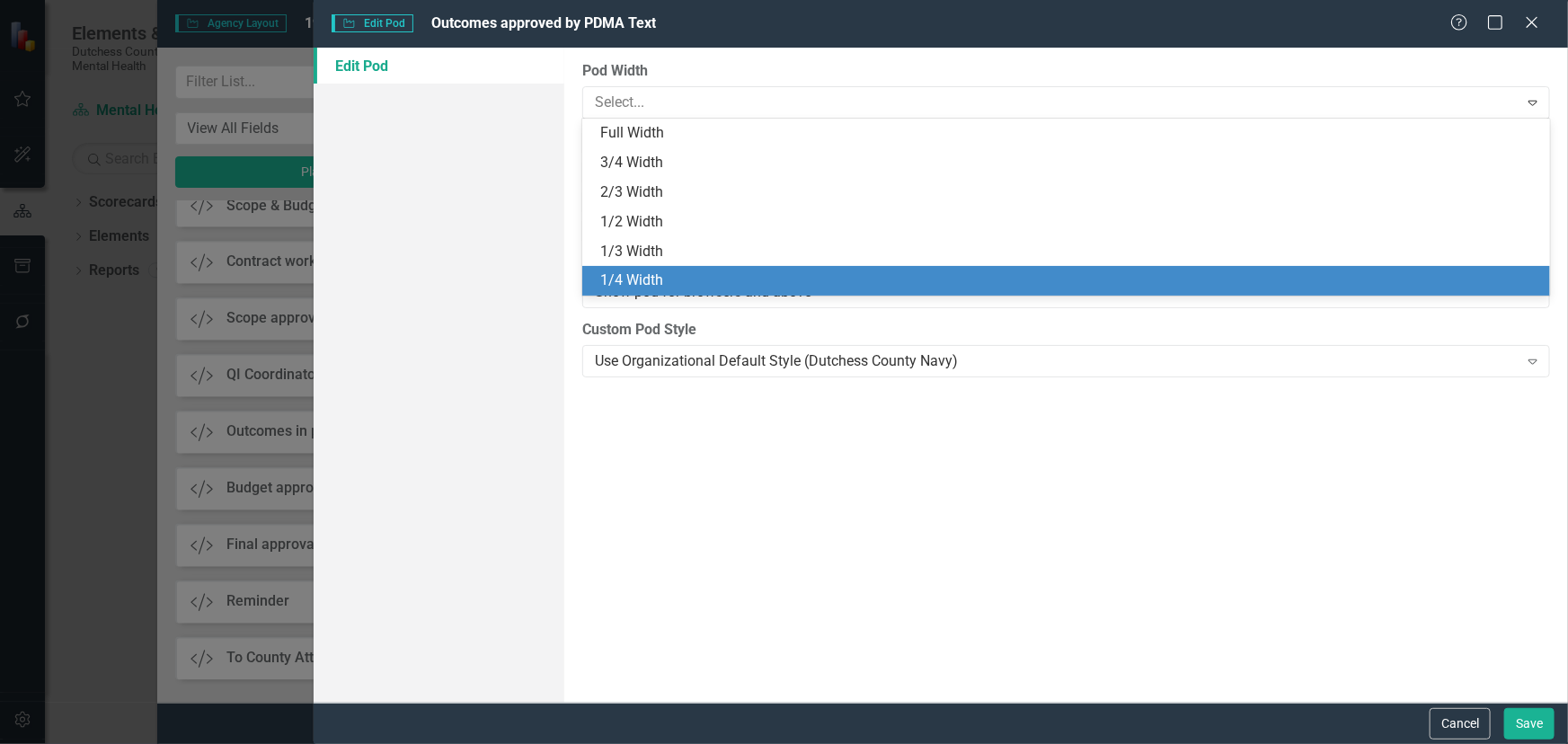
drag, startPoint x: 893, startPoint y: 273, endPoint x: 884, endPoint y: 251, distance: 23.8
click at [889, 268] on div "1/4 Width" at bounding box center [1066, 280] width 968 height 30
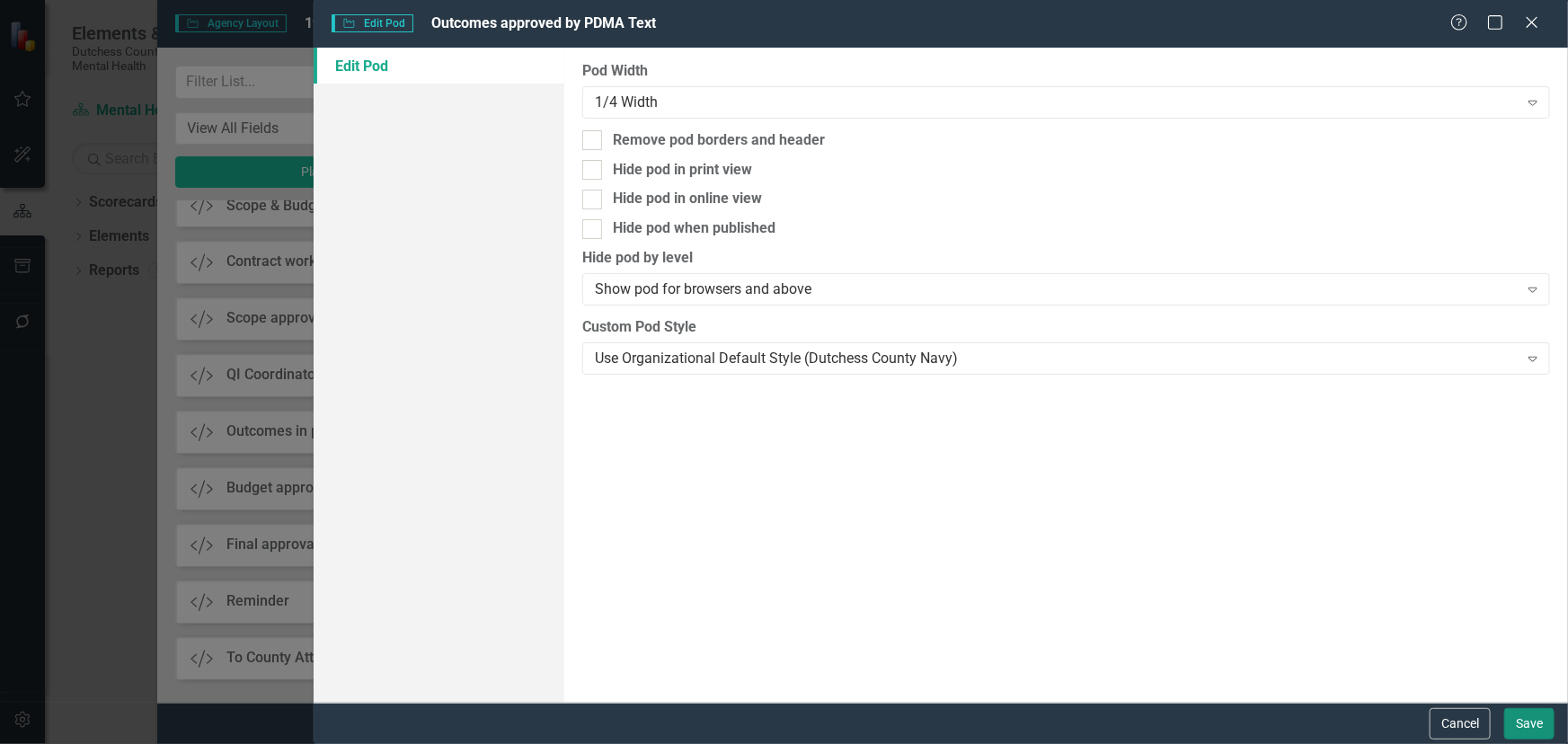
click at [1411, 630] on button "Save" at bounding box center [1528, 724] width 51 height 32
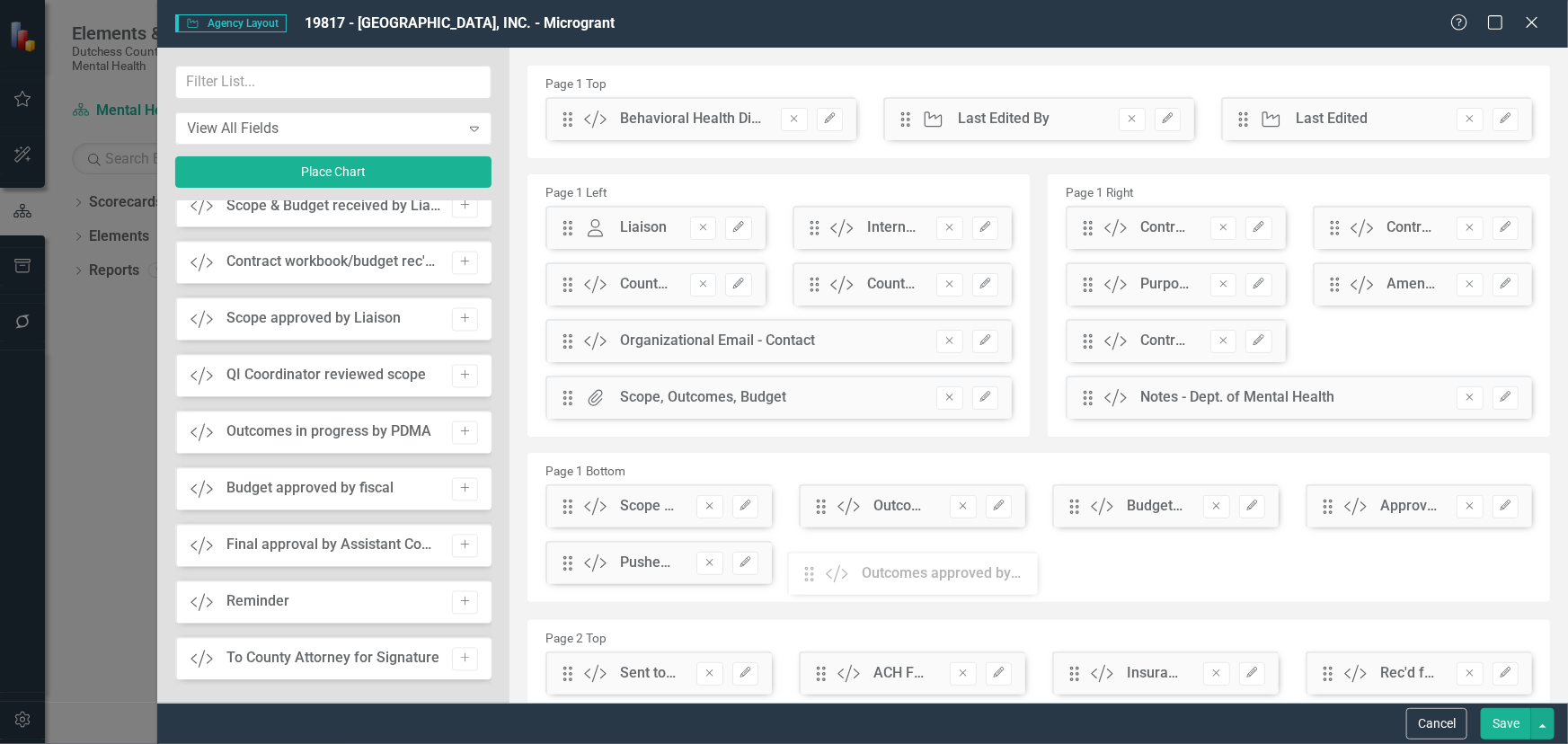
scroll to position [5, 0]
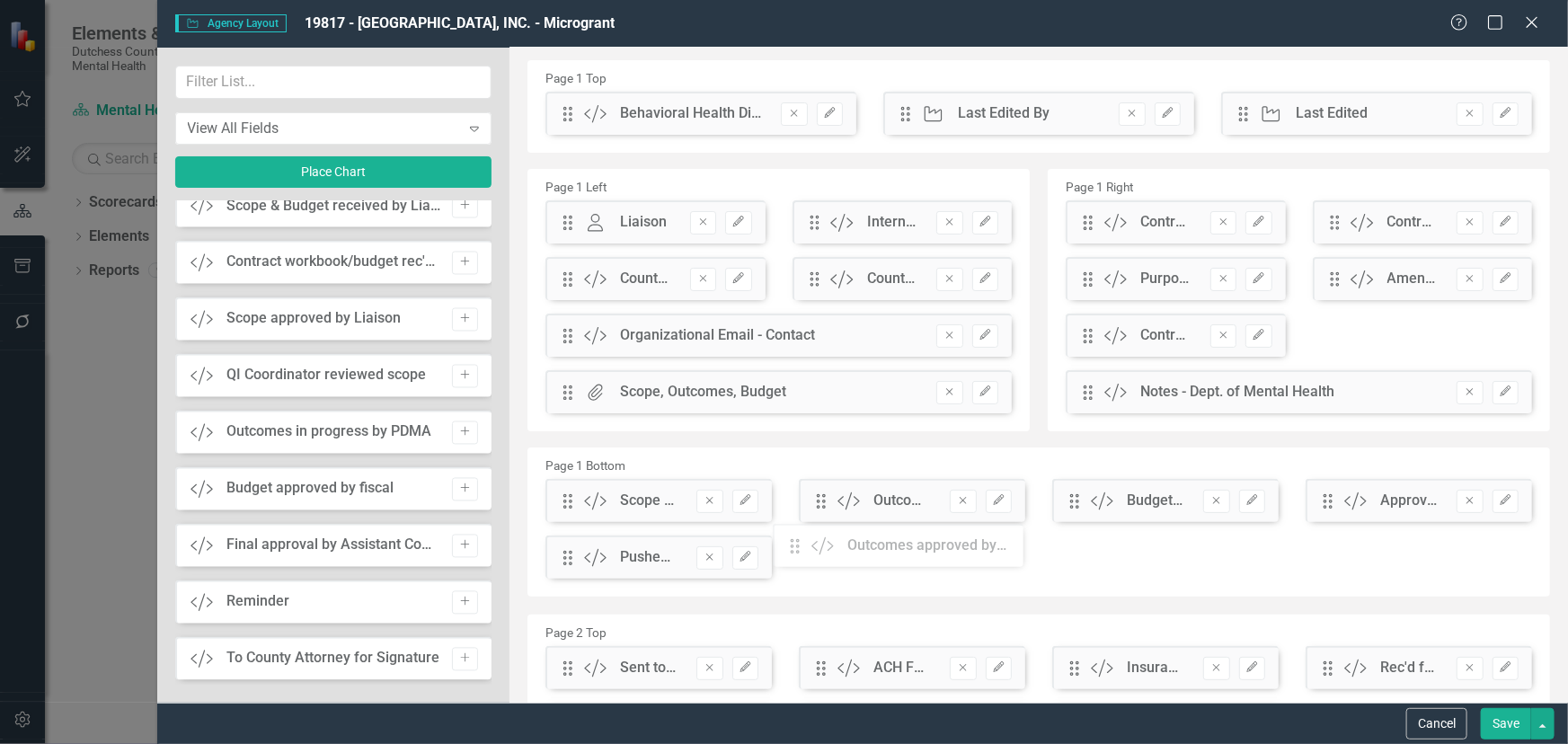
drag, startPoint x: 573, startPoint y: 125, endPoint x: 813, endPoint y: 552, distance: 489.8
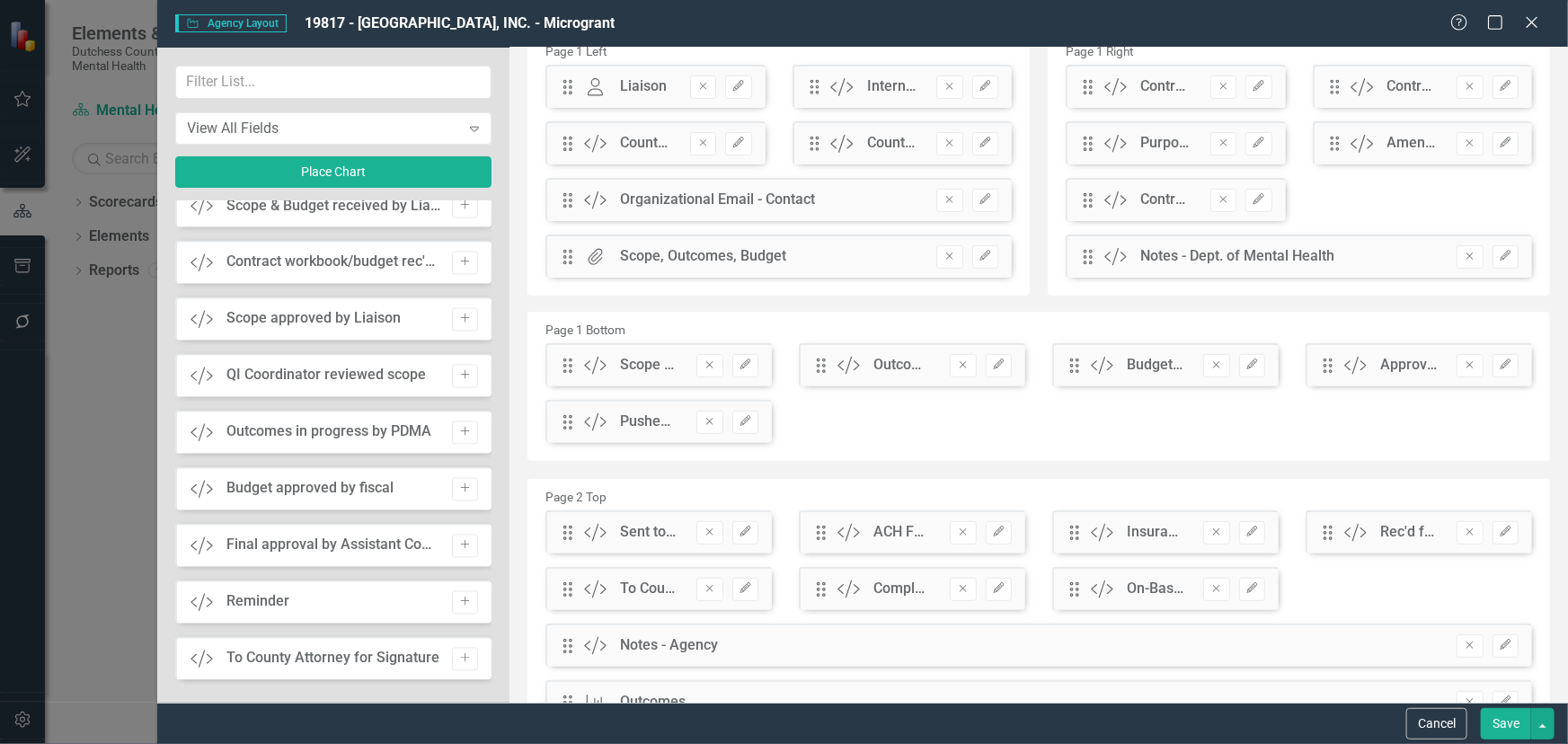
scroll to position [169, 0]
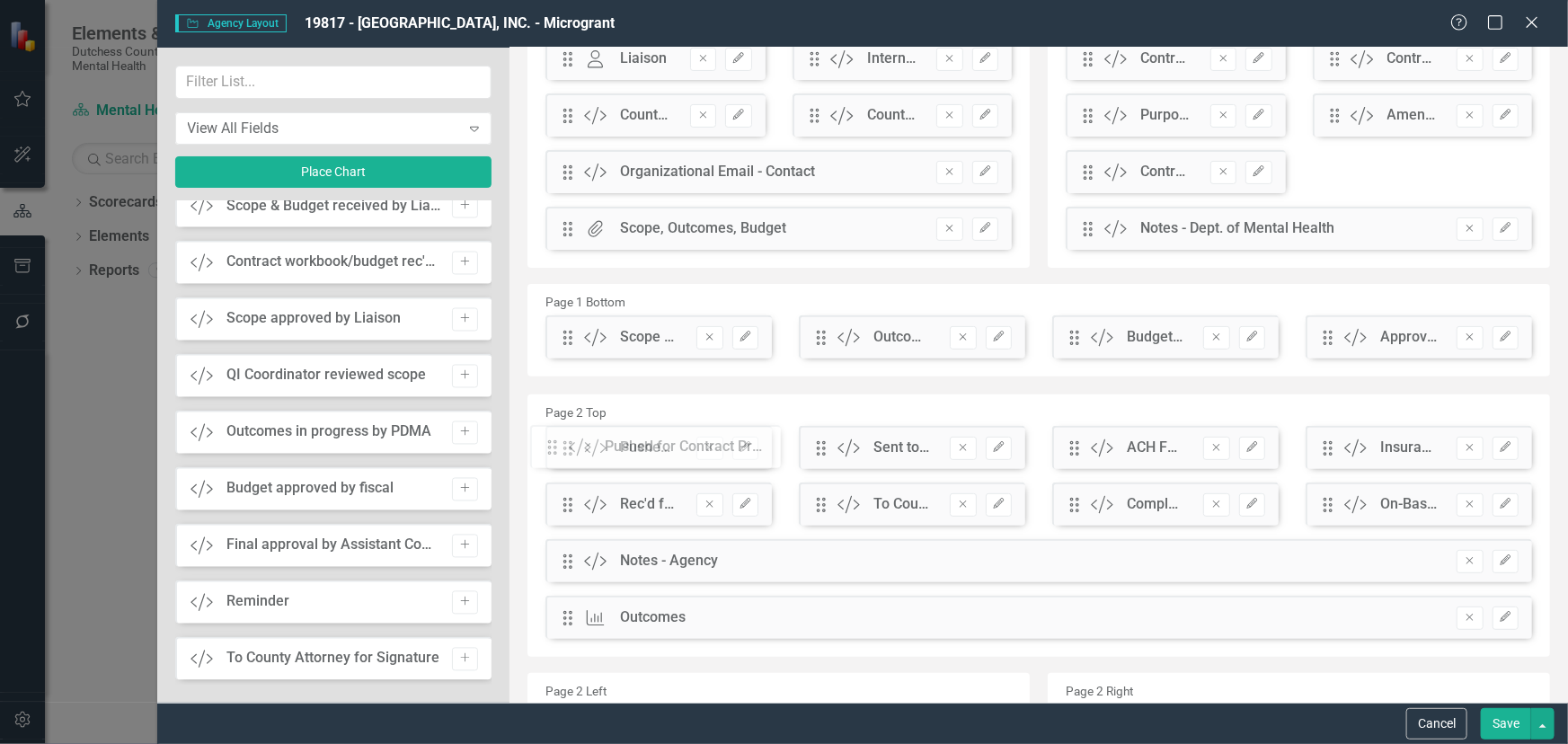
drag, startPoint x: 568, startPoint y: 394, endPoint x: 566, endPoint y: 448, distance: 54.0
click at [1411, 630] on button "button" at bounding box center [1542, 724] width 24 height 32
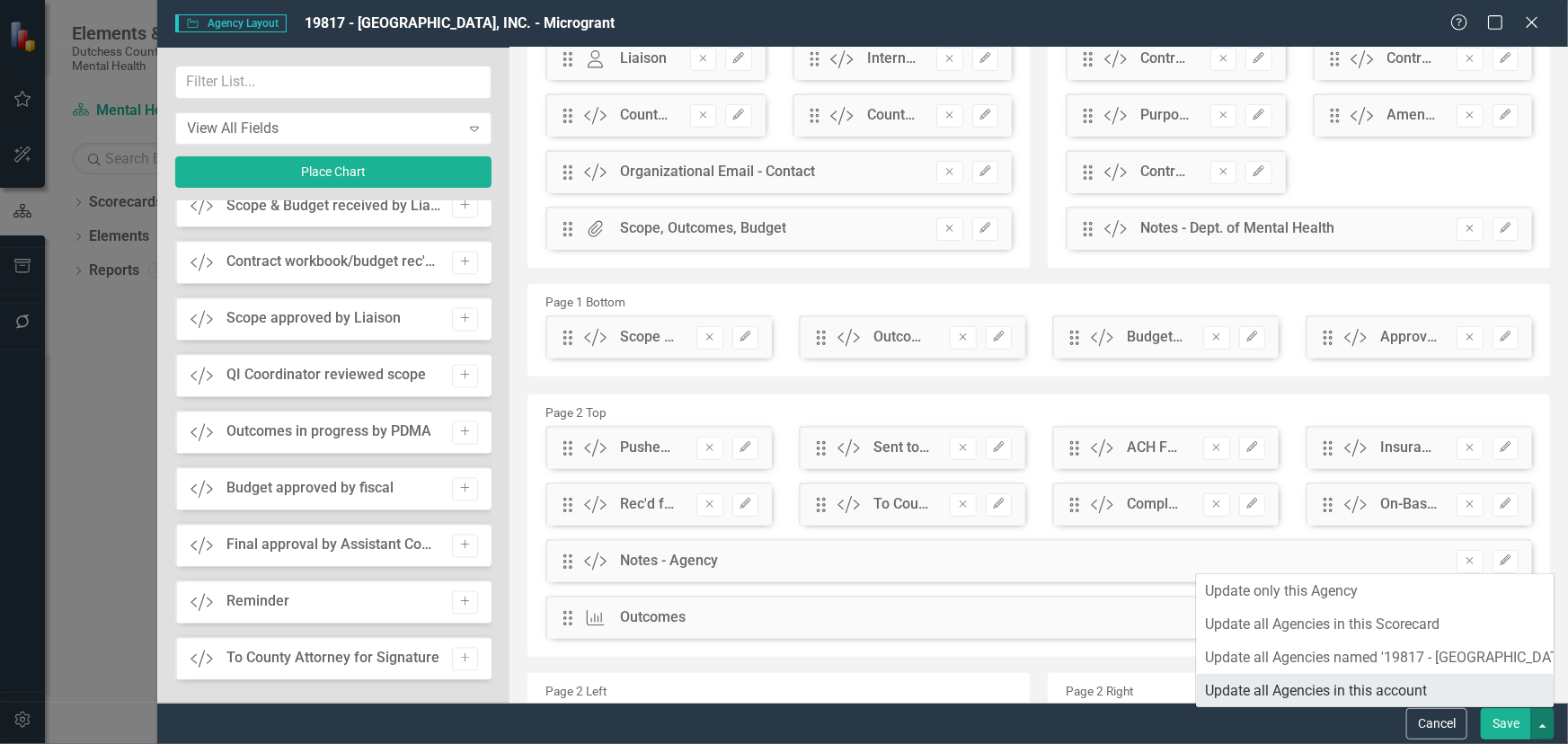
click at [1411, 630] on link "Update all Agencies in this account" at bounding box center [1374, 691] width 358 height 34
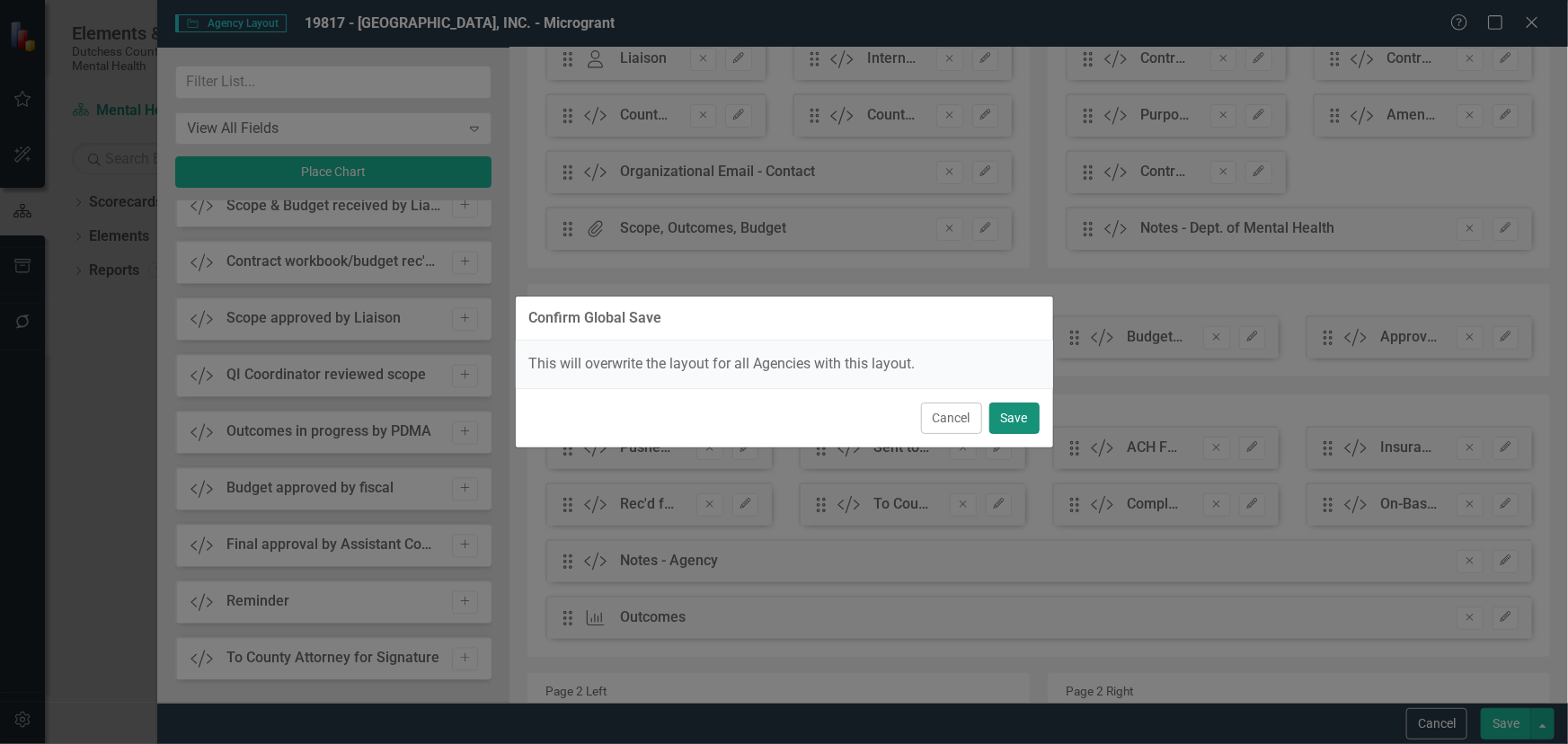
click at [1001, 419] on button "Save" at bounding box center [1014, 418] width 51 height 32
